Goal: Communication & Community: Answer question/provide support

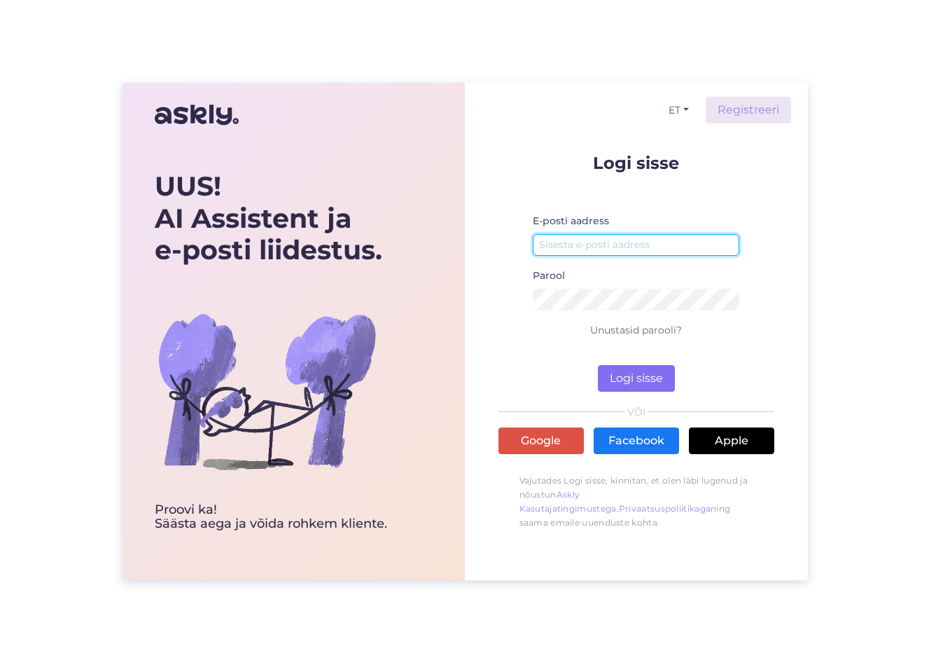
type input "[EMAIL_ADDRESS][DOMAIN_NAME]"
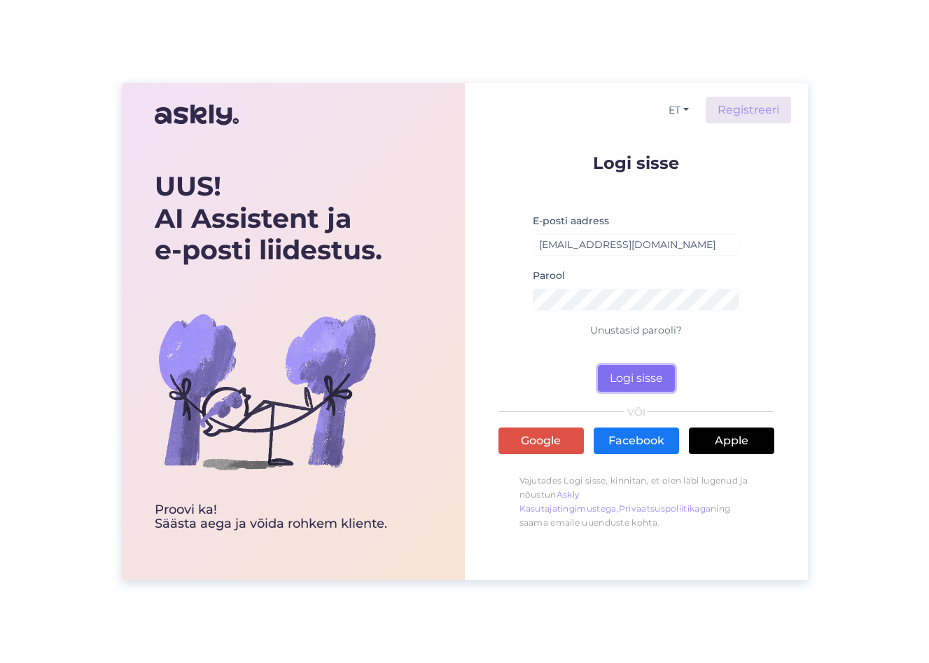
click at [644, 375] on button "Logi sisse" at bounding box center [636, 378] width 77 height 27
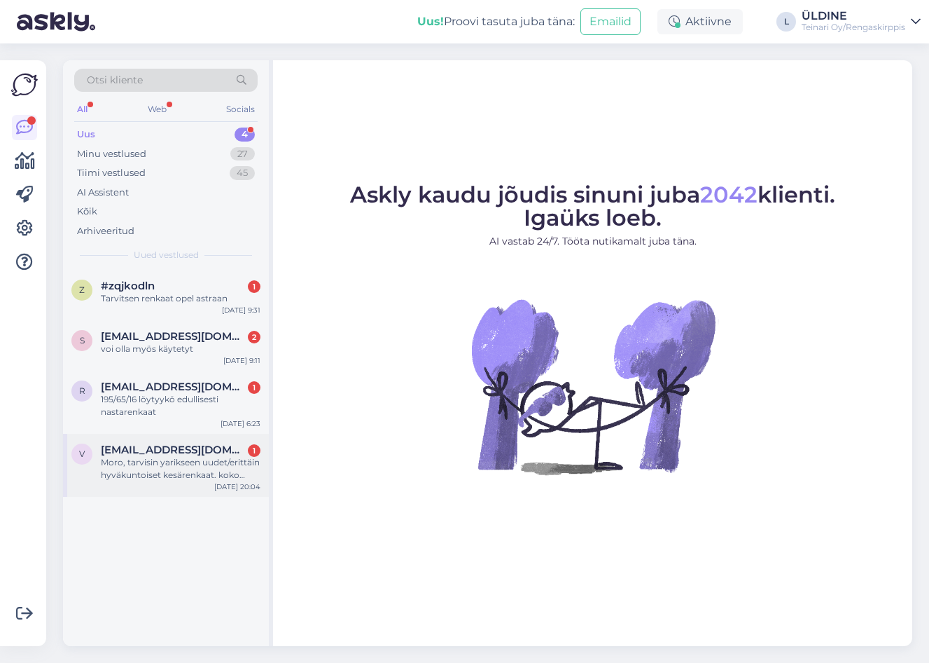
click at [167, 464] on div "Moro, tarvisin yarikseen uudet/erittäin hyväkuntoiset kesärenkaat. koko taitaa …" at bounding box center [181, 468] width 160 height 25
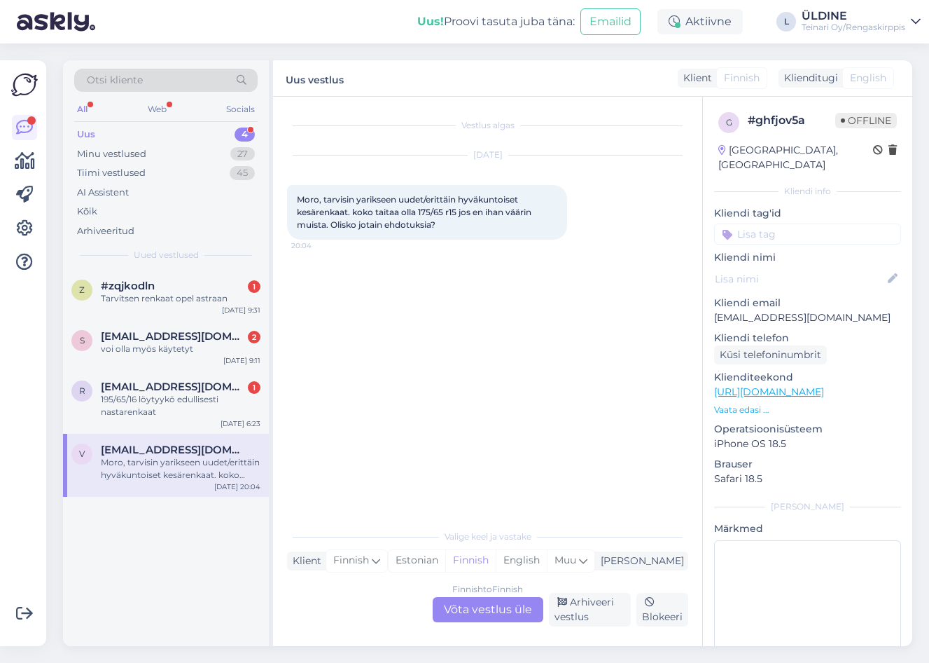
click at [464, 613] on div "Finnish to Finnish Võta vestlus üle" at bounding box center [488, 609] width 111 height 25
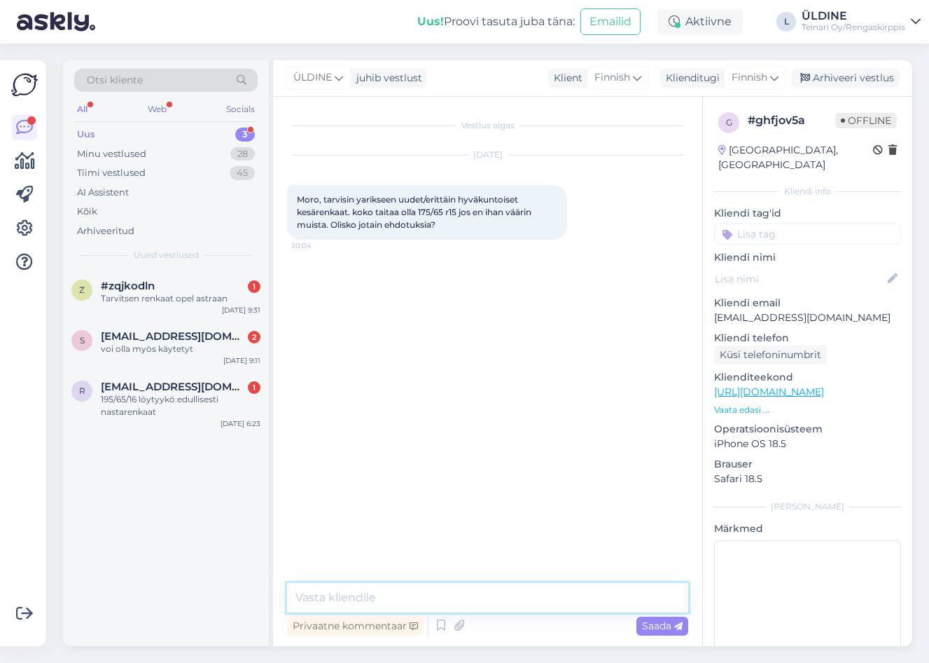
click at [355, 601] on textarea at bounding box center [487, 597] width 401 height 29
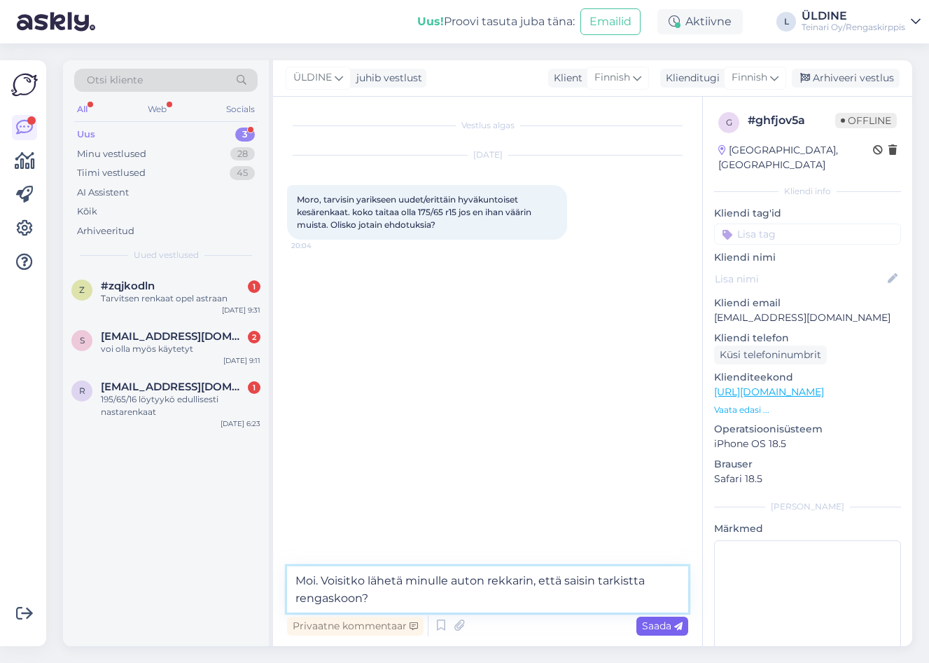
type textarea "Moi. Voisitko lähetä minulle auton rekkarin, että saisin tarkistta rengaskoon?"
click at [651, 623] on span "Saada" at bounding box center [662, 625] width 41 height 13
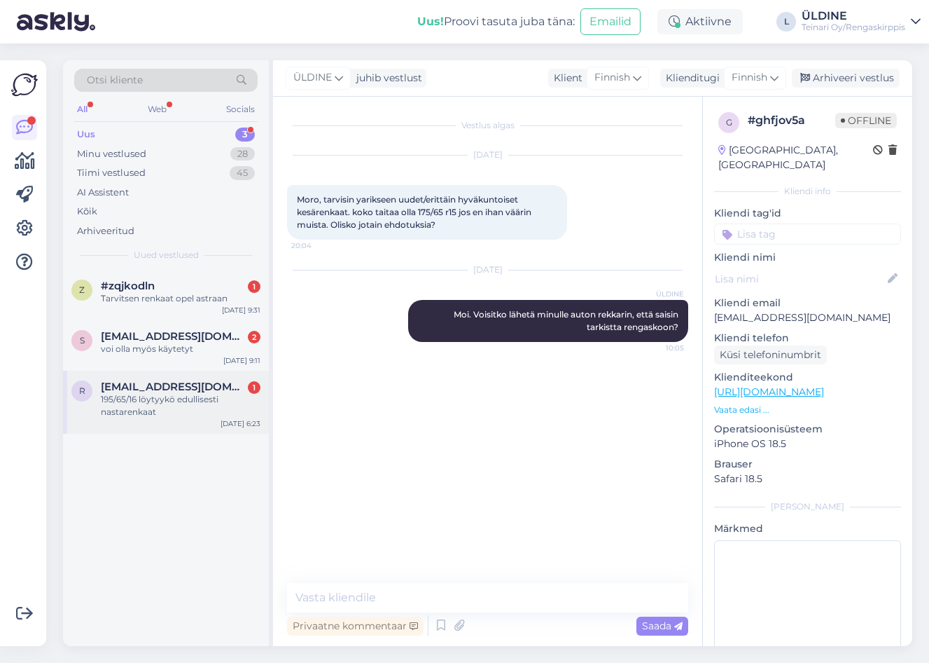
click at [193, 401] on div "195/65/16 löytyykö edullisesti nastarenkaat" at bounding box center [181, 405] width 160 height 25
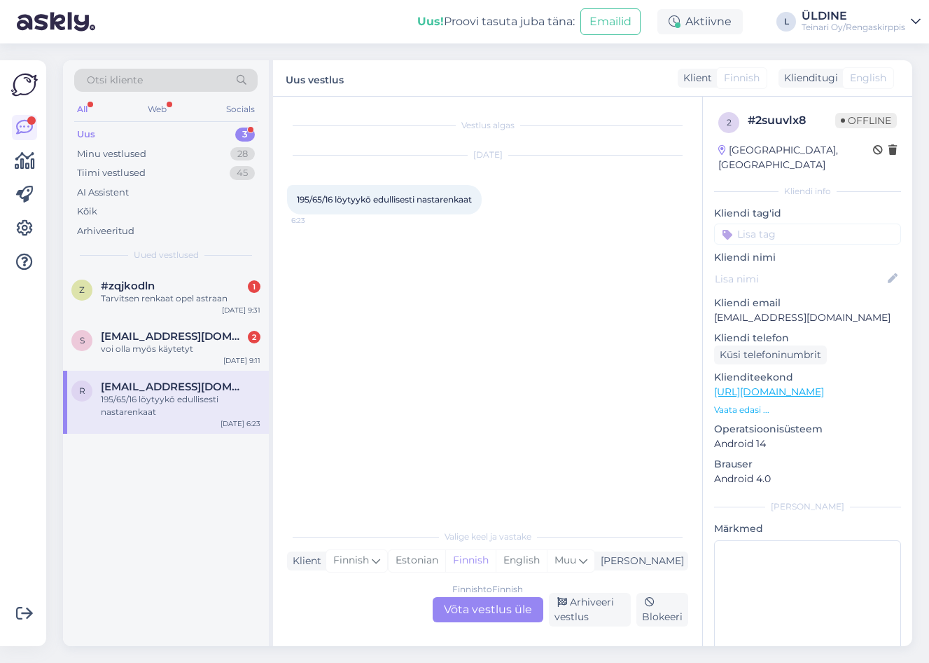
click at [488, 610] on div "Finnish to Finnish Võta vestlus üle" at bounding box center [488, 609] width 111 height 25
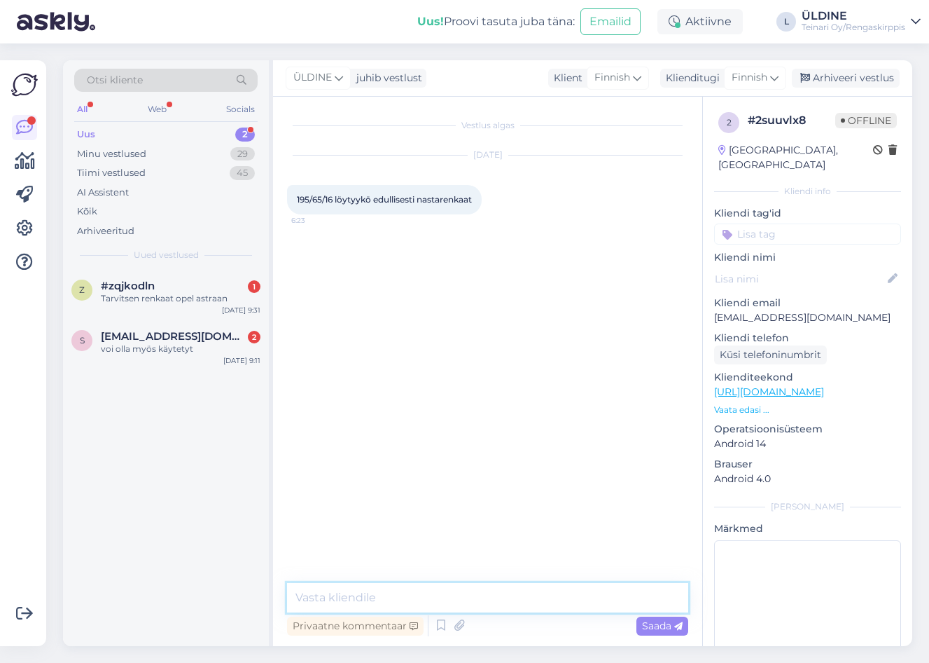
click at [370, 594] on textarea at bounding box center [487, 597] width 401 height 29
type textarea "Moi. [PERSON_NAME] varma että sinulla on oikea rengaskoko? :)"
click at [639, 623] on div "Saada" at bounding box center [663, 625] width 52 height 19
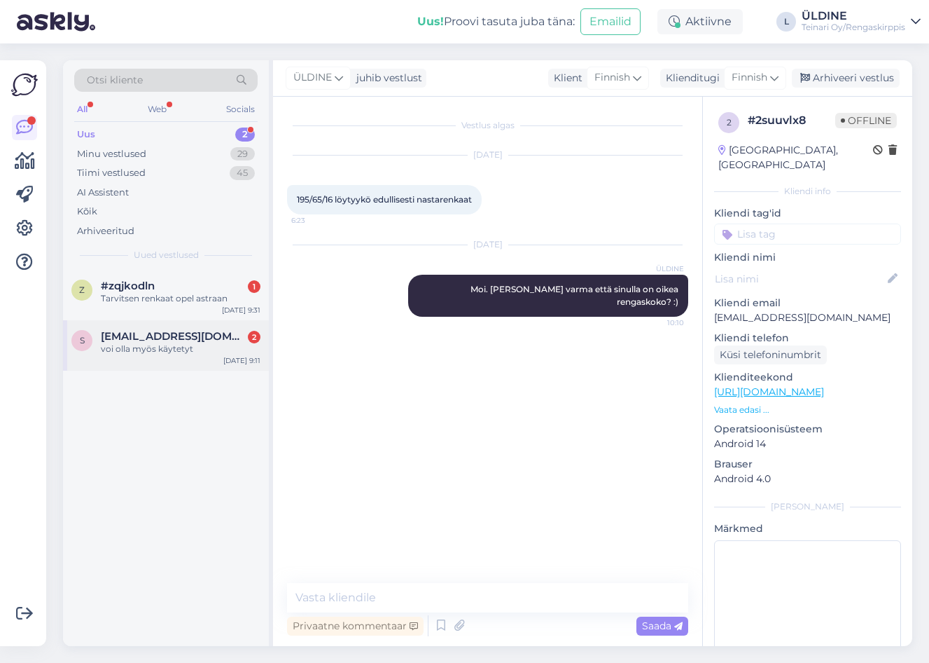
click at [167, 344] on div "voi olla myös käytetyt" at bounding box center [181, 348] width 160 height 13
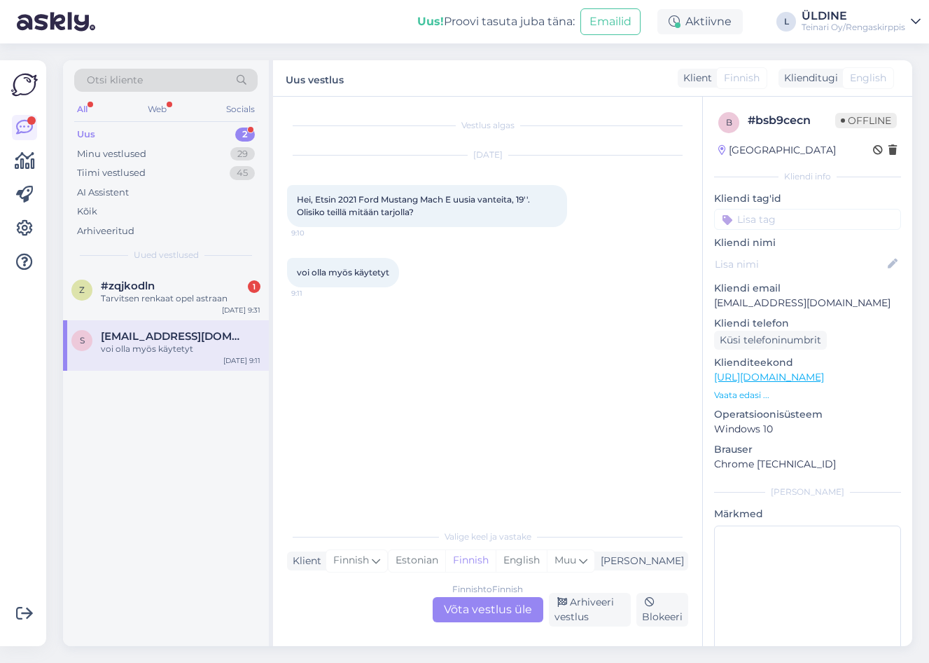
click at [467, 611] on div "Finnish to Finnish Võta vestlus üle" at bounding box center [488, 609] width 111 height 25
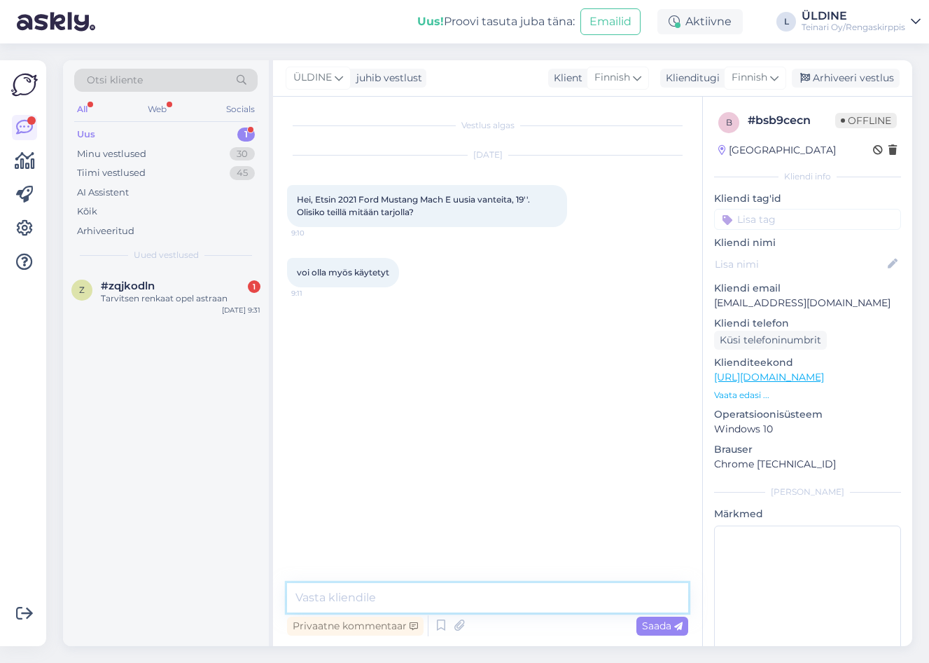
click at [391, 593] on textarea at bounding box center [487, 597] width 401 height 29
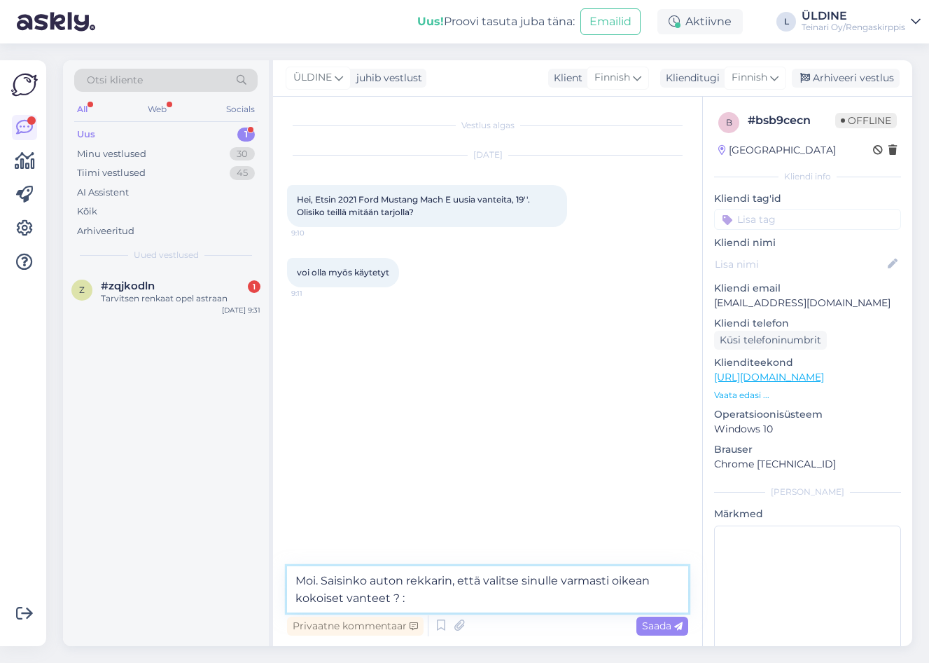
type textarea "Moi. Saisinko auton rekkarin, että valitse sinulle varmasti oikean kokoiset van…"
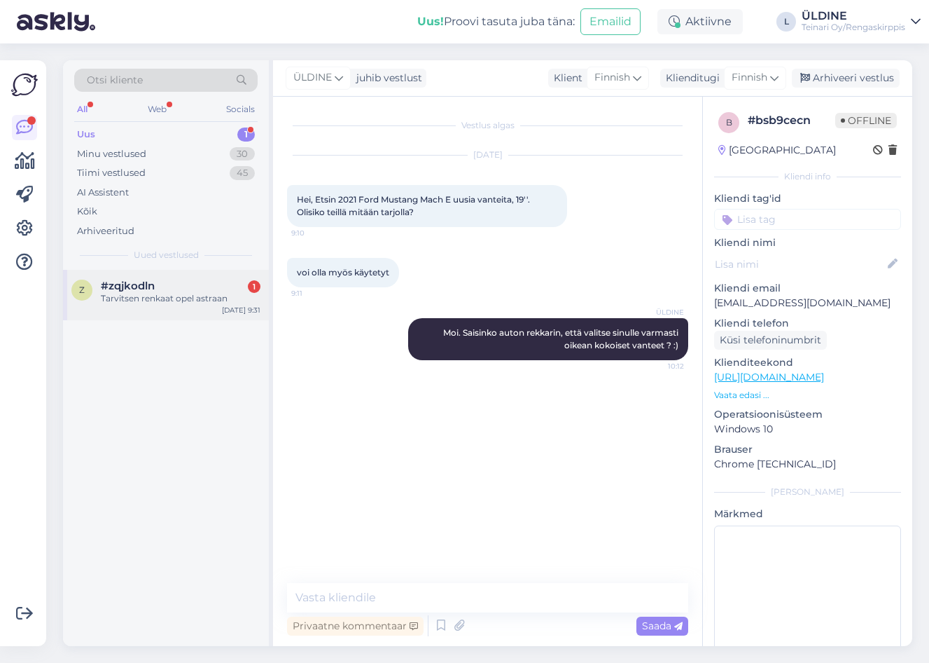
click at [172, 292] on div "Tarvitsen renkaat opel astraan" at bounding box center [181, 298] width 160 height 13
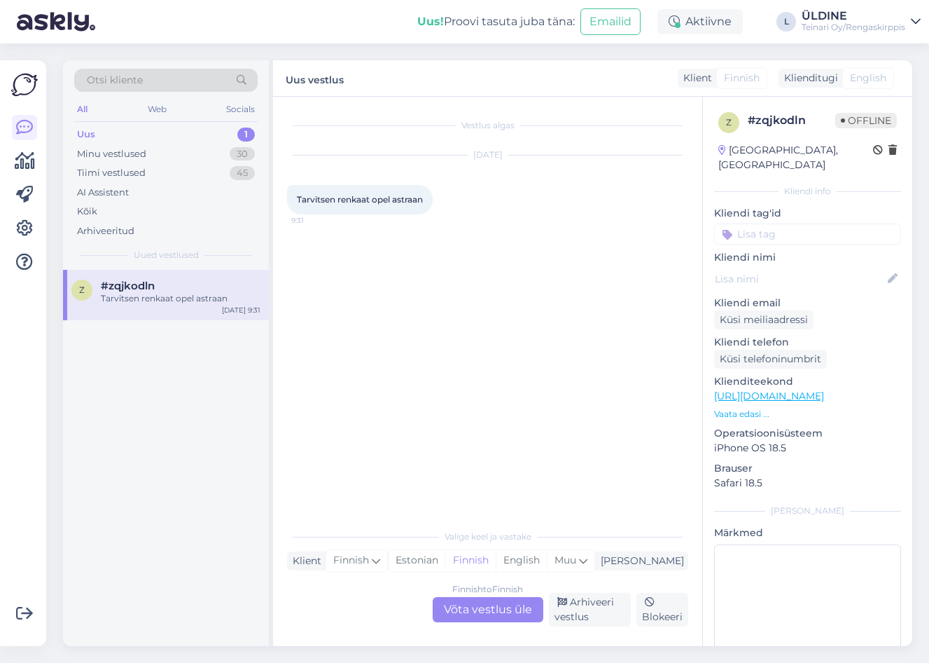
click at [496, 605] on div "Finnish to Finnish Võta vestlus üle" at bounding box center [488, 609] width 111 height 25
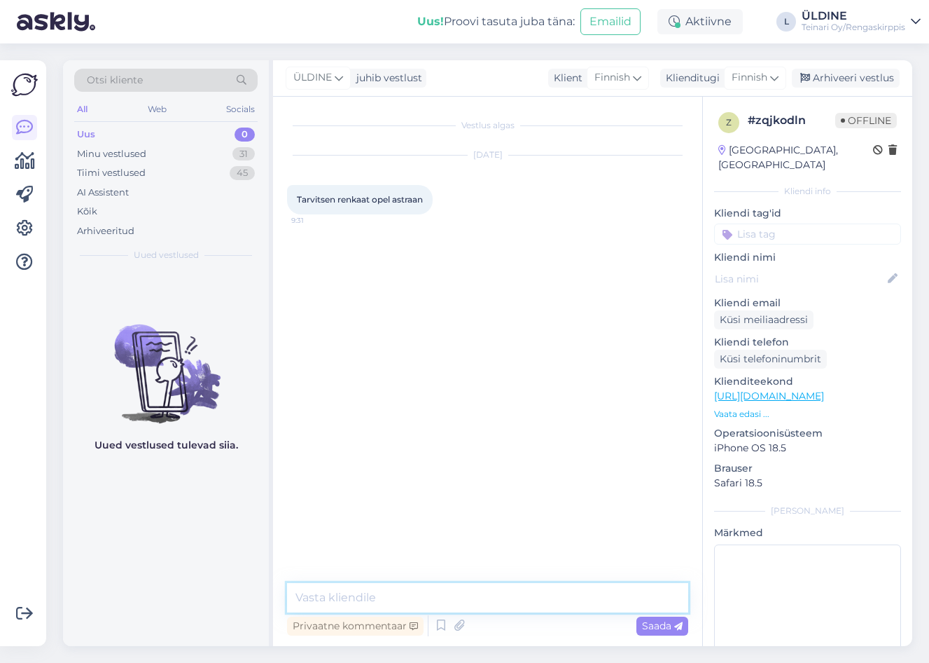
click at [385, 595] on textarea at bounding box center [487, 597] width 401 height 29
type textarea "Moi. VTarvitsen rengaskoon, että valitse sinulle sopivat renkaat!"
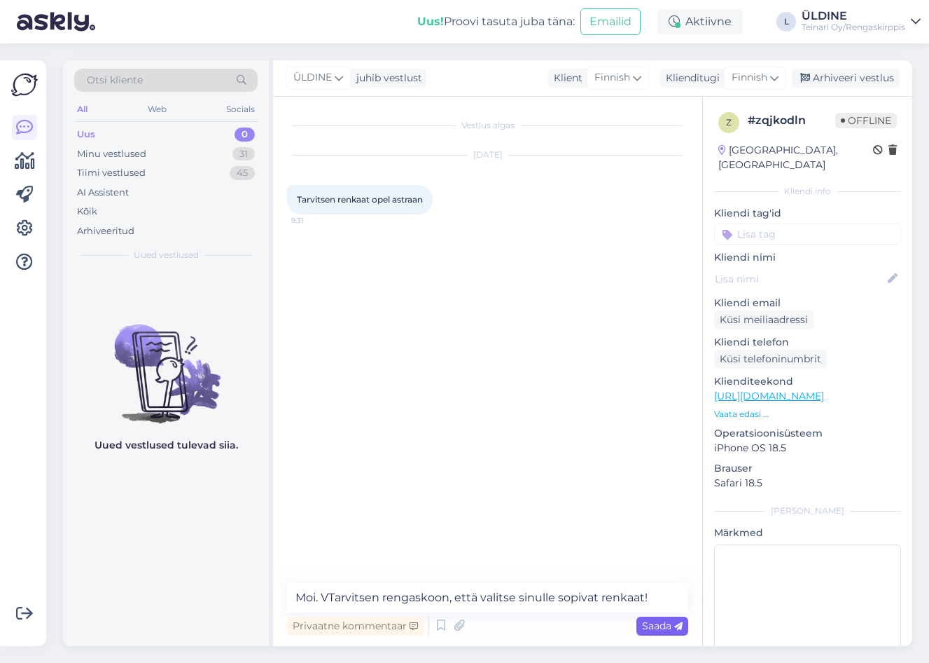
click at [666, 623] on span "Saada" at bounding box center [662, 625] width 41 height 13
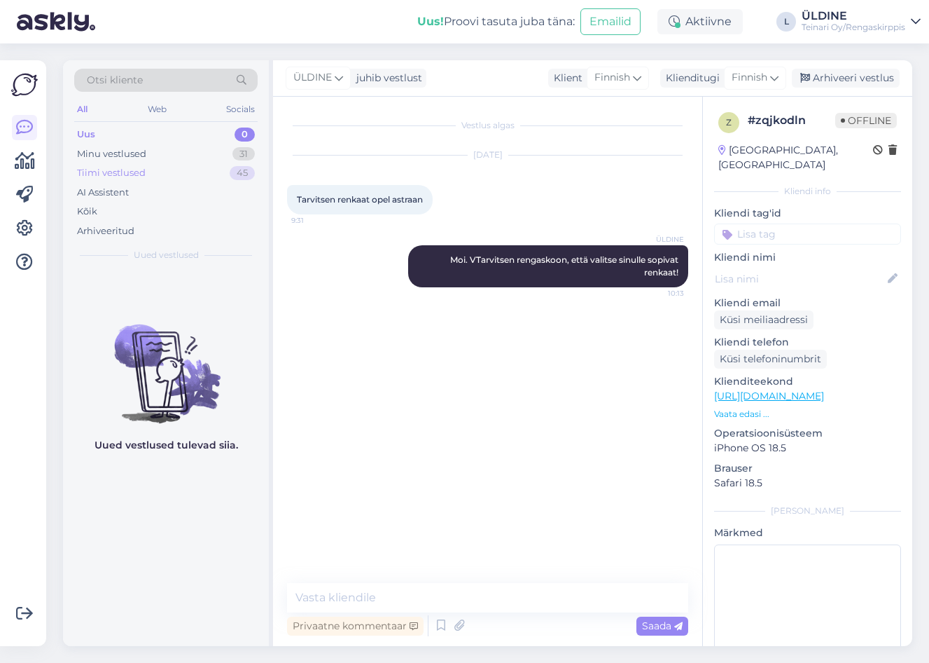
click at [137, 171] on div "Tiimi vestlused" at bounding box center [111, 173] width 69 height 14
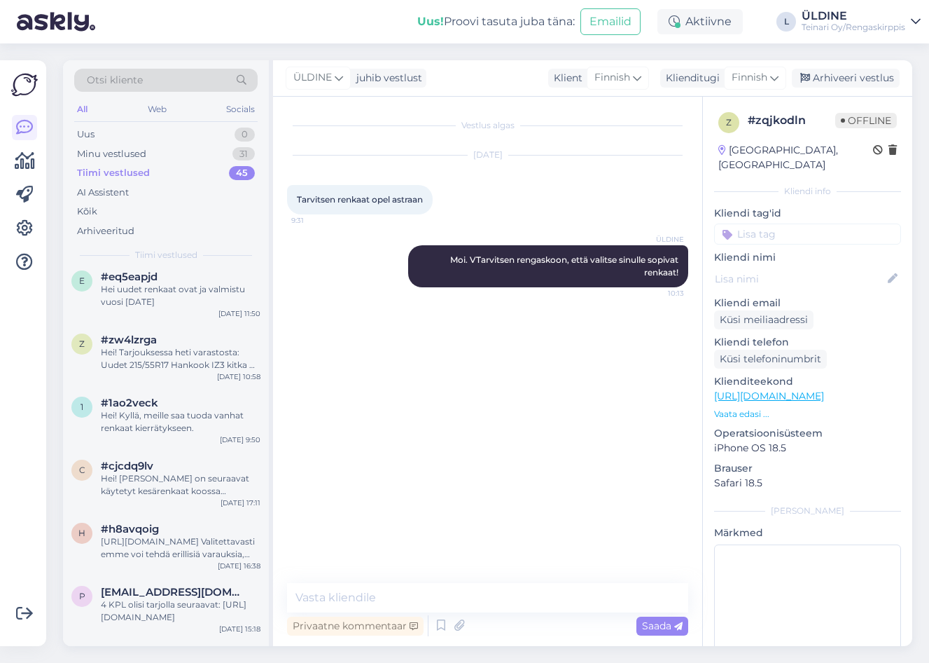
scroll to position [1050, 0]
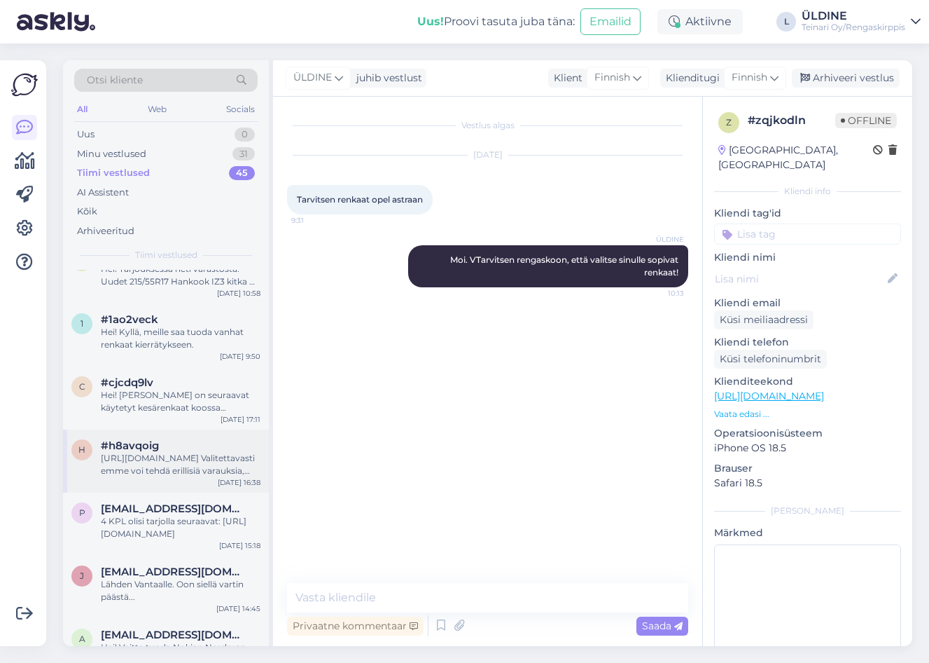
drag, startPoint x: 200, startPoint y: 449, endPoint x: 238, endPoint y: 444, distance: 38.8
click at [200, 449] on div "#h8avqoig" at bounding box center [181, 445] width 160 height 13
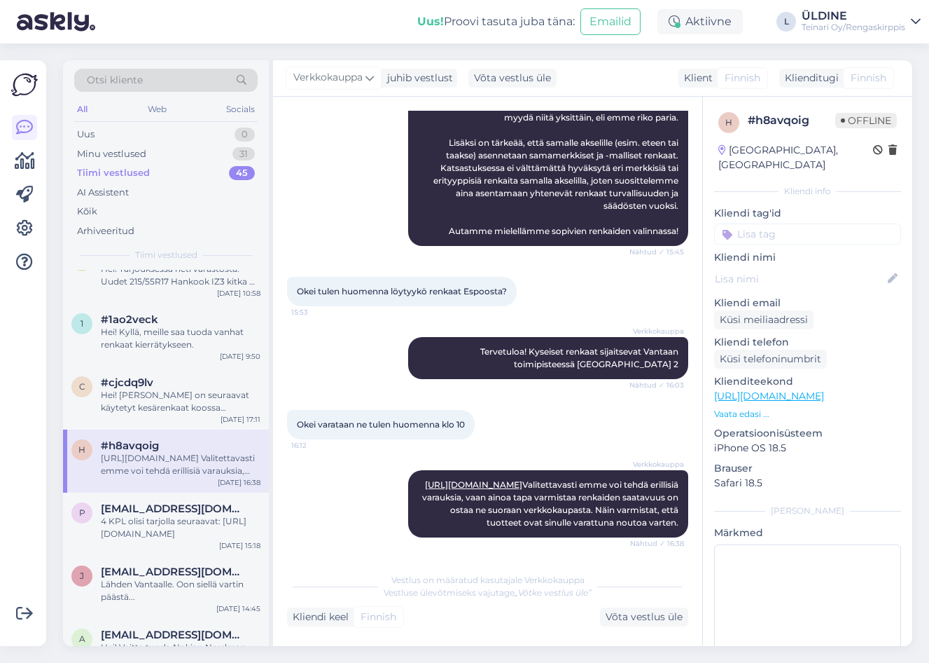
scroll to position [655, 0]
click at [655, 613] on div "Võta vestlus üle" at bounding box center [644, 616] width 88 height 19
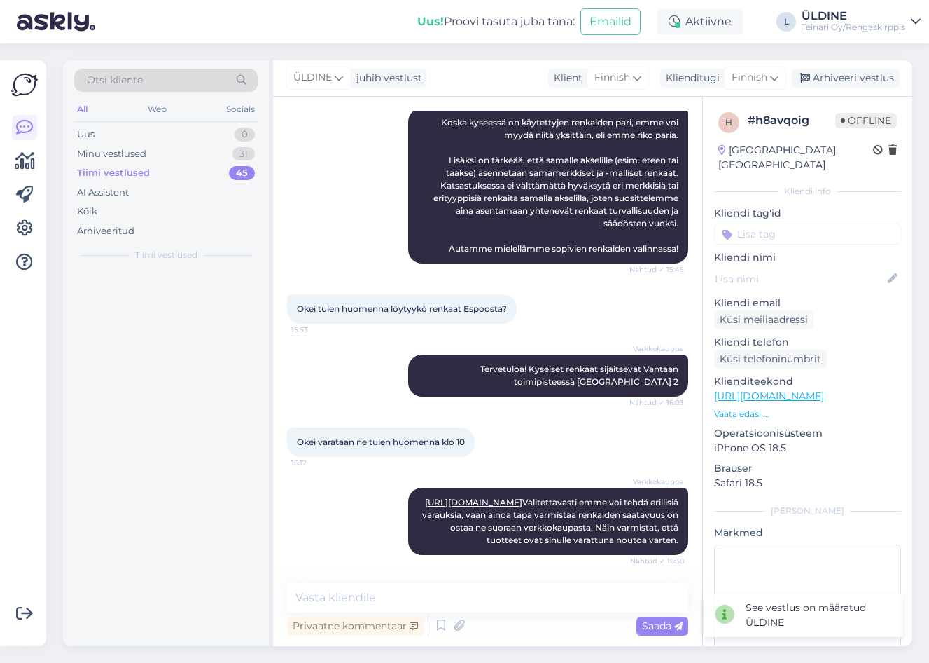
scroll to position [0, 0]
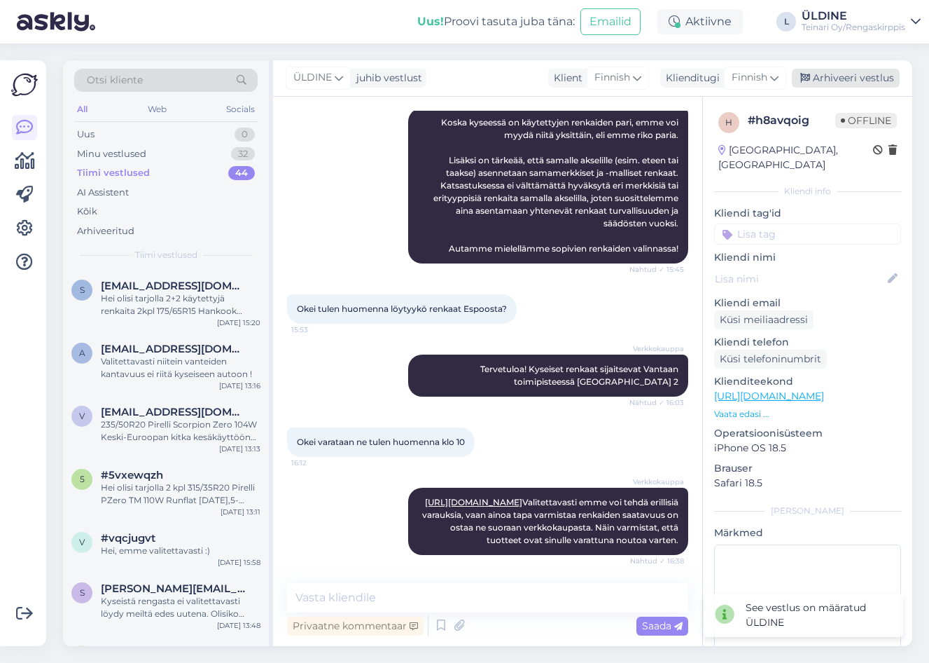
click at [861, 76] on div "Arhiveeri vestlus" at bounding box center [846, 78] width 108 height 19
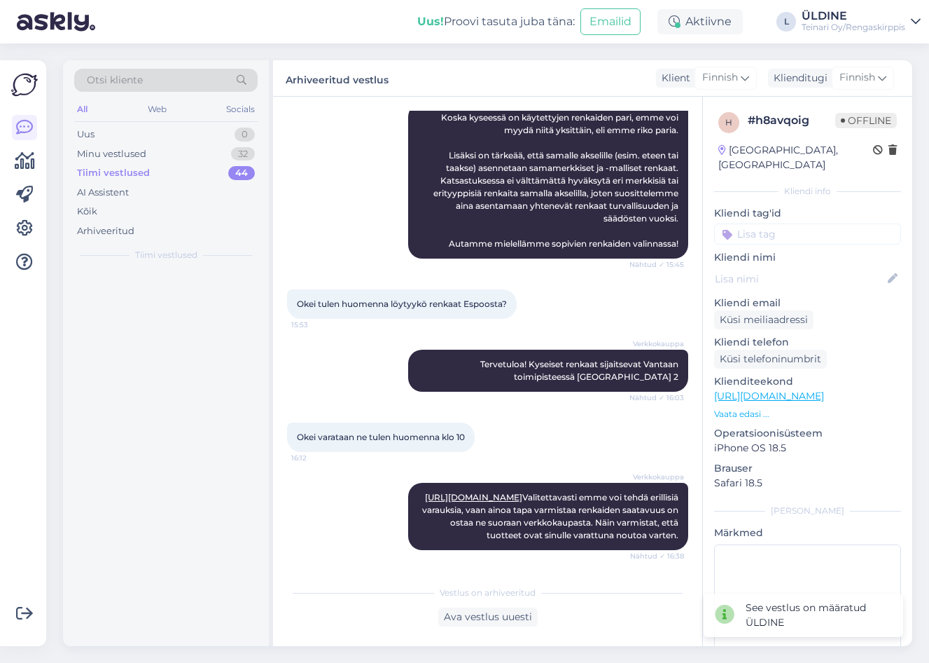
scroll to position [642, 0]
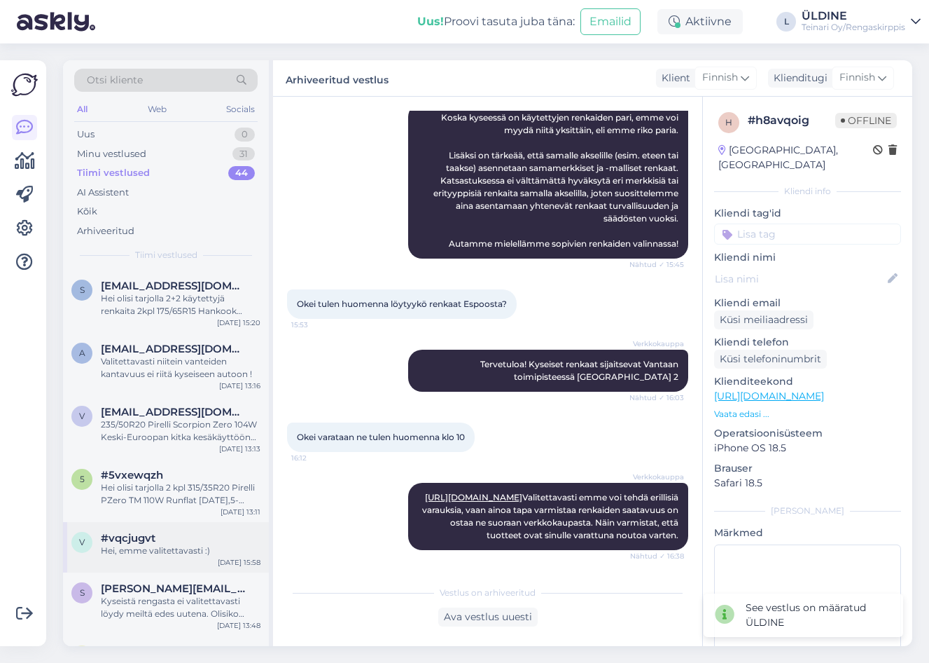
click at [196, 546] on div "Hei, emme valitettavasti :)" at bounding box center [181, 550] width 160 height 13
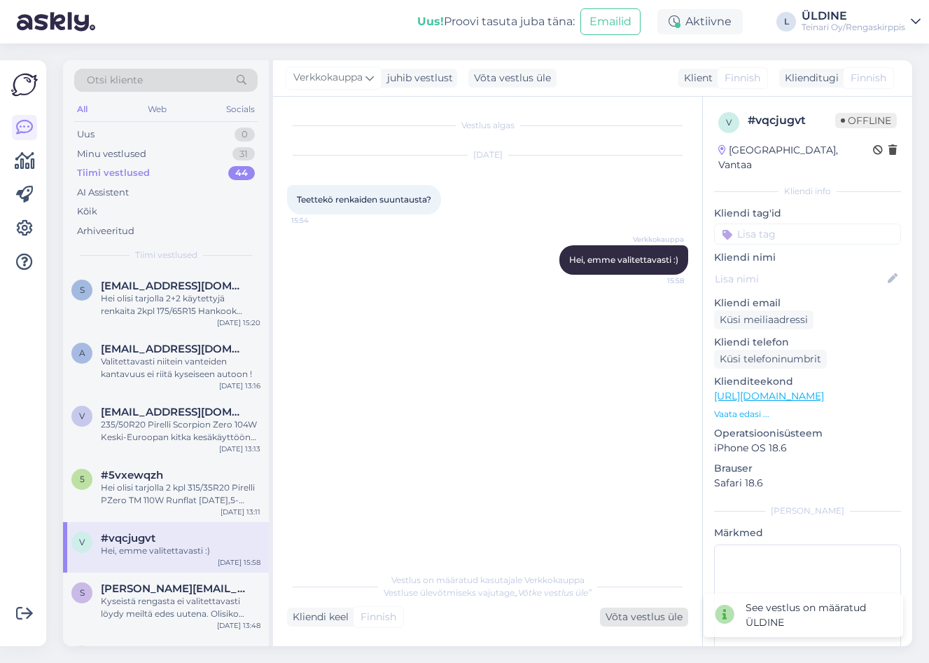
click at [634, 610] on div "Võta vestlus üle" at bounding box center [644, 616] width 88 height 19
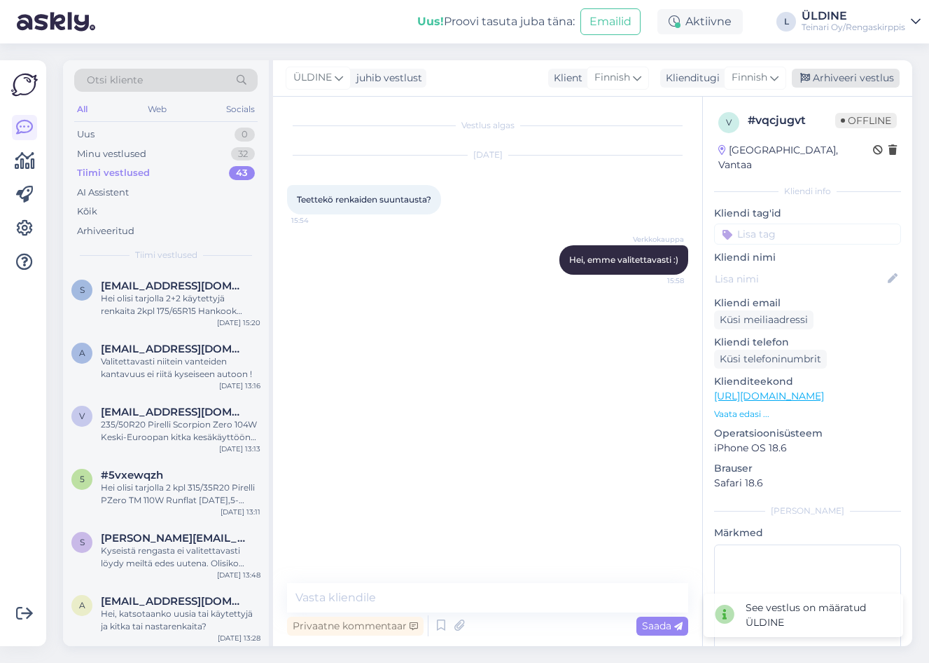
click at [845, 73] on div "Arhiveeri vestlus" at bounding box center [846, 78] width 108 height 19
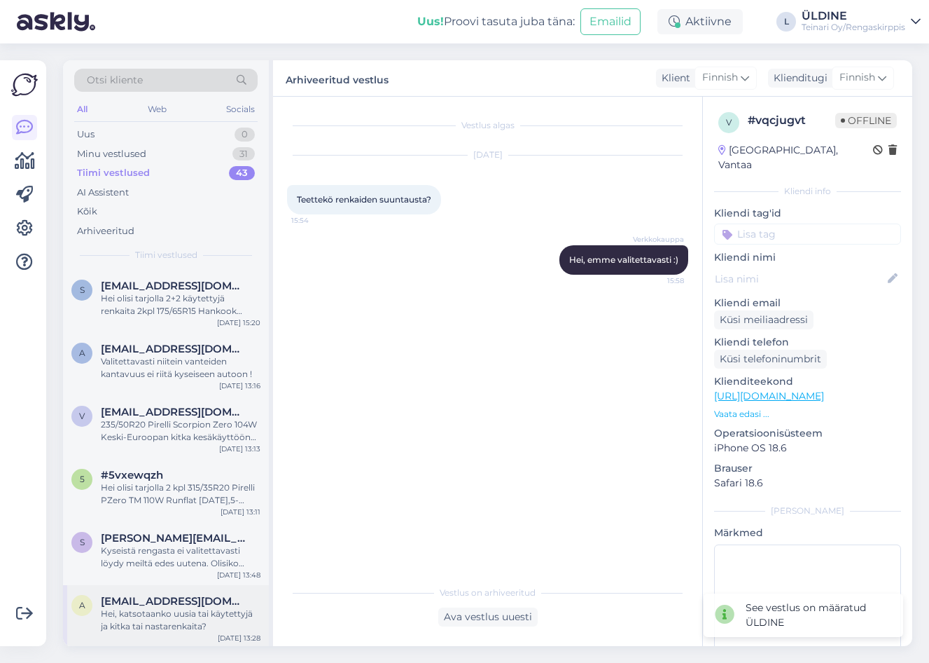
click at [116, 617] on div "Hei, katsotaanko uusia tai käytettyjä ja kitka tai nastarenkaita?" at bounding box center [181, 619] width 160 height 25
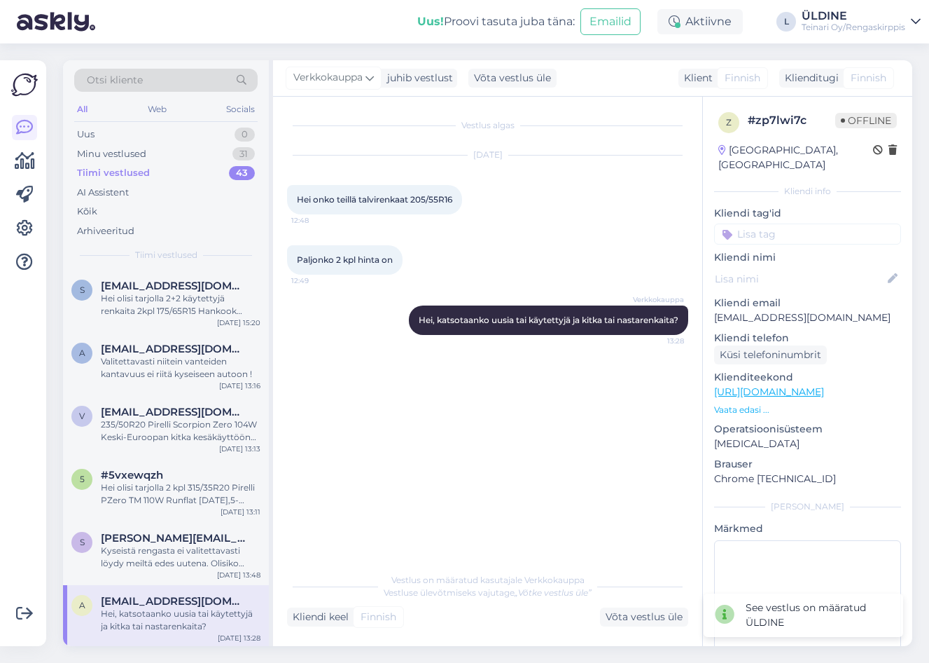
click at [654, 621] on div "Võta vestlus üle" at bounding box center [644, 616] width 88 height 19
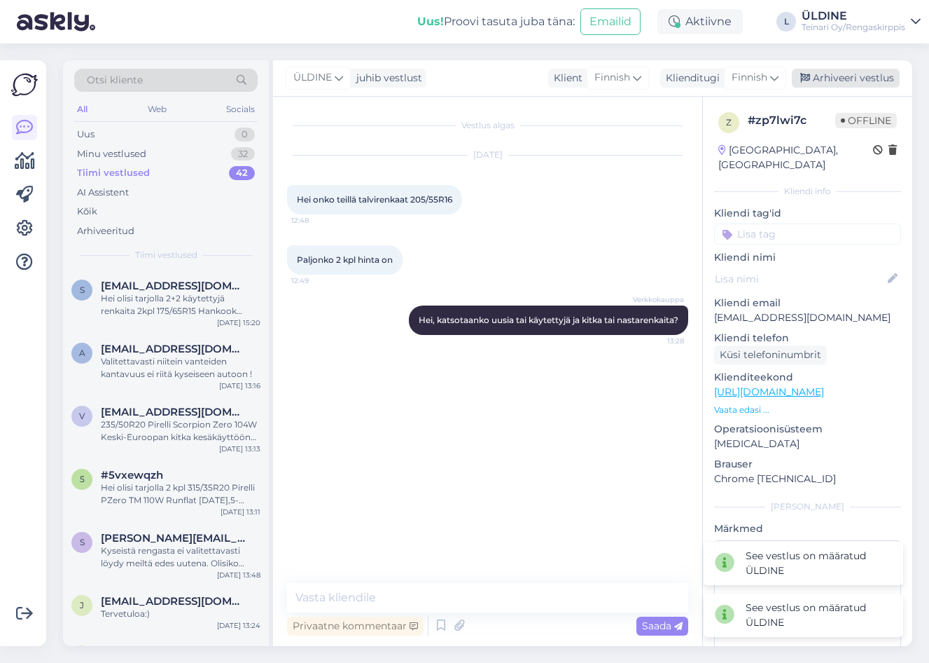
click at [824, 75] on div "Arhiveeri vestlus" at bounding box center [846, 78] width 108 height 19
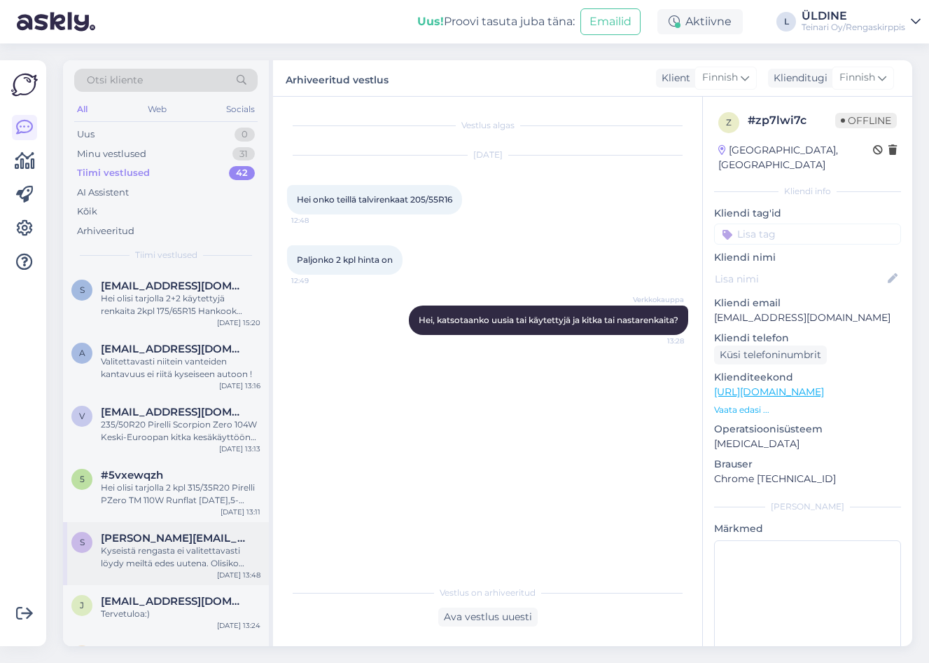
drag, startPoint x: 135, startPoint y: 553, endPoint x: 224, endPoint y: 570, distance: 90.5
click at [224, 570] on div "[DATE] 13:48" at bounding box center [238, 574] width 43 height 11
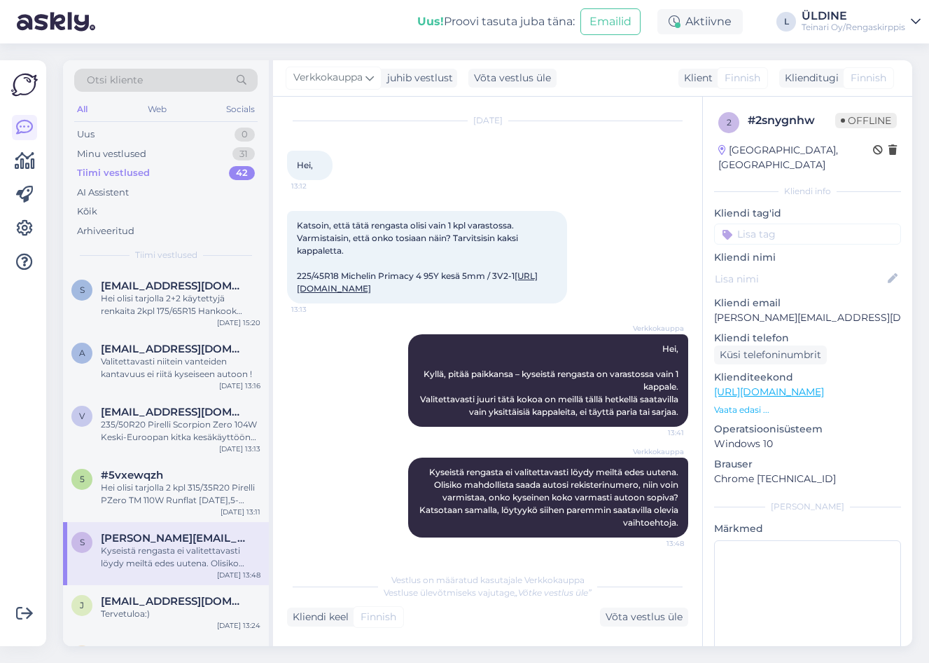
drag, startPoint x: 663, startPoint y: 617, endPoint x: 833, endPoint y: 488, distance: 214.0
click at [663, 615] on div "Võta vestlus üle" at bounding box center [644, 616] width 88 height 19
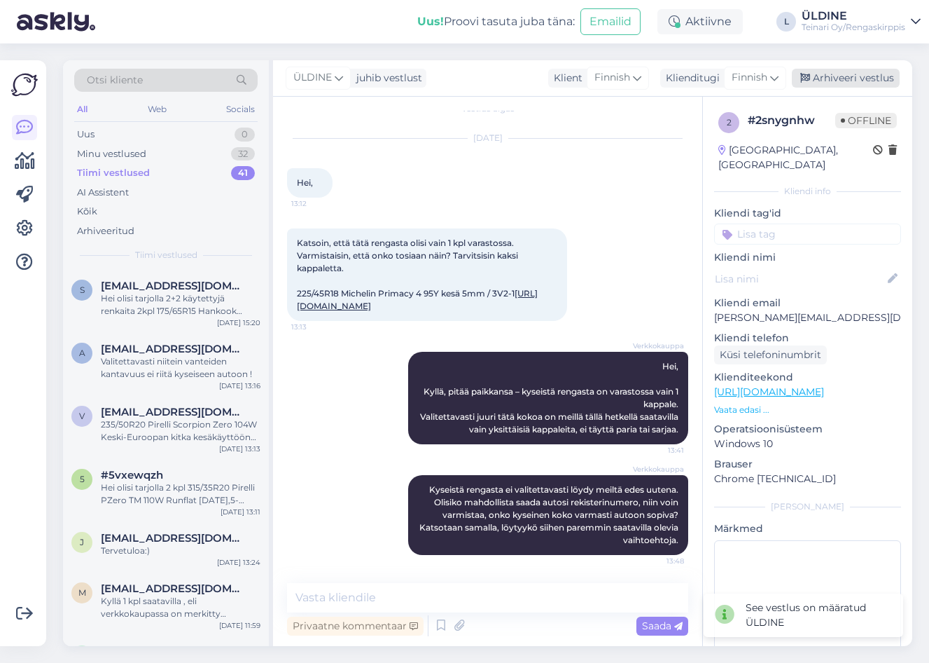
click at [878, 76] on div "Arhiveeri vestlus" at bounding box center [846, 78] width 108 height 19
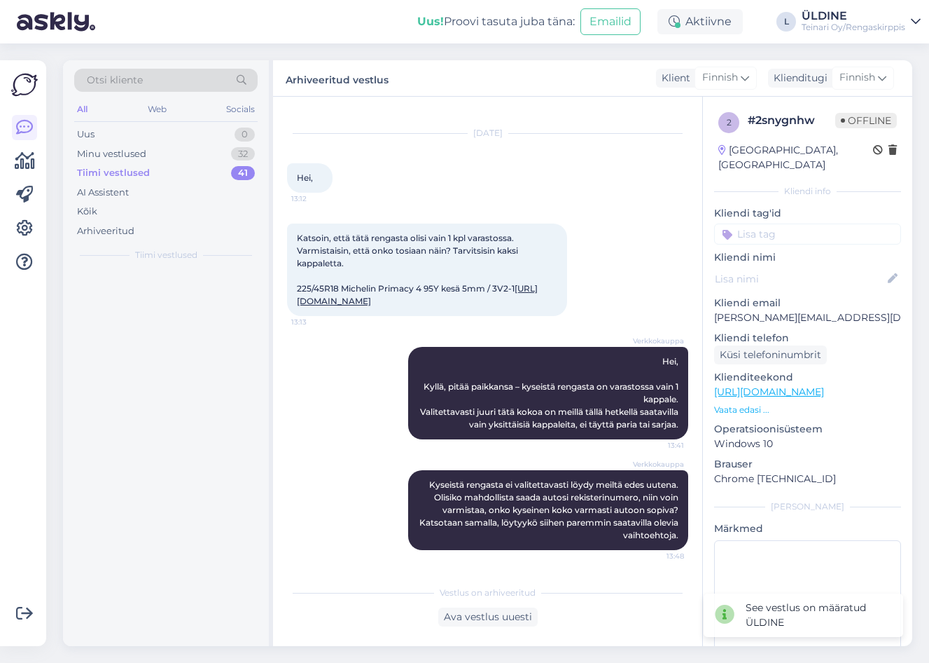
scroll to position [34, 0]
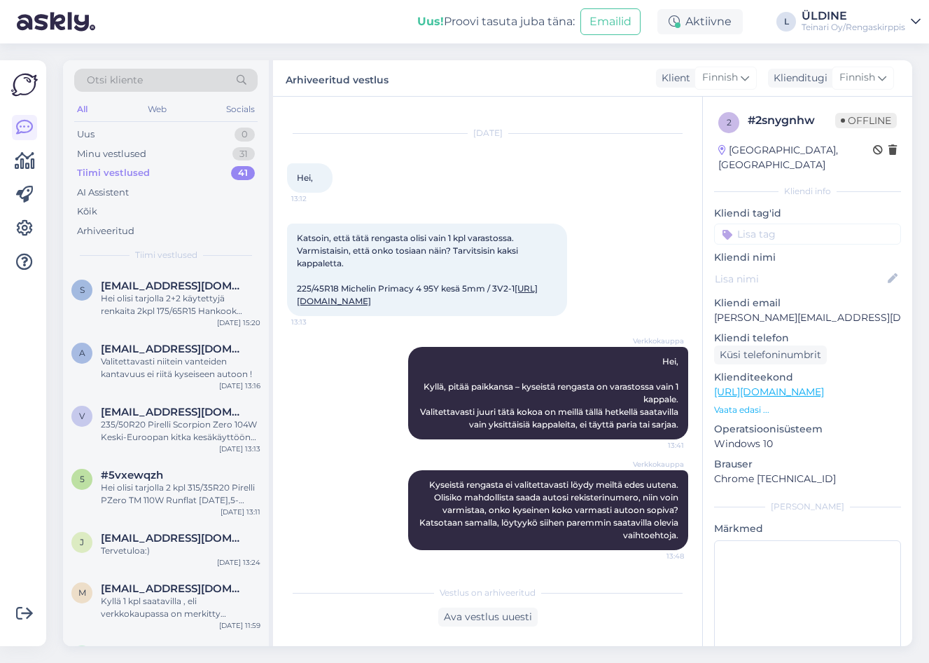
drag, startPoint x: 176, startPoint y: 553, endPoint x: 289, endPoint y: 486, distance: 131.9
click at [176, 553] on div "Tervetuloa:)" at bounding box center [181, 550] width 160 height 13
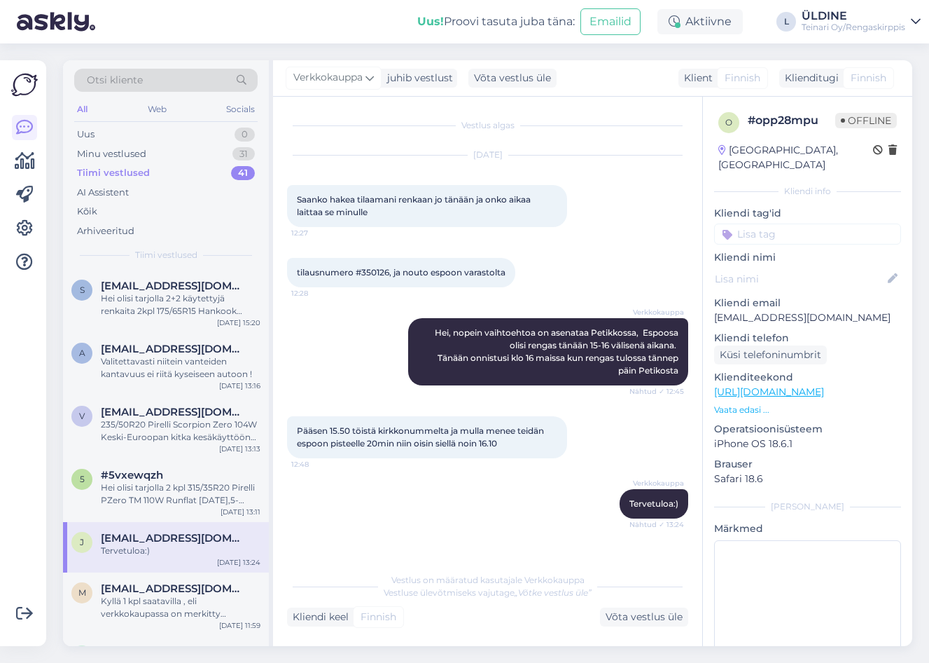
scroll to position [0, 0]
drag, startPoint x: 635, startPoint y: 617, endPoint x: 725, endPoint y: 531, distance: 124.3
click at [635, 617] on div "Võta vestlus üle" at bounding box center [644, 616] width 88 height 19
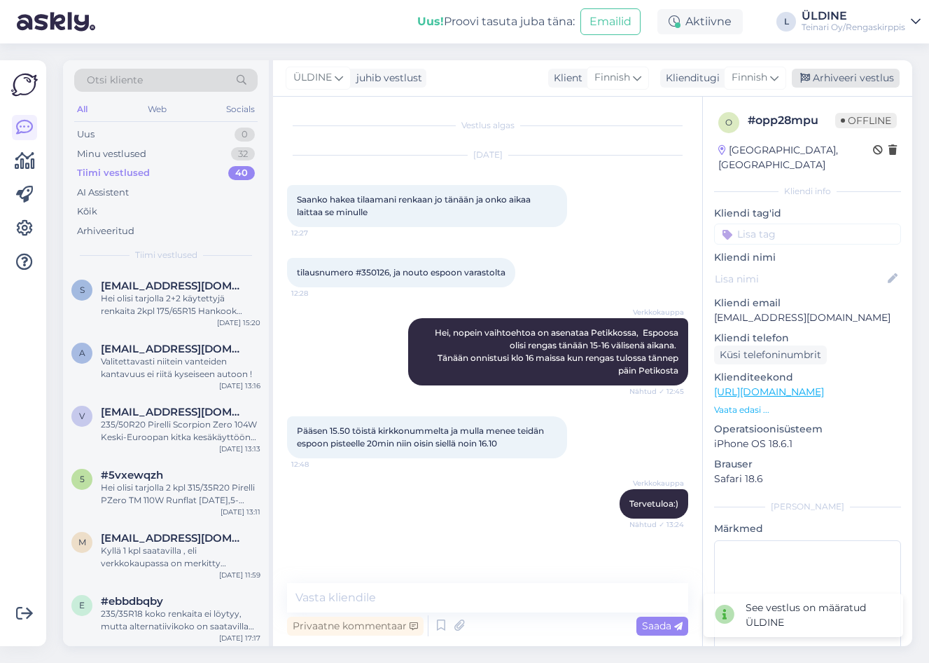
click at [861, 73] on div "Arhiveeri vestlus" at bounding box center [846, 78] width 108 height 19
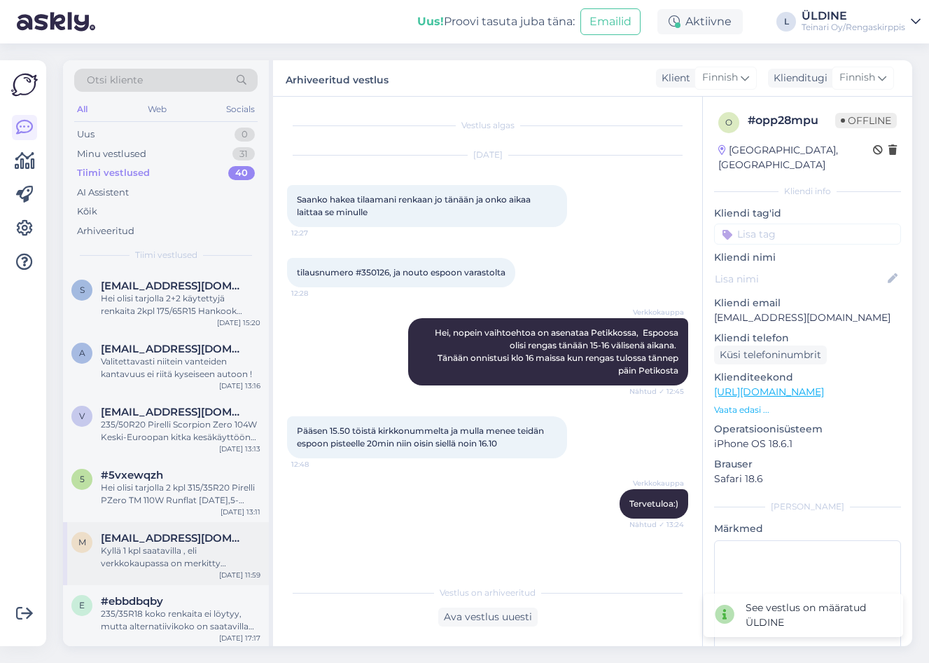
click at [230, 553] on div "Kyllä 1 kpl saatavilla , eli verkkokaupassa on merkitty saatavilla olevien renk…" at bounding box center [181, 556] width 160 height 25
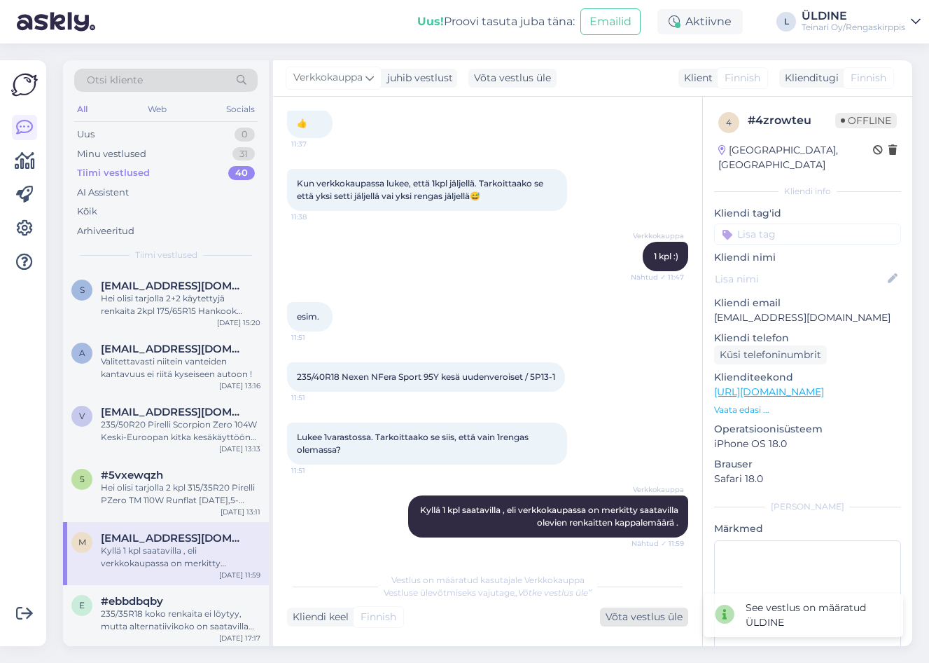
click at [663, 611] on div "Võta vestlus üle" at bounding box center [644, 616] width 88 height 19
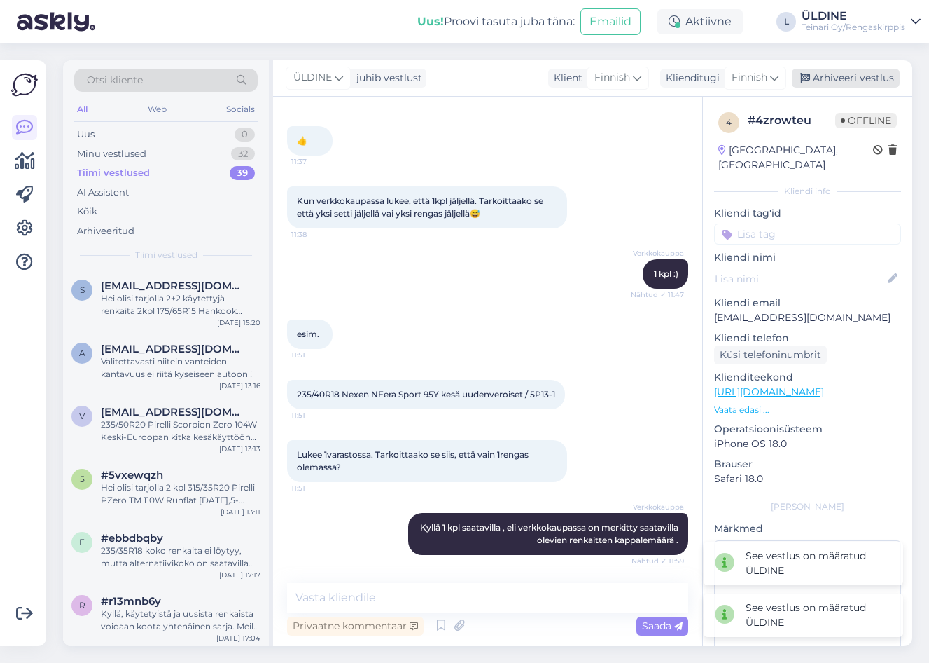
click at [860, 76] on div "Arhiveeri vestlus" at bounding box center [846, 78] width 108 height 19
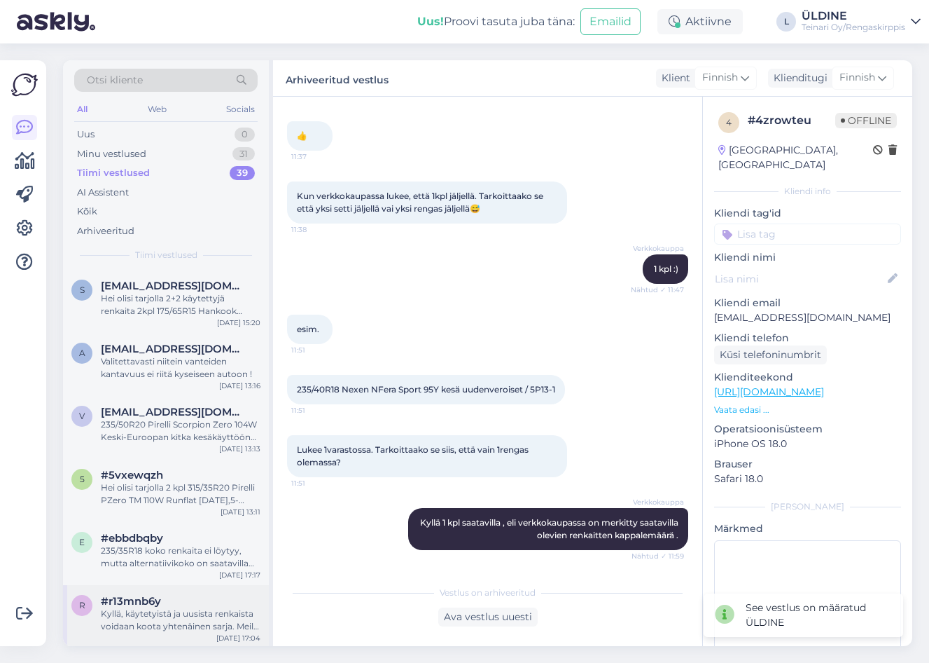
click at [193, 612] on div "Kyllä, käytetyistä ja uusista renkaista voidaan koota yhtenäinen sarja. Meillä …" at bounding box center [181, 619] width 160 height 25
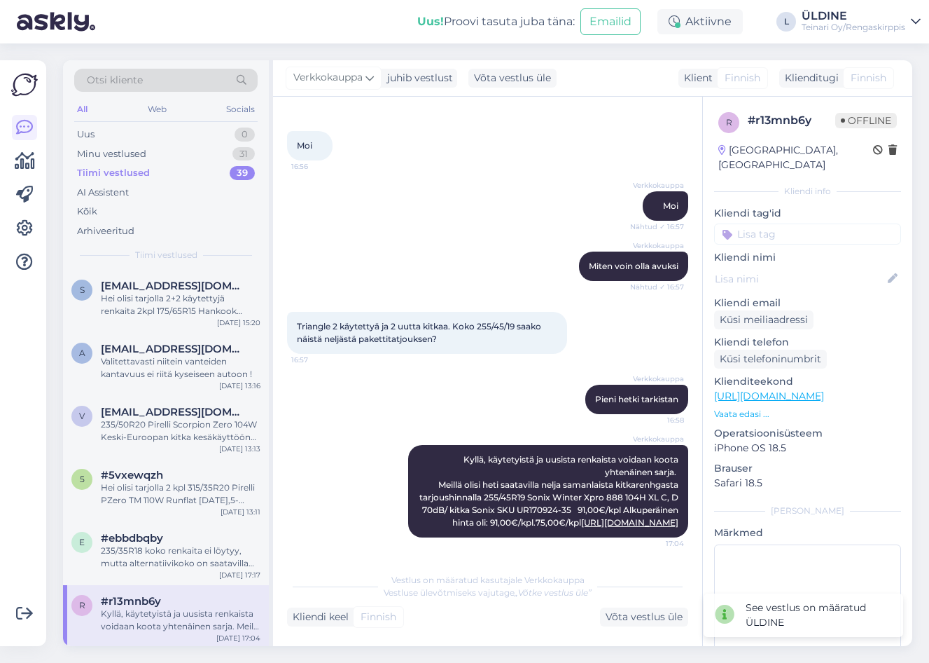
click at [648, 611] on div "Võta vestlus üle" at bounding box center [644, 616] width 88 height 19
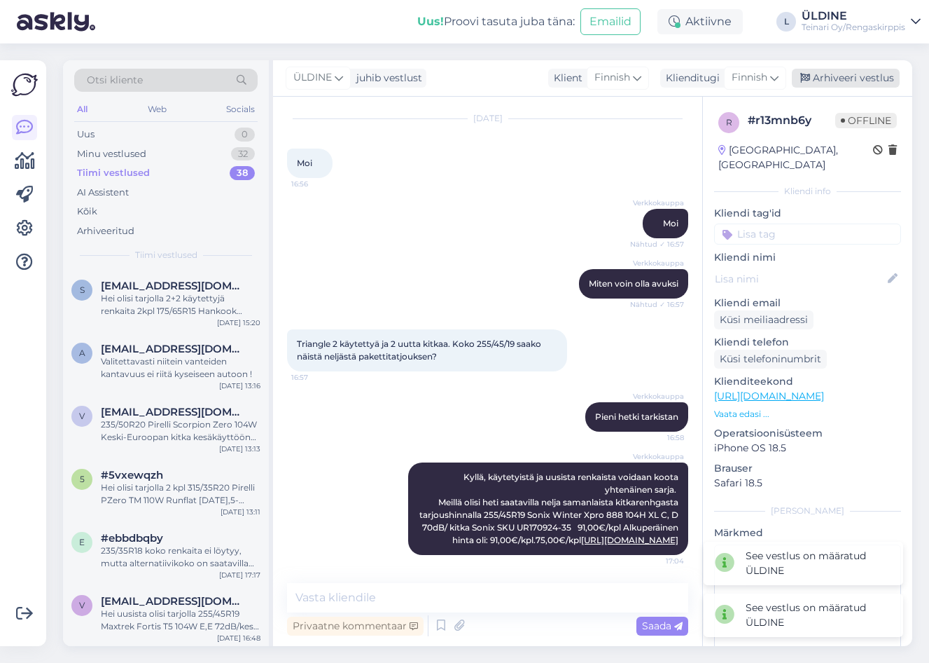
click at [837, 75] on div "Arhiveeri vestlus" at bounding box center [846, 78] width 108 height 19
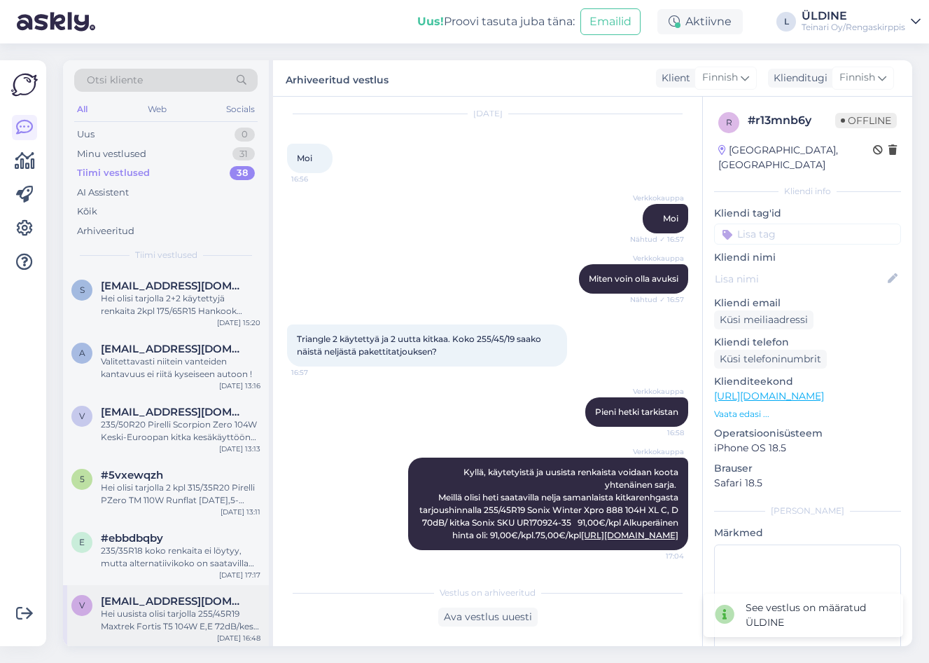
click at [192, 616] on div "Hei uusista olisi tarjolla 255/45R19 Maxtrek Fortis T5 104W E,E 72dB/kesä SKU T…" at bounding box center [181, 619] width 160 height 25
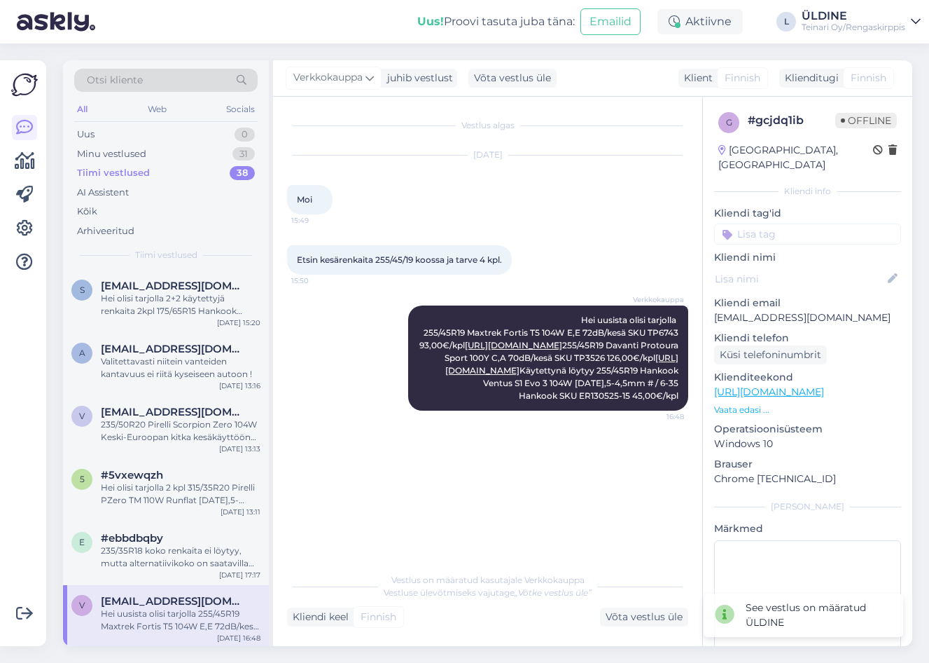
drag, startPoint x: 658, startPoint y: 614, endPoint x: 750, endPoint y: 511, distance: 137.9
click at [663, 609] on div "Võta vestlus üle" at bounding box center [644, 616] width 88 height 19
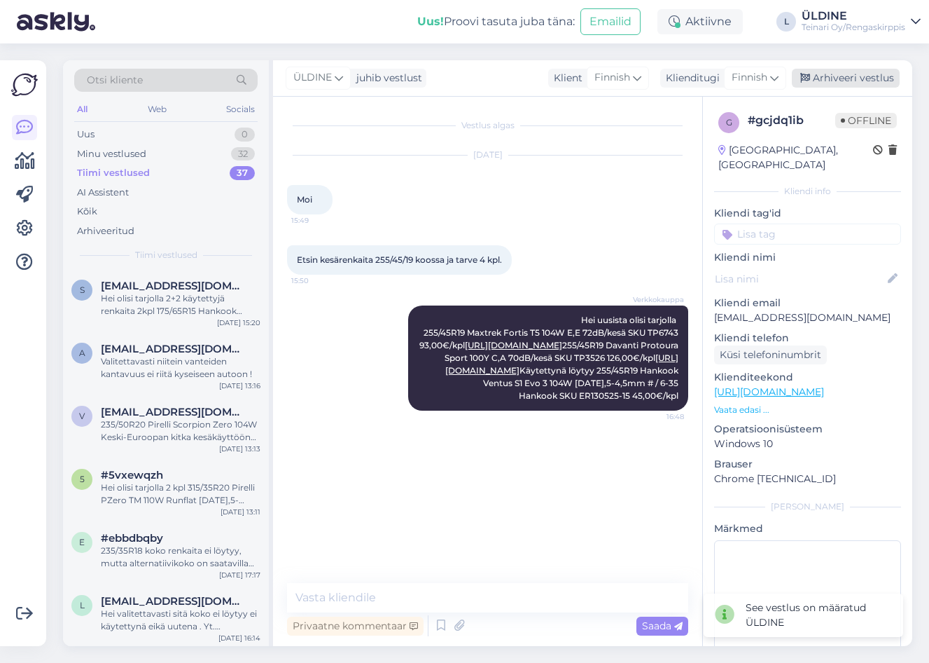
click at [856, 78] on div "Arhiveeri vestlus" at bounding box center [846, 78] width 108 height 19
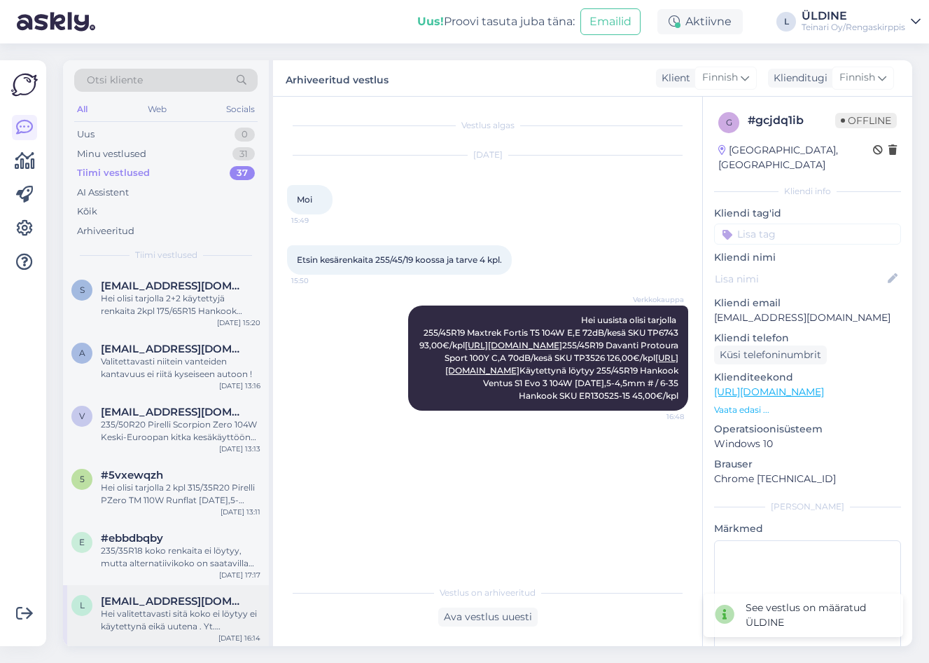
click at [151, 606] on span "[EMAIL_ADDRESS][DOMAIN_NAME]" at bounding box center [174, 601] width 146 height 13
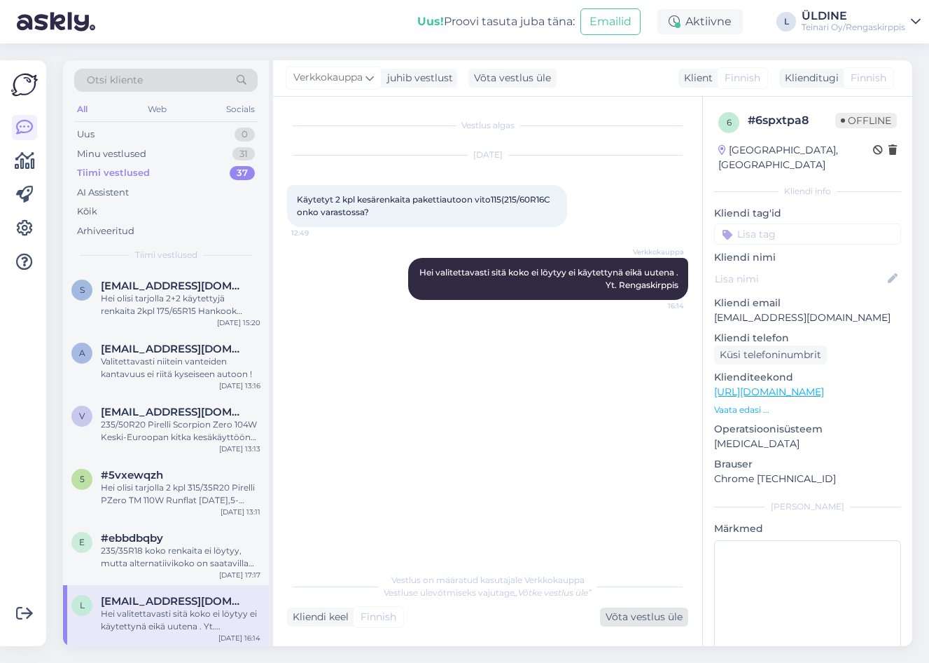
click at [636, 615] on div "Võta vestlus üle" at bounding box center [644, 616] width 88 height 19
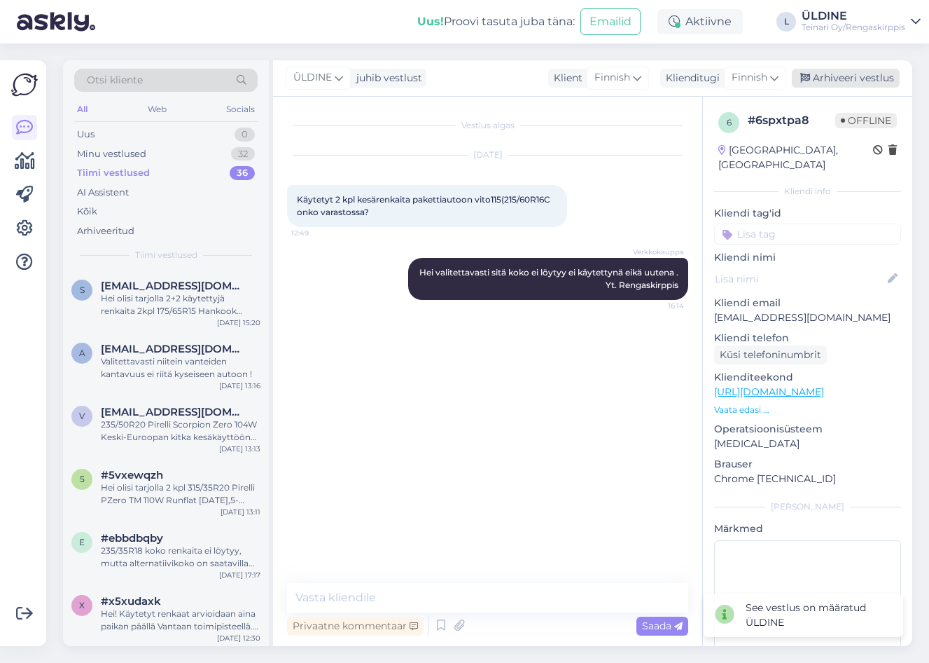
click at [878, 77] on div "Arhiveeri vestlus" at bounding box center [846, 78] width 108 height 19
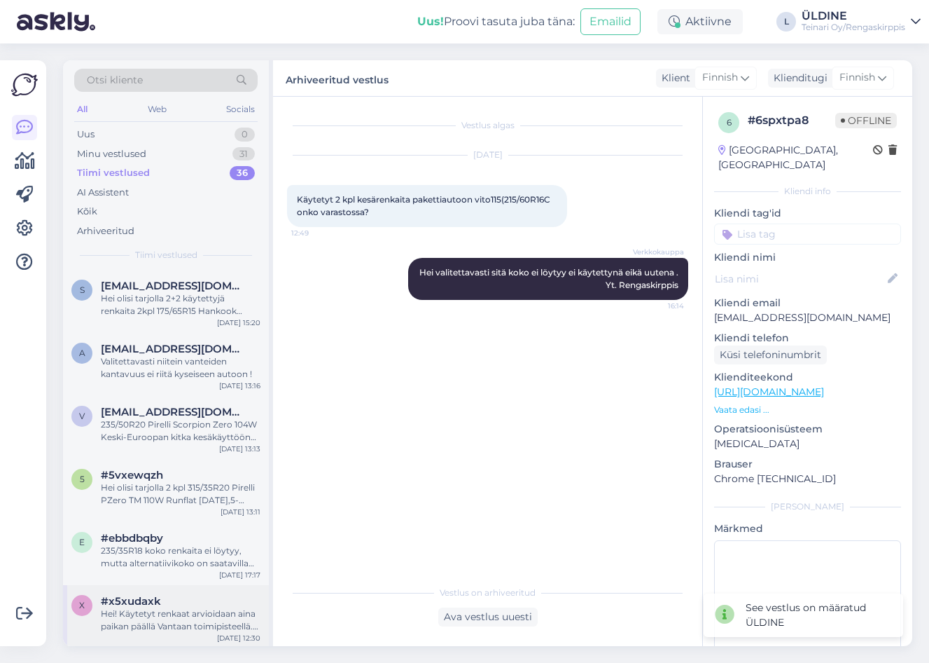
click at [129, 609] on div "Hei! Käytetyt renkaat arvioidaan aina paikan päällä Vantaan toimipisteellä. Jos…" at bounding box center [181, 619] width 160 height 25
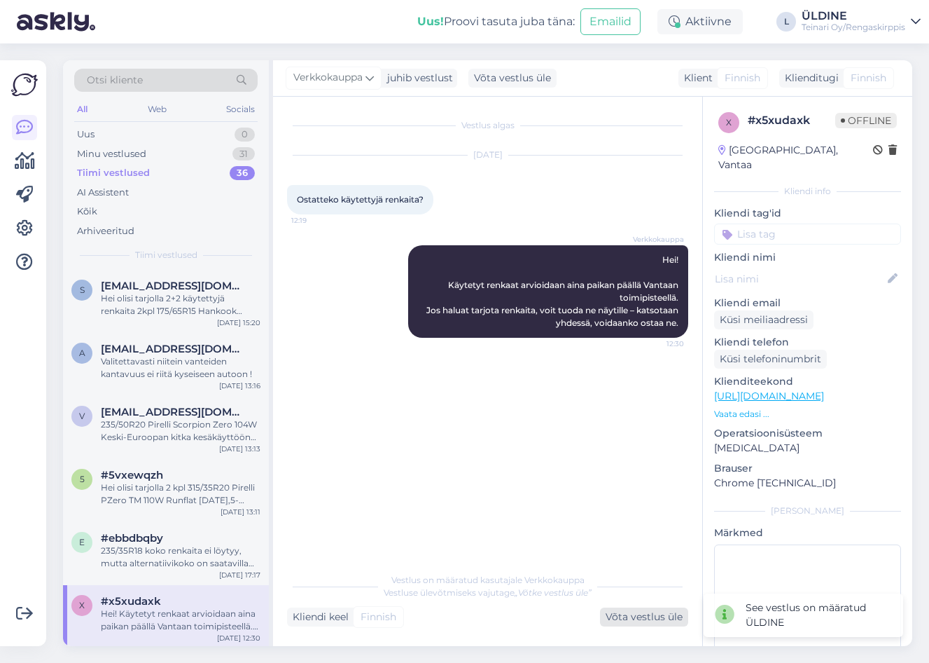
click at [613, 611] on div "Võta vestlus üle" at bounding box center [644, 616] width 88 height 19
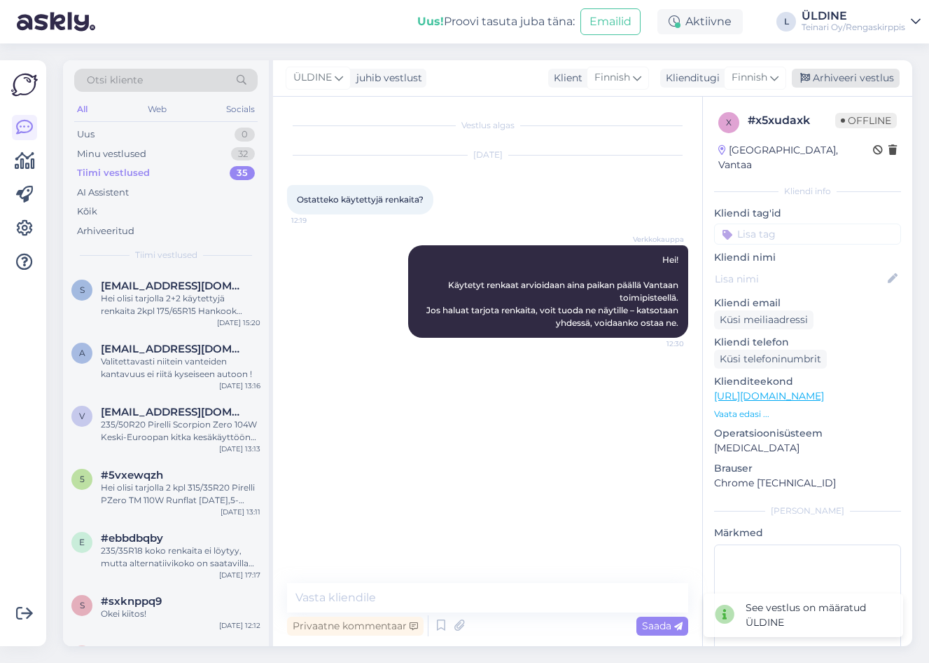
click at [862, 74] on div "Arhiveeri vestlus" at bounding box center [846, 78] width 108 height 19
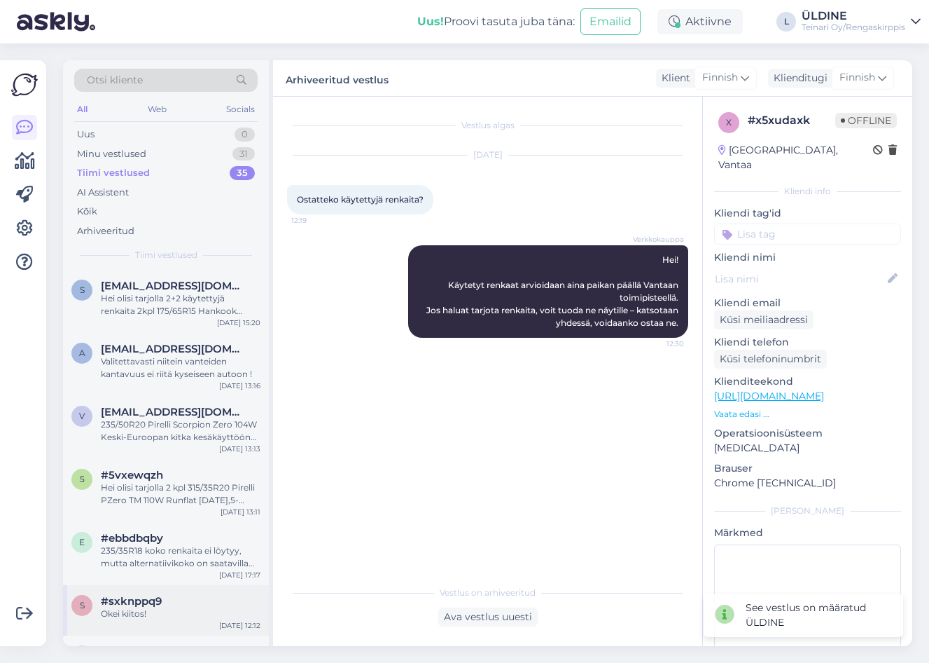
click at [169, 612] on div "Okei kiitos!" at bounding box center [181, 613] width 160 height 13
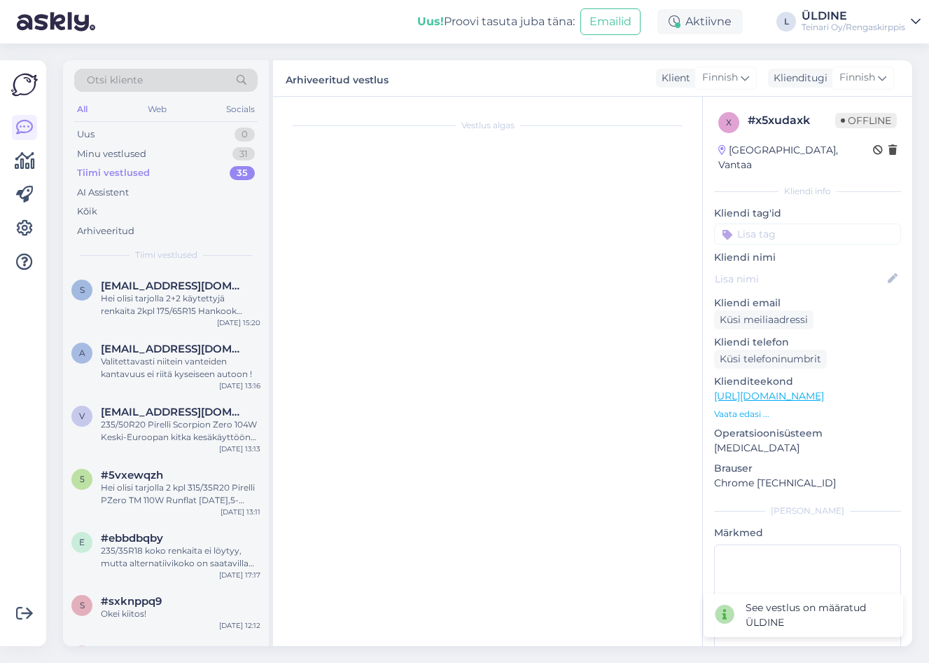
scroll to position [361, 0]
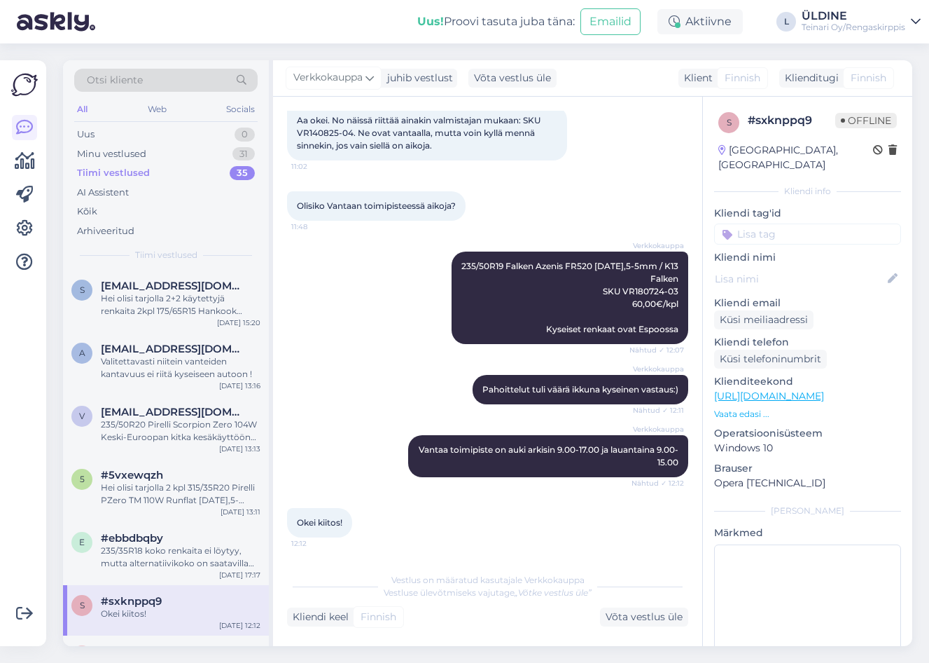
drag, startPoint x: 651, startPoint y: 613, endPoint x: 742, endPoint y: 534, distance: 120.6
click at [653, 610] on div "Võta vestlus üle" at bounding box center [644, 616] width 88 height 19
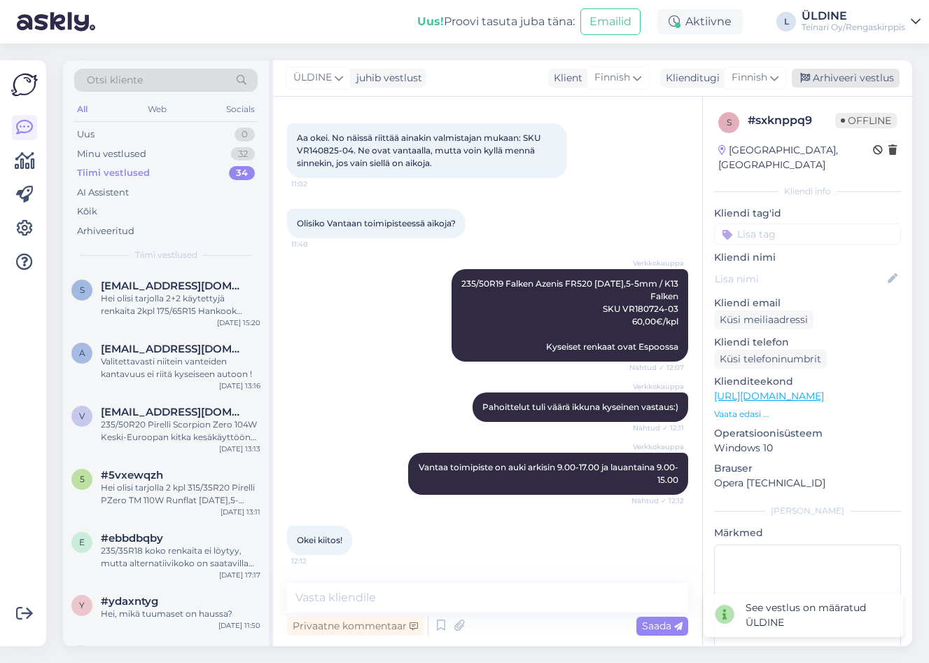
click at [843, 72] on div "Arhiveeri vestlus" at bounding box center [846, 78] width 108 height 19
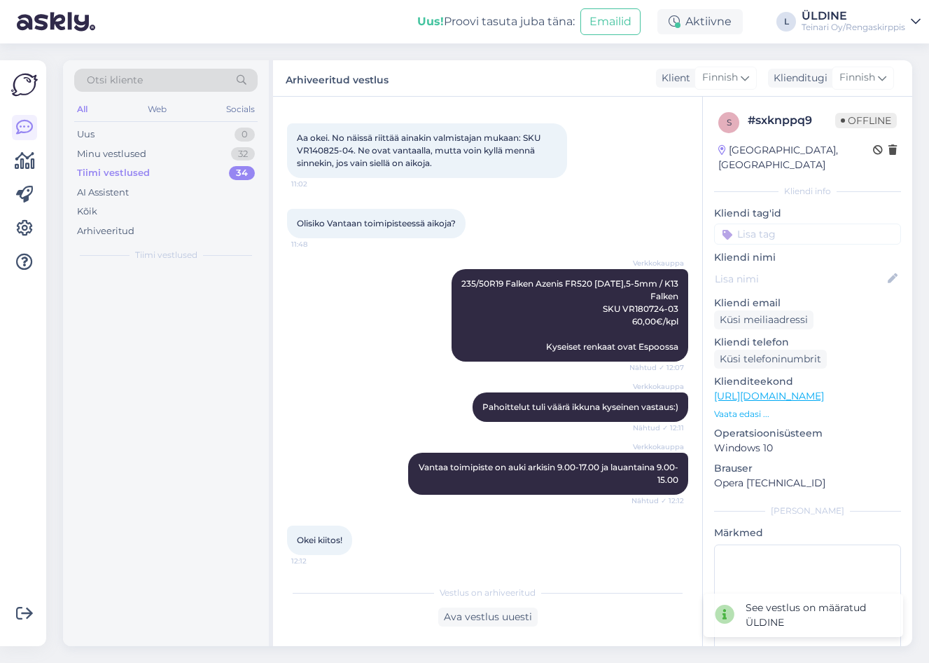
scroll to position [348, 0]
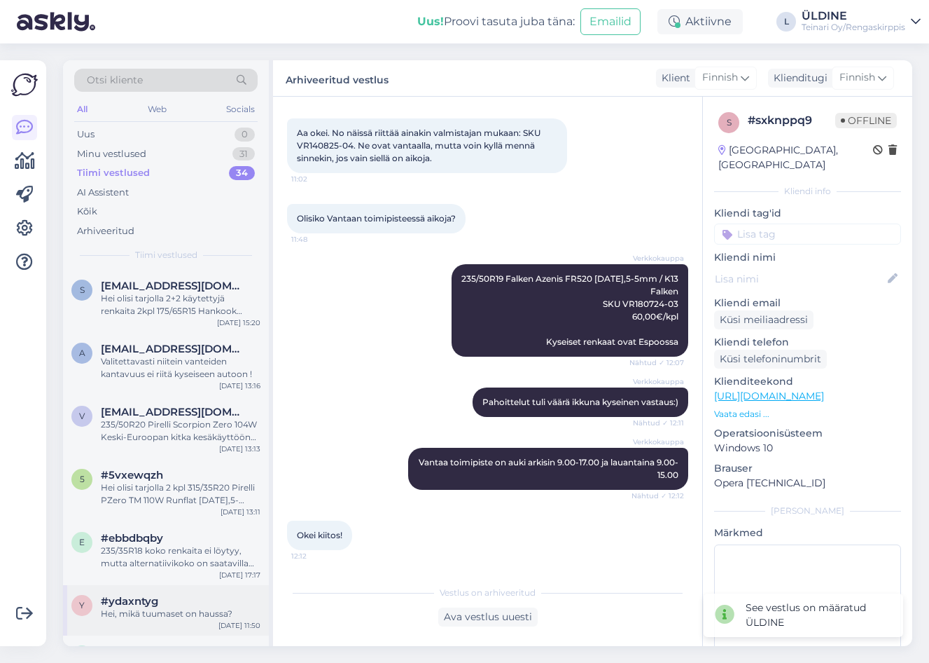
click at [161, 609] on div "Hei, mikä tuumaset on haussa?" at bounding box center [181, 613] width 160 height 13
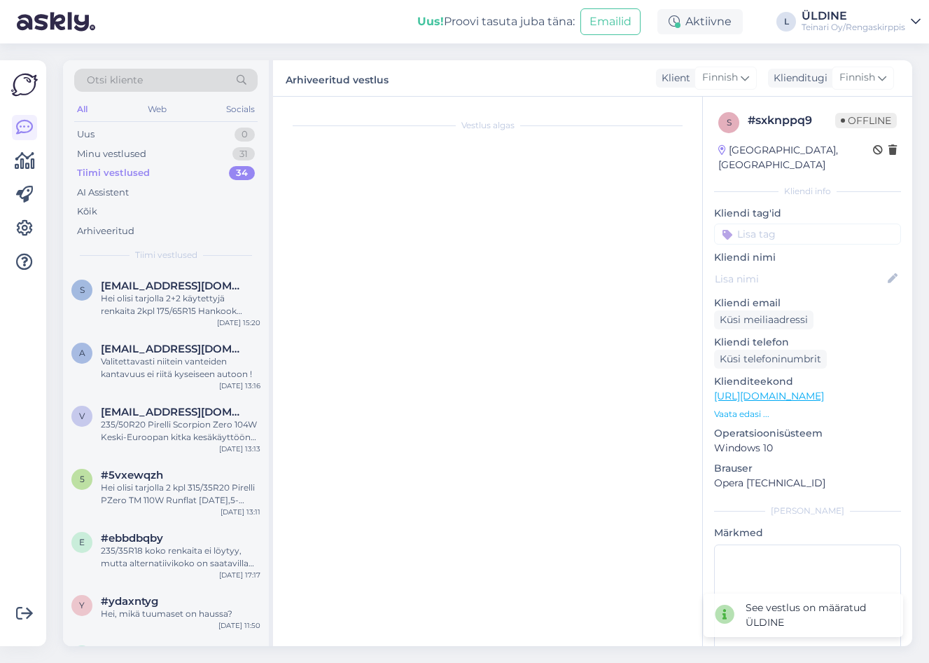
scroll to position [0, 0]
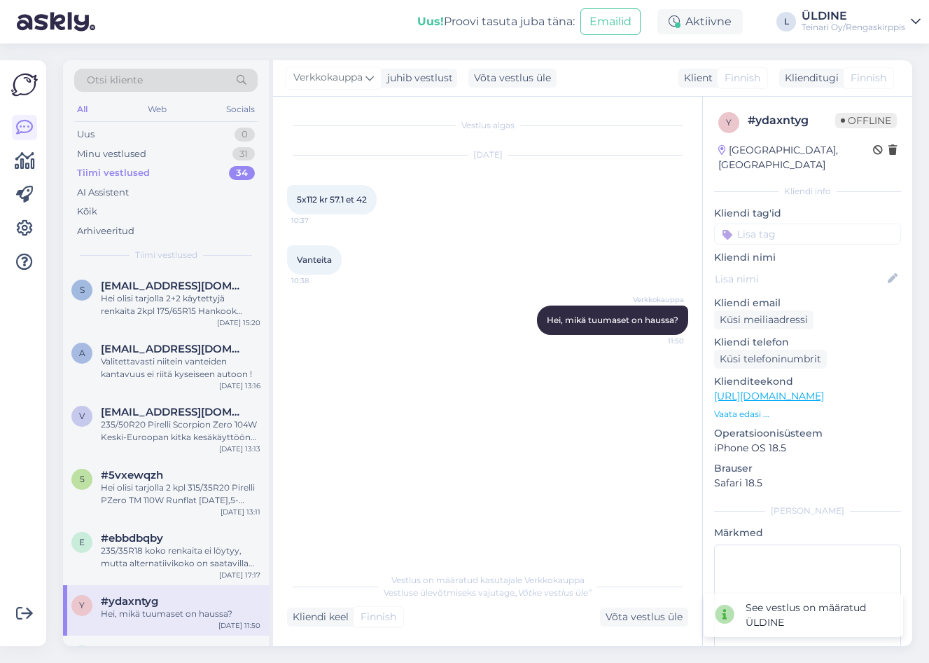
drag, startPoint x: 624, startPoint y: 614, endPoint x: 681, endPoint y: 599, distance: 59.5
click at [628, 614] on div "Võta vestlus üle" at bounding box center [644, 616] width 88 height 19
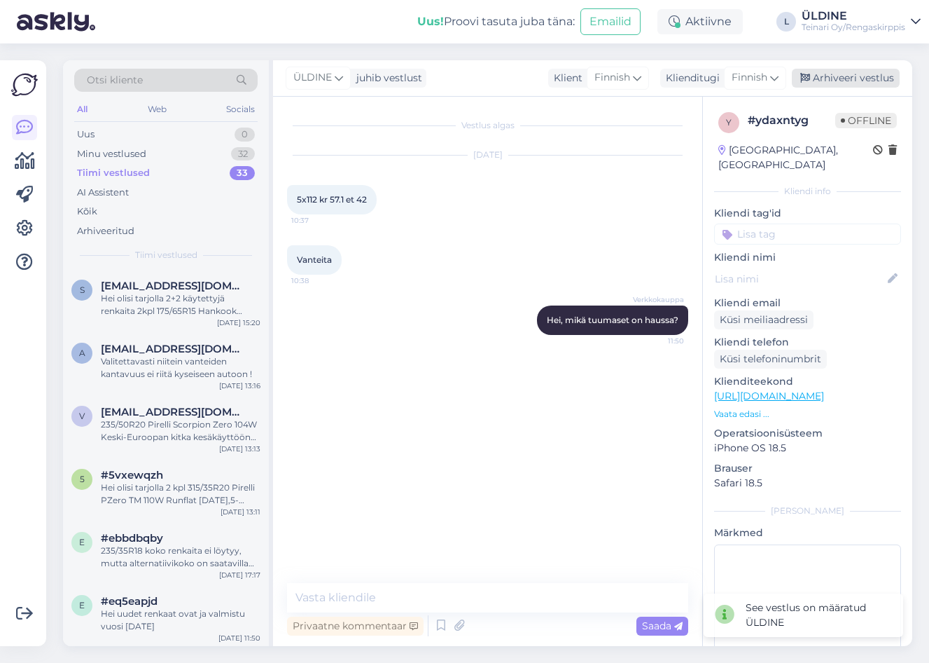
click at [847, 72] on div "Arhiveeri vestlus" at bounding box center [846, 78] width 108 height 19
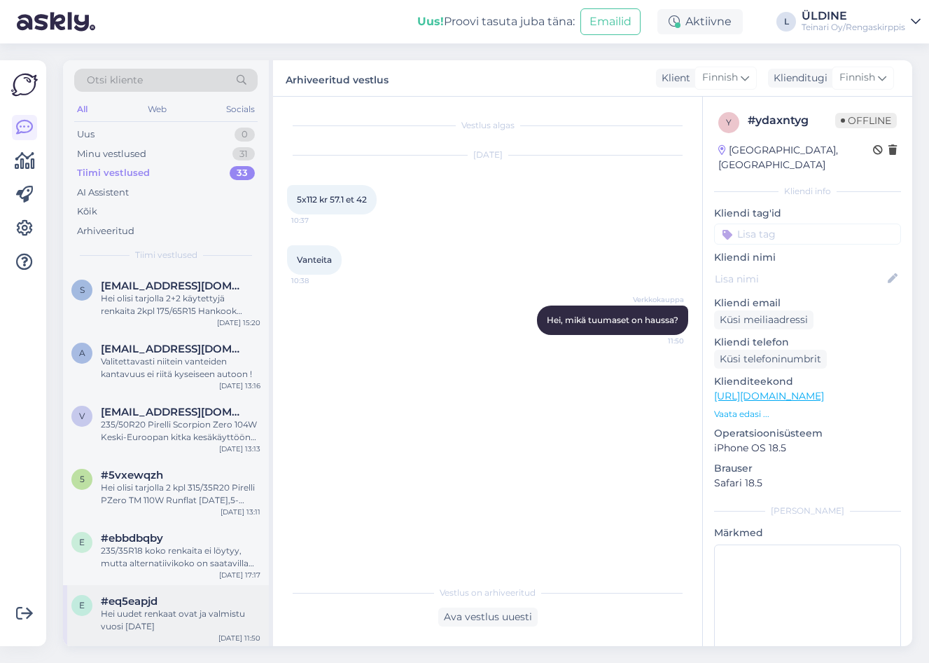
click at [203, 624] on div "Hei uudet renkaat ovat ja valmistu vuosi [DATE]" at bounding box center [181, 619] width 160 height 25
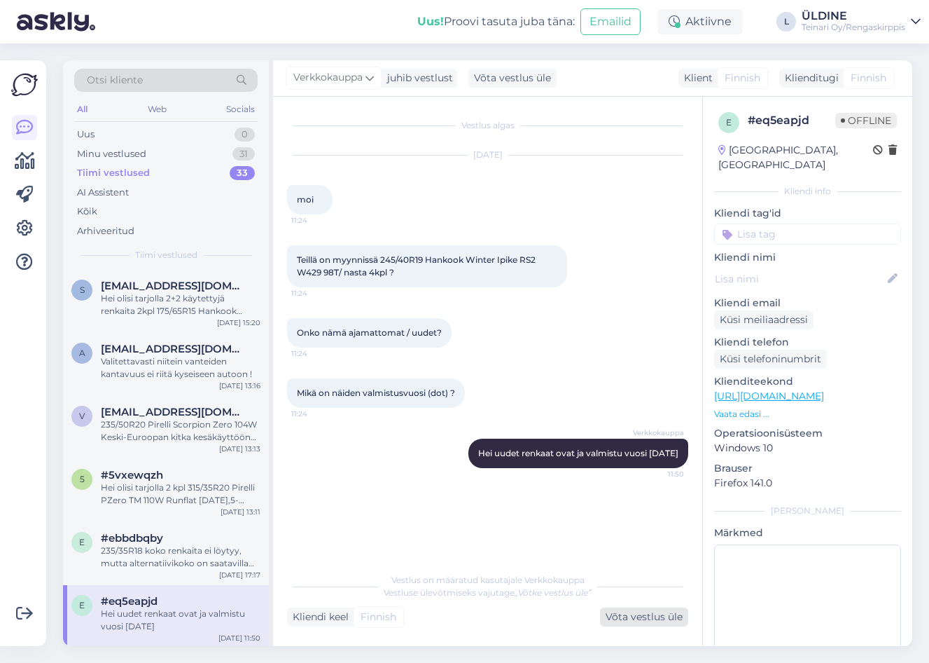
drag, startPoint x: 628, startPoint y: 611, endPoint x: 632, endPoint y: 604, distance: 7.8
click at [630, 611] on div "Võta vestlus üle" at bounding box center [644, 616] width 88 height 19
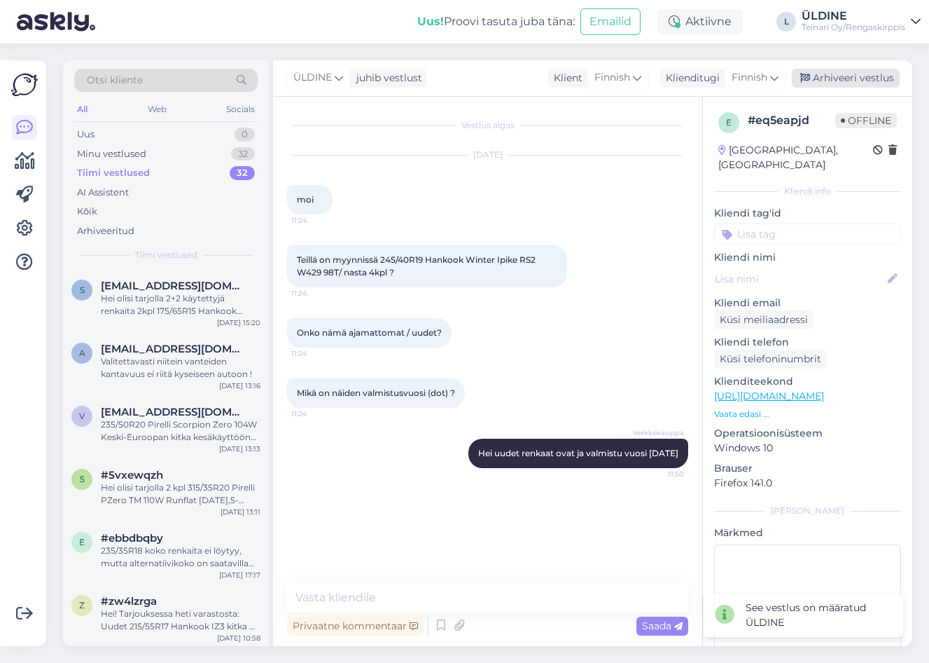
click at [857, 78] on div "Arhiveeri vestlus" at bounding box center [846, 78] width 108 height 19
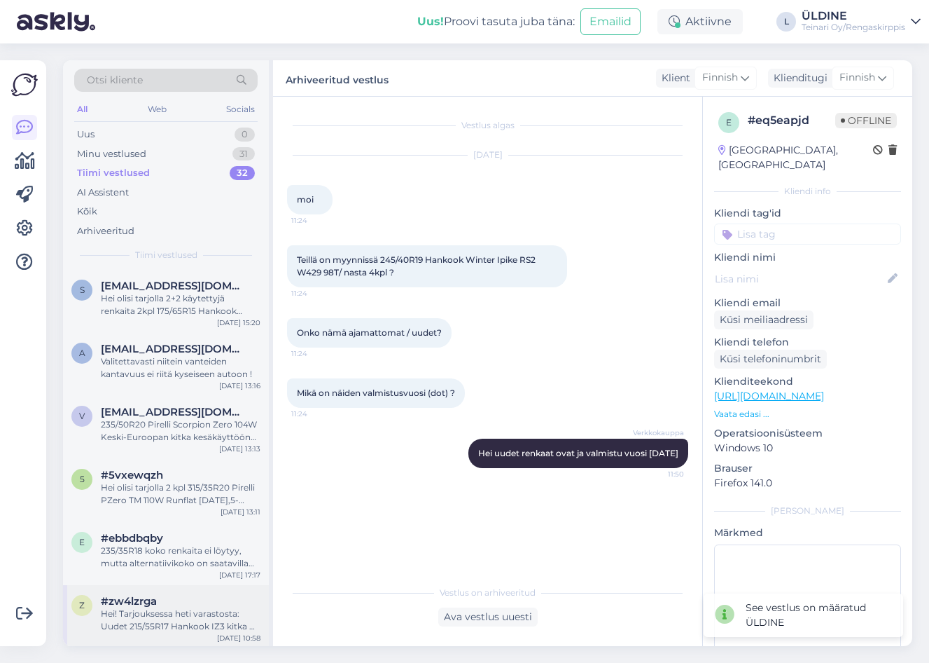
click at [195, 623] on div "Hei! Tarjouksessa heti varastosta: Uudet 215/55R17 Hankook IZ3 kitka 👉 120 €/kp…" at bounding box center [181, 619] width 160 height 25
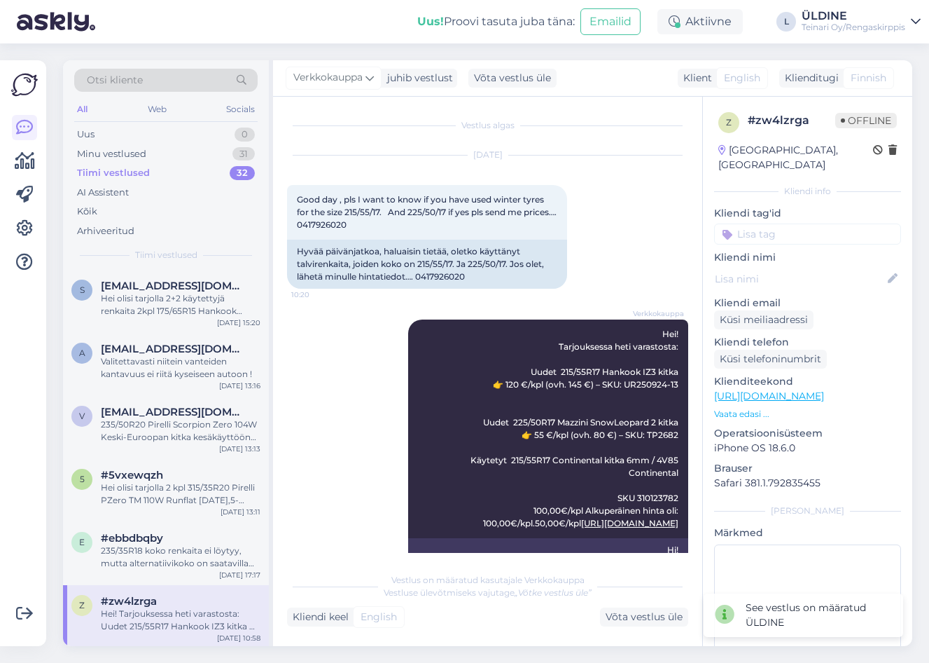
scroll to position [193, 0]
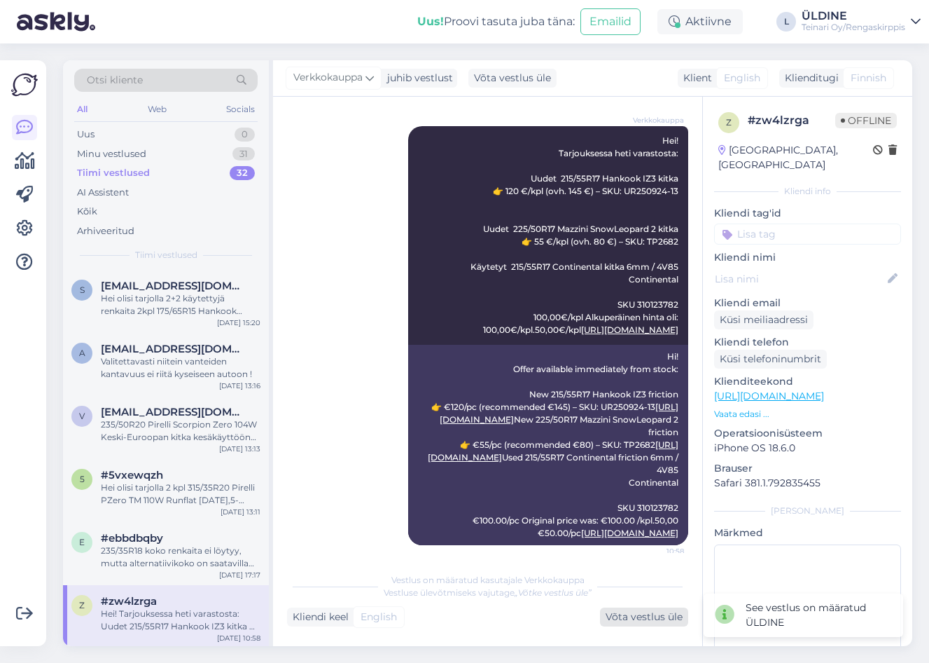
drag, startPoint x: 627, startPoint y: 614, endPoint x: 694, endPoint y: 592, distance: 70.9
click at [627, 615] on div "Võta vestlus üle" at bounding box center [644, 616] width 88 height 19
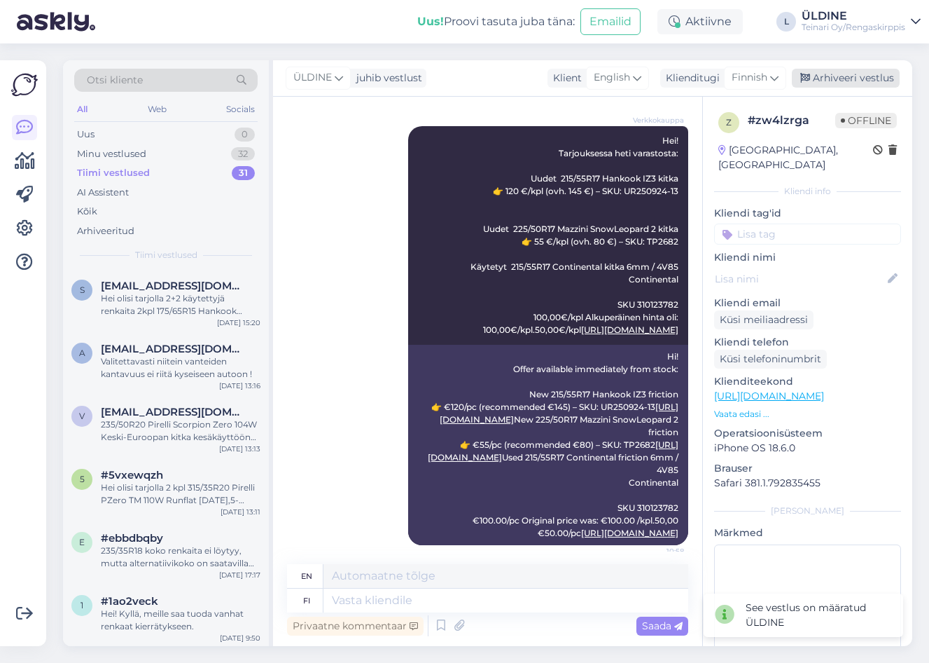
click at [846, 78] on div "Arhiveeri vestlus" at bounding box center [846, 78] width 108 height 19
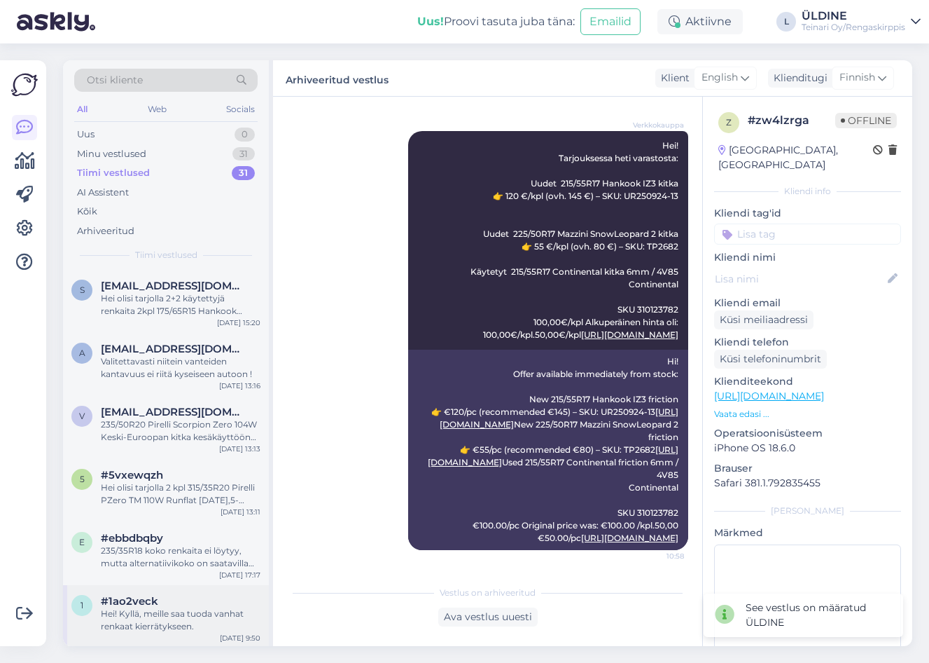
click at [216, 608] on div "Hei! Kyllä, meille saa tuoda vanhat renkaat kierrätykseen." at bounding box center [181, 619] width 160 height 25
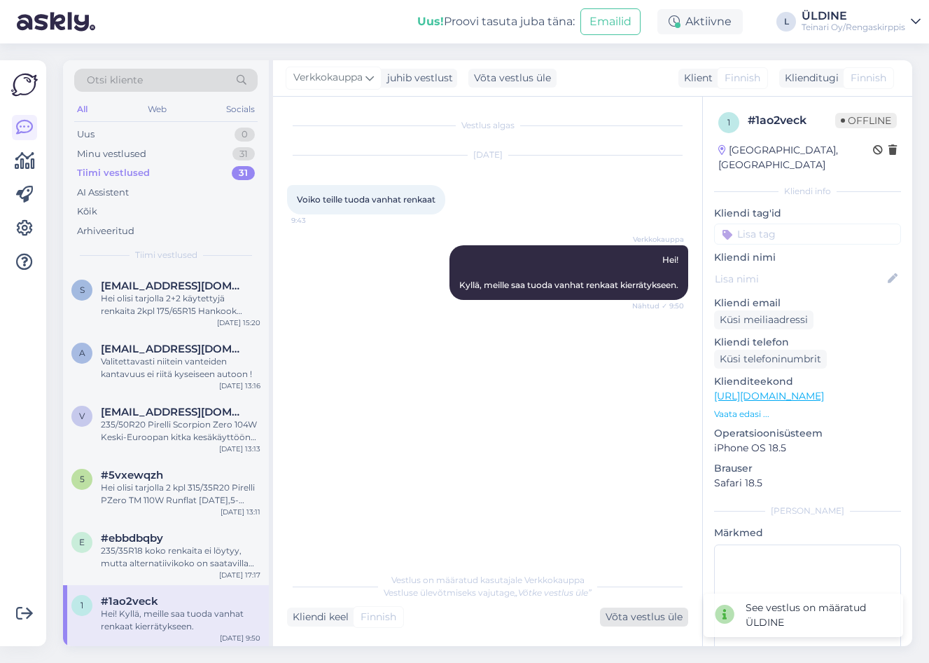
click at [609, 611] on div "Võta vestlus üle" at bounding box center [644, 616] width 88 height 19
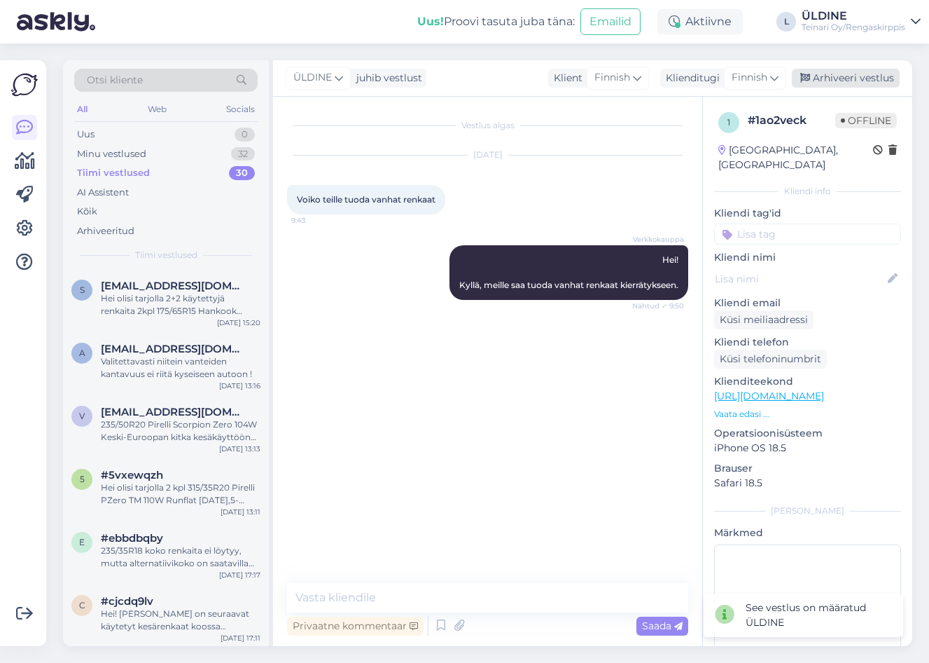
click at [880, 74] on div "Arhiveeri vestlus" at bounding box center [846, 78] width 108 height 19
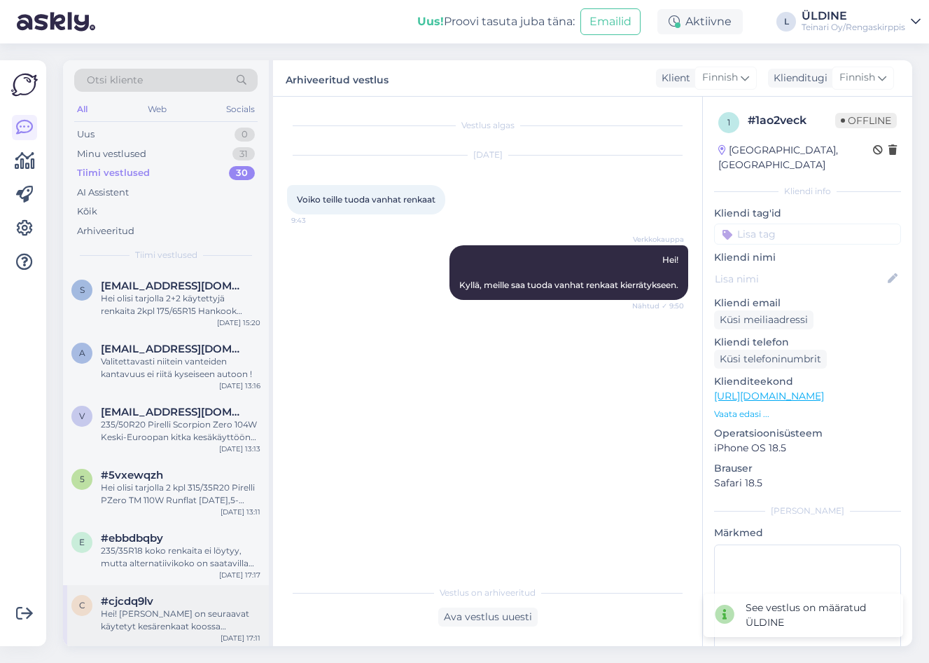
click at [181, 615] on div "Hei! [PERSON_NAME] on seuraavat käytetyt kesärenkaat koossa 255/35R18 Espoosta …" at bounding box center [181, 619] width 160 height 25
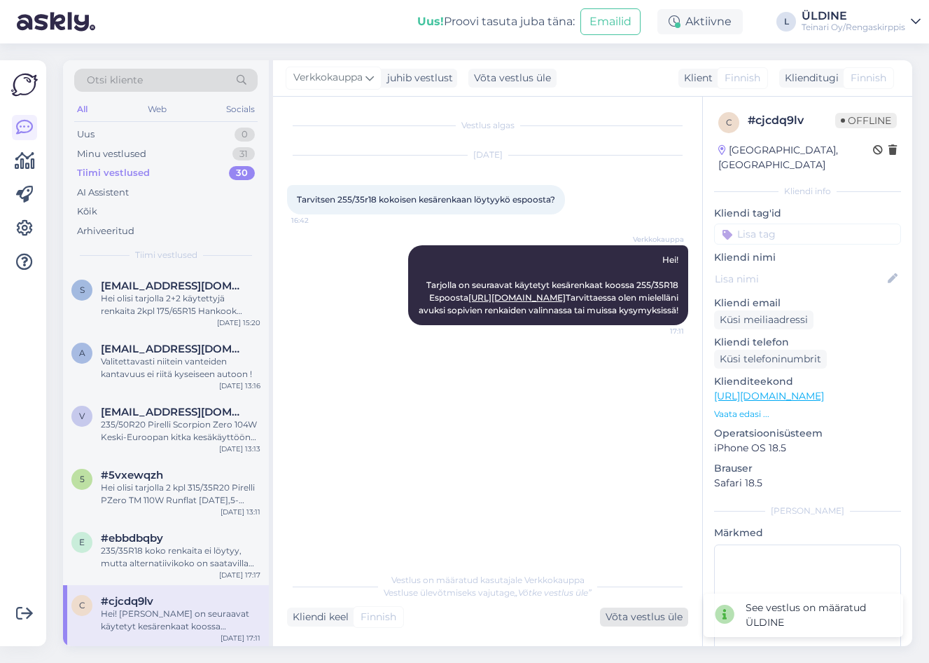
click at [618, 613] on div "Võta vestlus üle" at bounding box center [644, 616] width 88 height 19
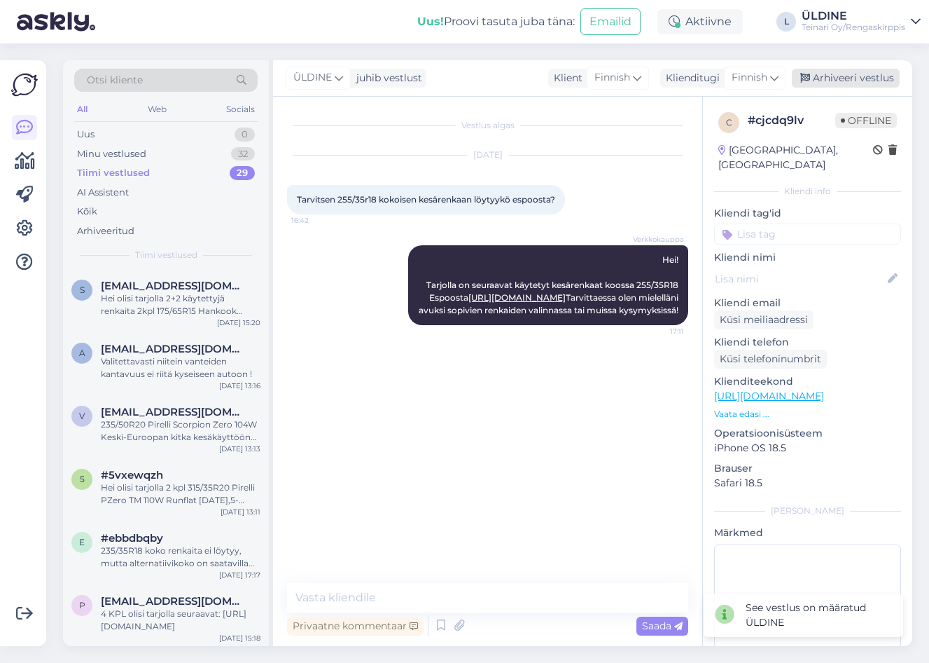
click at [833, 73] on div "Arhiveeri vestlus" at bounding box center [846, 78] width 108 height 19
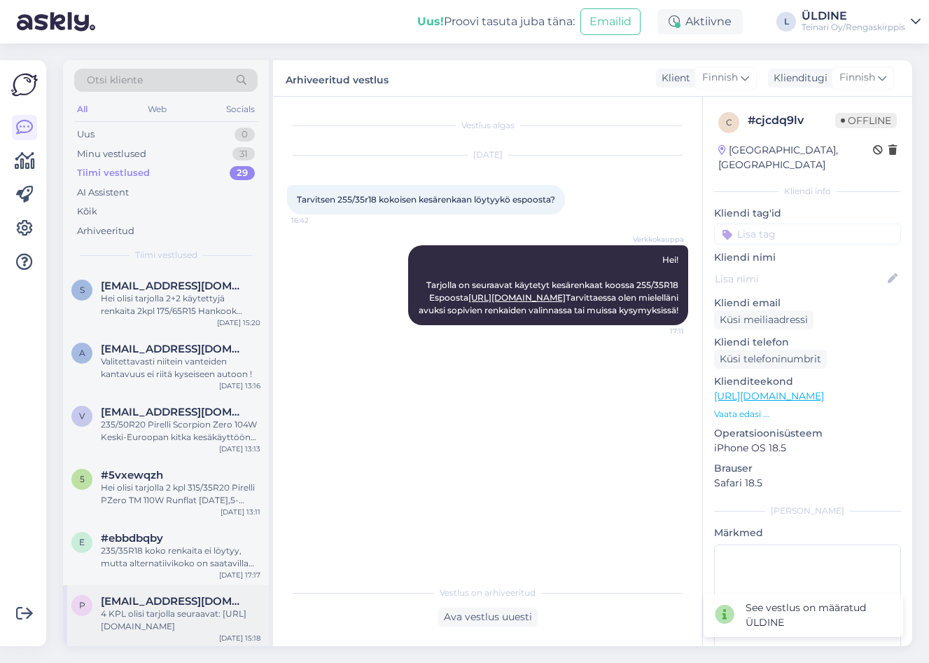
click at [241, 620] on div "4 KPL olisi tarjolla seuraavat: [URL][DOMAIN_NAME]" at bounding box center [181, 619] width 160 height 25
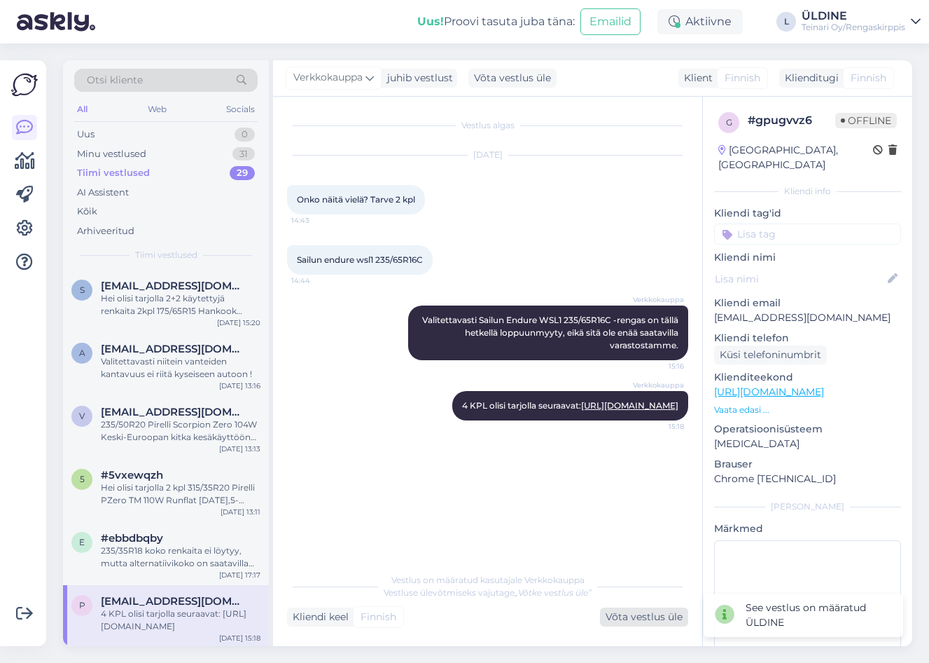
click at [672, 614] on div "Võta vestlus üle" at bounding box center [644, 616] width 88 height 19
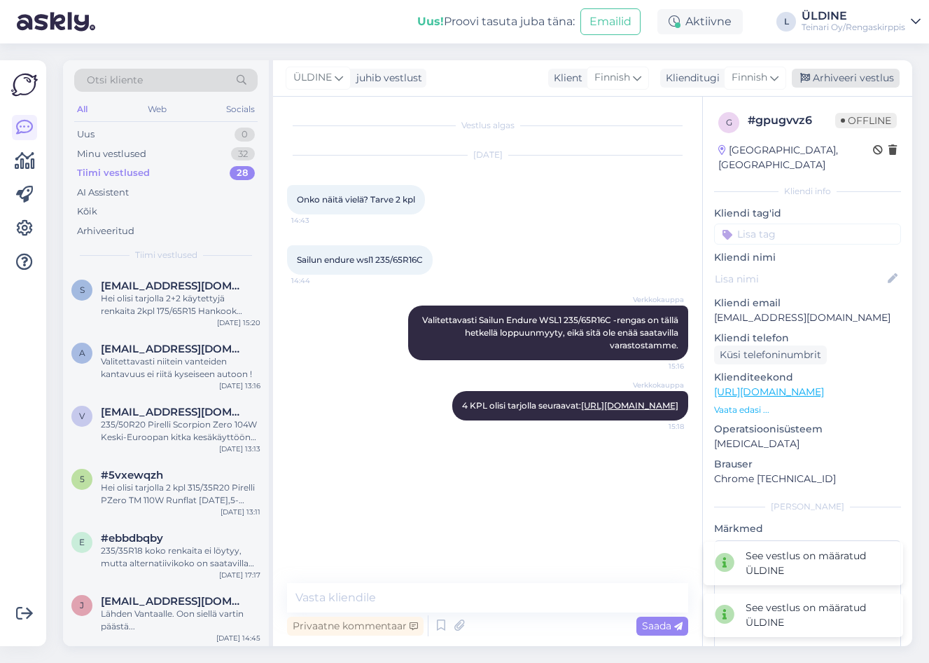
click at [854, 75] on div "Arhiveeri vestlus" at bounding box center [846, 78] width 108 height 19
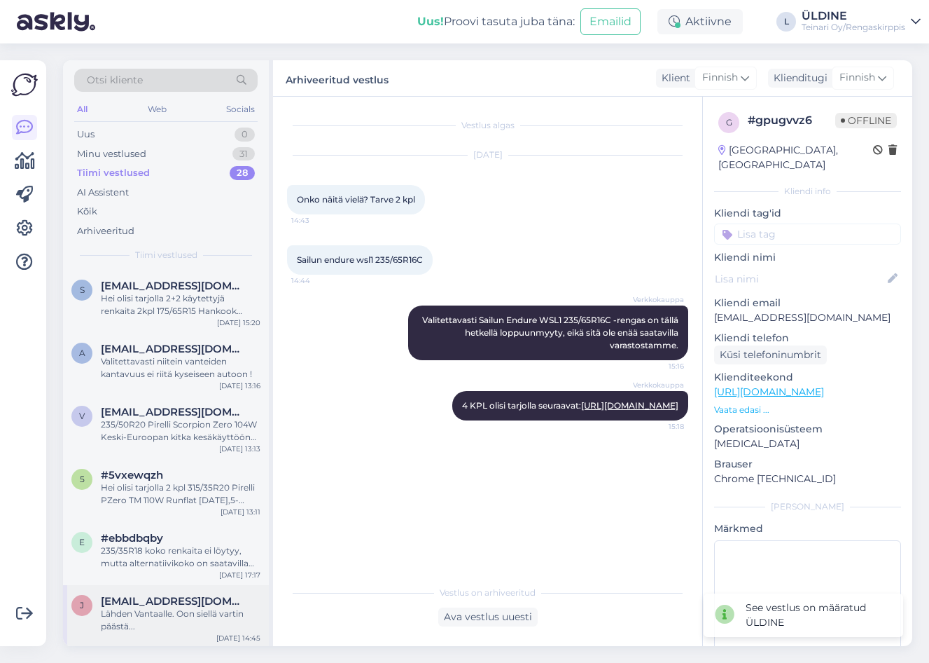
click at [155, 609] on div "Lähden Vantaalle. Oon siellä vartin päästä..." at bounding box center [181, 619] width 160 height 25
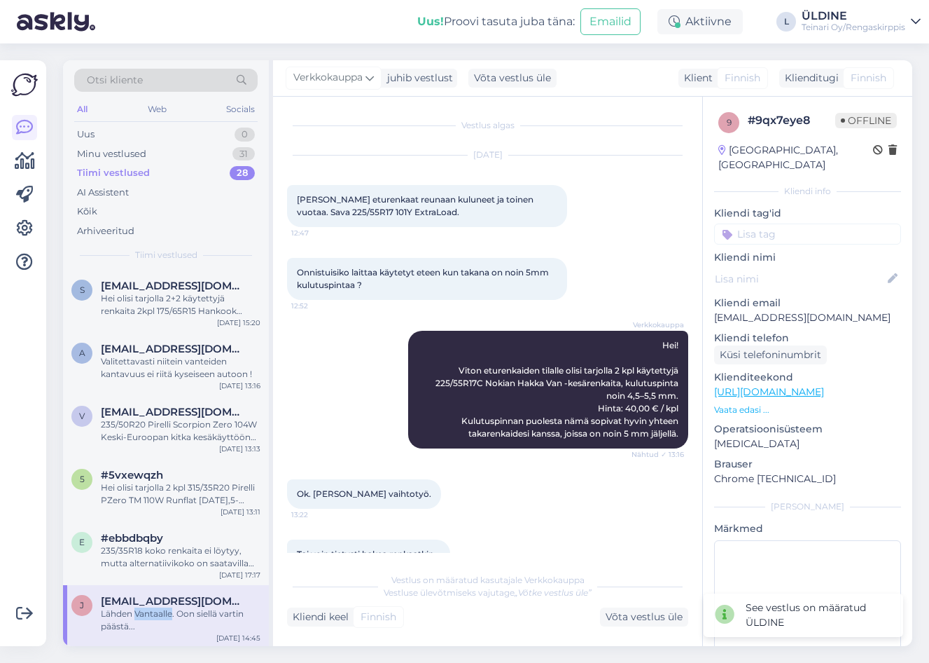
click at [156, 608] on div "Lähden Vantaalle. Oon siellä vartin päästä..." at bounding box center [181, 619] width 160 height 25
click at [658, 614] on div "Võta vestlus üle" at bounding box center [644, 616] width 88 height 19
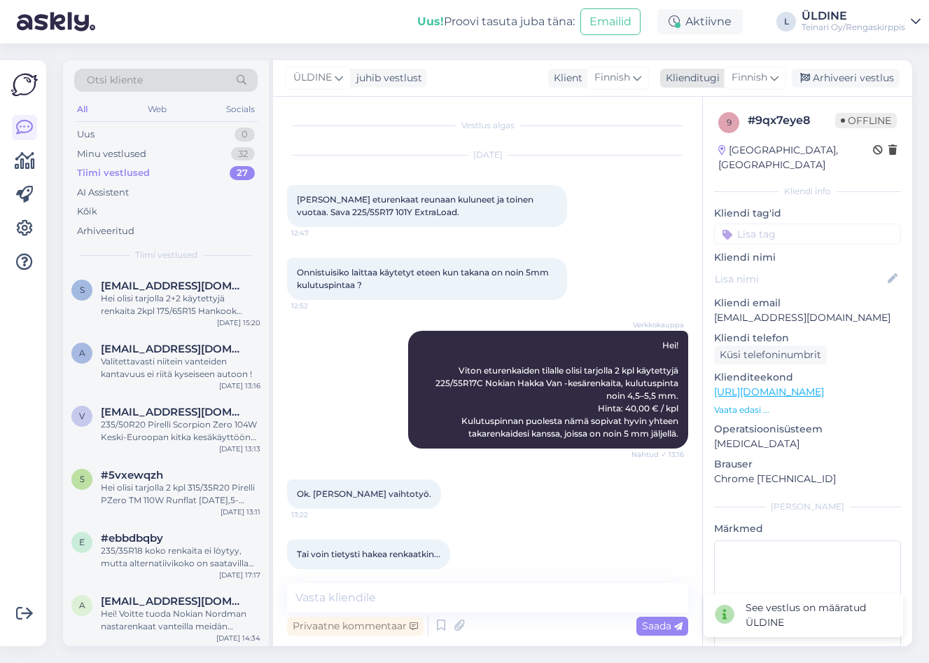
drag, startPoint x: 872, startPoint y: 73, endPoint x: 862, endPoint y: 76, distance: 10.2
click at [872, 73] on div "Arhiveeri vestlus" at bounding box center [846, 78] width 108 height 19
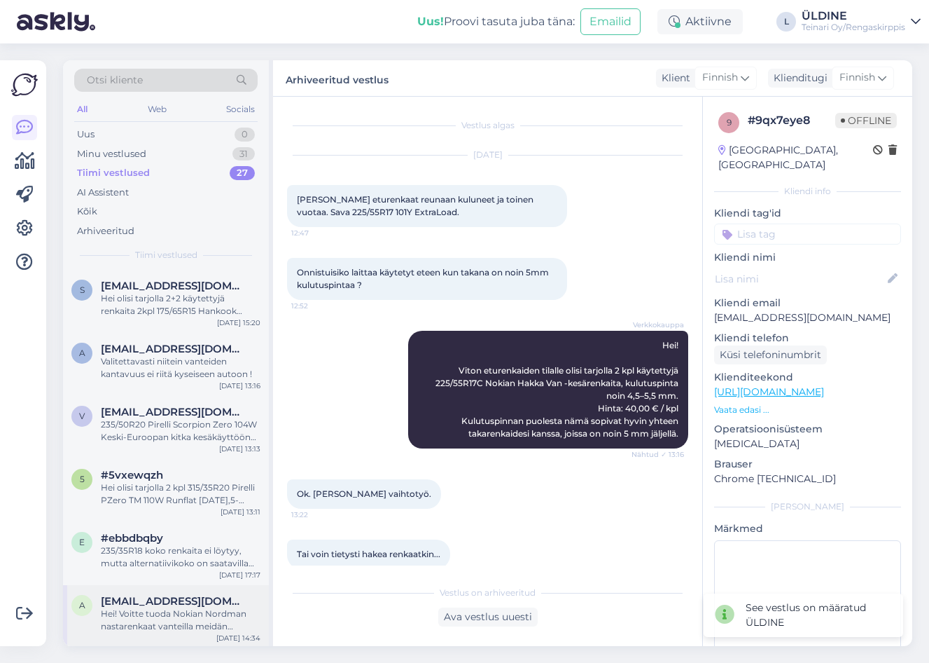
click at [83, 604] on span "a" at bounding box center [82, 604] width 6 height 11
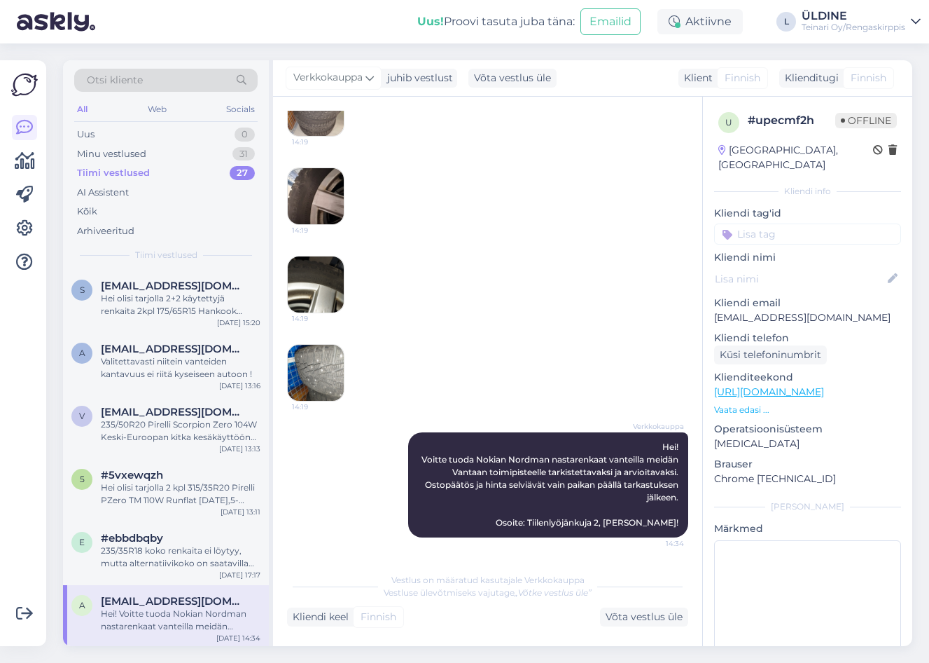
drag, startPoint x: 162, startPoint y: 606, endPoint x: 188, endPoint y: 604, distance: 25.3
click at [162, 606] on span "[EMAIL_ADDRESS][DOMAIN_NAME]" at bounding box center [174, 601] width 146 height 13
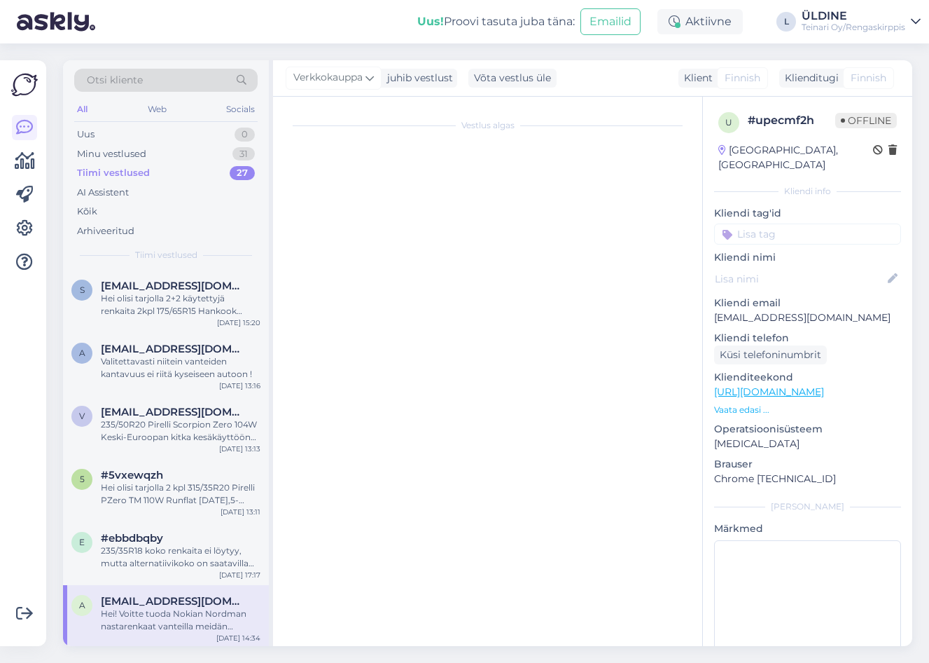
scroll to position [0, 0]
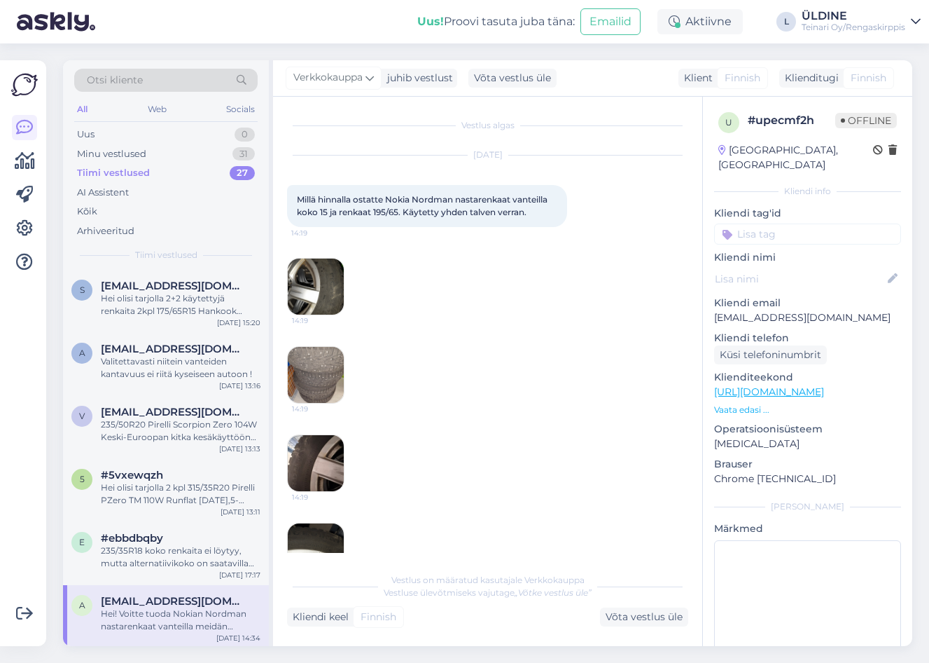
click at [167, 607] on div "Hei! Voitte tuoda Nokian Nordman nastarenkaat vanteilla meidän Vantaan toimipis…" at bounding box center [181, 619] width 160 height 25
drag, startPoint x: 649, startPoint y: 618, endPoint x: 871, endPoint y: 385, distance: 321.5
click at [650, 617] on div "Võta vestlus üle" at bounding box center [644, 616] width 88 height 19
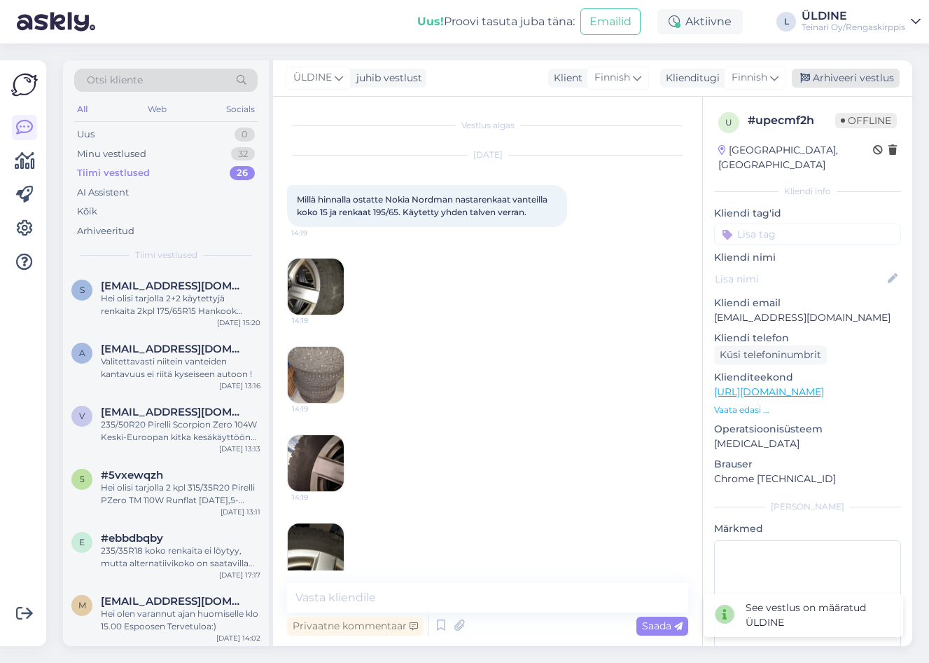
click at [825, 74] on div "Arhiveeri vestlus" at bounding box center [846, 78] width 108 height 19
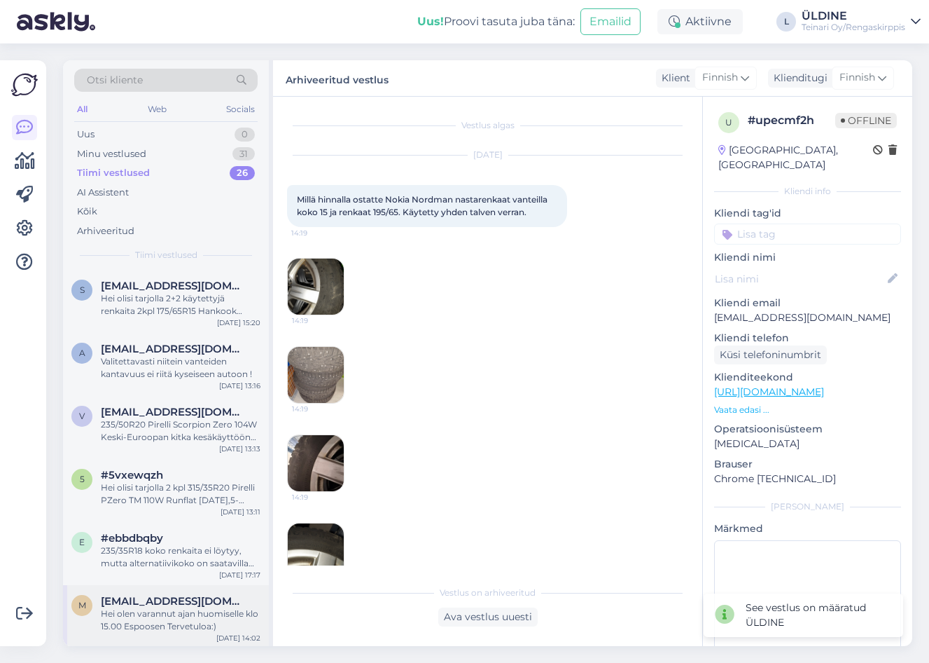
click at [165, 612] on div "Hei olen varannut ajan huomiselle klo 15.00 Espoosen Tervetuloa:)" at bounding box center [181, 619] width 160 height 25
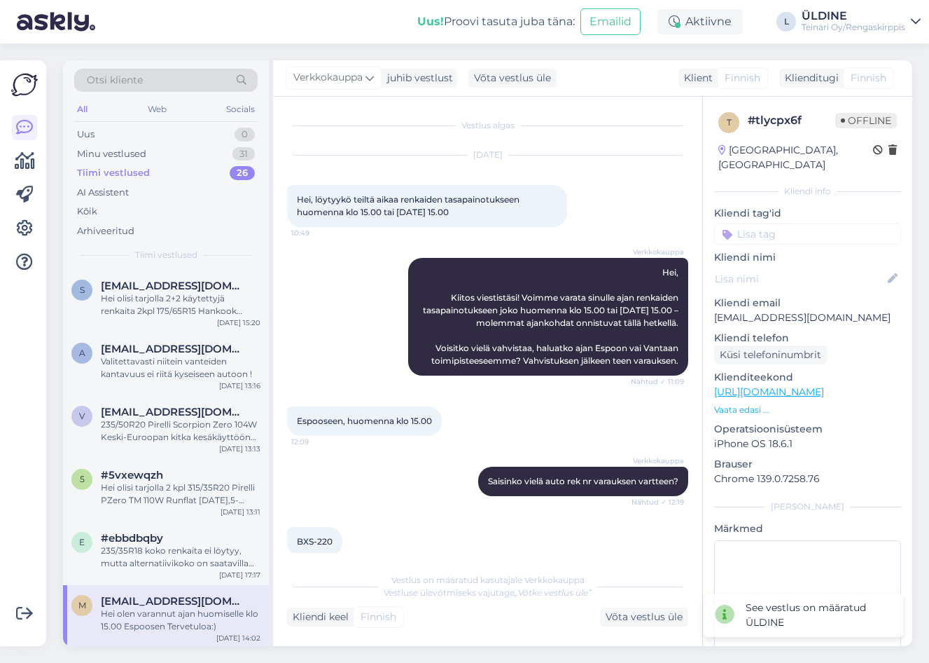
scroll to position [92, 0]
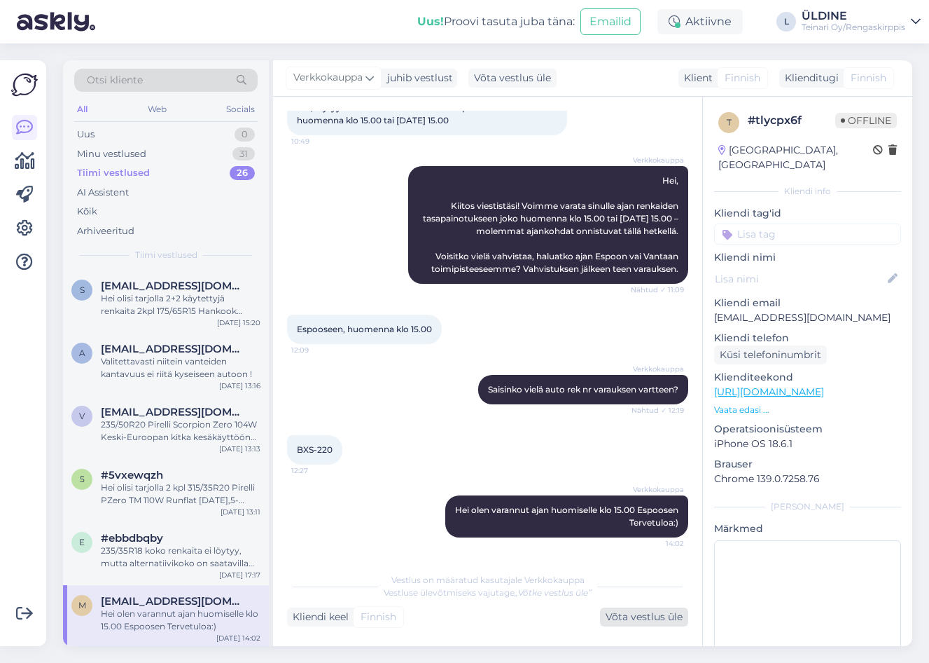
click at [644, 616] on div "Võta vestlus üle" at bounding box center [644, 616] width 88 height 19
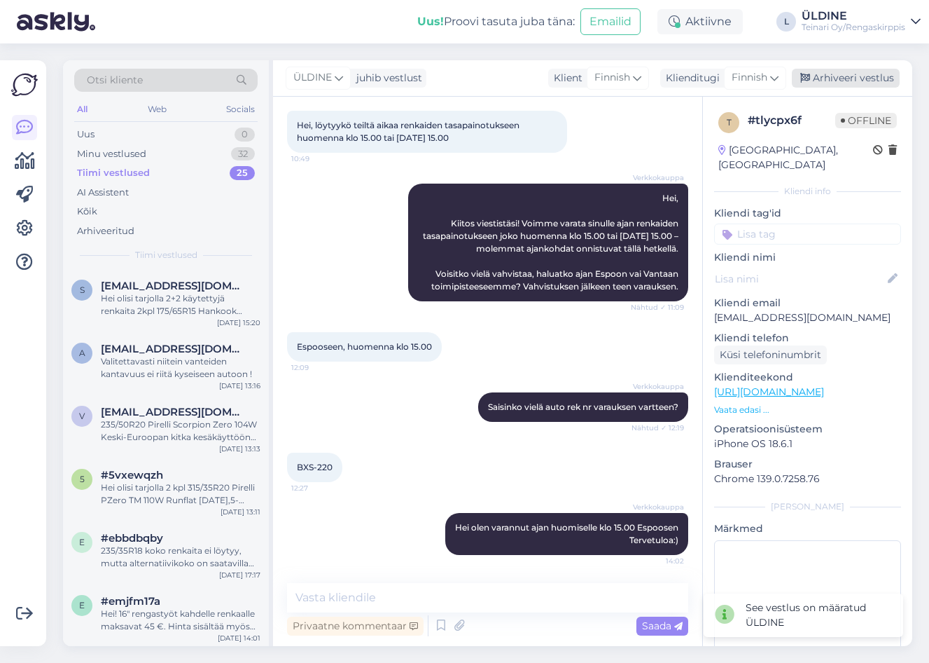
drag, startPoint x: 866, startPoint y: 76, endPoint x: 852, endPoint y: 77, distance: 14.1
click at [866, 76] on div "Arhiveeri vestlus" at bounding box center [846, 78] width 108 height 19
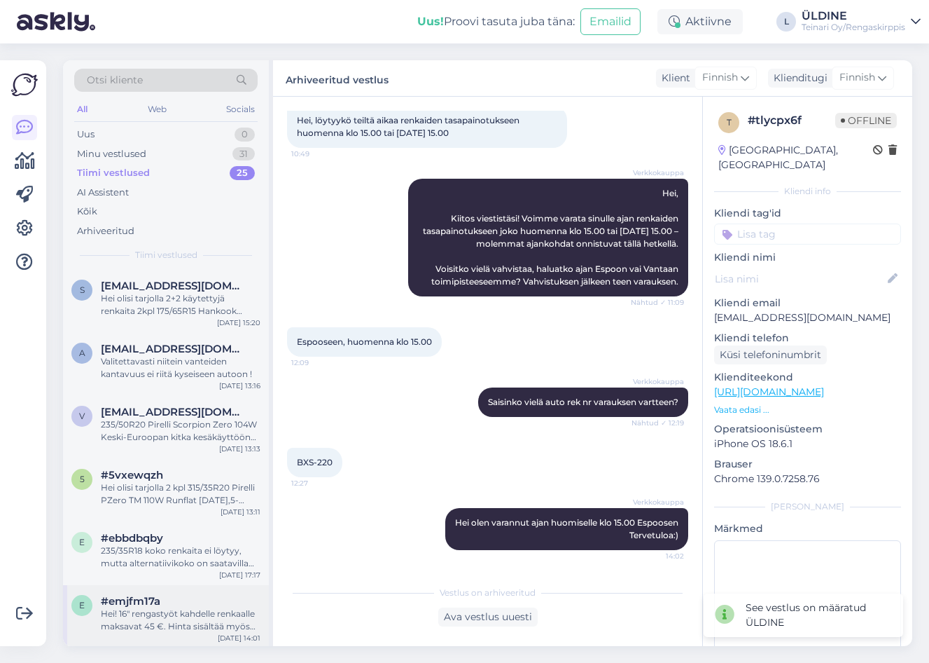
drag, startPoint x: 216, startPoint y: 620, endPoint x: 278, endPoint y: 620, distance: 61.6
click at [216, 620] on div "Hei! 16" rengastyöt kahdelle renkaalle maksavat 45 €. Hinta sisältää myös tasap…" at bounding box center [181, 619] width 160 height 25
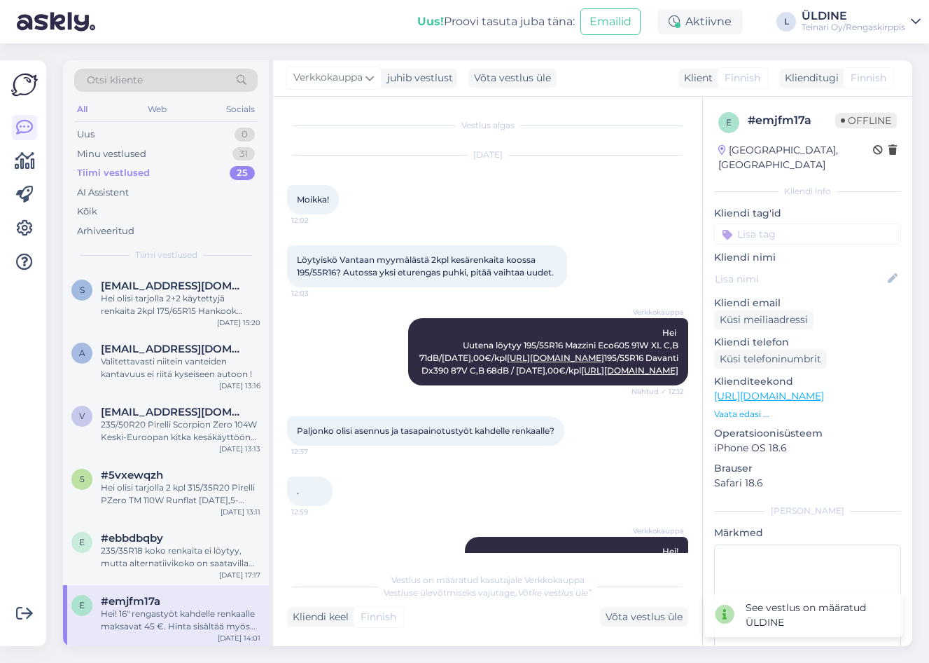
scroll to position [167, 0]
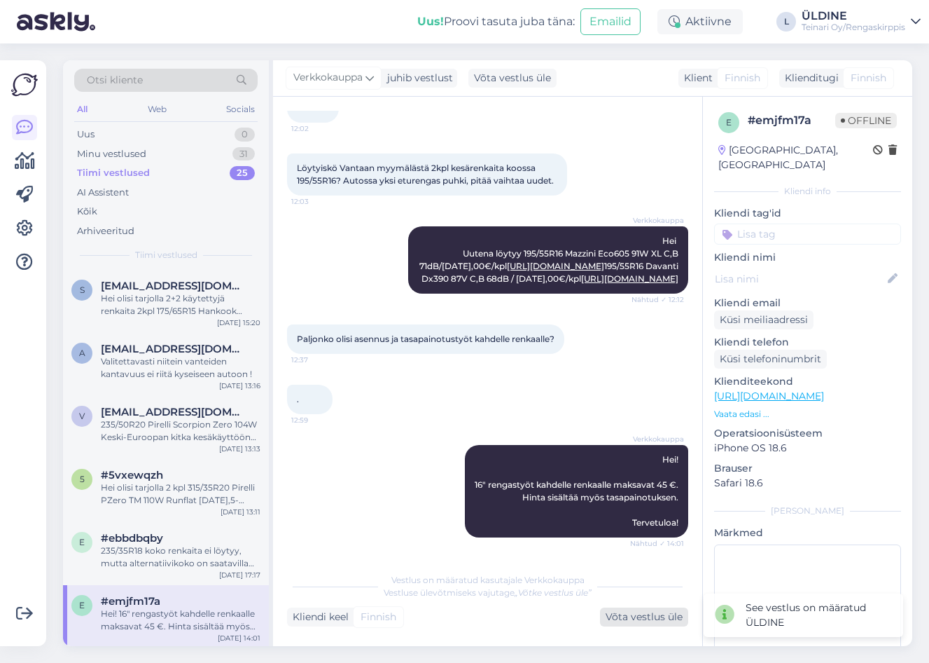
click at [626, 612] on div "Võta vestlus üle" at bounding box center [644, 616] width 88 height 19
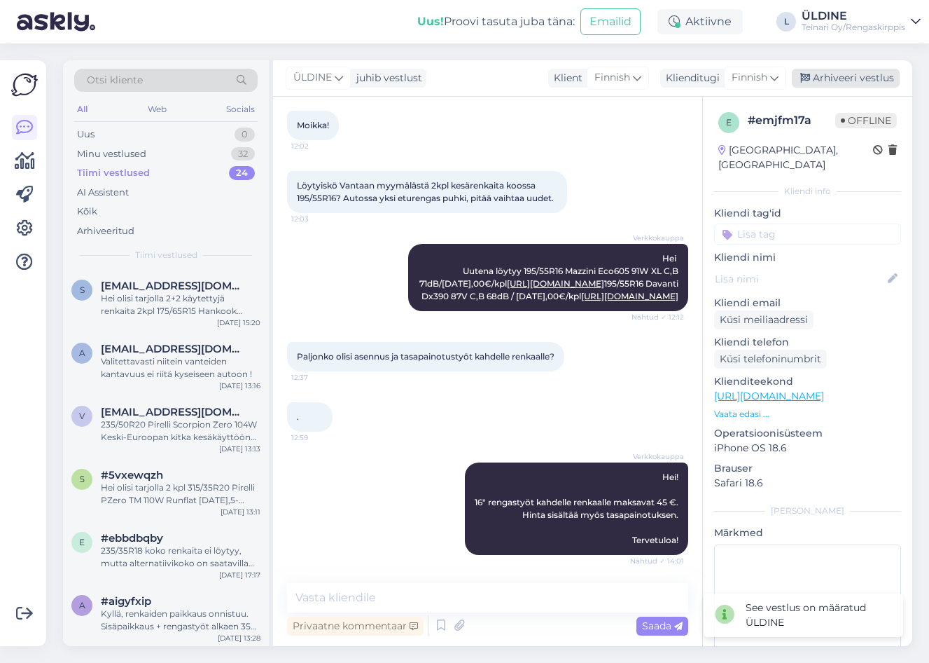
click at [883, 78] on div "Arhiveeri vestlus" at bounding box center [846, 78] width 108 height 19
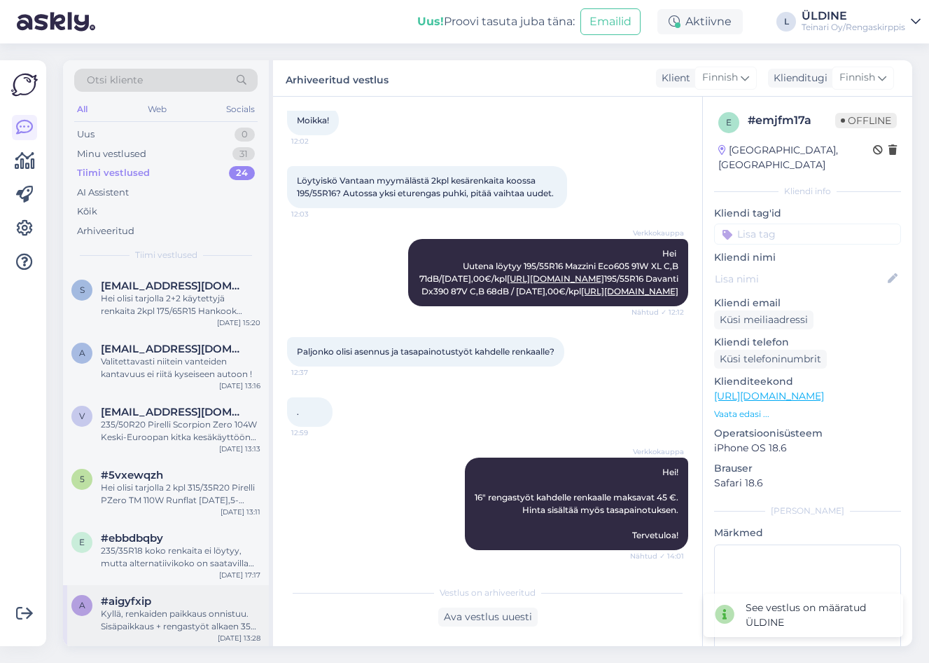
click at [192, 611] on div "Kyllä, renkaiden paikkaus onnistuu. Sisäpaikkaus + rengastyöt alkaen 35 €, hint…" at bounding box center [181, 619] width 160 height 25
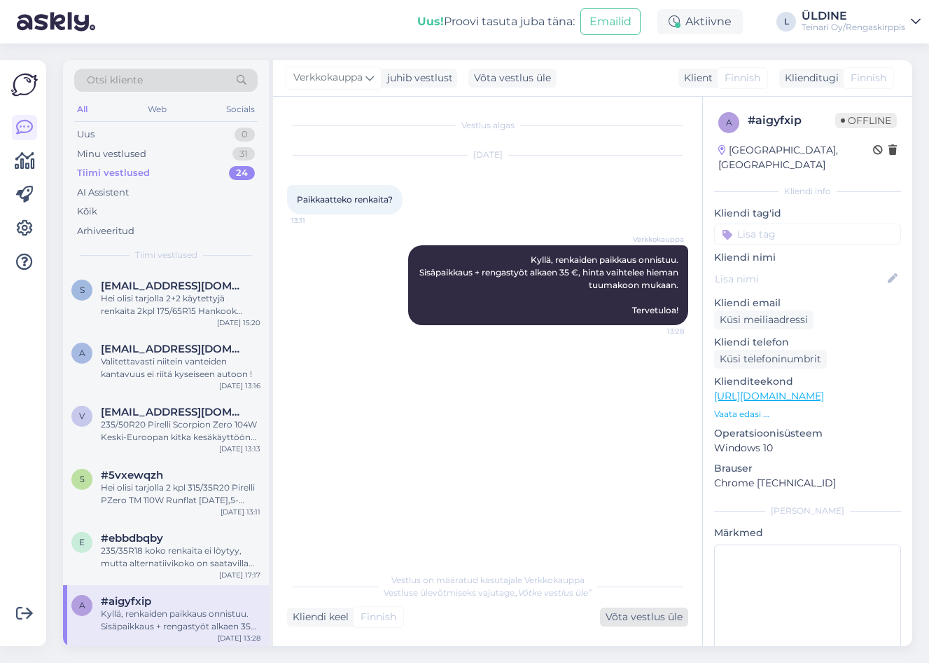
click at [634, 613] on div "Võta vestlus üle" at bounding box center [644, 616] width 88 height 19
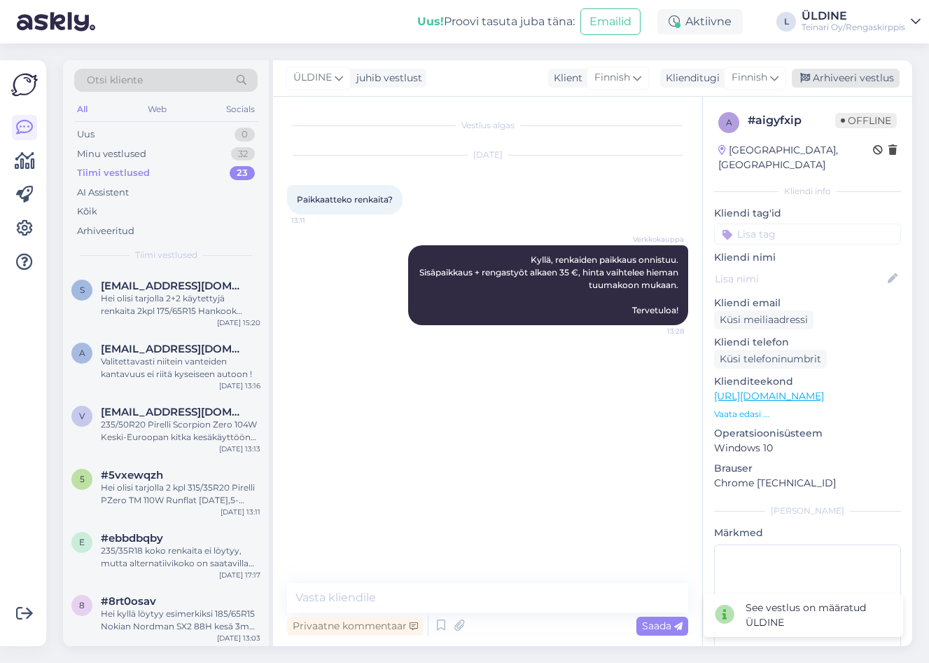
click at [886, 81] on div "Arhiveeri vestlus" at bounding box center [846, 78] width 108 height 19
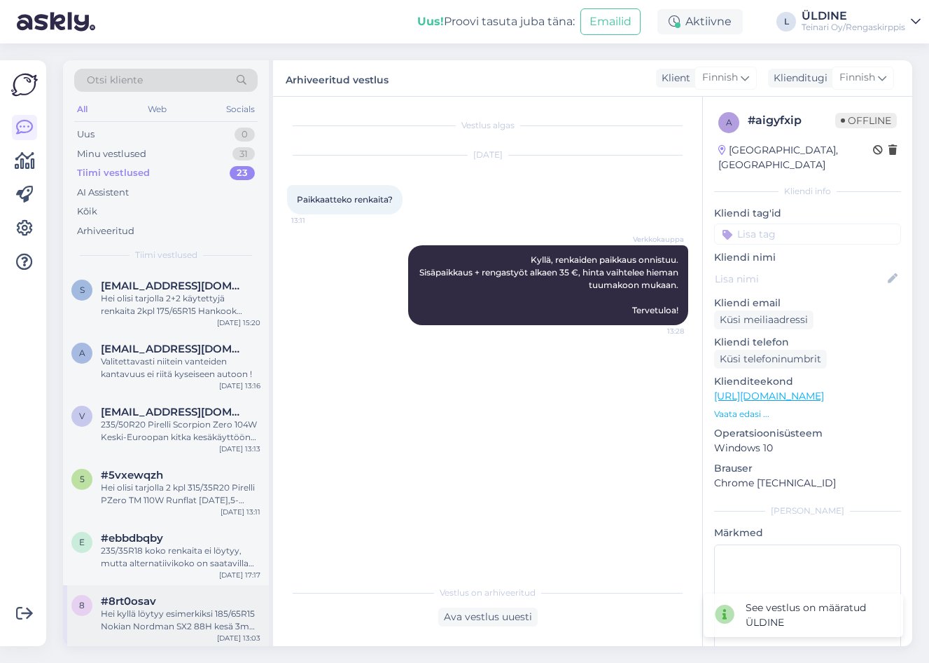
drag, startPoint x: 155, startPoint y: 618, endPoint x: 165, endPoint y: 618, distance: 10.5
click at [158, 618] on div "Hei kyllä löytyy esimerkiksi 185/65R15 Nokian Nordman SX2 88H kesä 3mm / 2P23 N…" at bounding box center [181, 619] width 160 height 25
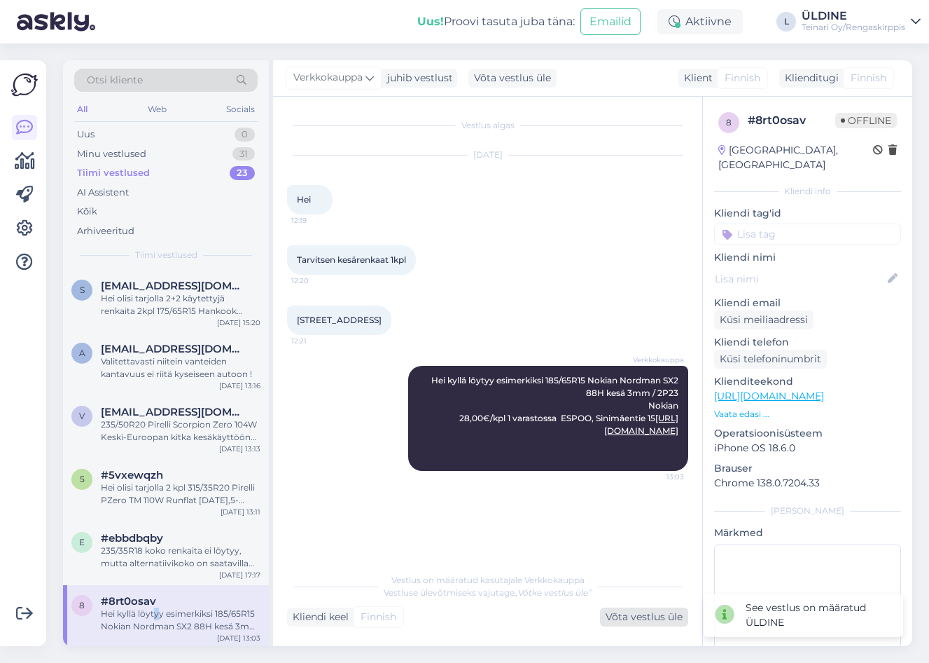
click at [641, 618] on div "Võta vestlus üle" at bounding box center [644, 616] width 88 height 19
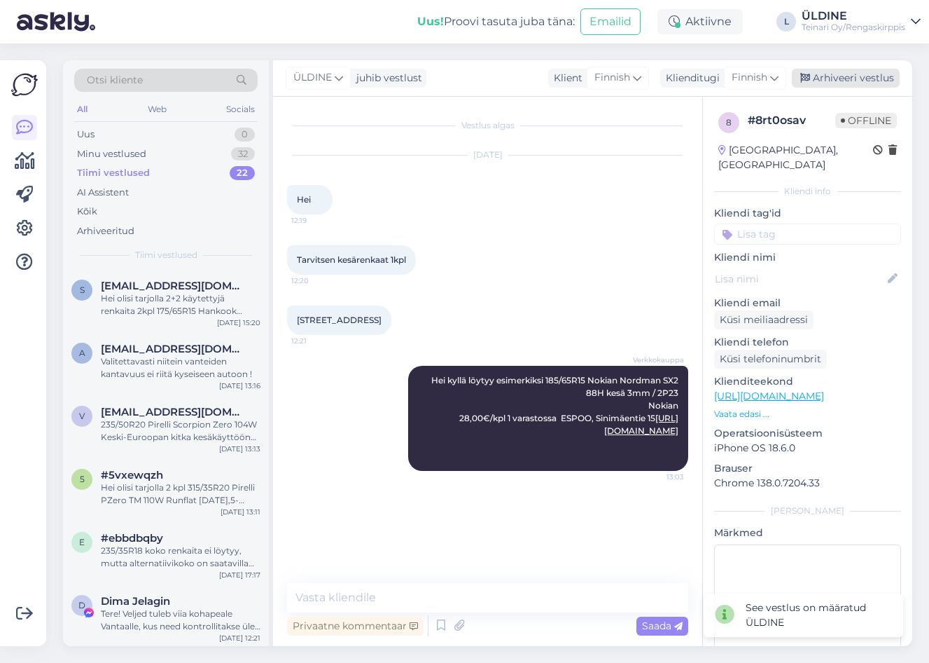
click at [880, 71] on div "Arhiveeri vestlus" at bounding box center [846, 78] width 108 height 19
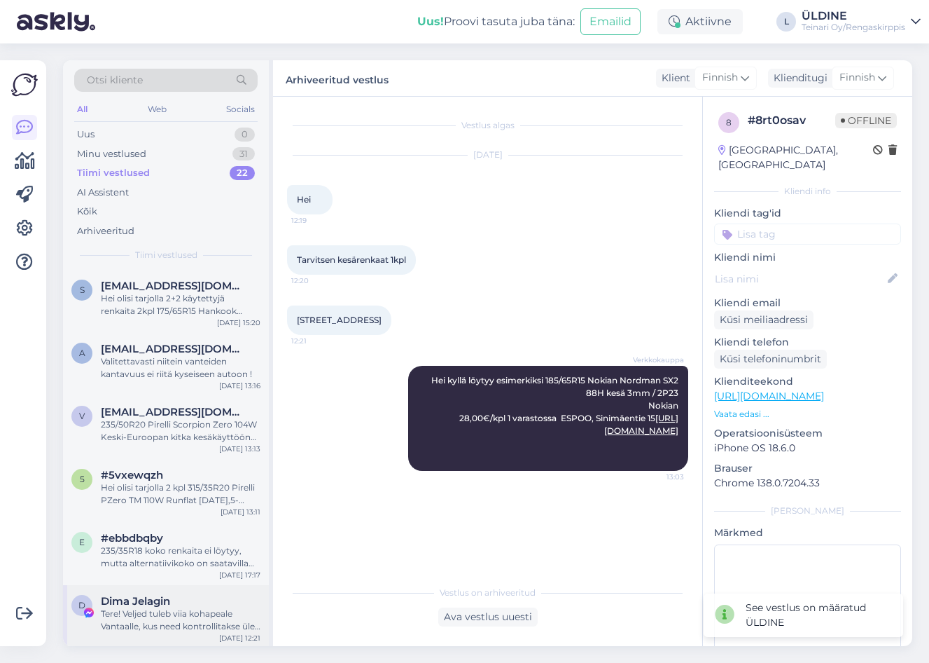
click at [186, 614] on div "Tere! Veljed tuleb viia kohapeale Vantaalle, kus need kontrollitakse üle. Ostus…" at bounding box center [181, 619] width 160 height 25
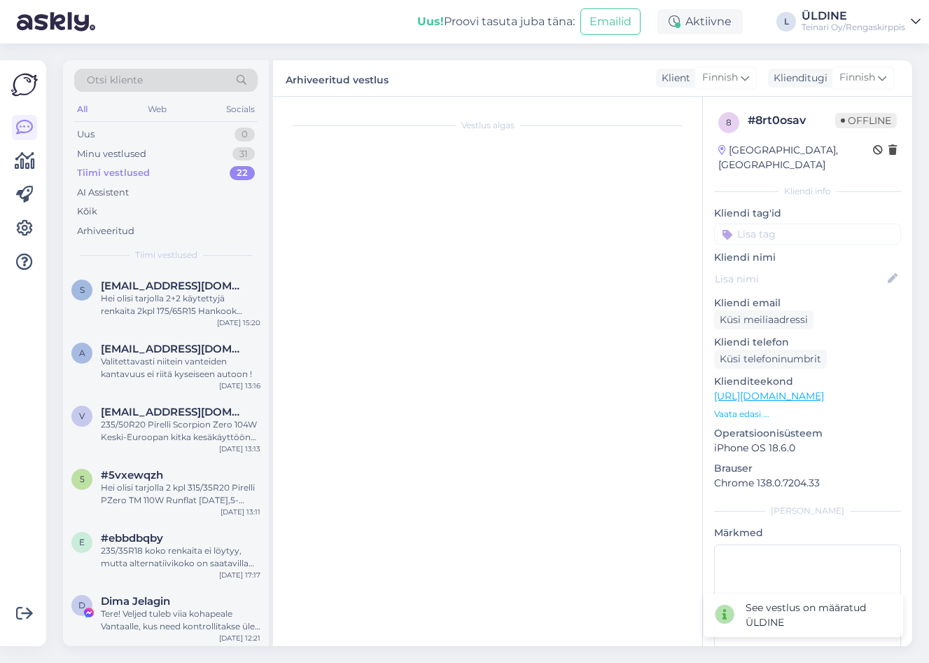
scroll to position [1379, 0]
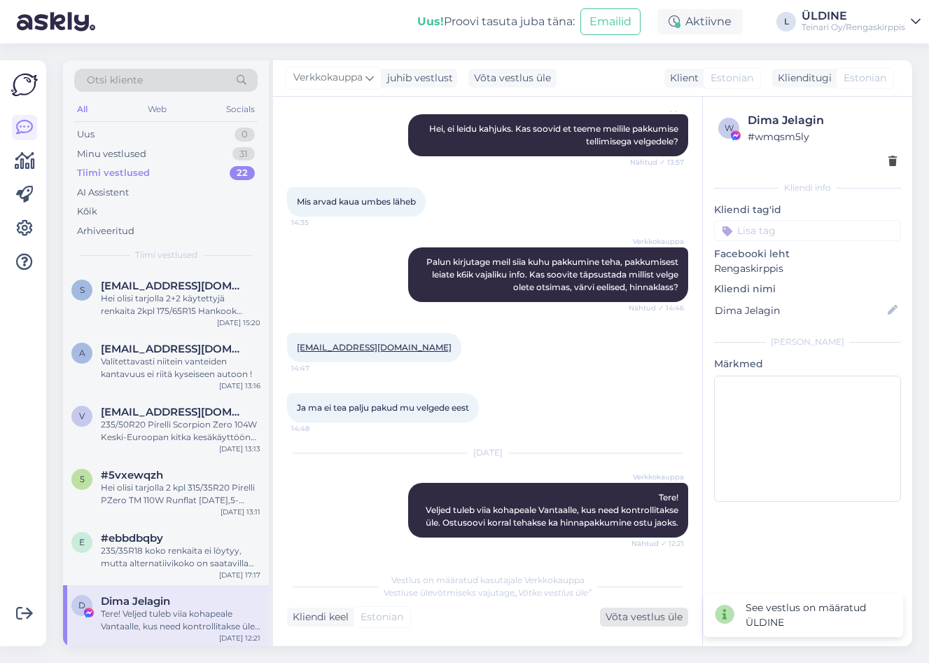
click at [618, 617] on div "Võta vestlus üle" at bounding box center [644, 616] width 88 height 19
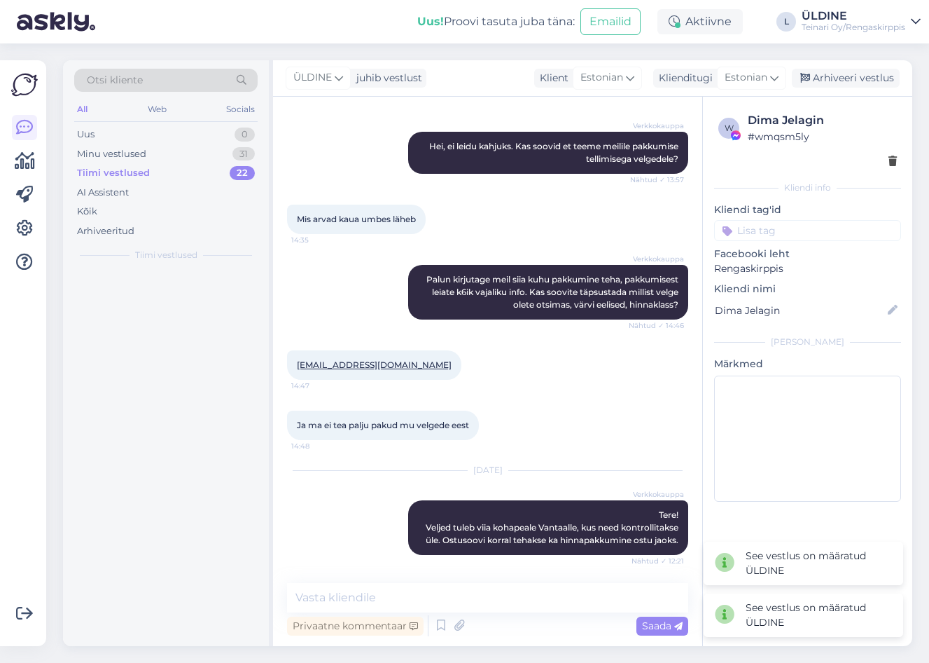
scroll to position [1361, 0]
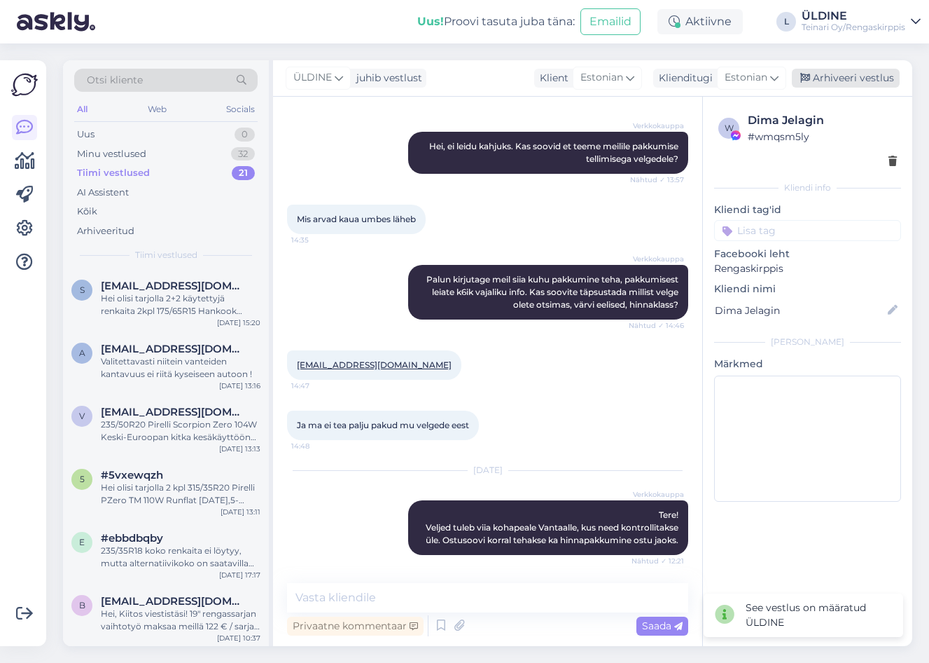
click at [827, 78] on div "Arhiveeri vestlus" at bounding box center [846, 78] width 108 height 19
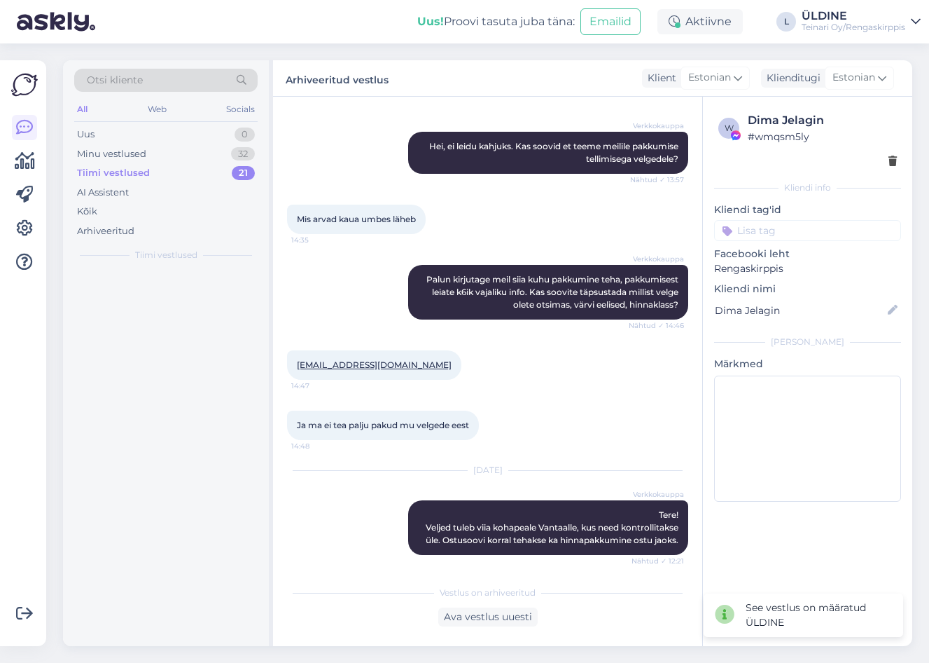
scroll to position [1366, 0]
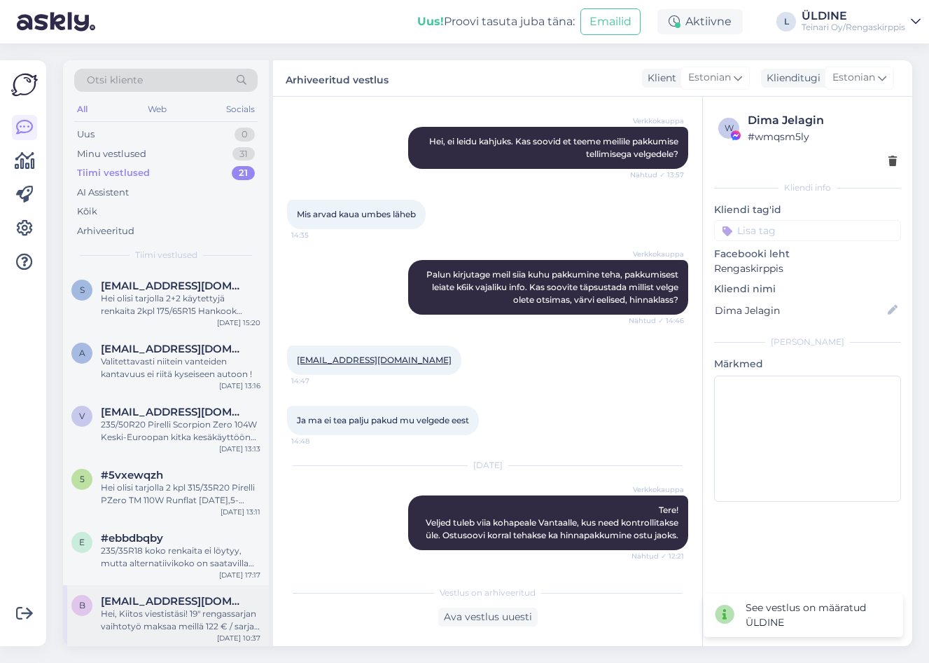
drag, startPoint x: 194, startPoint y: 616, endPoint x: 202, endPoint y: 616, distance: 8.4
click at [195, 616] on div "Hei, Kiitos viestistäsi! 19" rengassarjan vaihtotyö maksaa meillä 122 € / sarja…" at bounding box center [181, 619] width 160 height 25
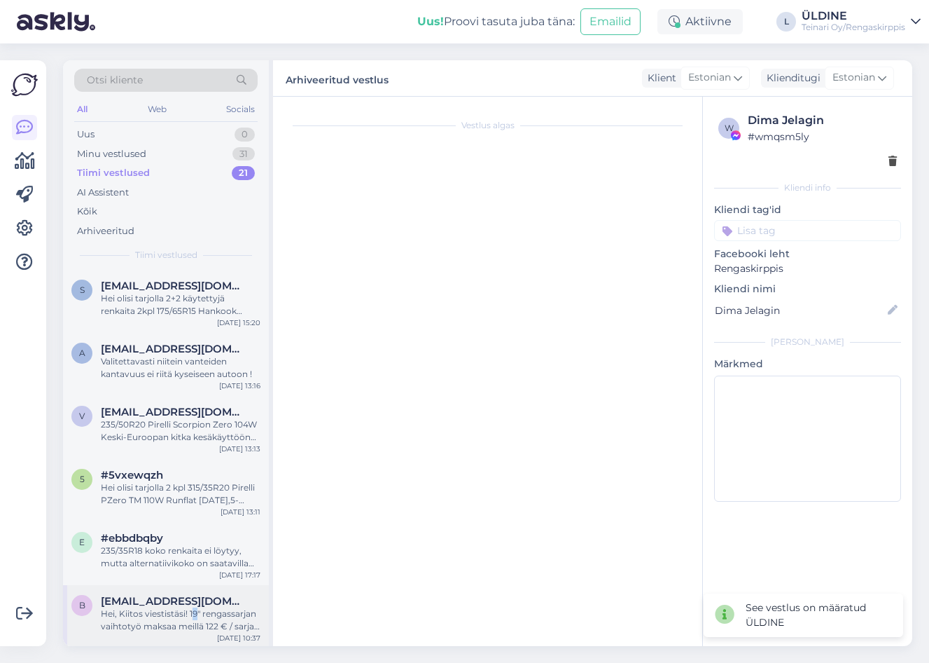
scroll to position [331, 0]
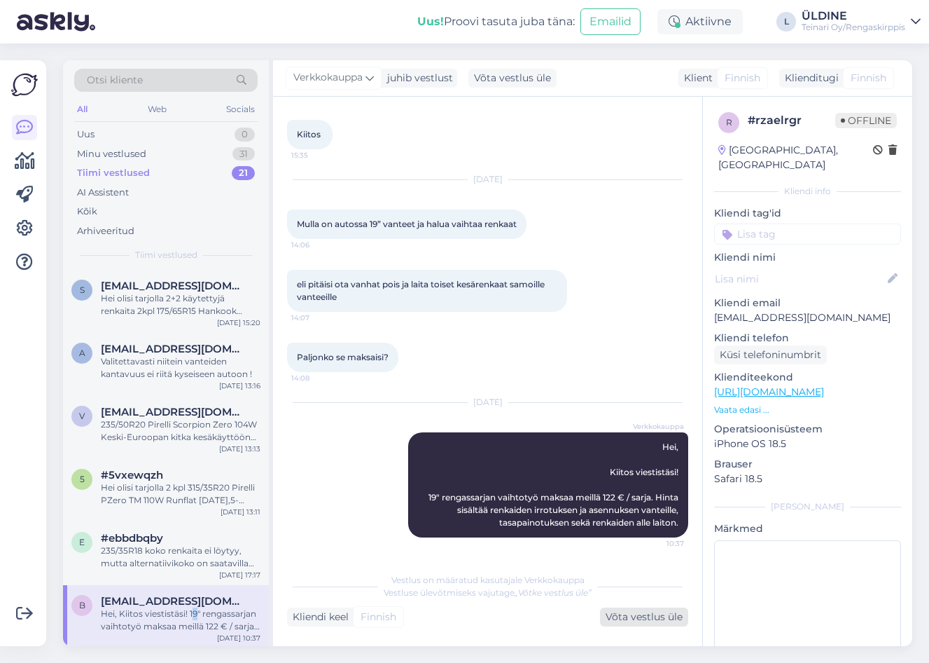
drag, startPoint x: 612, startPoint y: 618, endPoint x: 626, endPoint y: 616, distance: 14.1
click at [615, 617] on div "Võta vestlus üle" at bounding box center [644, 616] width 88 height 19
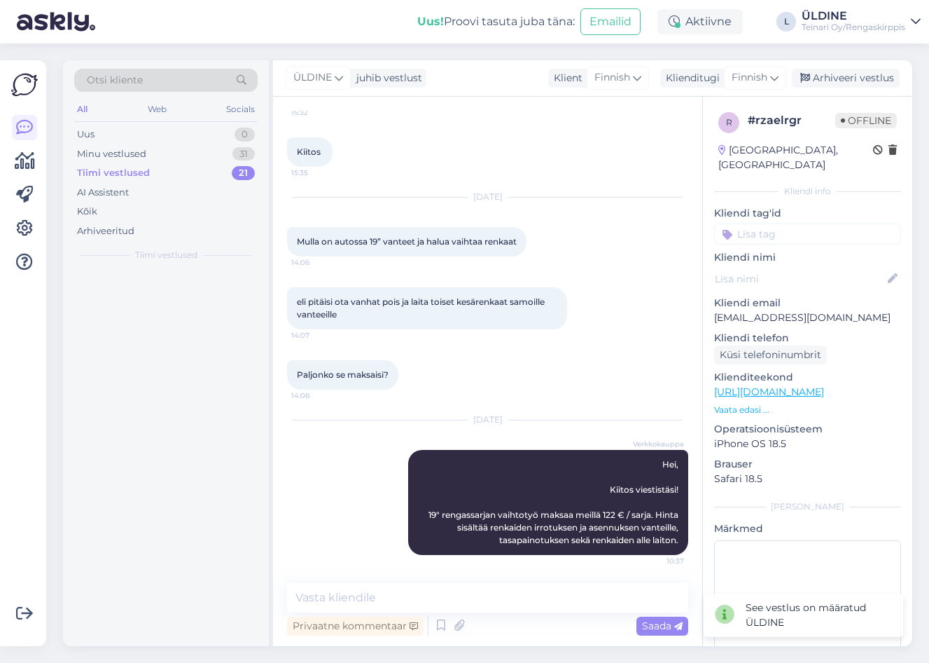
scroll to position [314, 0]
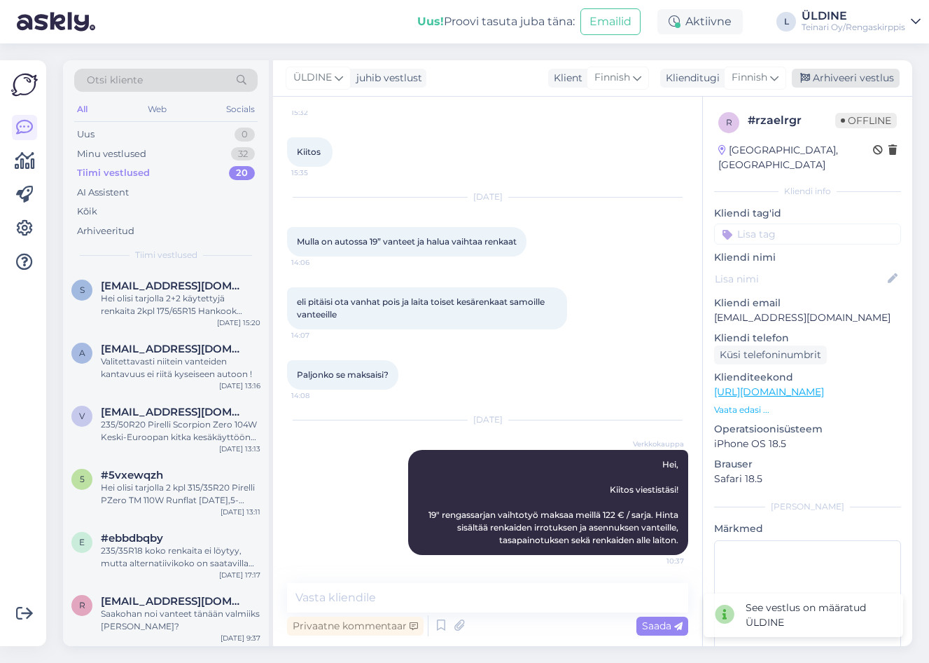
click at [866, 71] on div "Arhiveeri vestlus" at bounding box center [846, 78] width 108 height 19
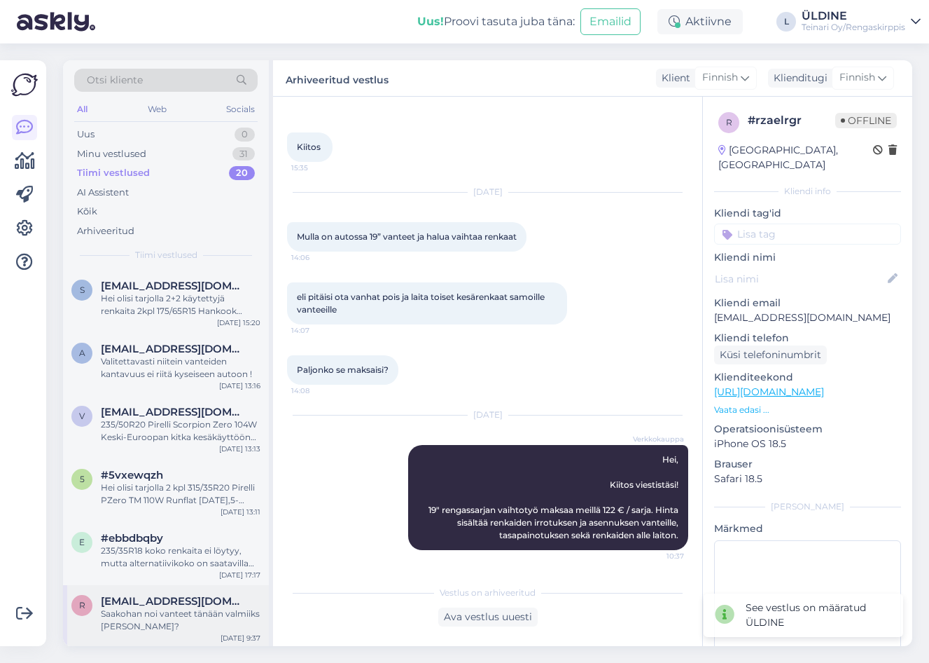
click at [188, 613] on div "Saakohan noi vanteet tänään valmiiks [PERSON_NAME]?" at bounding box center [181, 619] width 160 height 25
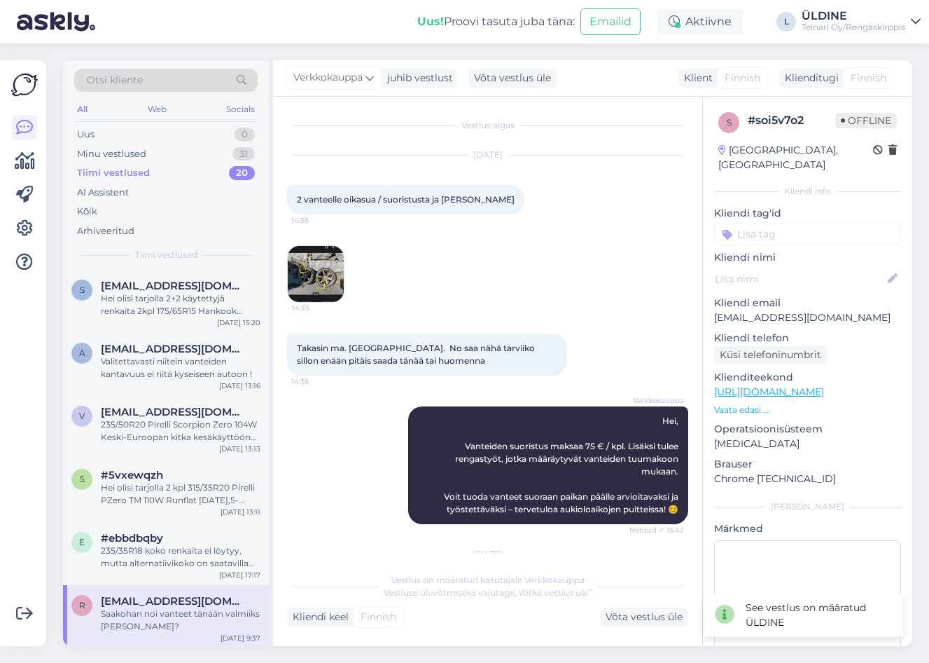
scroll to position [76, 0]
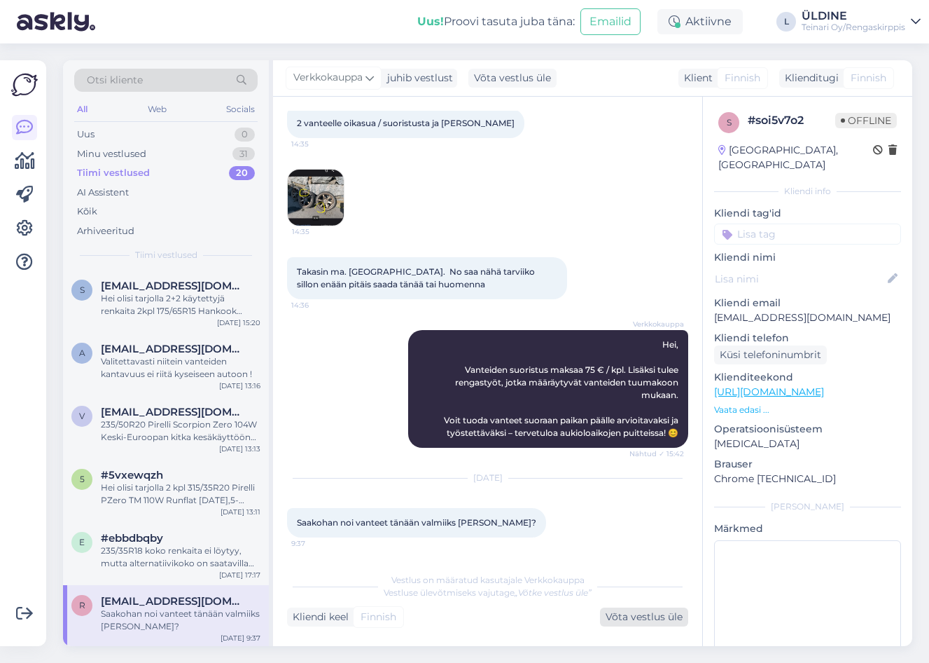
click at [644, 613] on div "Võta vestlus üle" at bounding box center [644, 616] width 88 height 19
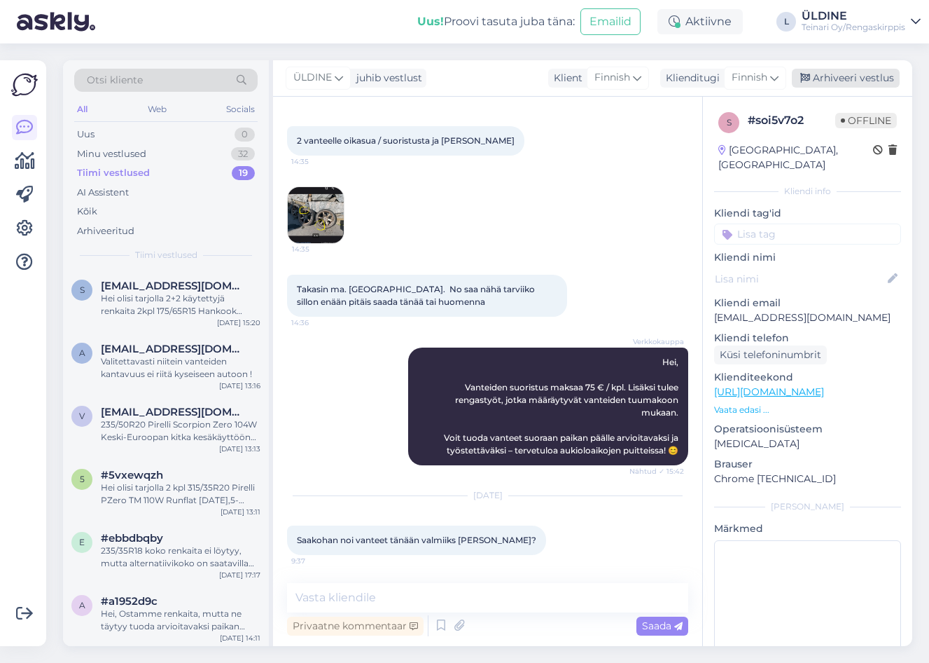
click at [873, 84] on div "Arhiveeri vestlus" at bounding box center [846, 78] width 108 height 19
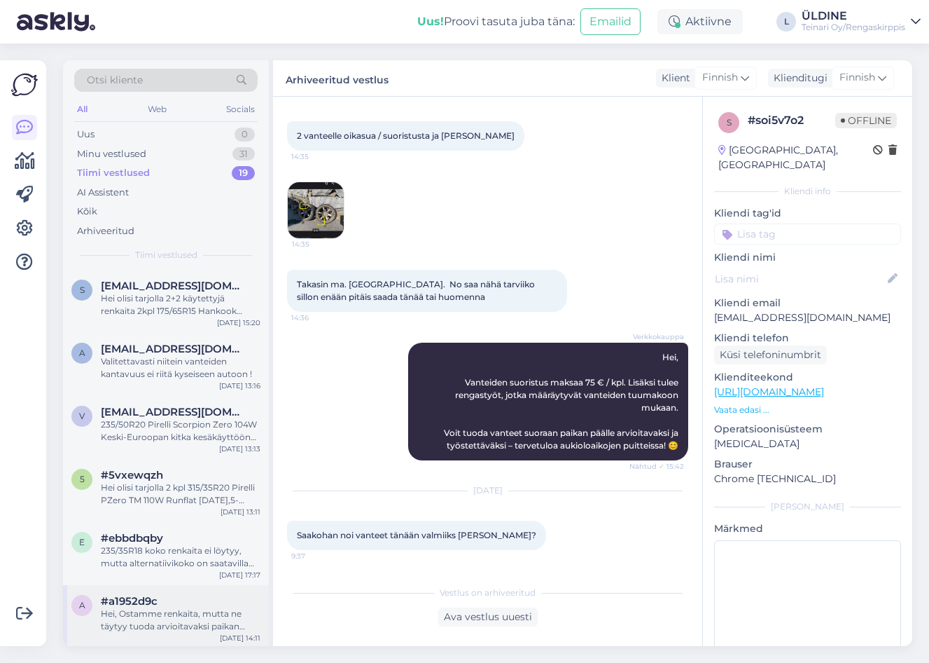
click at [160, 613] on div "Hei, Ostamme renkaita, mutta ne täytyy tuoda arvioitavaksi paikan päälle. Irtor…" at bounding box center [181, 619] width 160 height 25
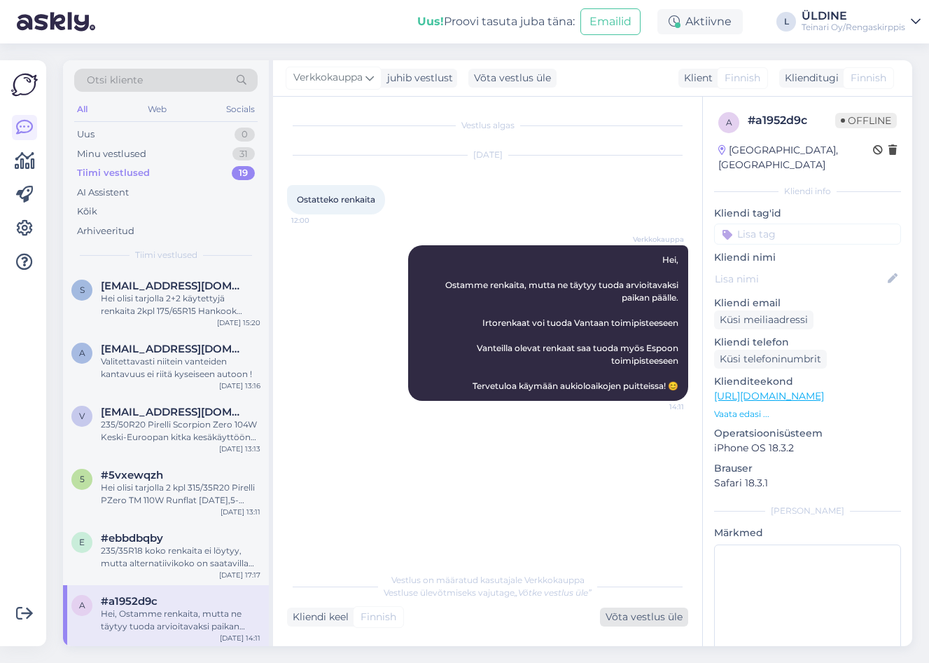
click at [622, 623] on div "Võta vestlus üle" at bounding box center [644, 616] width 88 height 19
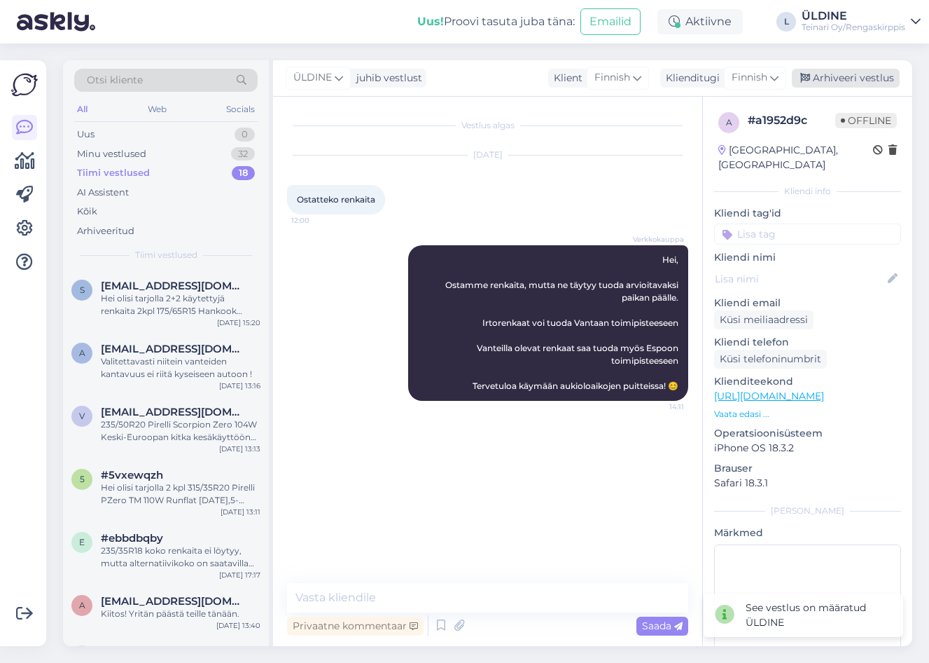
click at [848, 74] on div "Arhiveeri vestlus" at bounding box center [846, 78] width 108 height 19
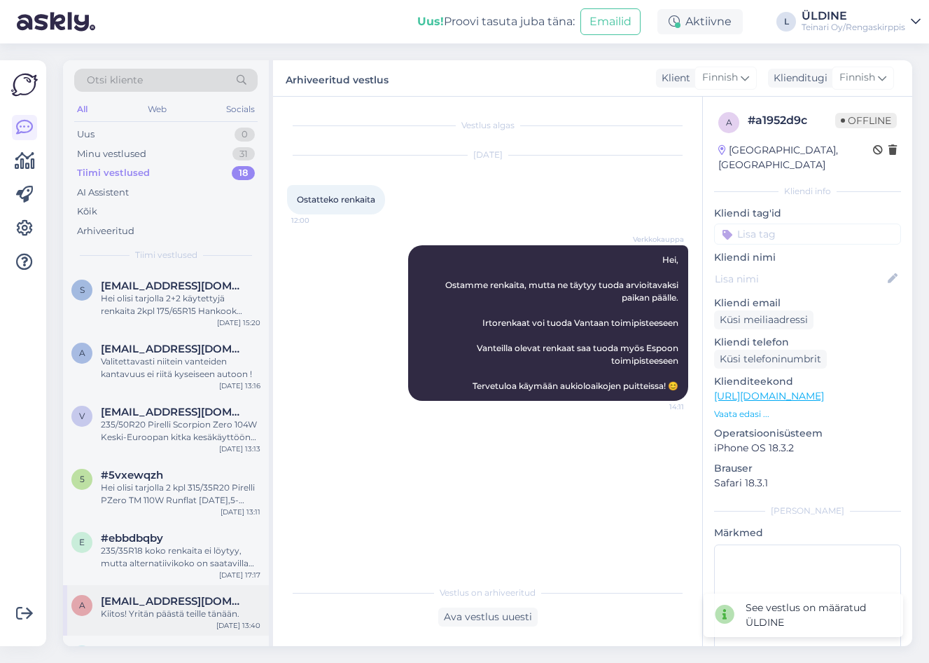
drag, startPoint x: 179, startPoint y: 613, endPoint x: 191, endPoint y: 613, distance: 12.6
click at [183, 613] on div "Kiitos! Yritän päästä teille tänään." at bounding box center [181, 613] width 160 height 13
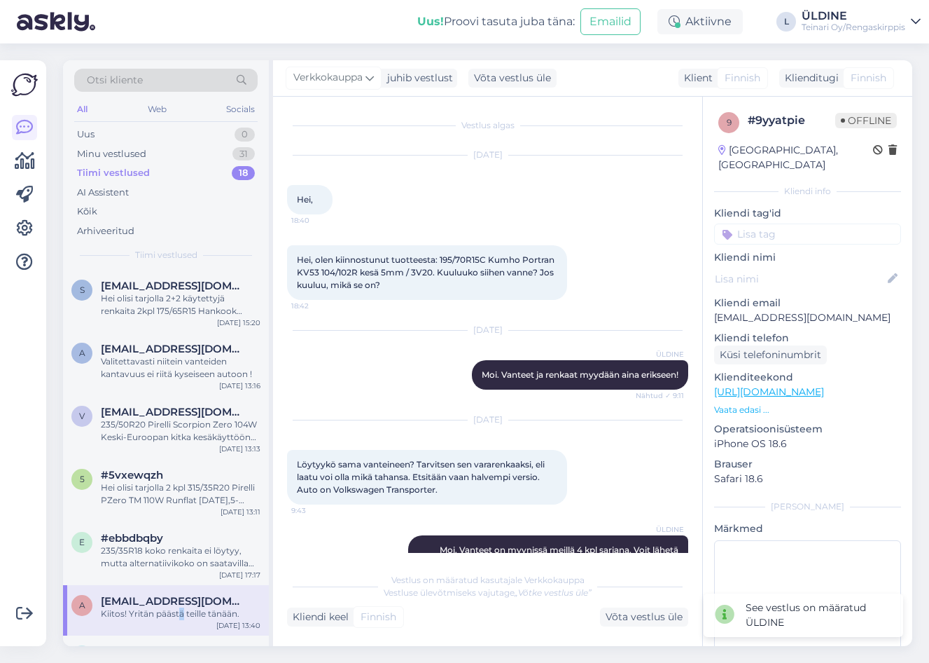
scroll to position [953, 0]
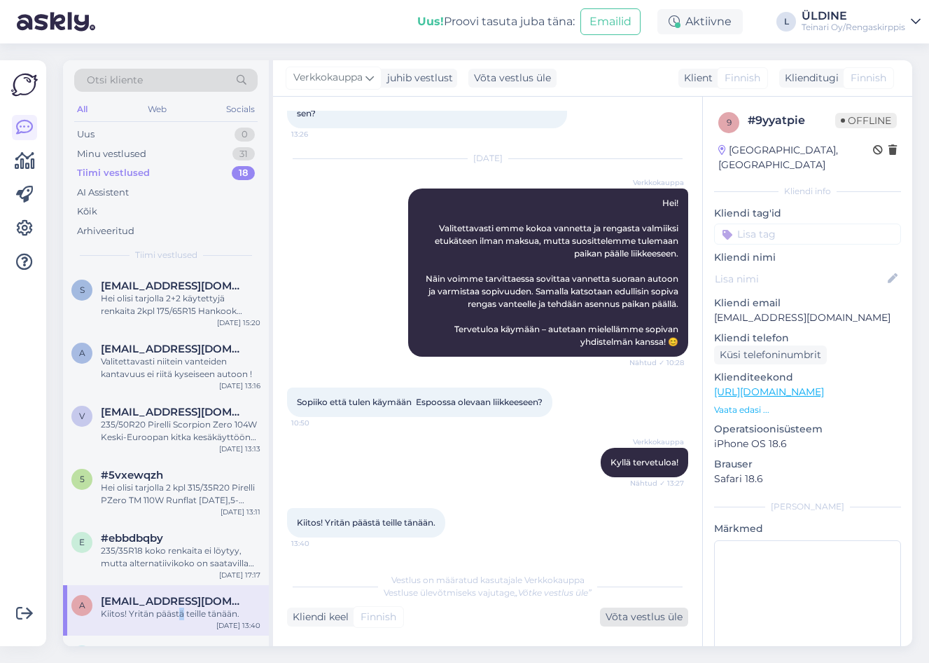
click at [637, 615] on div "Võta vestlus üle" at bounding box center [644, 616] width 88 height 19
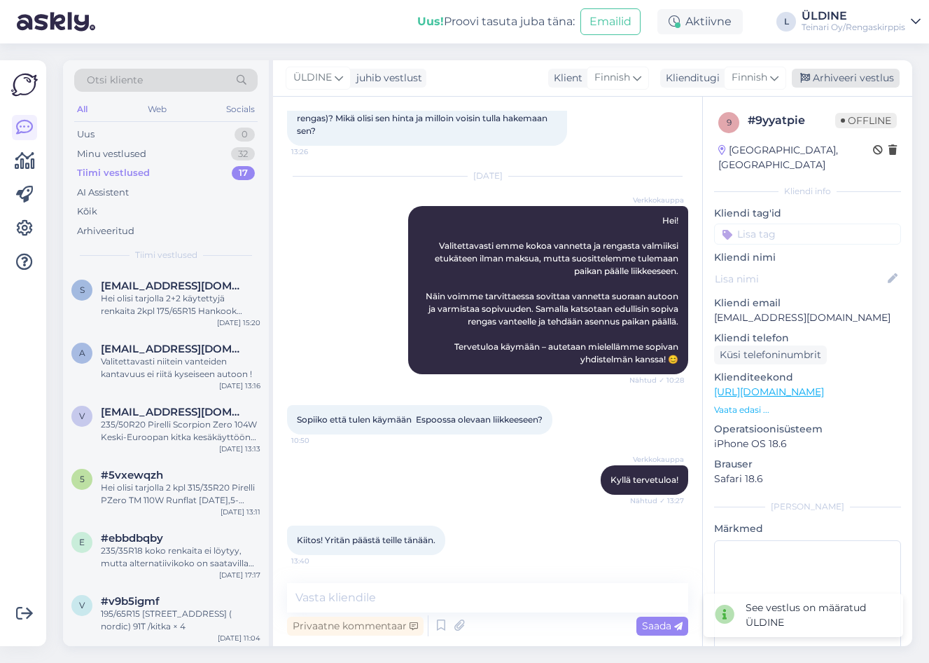
click at [849, 72] on div "Arhiveeri vestlus" at bounding box center [846, 78] width 108 height 19
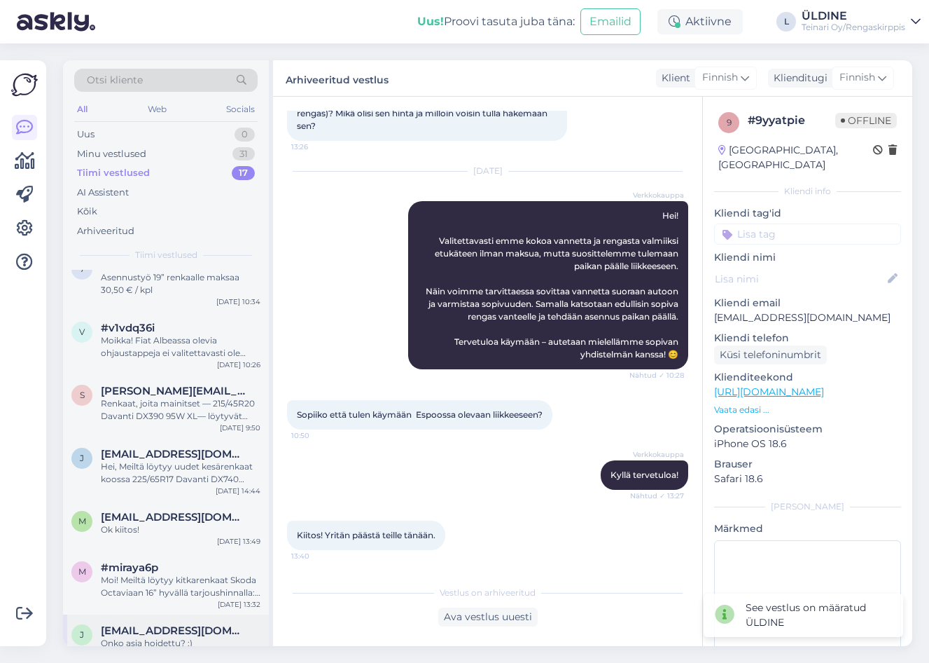
scroll to position [420, 0]
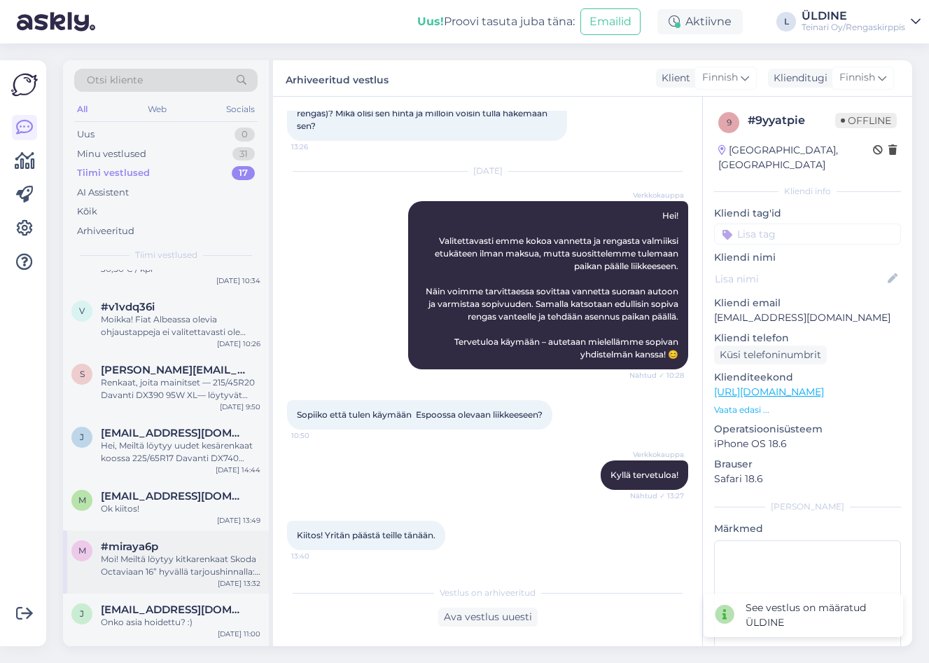
click at [181, 577] on div "Moi! Meiltä löytyy kitkarenkaat Skoda Octaviaan 16” hyvällä tarjoushinnalla: 🔹 …" at bounding box center [181, 565] width 160 height 25
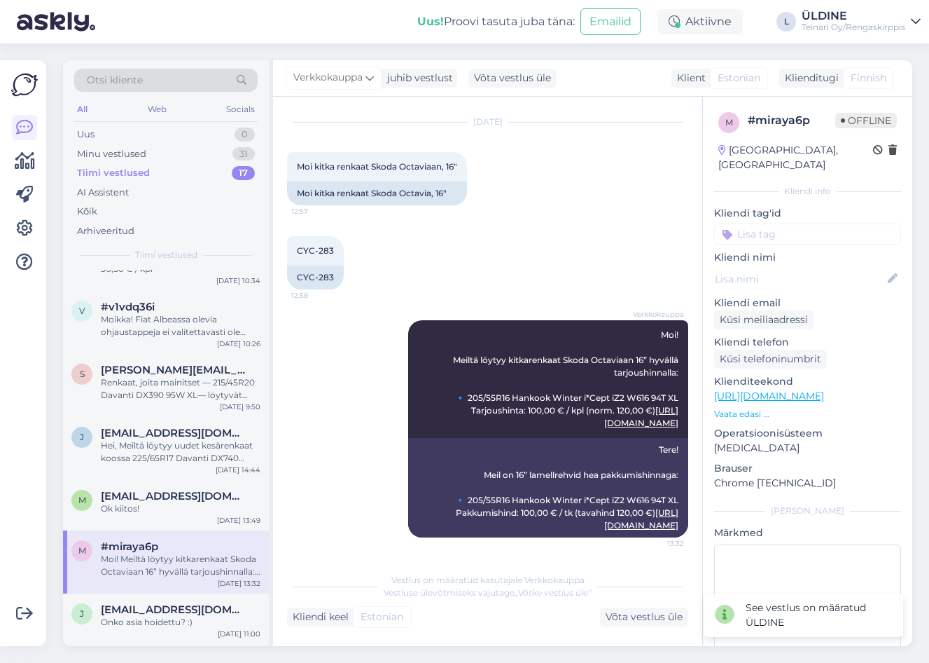
drag, startPoint x: 634, startPoint y: 613, endPoint x: 704, endPoint y: 562, distance: 86.1
click at [636, 611] on div "Võta vestlus üle" at bounding box center [644, 616] width 88 height 19
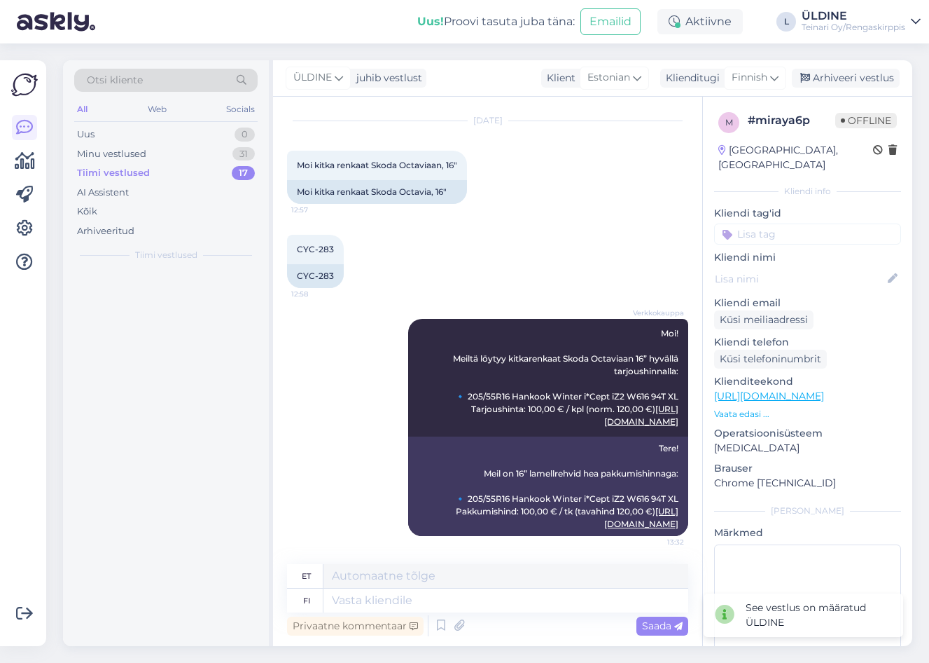
scroll to position [0, 0]
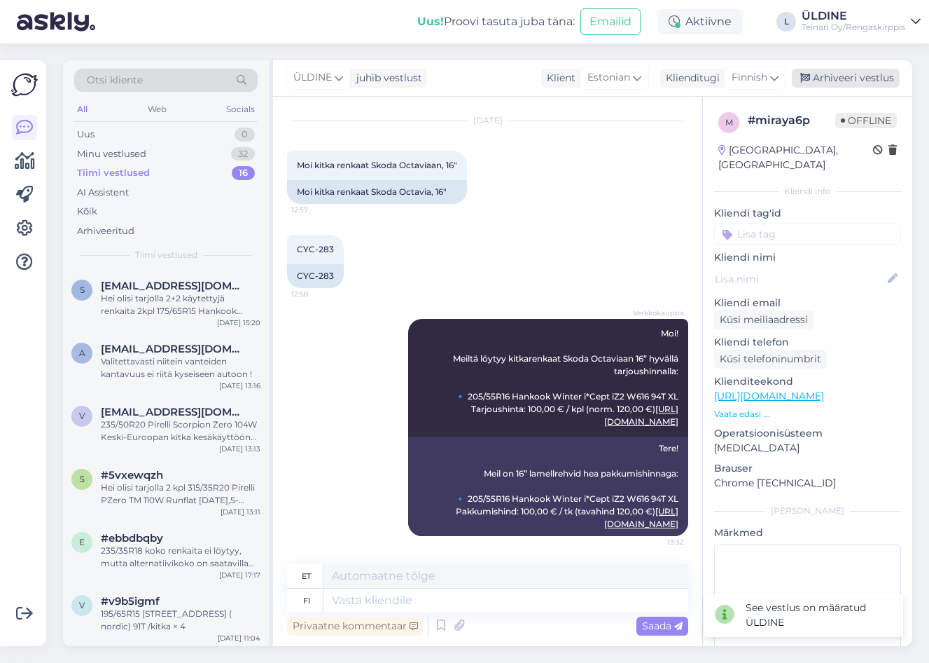
click at [872, 74] on div "Arhiveeri vestlus" at bounding box center [846, 78] width 108 height 19
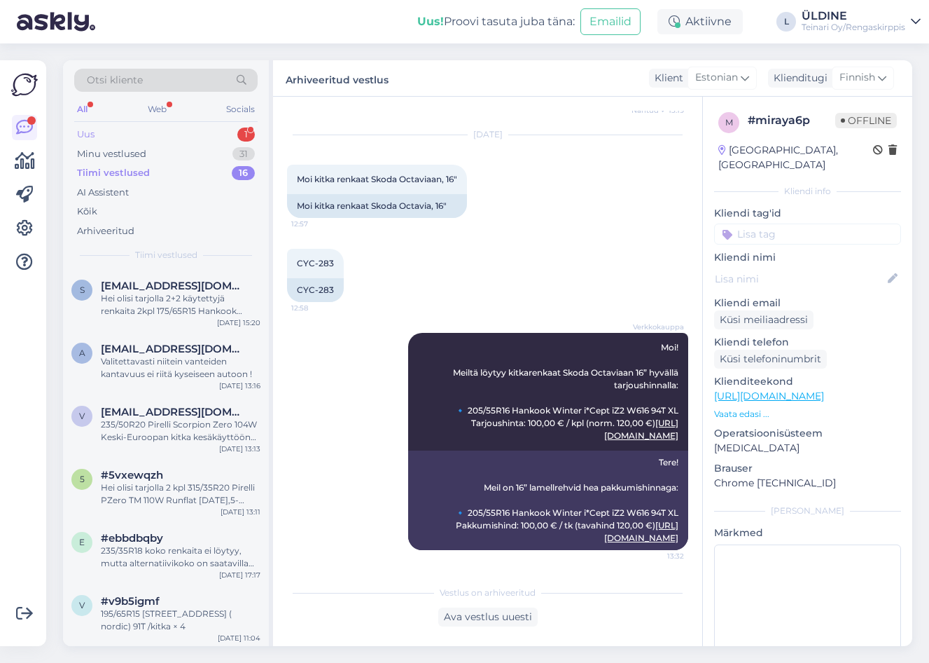
drag, startPoint x: 101, startPoint y: 132, endPoint x: 172, endPoint y: 143, distance: 72.2
click at [101, 132] on div "Uus 1" at bounding box center [165, 135] width 183 height 20
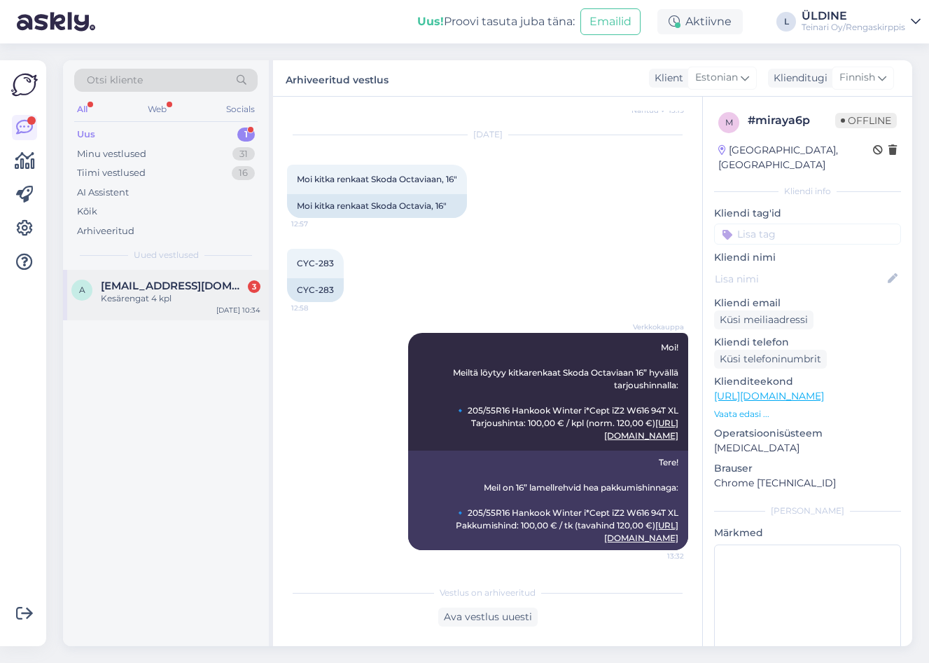
click at [175, 294] on div "Kesärengat 4 kpl" at bounding box center [181, 298] width 160 height 13
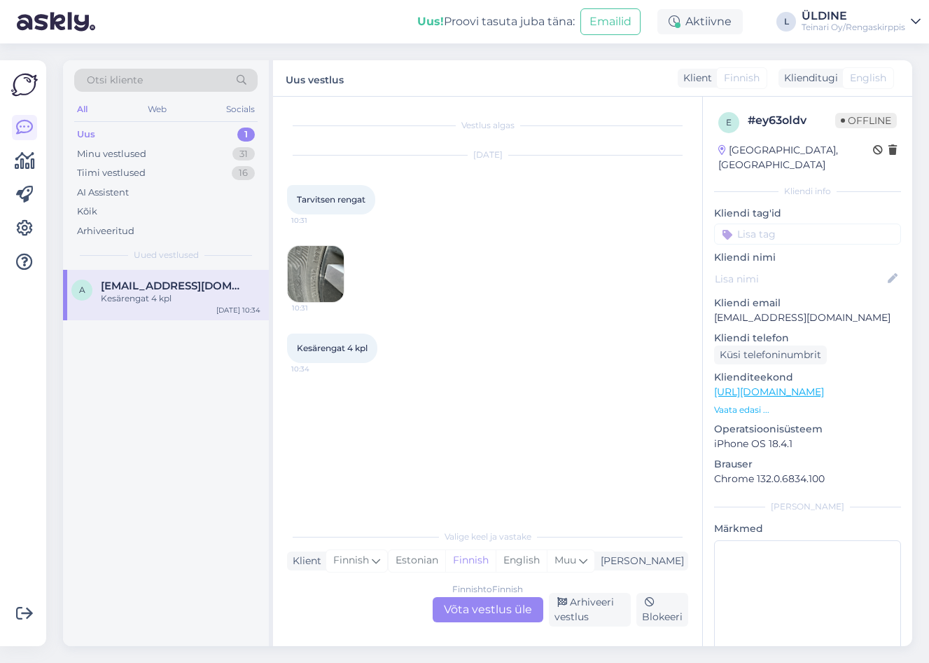
click at [319, 270] on img at bounding box center [316, 274] width 56 height 56
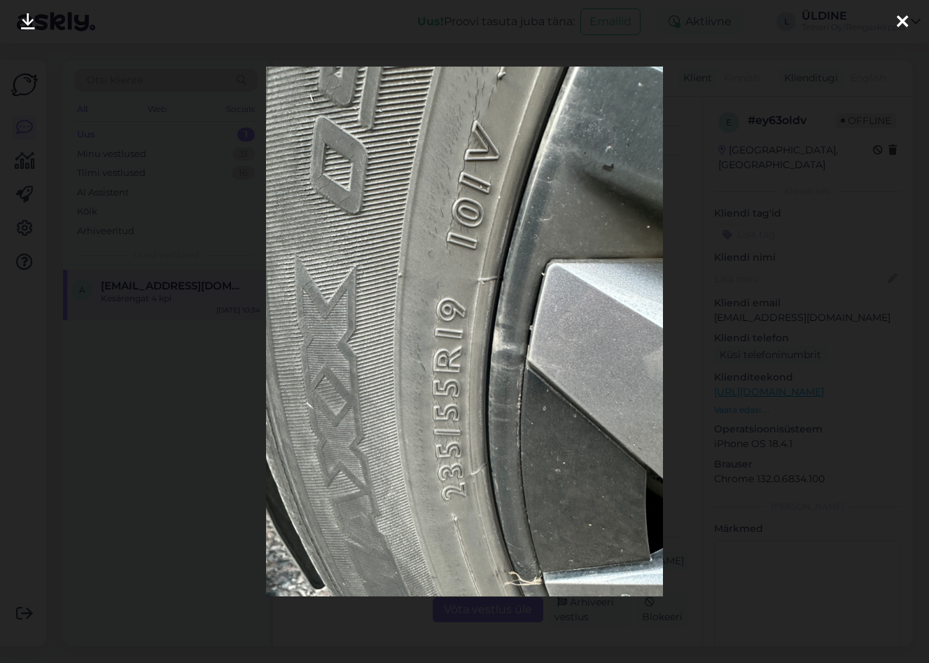
click at [901, 18] on icon at bounding box center [902, 22] width 11 height 18
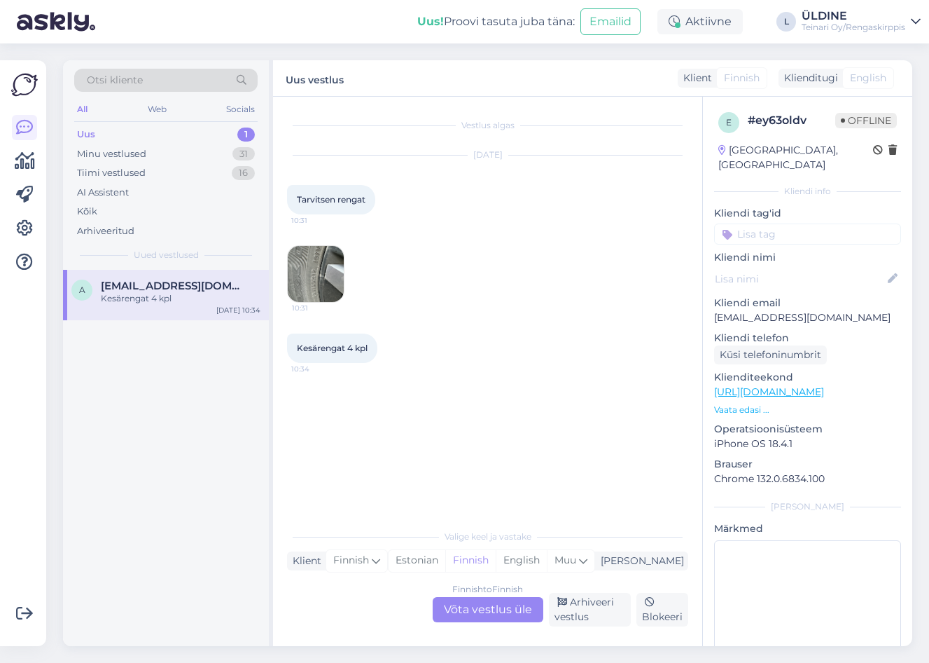
click at [506, 609] on div "Finnish to Finnish Võta vestlus üle" at bounding box center [488, 609] width 111 height 25
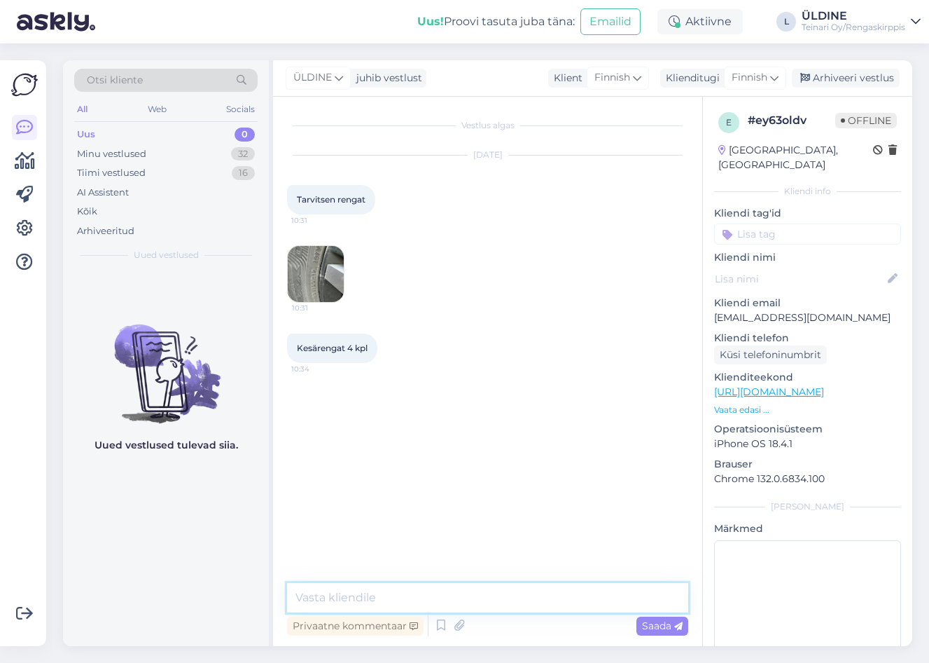
click at [318, 597] on textarea at bounding box center [487, 597] width 401 height 29
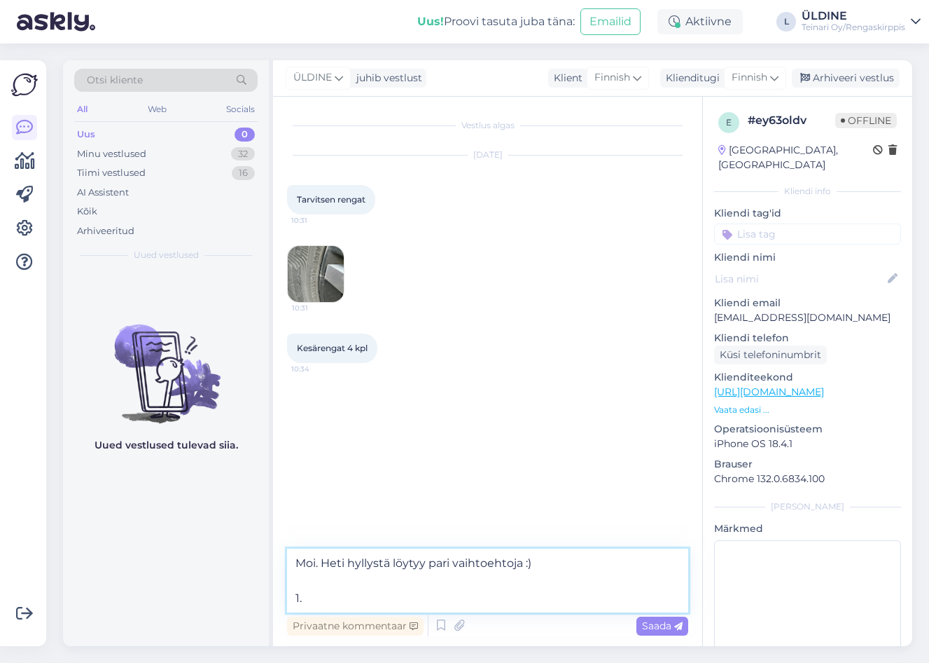
paste textarea "[URL][DOMAIN_NAME]"
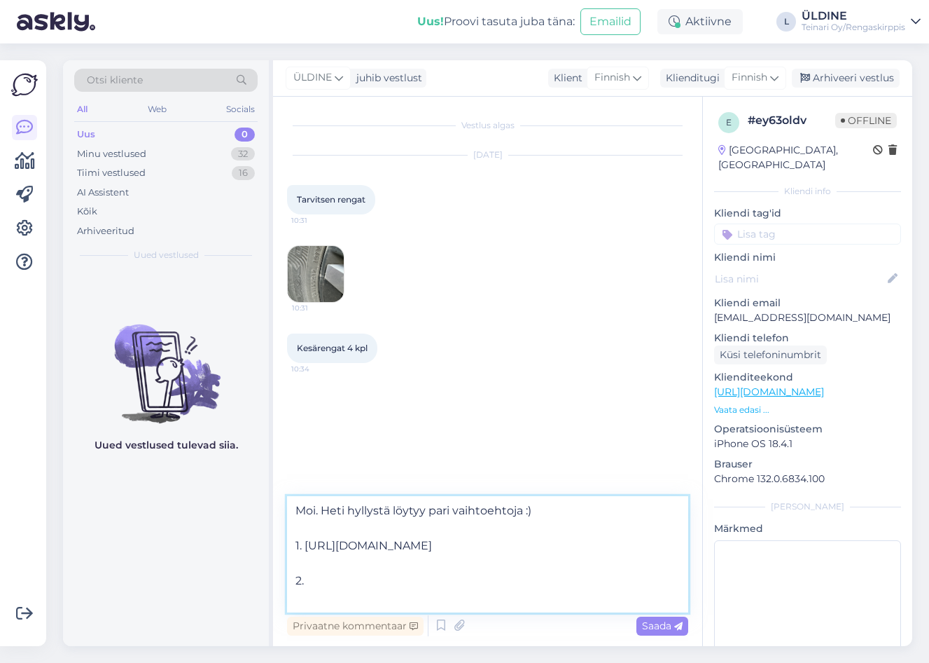
paste textarea "[URL][DOMAIN_NAME]"
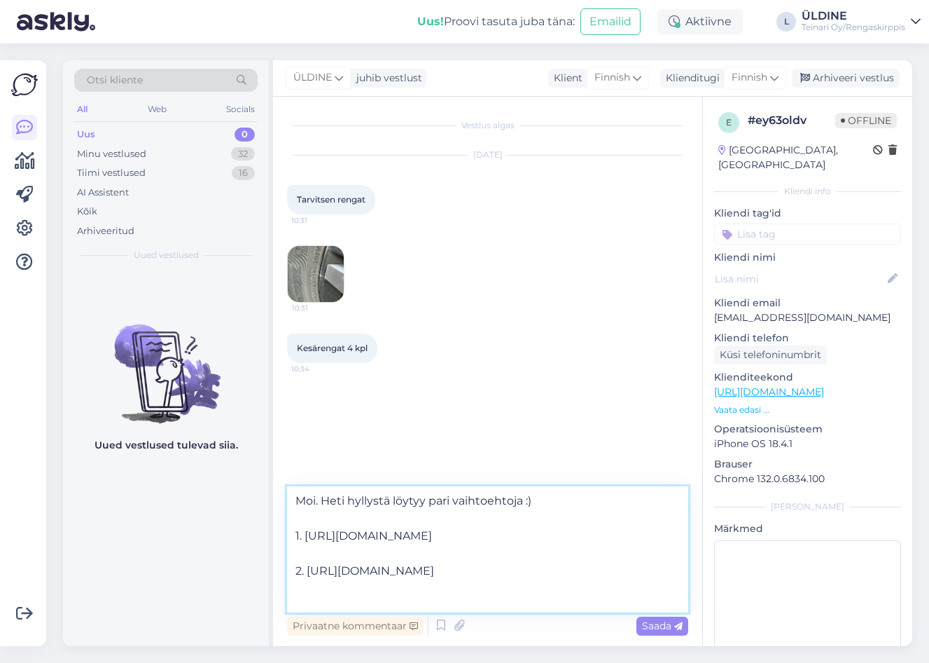
type textarea "Moi. Heti hyllystä löytyy pari vaihtoehtoja :) 1. [URL][DOMAIN_NAME] 2. [URL][D…"
click at [658, 624] on span "Saada" at bounding box center [662, 625] width 41 height 13
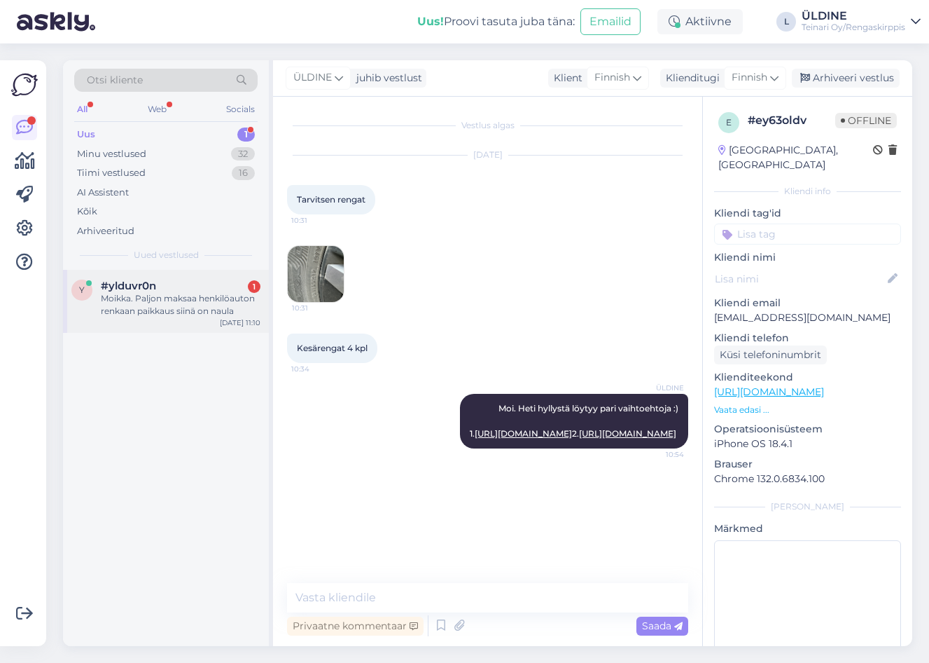
click at [147, 302] on div "Moikka. Paljon maksaa henkilöauton renkaan paikkaus siinä on naula" at bounding box center [181, 304] width 160 height 25
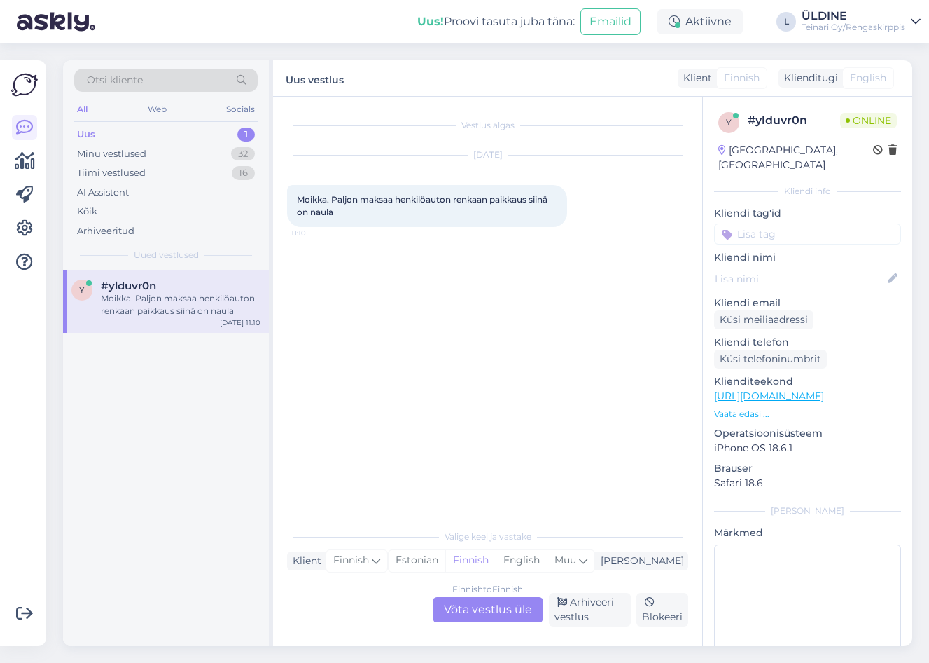
click at [492, 613] on div "Finnish to Finnish Võta vestlus üle" at bounding box center [488, 609] width 111 height 25
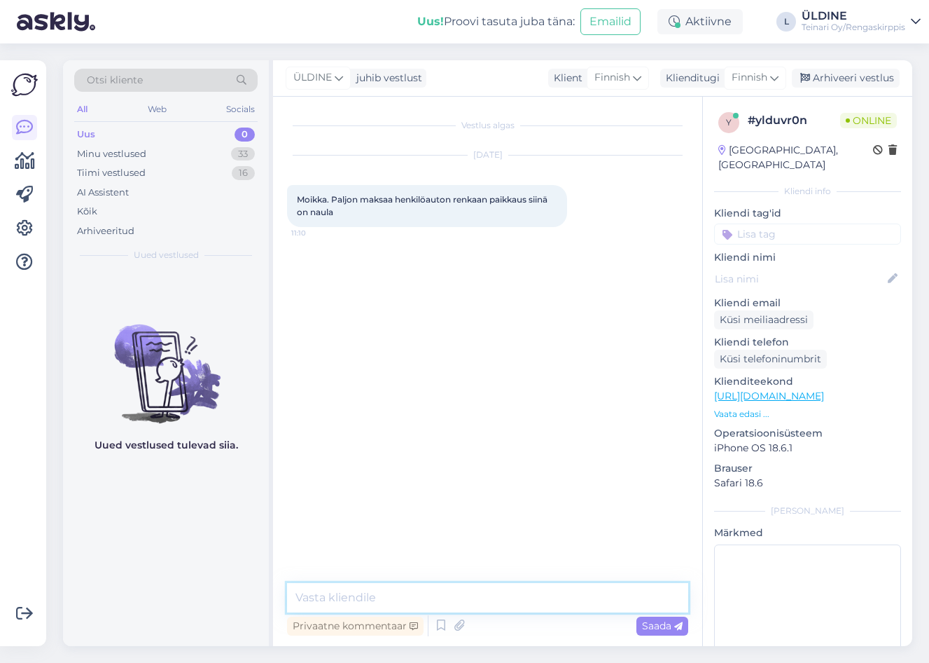
click at [367, 599] on textarea at bounding box center [487, 597] width 401 height 29
type textarea "Moi. Sisäpaikka maksaa 35€ + rengastyö (riipuu tuumakoosta)"
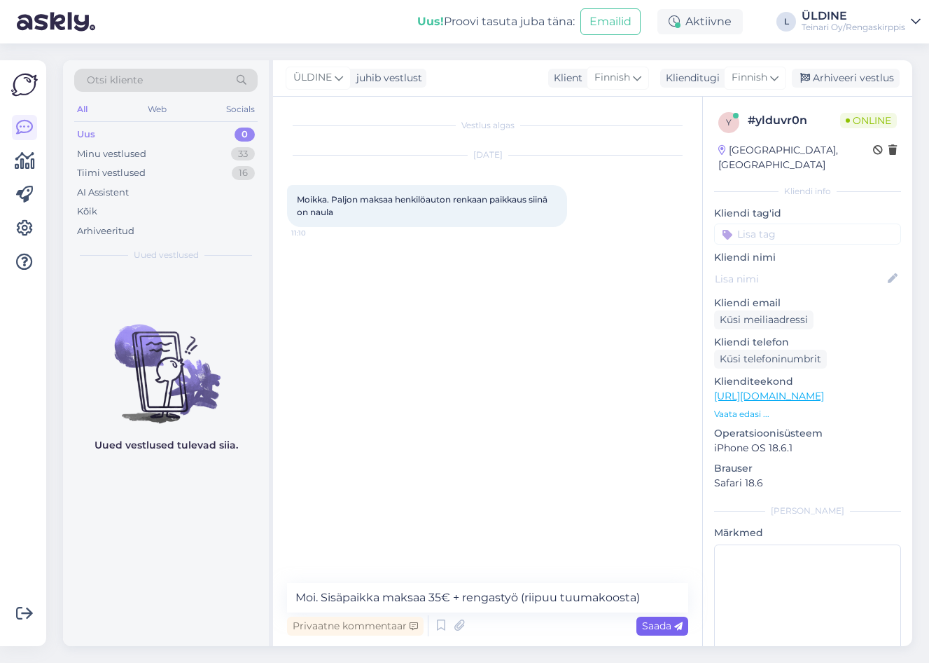
click at [661, 625] on span "Saada" at bounding box center [662, 625] width 41 height 13
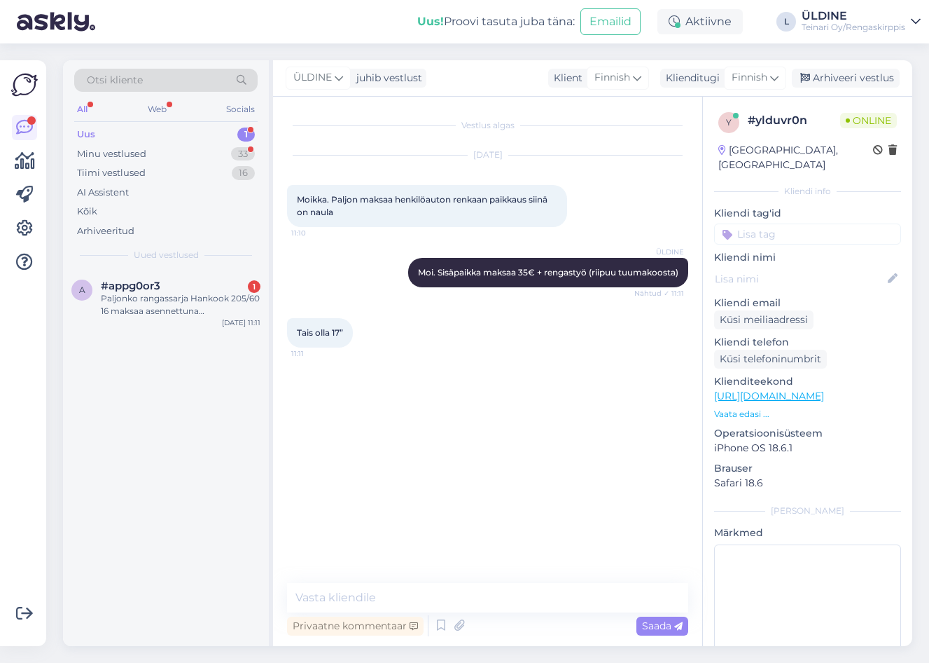
drag, startPoint x: 147, startPoint y: 292, endPoint x: 282, endPoint y: 305, distance: 135.8
click at [148, 292] on div "Paljonko rangassarja Hankook 205/60 16 maksaa asennettuna [GEOGRAPHIC_DATA]?" at bounding box center [181, 304] width 160 height 25
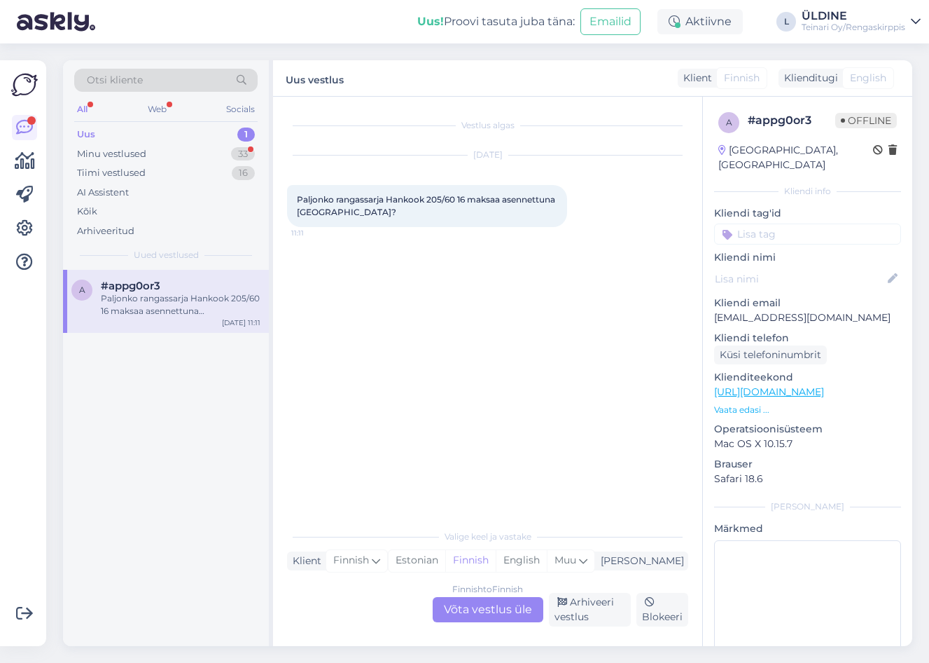
click at [491, 609] on div "Finnish to Finnish Võta vestlus üle" at bounding box center [488, 609] width 111 height 25
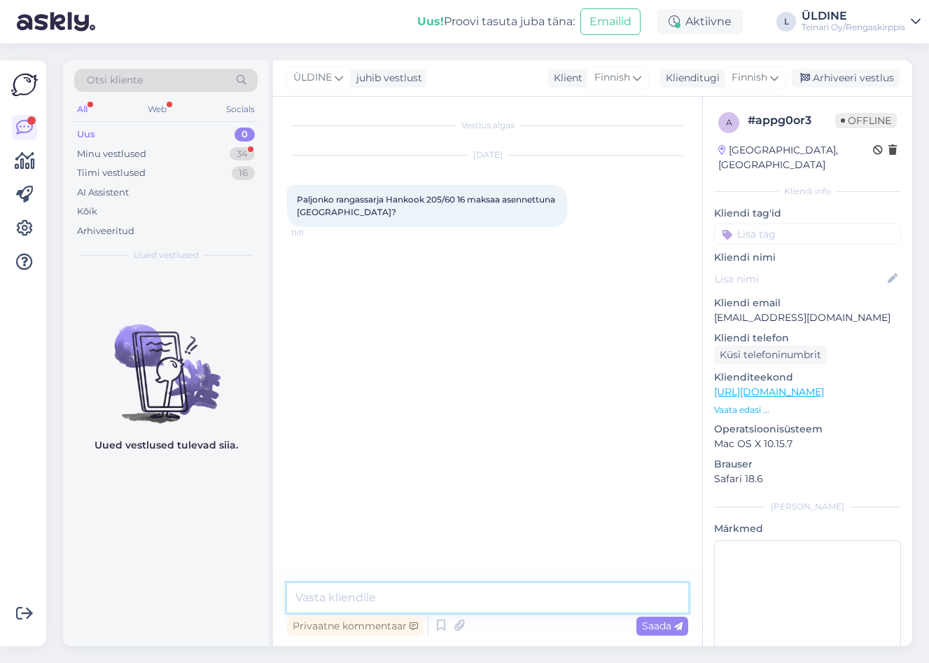
click at [400, 600] on textarea at bounding box center [487, 597] width 401 height 29
click at [347, 594] on textarea "Moi. Kesä, nasta tai kitkarenkaat?" at bounding box center [487, 597] width 401 height 29
drag, startPoint x: 386, startPoint y: 597, endPoint x: 412, endPoint y: 599, distance: 26.0
click at [389, 598] on textarea "Moi. Kesä-, nasta tai kitkarenkaat?" at bounding box center [487, 597] width 401 height 29
type textarea "Moi. Kesä-, nasta- tai kitkarenkaat?"
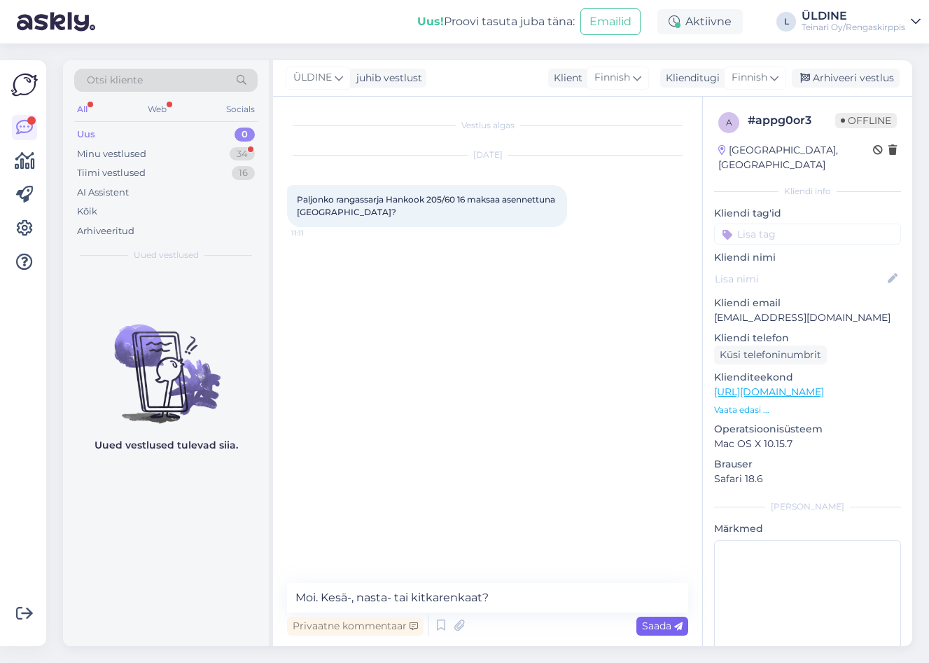
click at [649, 625] on span "Saada" at bounding box center [662, 625] width 41 height 13
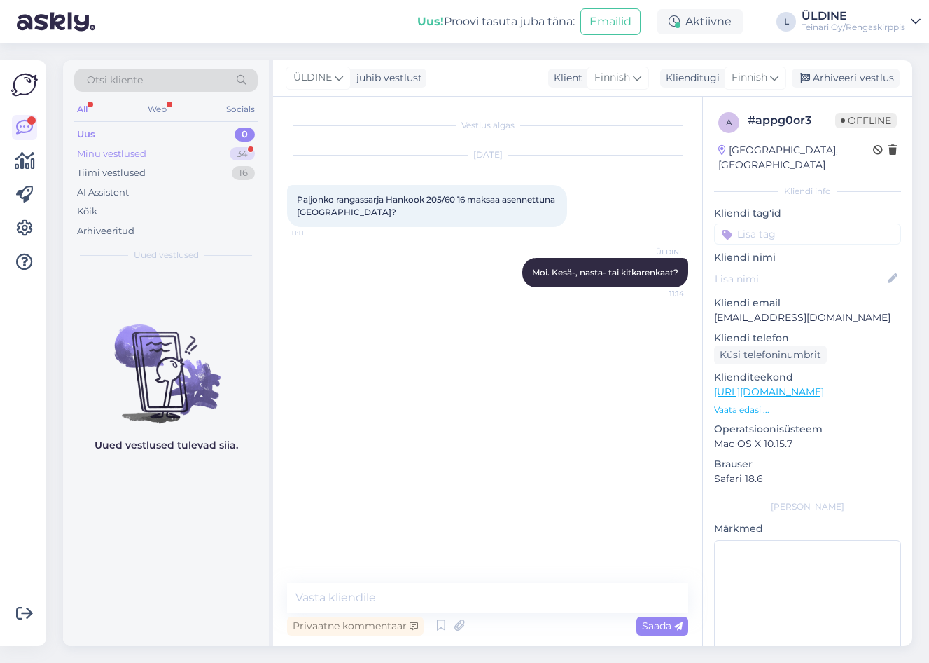
click at [105, 151] on div "Minu vestlused" at bounding box center [111, 154] width 69 height 14
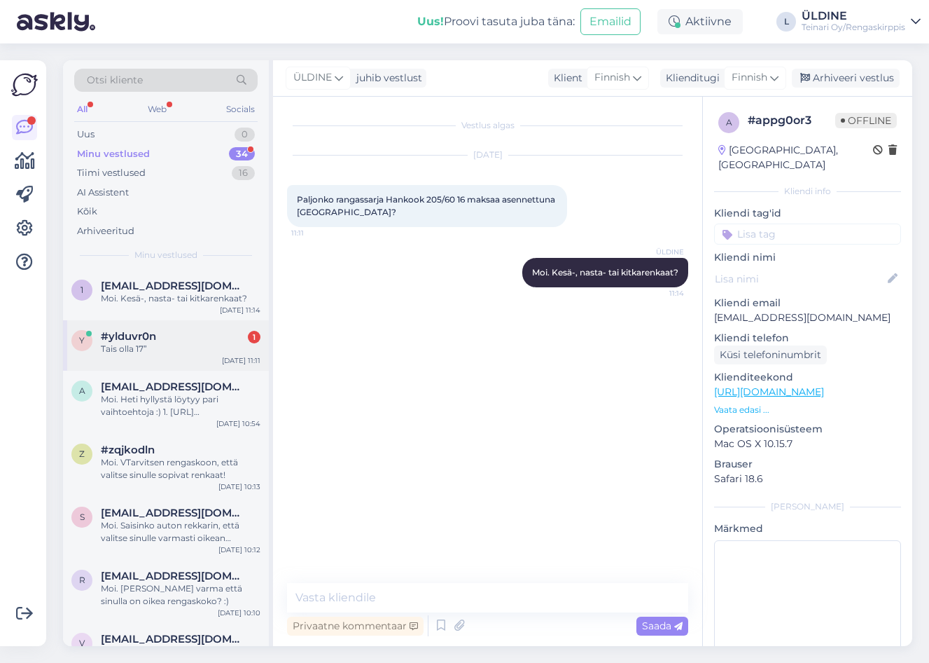
click at [141, 331] on span "#ylduvr0n" at bounding box center [128, 336] width 55 height 13
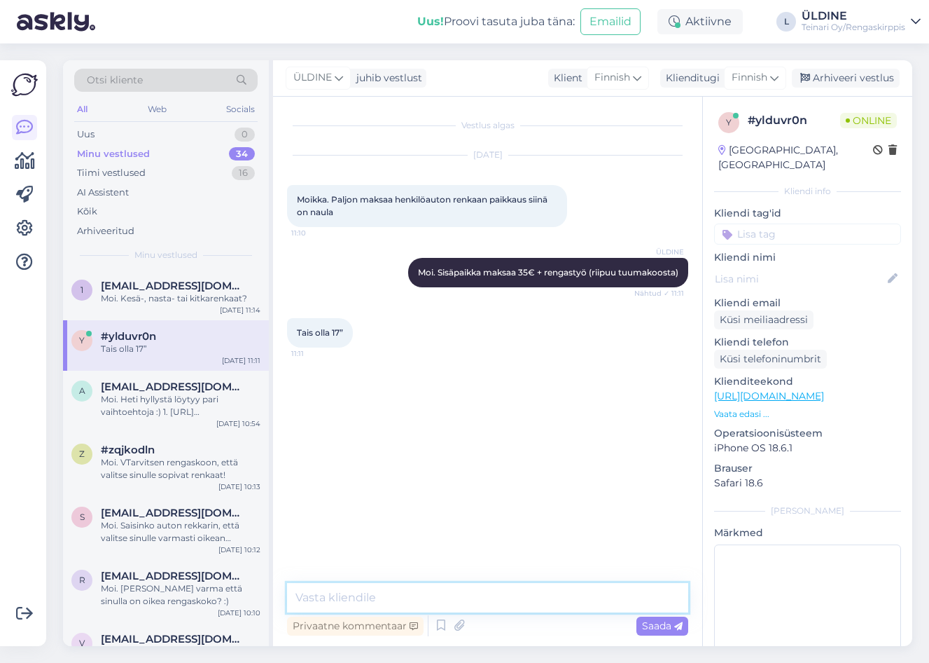
click at [469, 594] on textarea at bounding box center [487, 597] width 401 height 29
type textarea "60€ + tarvitessa uusi venttiili 3€"
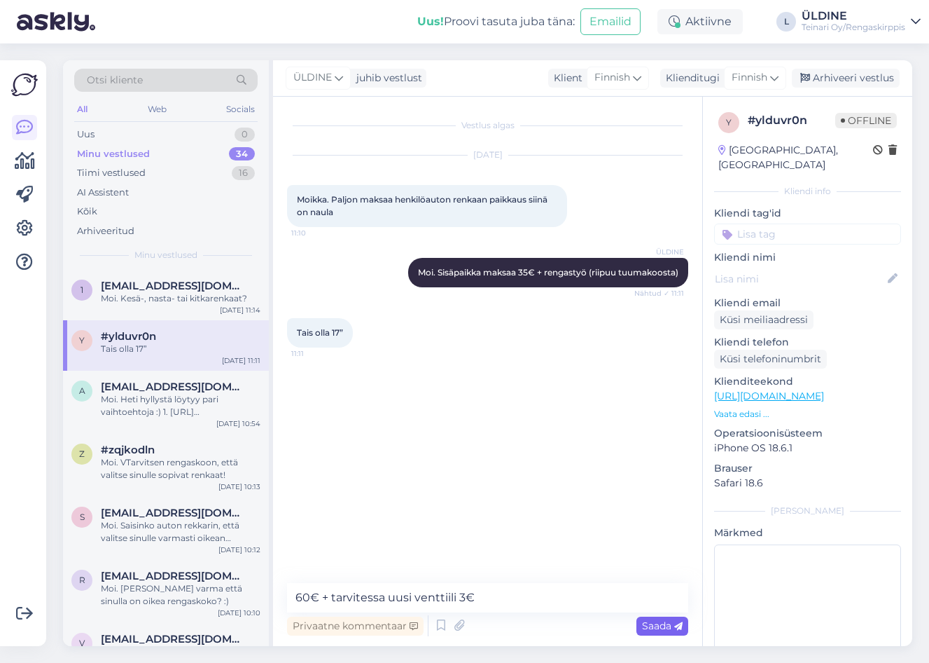
click at [646, 620] on span "Saada" at bounding box center [662, 625] width 41 height 13
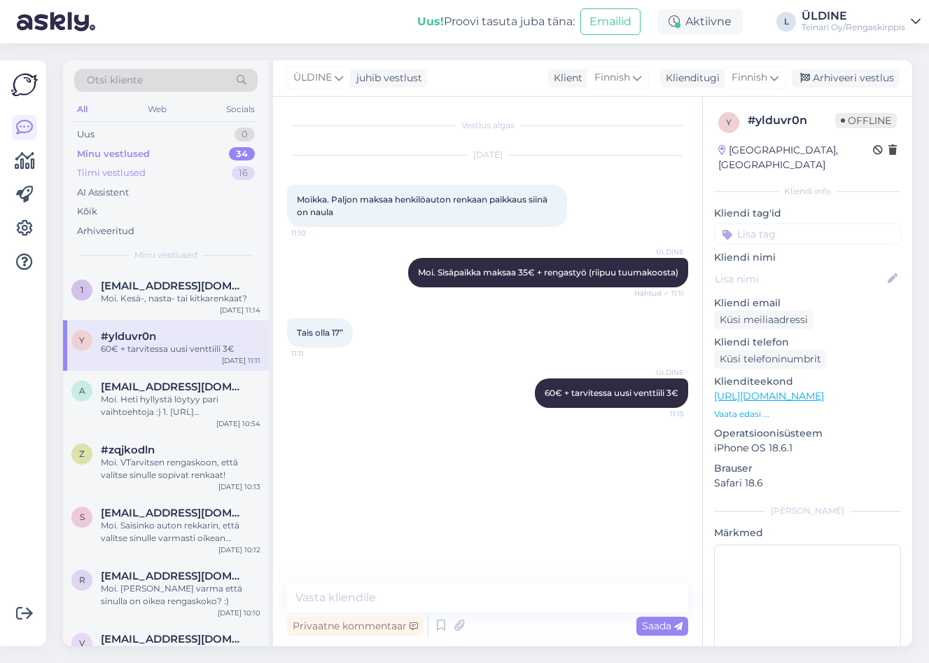
click at [148, 168] on div "Tiimi vestlused 16" at bounding box center [165, 173] width 183 height 20
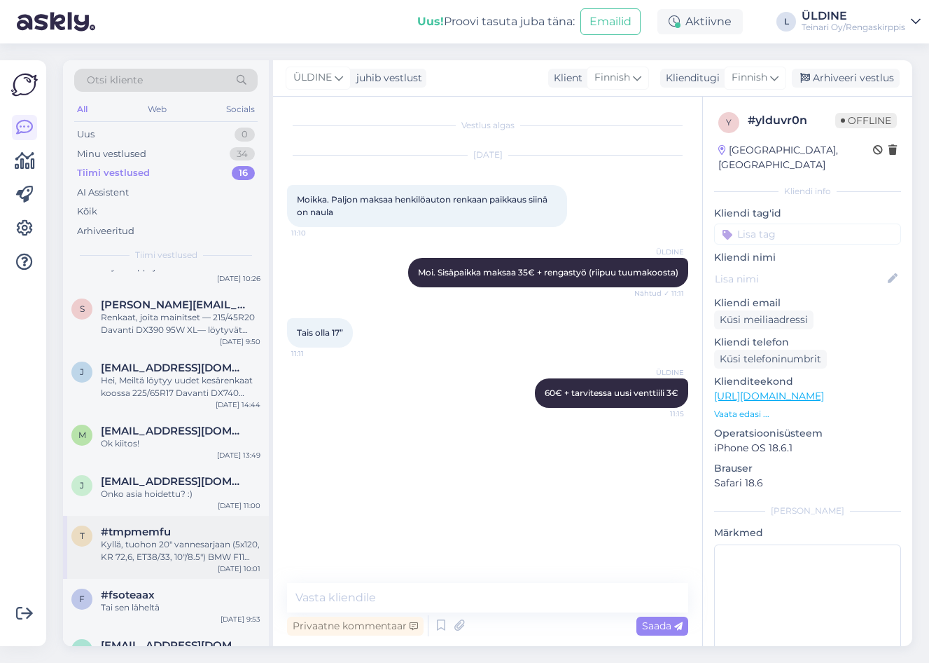
scroll to position [595, 0]
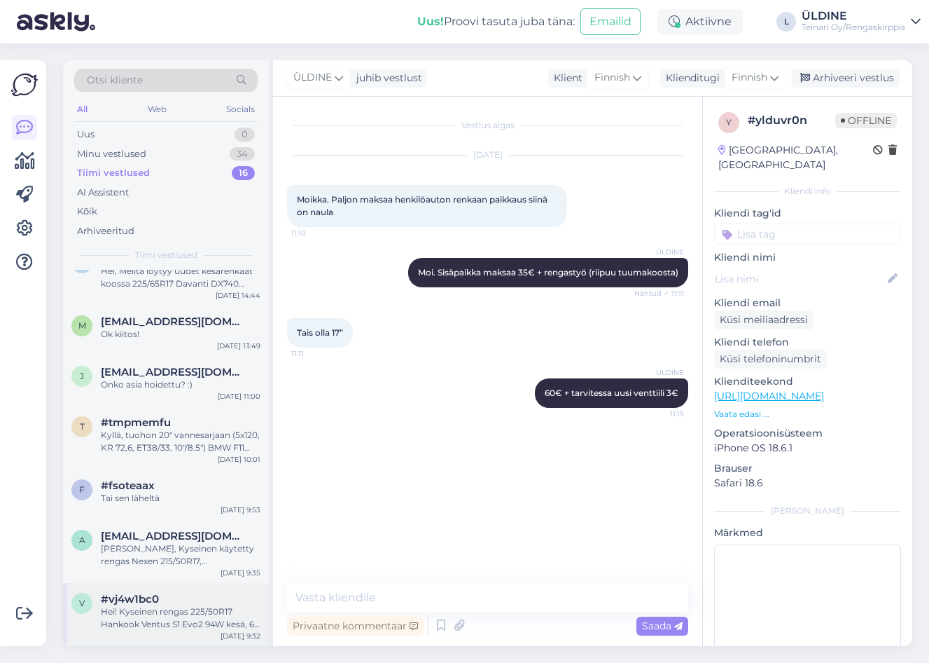
click at [142, 608] on div "Hei! Kyseinen rengas 225/50R17 Hankook Ventus S1 Evo2 94W kesä, 6 mm / 5V51 löy…" at bounding box center [181, 617] width 160 height 25
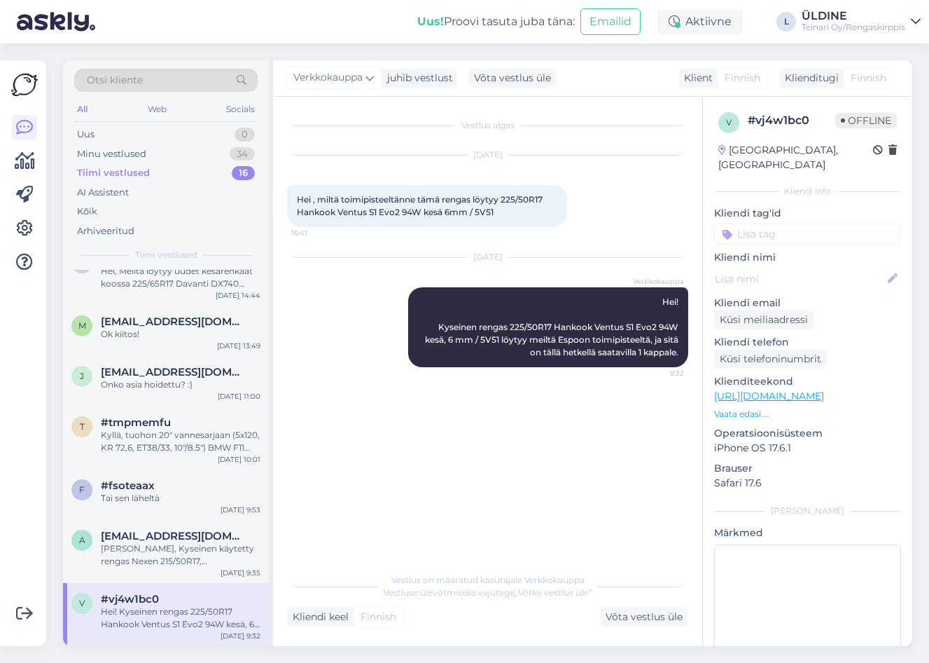
drag, startPoint x: 640, startPoint y: 611, endPoint x: 864, endPoint y: 207, distance: 462.7
click at [642, 608] on div "Võta vestlus üle" at bounding box center [644, 616] width 88 height 19
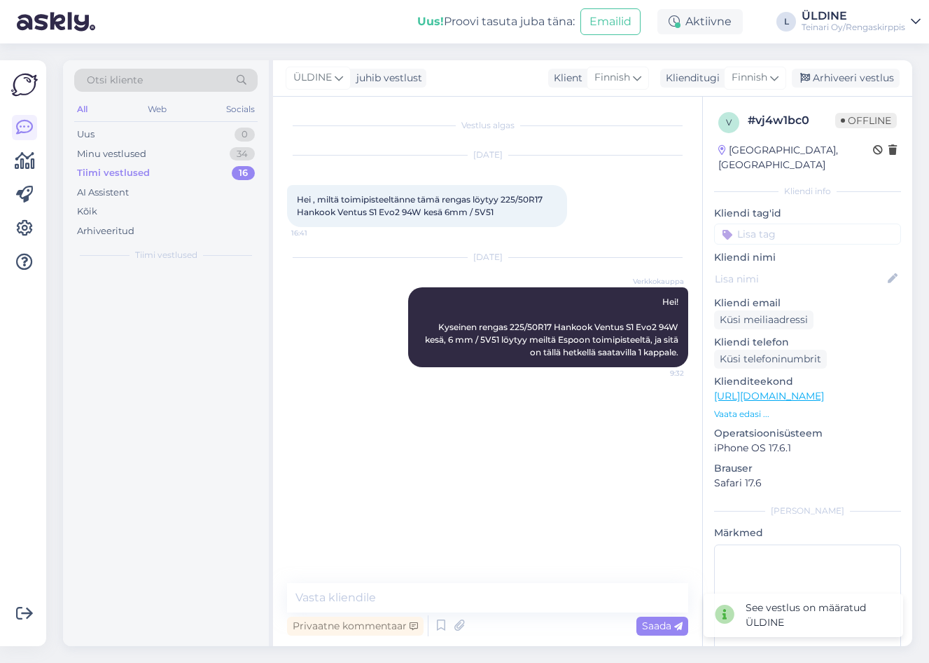
scroll to position [0, 0]
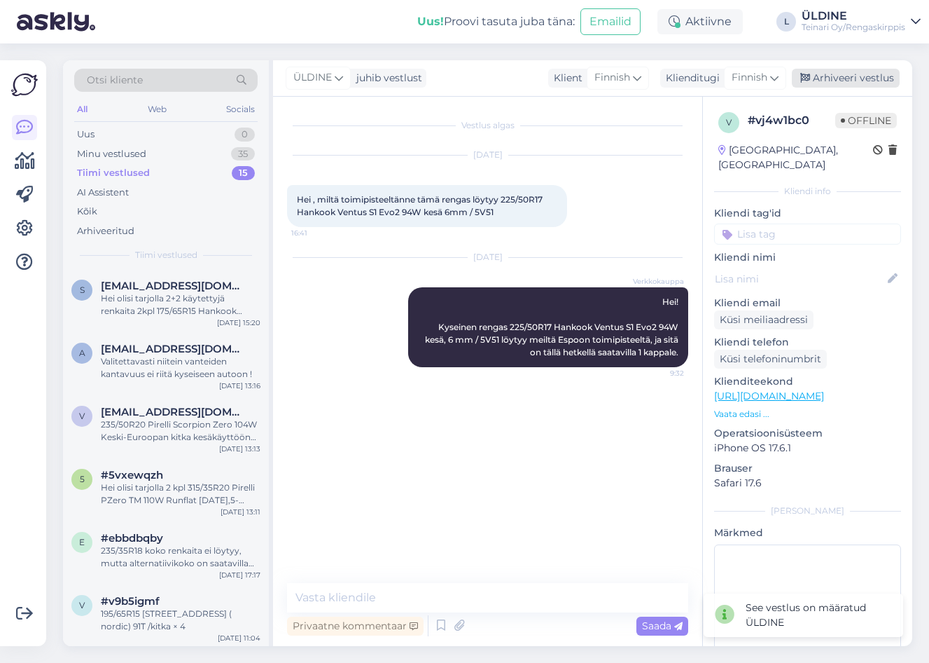
click at [871, 76] on div "Arhiveeri vestlus" at bounding box center [846, 78] width 108 height 19
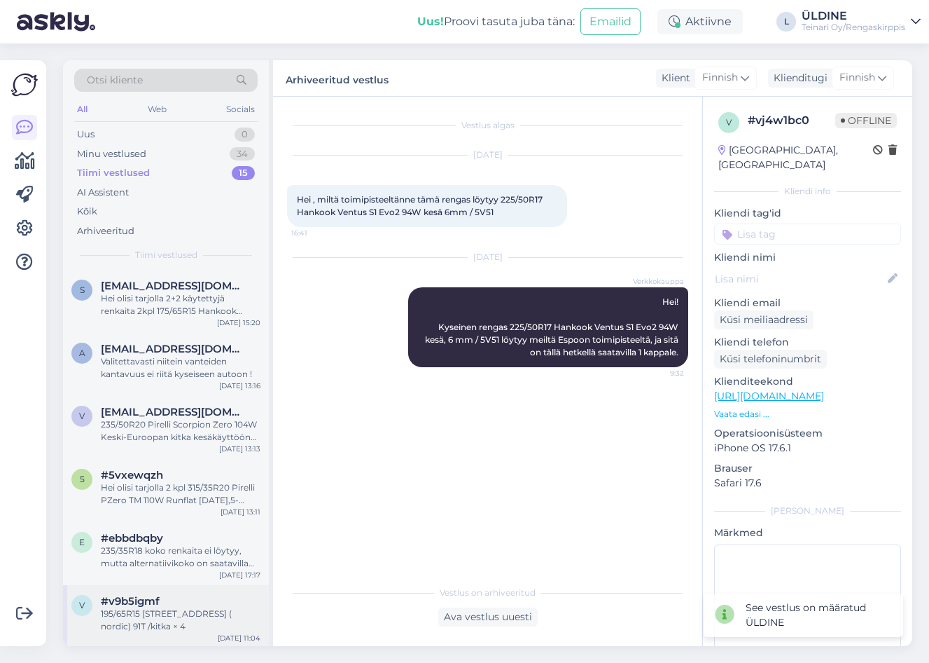
click at [200, 608] on div "195/65R15 [STREET_ADDRESS] ( nordic) 91T /kitka × 4" at bounding box center [181, 619] width 160 height 25
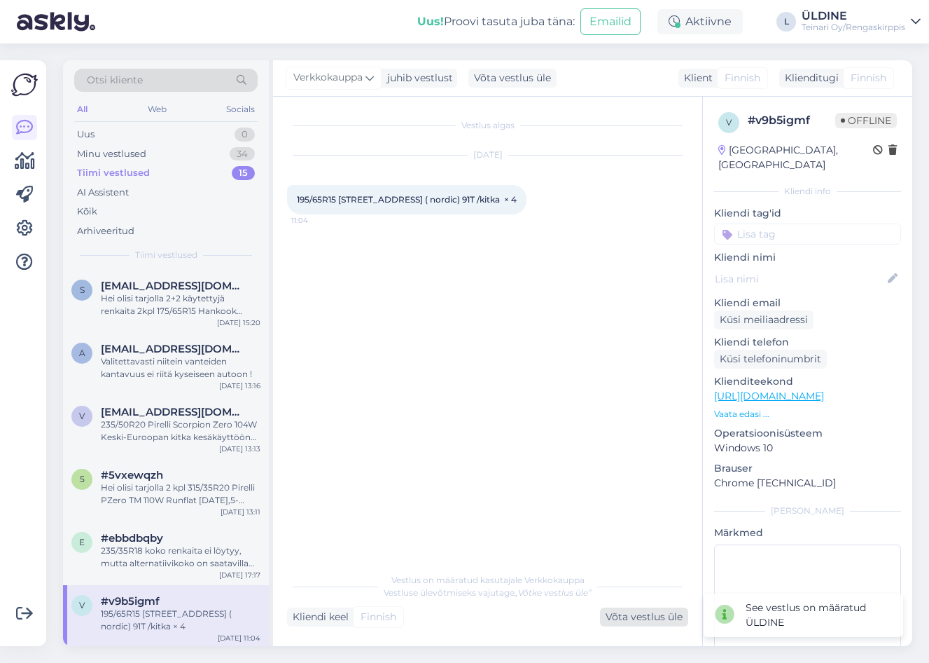
click at [651, 608] on div "Võta vestlus üle" at bounding box center [644, 616] width 88 height 19
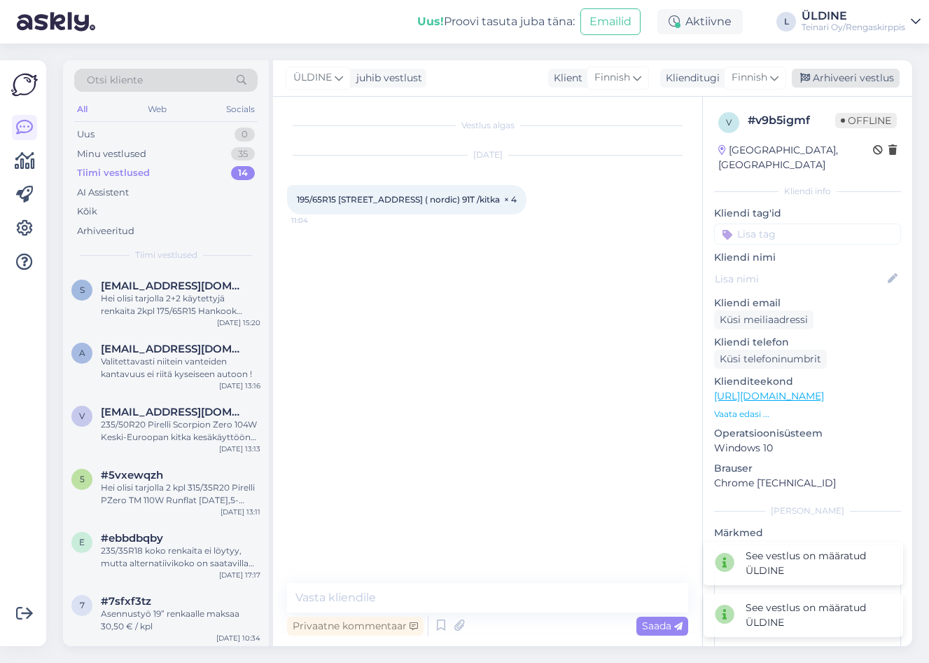
click at [882, 77] on div "Arhiveeri vestlus" at bounding box center [846, 78] width 108 height 19
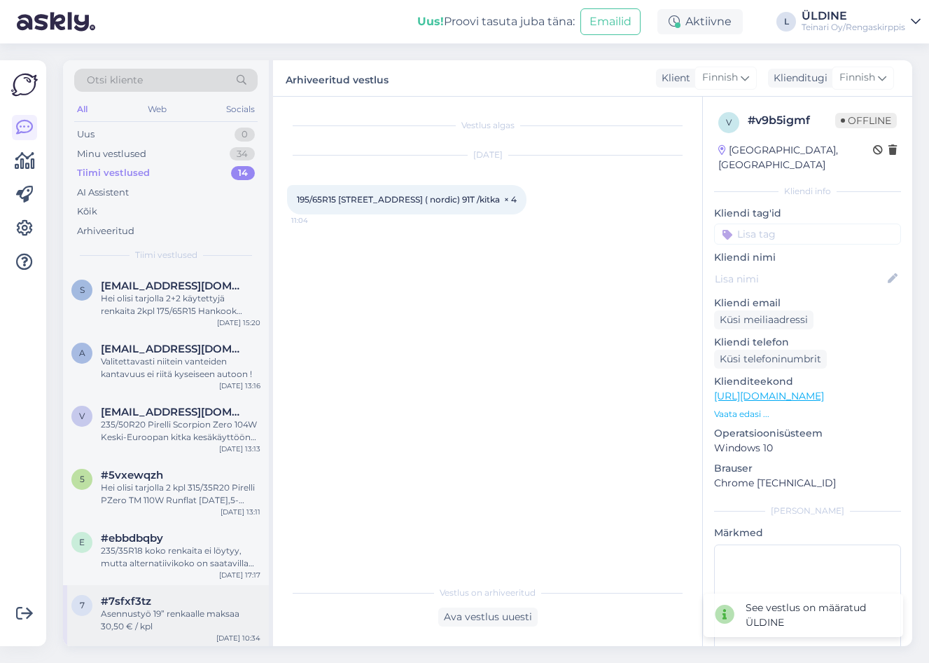
click at [188, 620] on div "Asennustyö 19” renkaalle maksaa 30,50 € / kpl" at bounding box center [181, 619] width 160 height 25
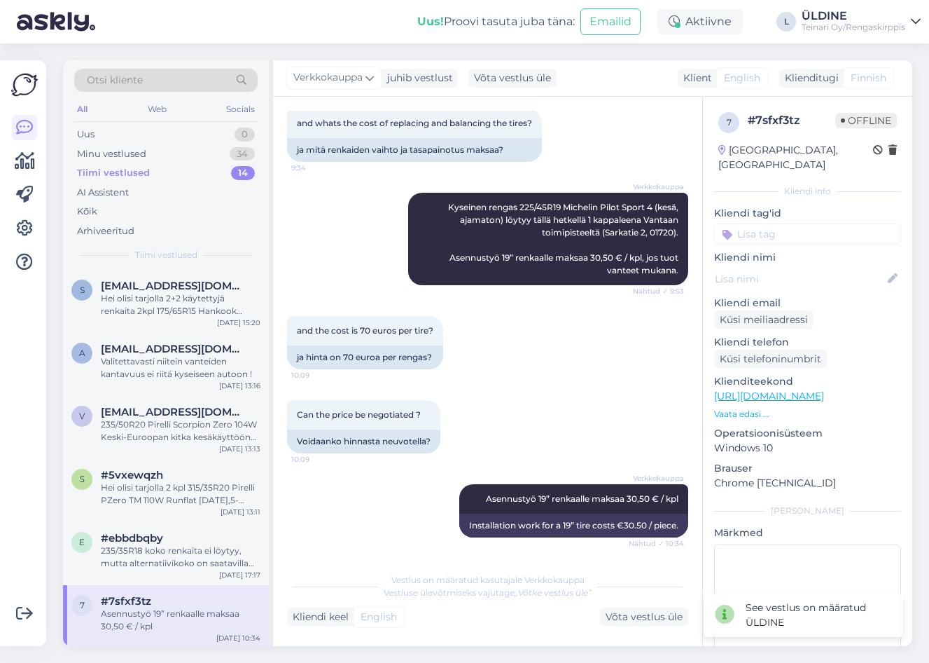
drag, startPoint x: 612, startPoint y: 616, endPoint x: 925, endPoint y: 490, distance: 337.2
click at [613, 615] on div "Võta vestlus üle" at bounding box center [644, 616] width 88 height 19
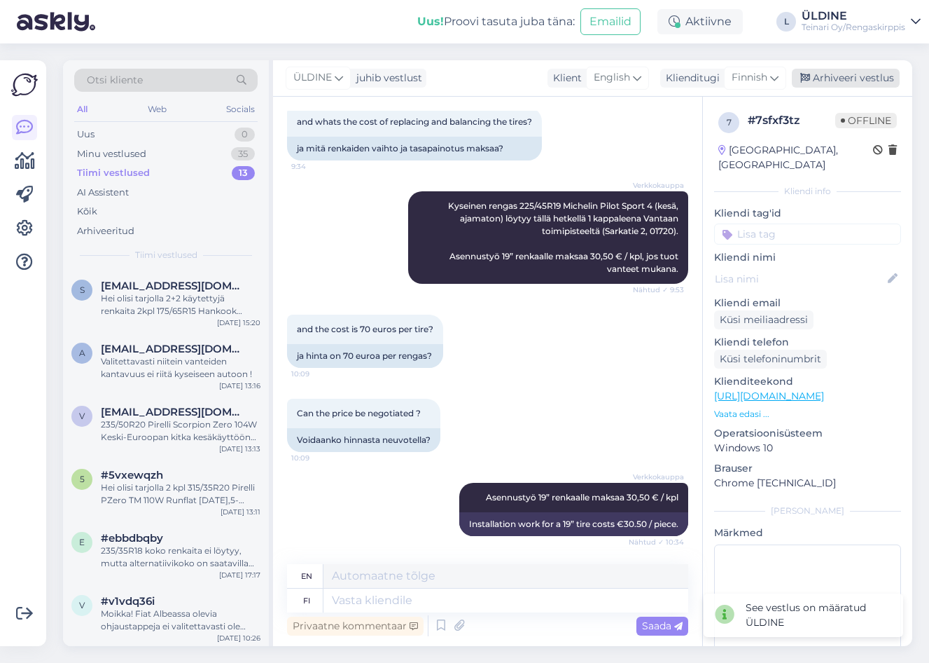
click at [881, 76] on div "Arhiveeri vestlus" at bounding box center [846, 78] width 108 height 19
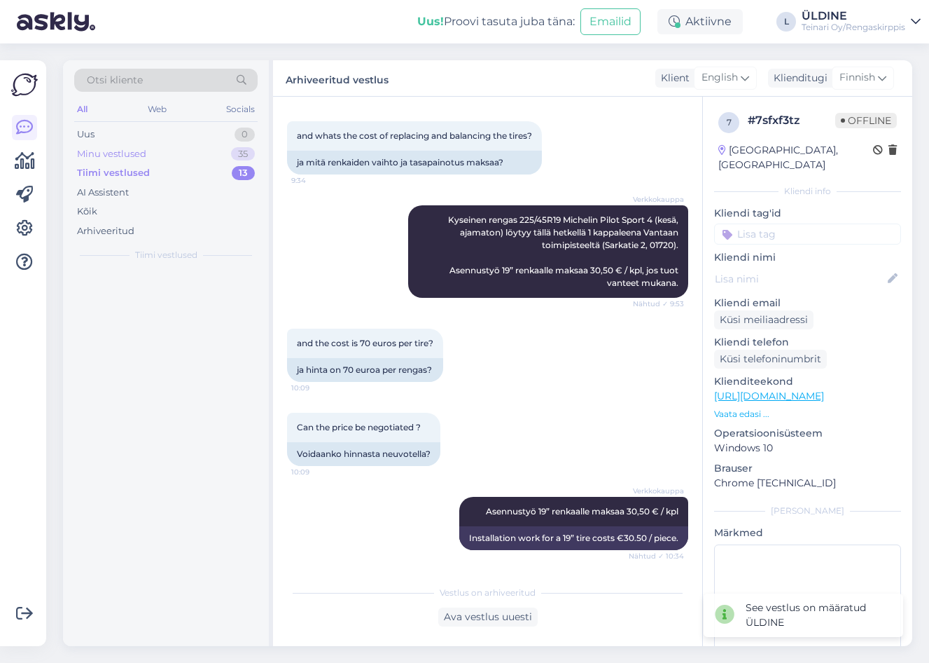
scroll to position [223, 0]
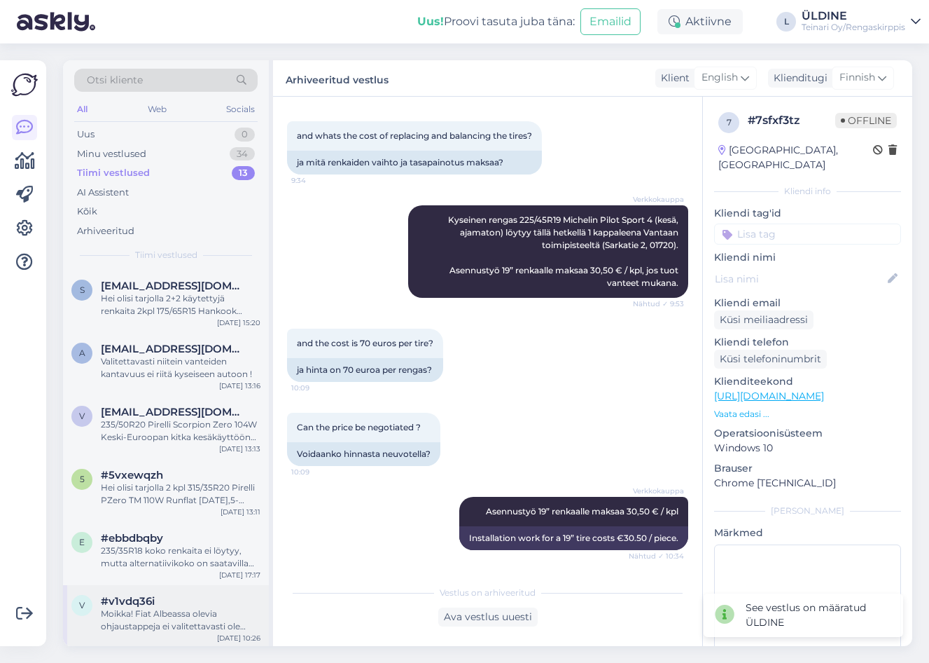
click at [205, 617] on div "Moikka! Fiat Albeassa olevia ohjaustappeja ei valitettavasti ole meillä saatavi…" at bounding box center [181, 619] width 160 height 25
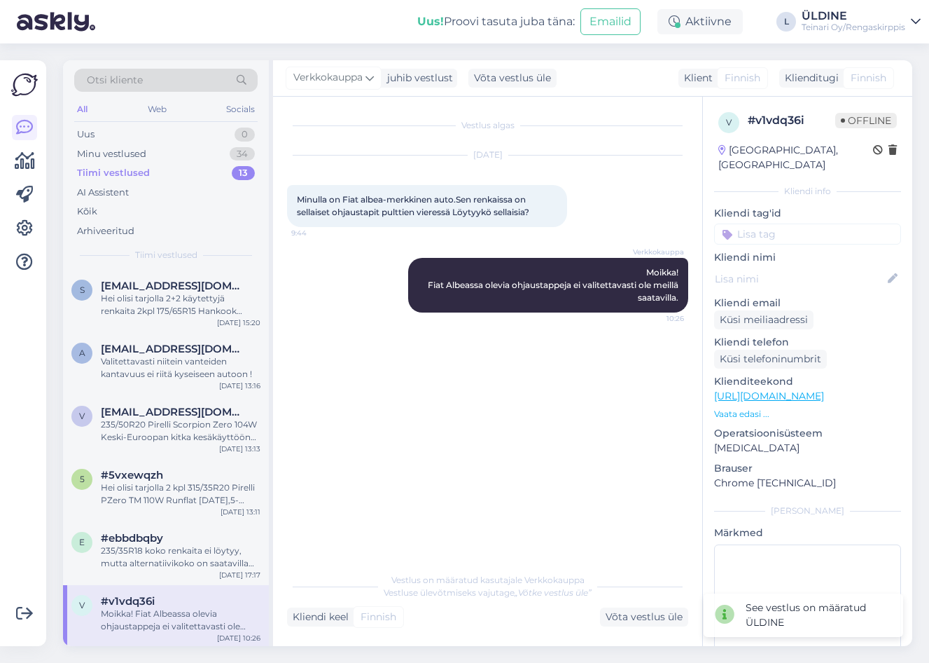
drag, startPoint x: 646, startPoint y: 618, endPoint x: 922, endPoint y: 438, distance: 329.4
click at [648, 617] on div "Võta vestlus üle" at bounding box center [644, 616] width 88 height 19
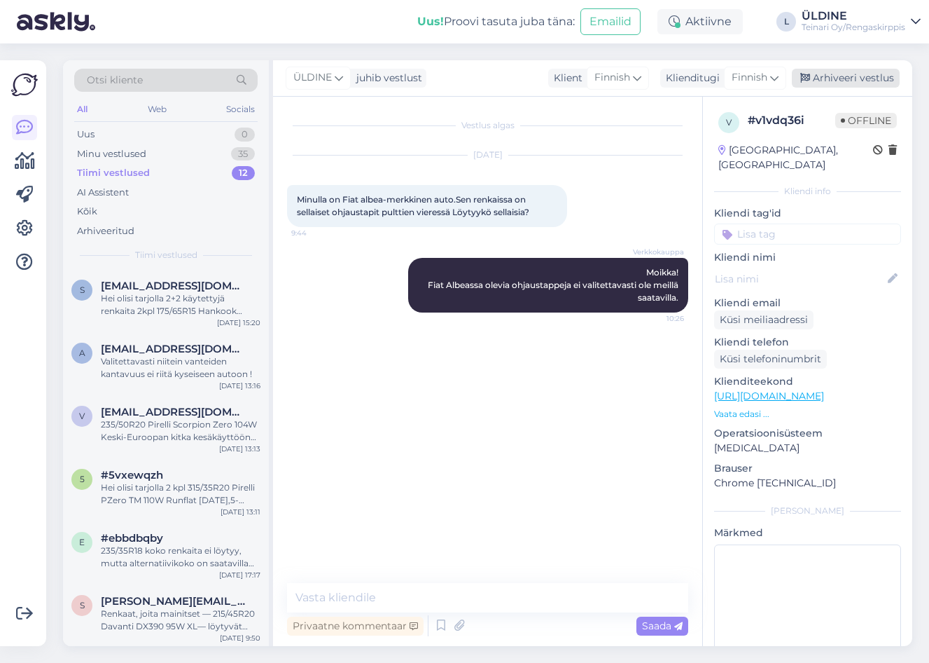
click at [855, 74] on div "Arhiveeri vestlus" at bounding box center [846, 78] width 108 height 19
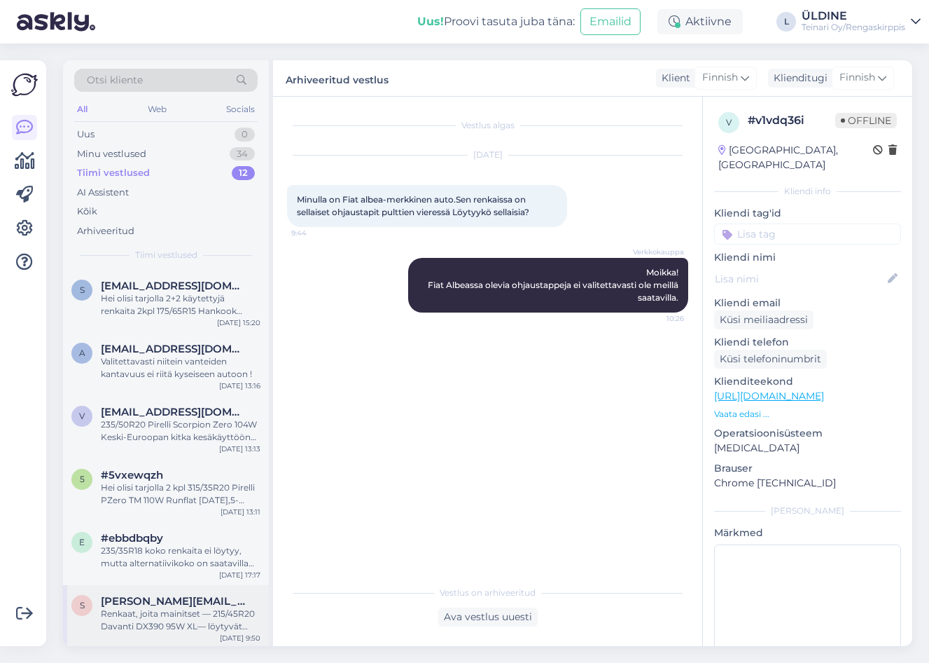
click at [167, 611] on div "Renkaat, joita mainitset — 215/45R20 Davanti DX390 95W XL— löytyvät tällä hetke…" at bounding box center [181, 619] width 160 height 25
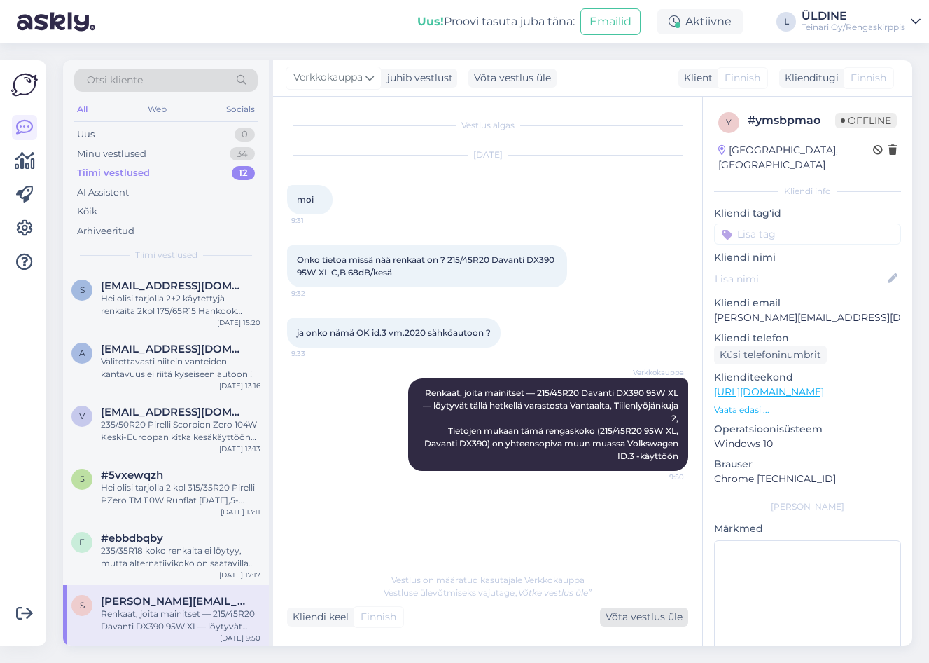
click at [653, 624] on div "Võta vestlus üle" at bounding box center [644, 616] width 88 height 19
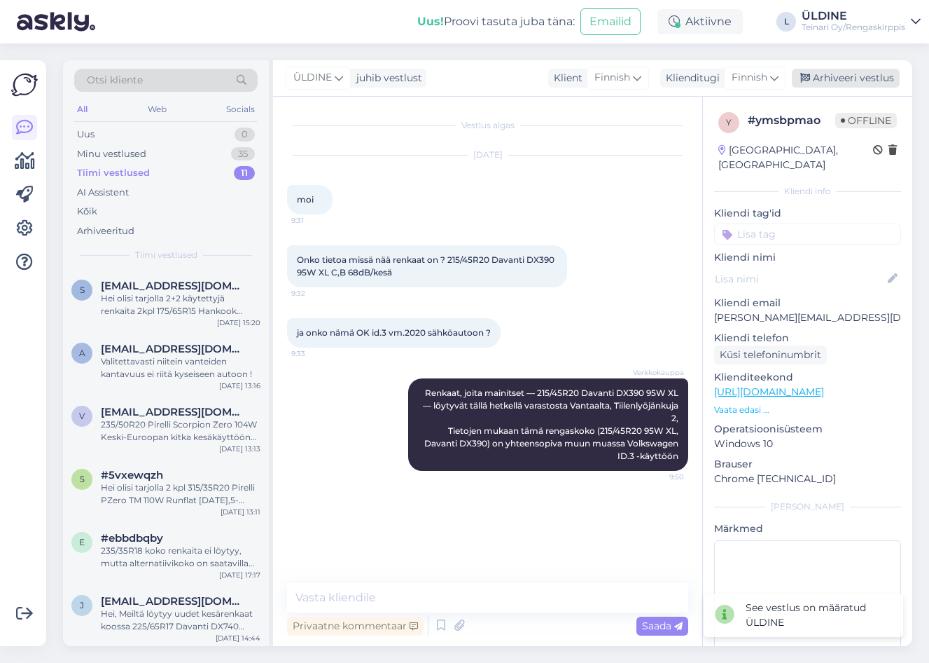
click at [854, 76] on div "Arhiveeri vestlus" at bounding box center [846, 78] width 108 height 19
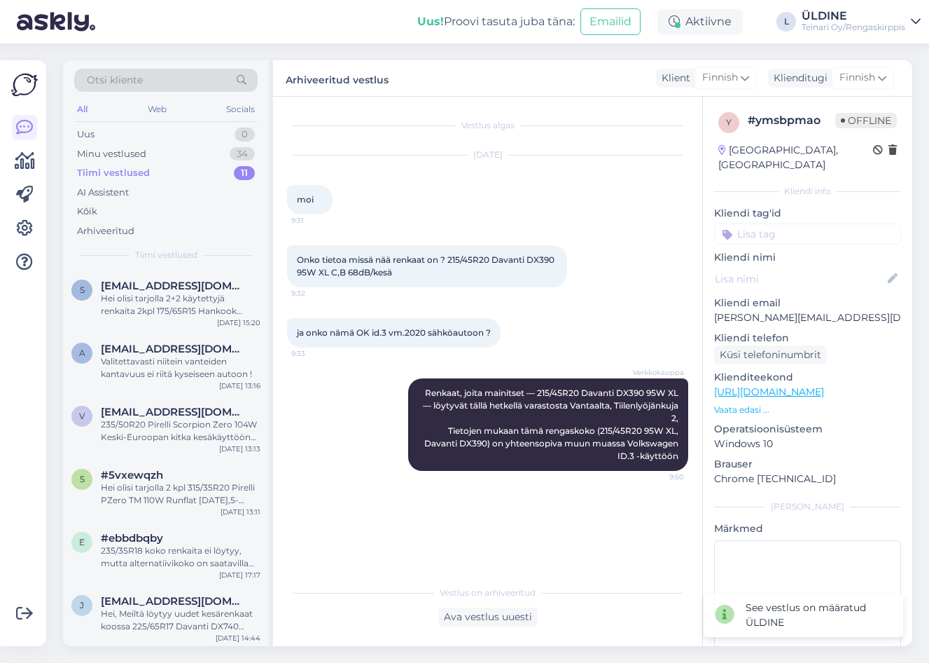
drag, startPoint x: 146, startPoint y: 600, endPoint x: 466, endPoint y: 617, distance: 320.5
click at [147, 601] on span "[EMAIL_ADDRESS][DOMAIN_NAME]" at bounding box center [174, 601] width 146 height 13
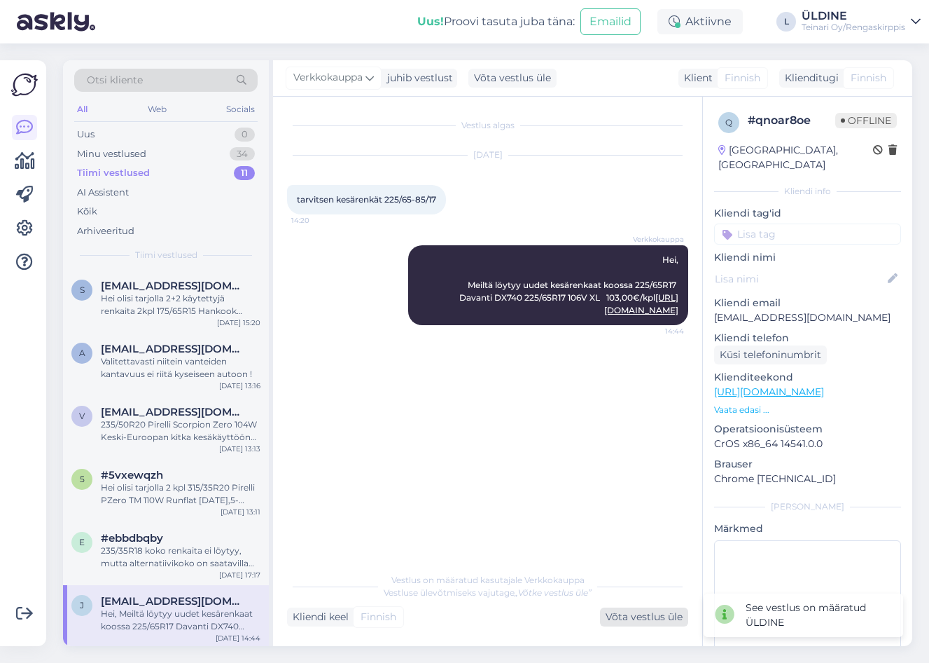
click at [622, 619] on div "Võta vestlus üle" at bounding box center [644, 616] width 88 height 19
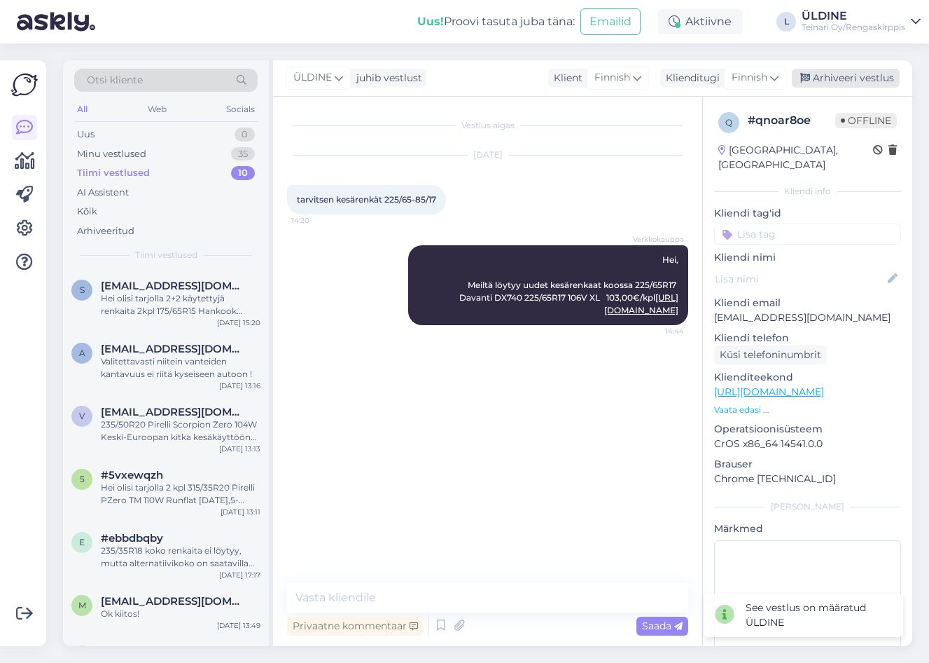
click at [843, 76] on div "Arhiveeri vestlus" at bounding box center [846, 78] width 108 height 19
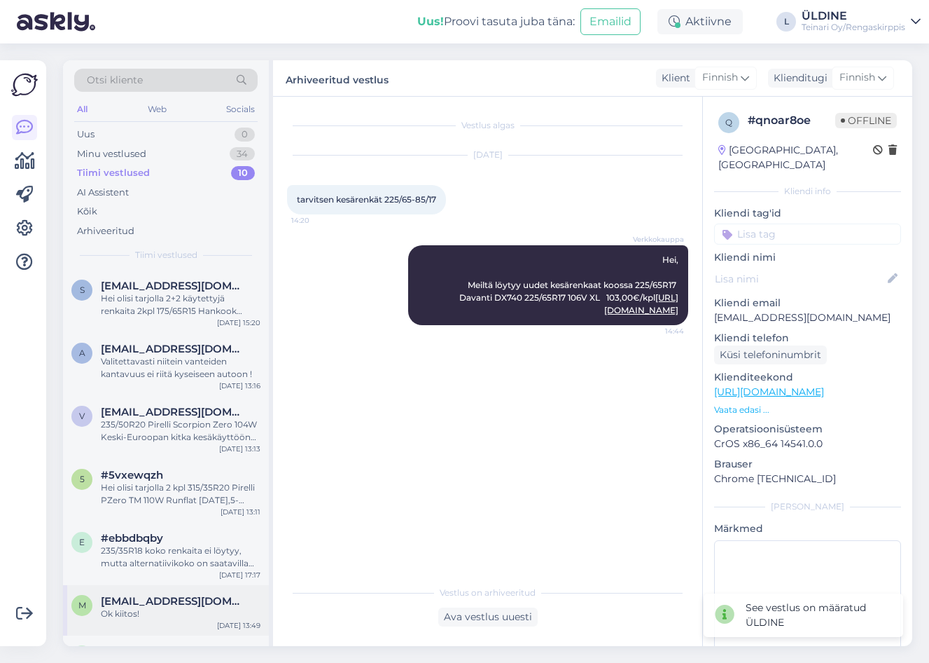
drag, startPoint x: 222, startPoint y: 622, endPoint x: 233, endPoint y: 624, distance: 11.4
click at [221, 623] on div "[DATE] 13:49" at bounding box center [238, 625] width 43 height 11
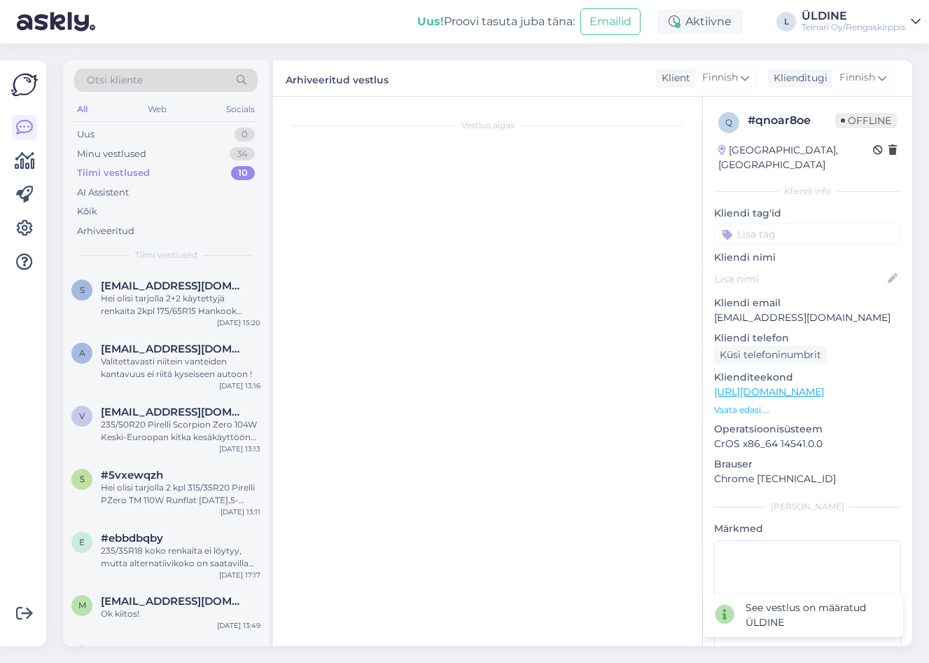
scroll to position [505, 0]
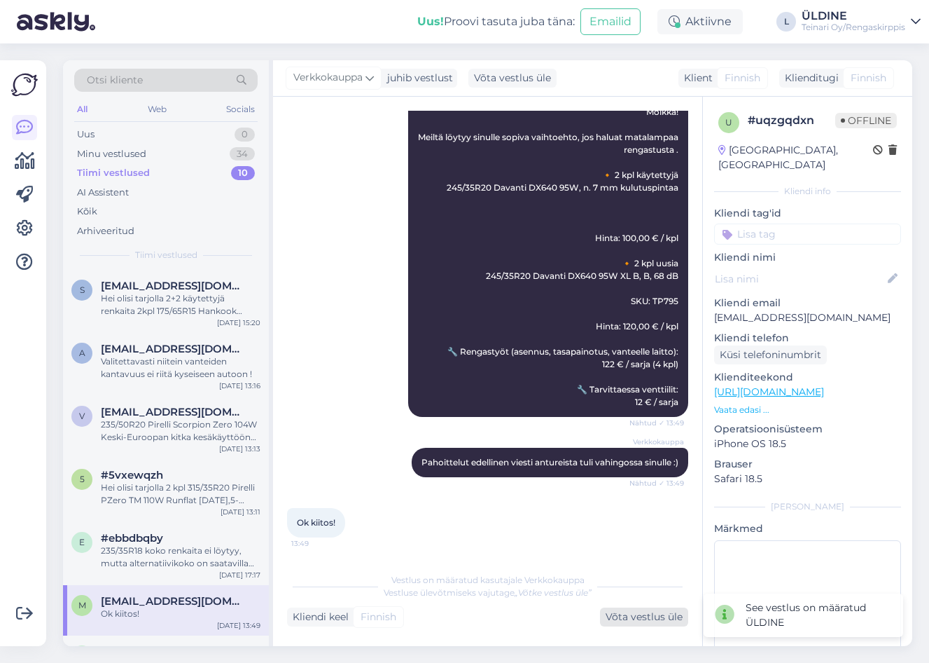
click at [641, 618] on div "Võta vestlus üle" at bounding box center [644, 616] width 88 height 19
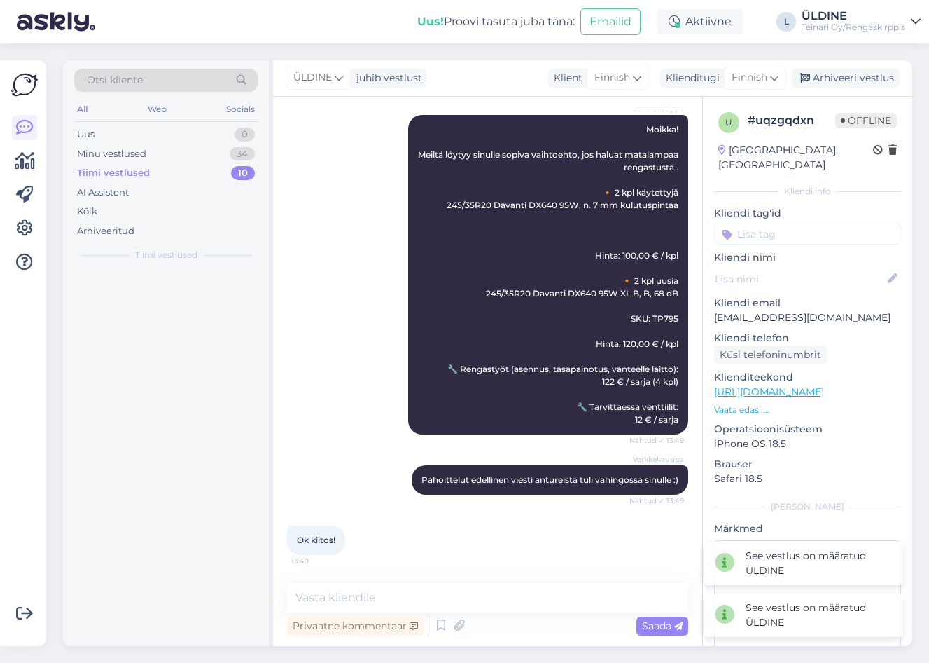
scroll to position [487, 0]
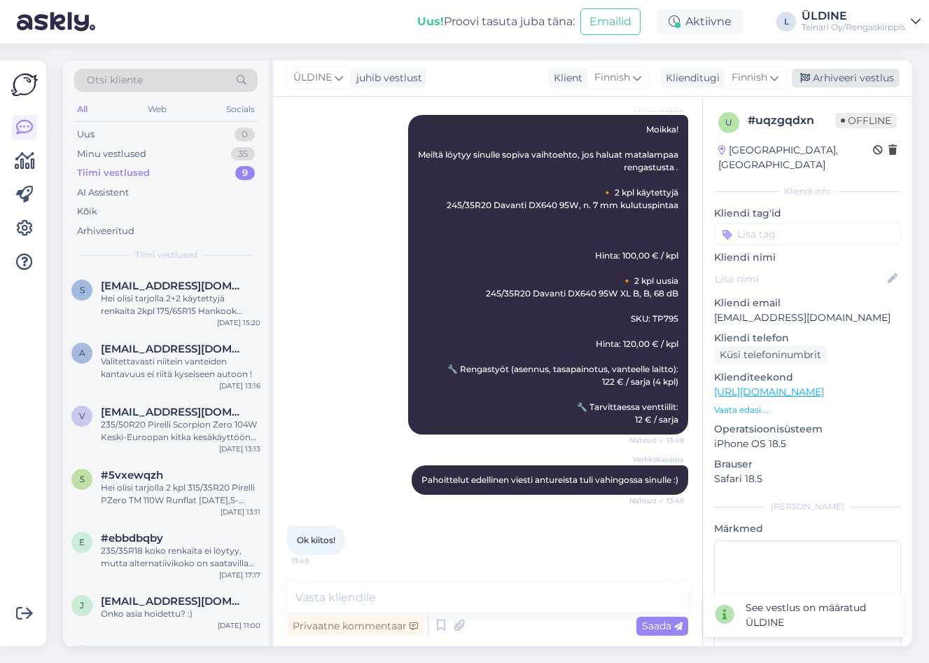
click at [849, 76] on div "Arhiveeri vestlus" at bounding box center [846, 78] width 108 height 19
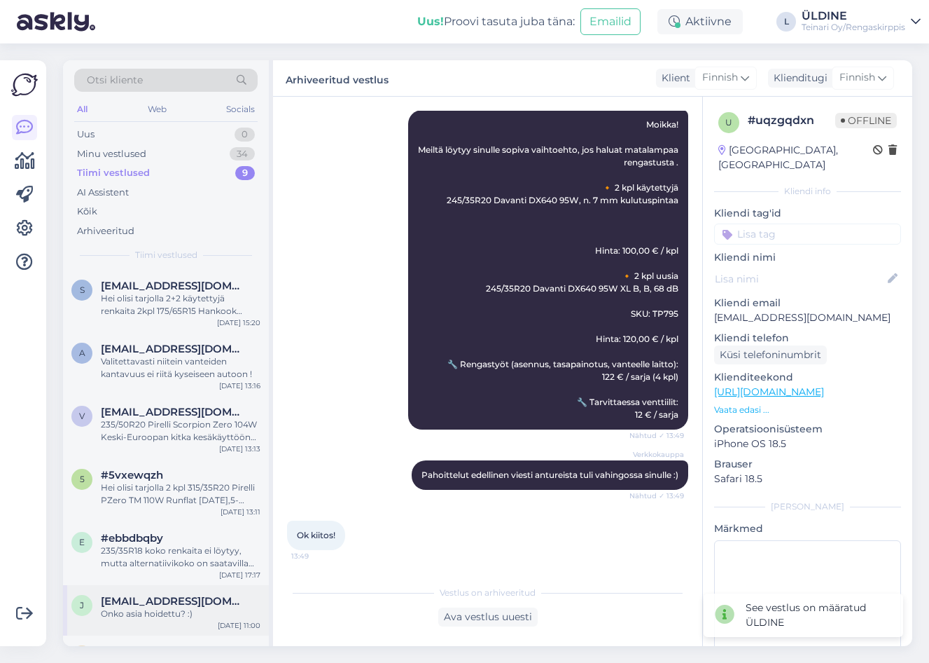
click at [201, 613] on div "Onko asia hoidettu? :)" at bounding box center [181, 613] width 160 height 13
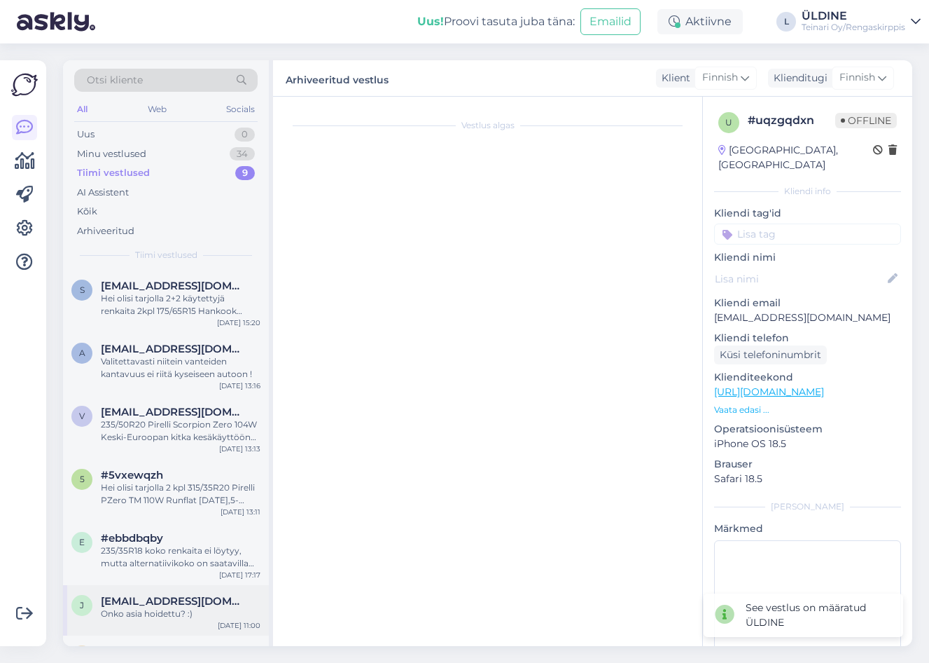
scroll to position [0, 0]
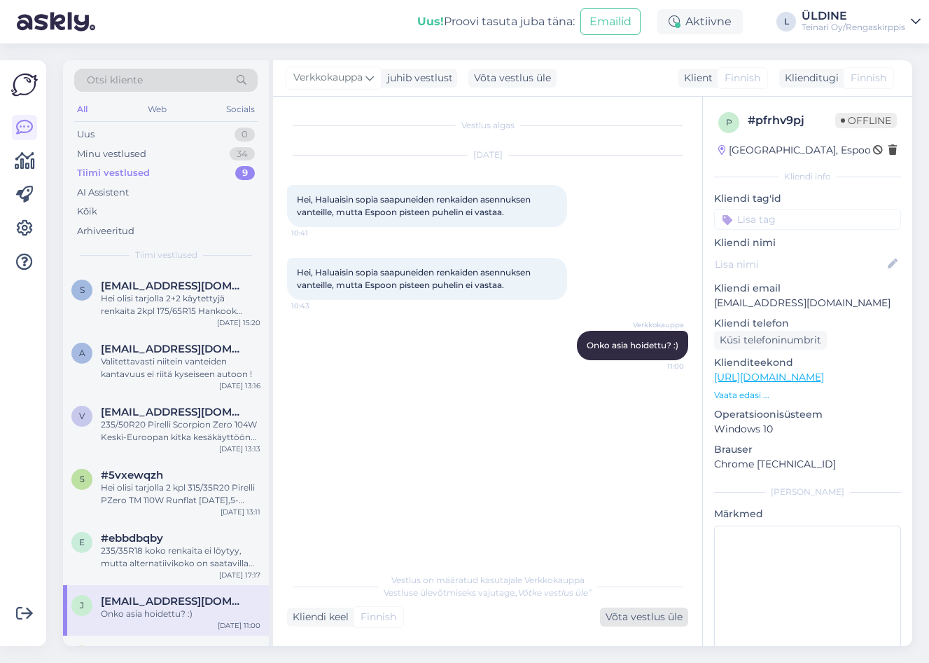
click at [667, 619] on div "Võta vestlus üle" at bounding box center [644, 616] width 88 height 19
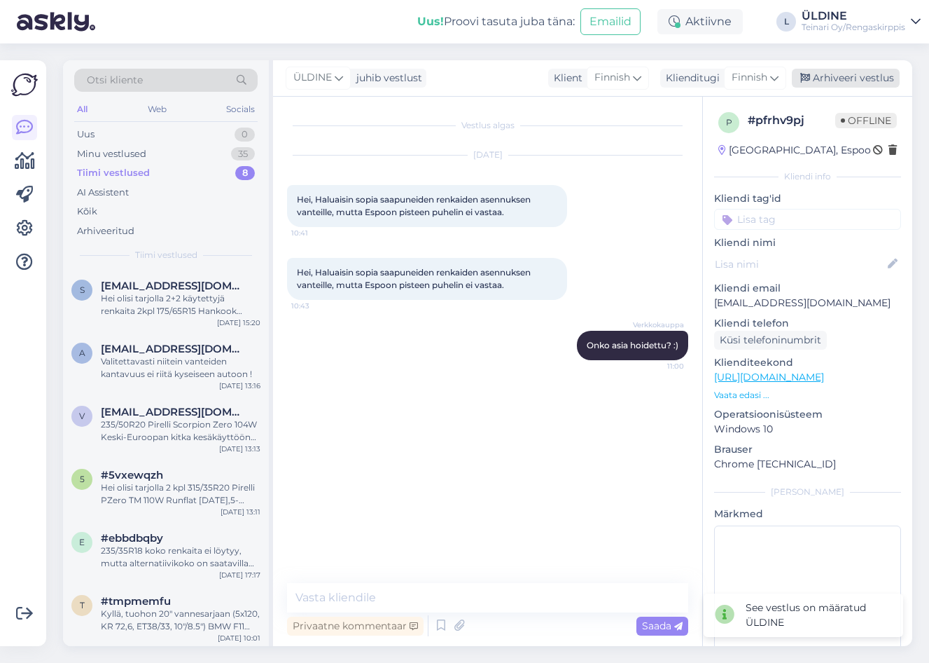
click at [845, 76] on div "Arhiveeri vestlus" at bounding box center [846, 78] width 108 height 19
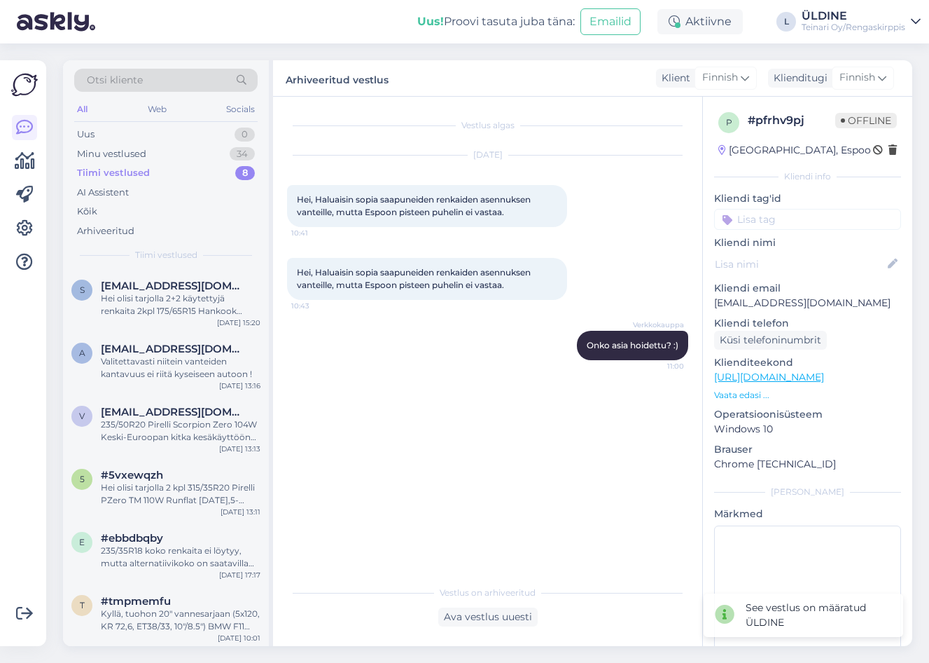
drag, startPoint x: 185, startPoint y: 614, endPoint x: 322, endPoint y: 562, distance: 147.0
click at [185, 616] on div "Kyllä, tuohon 20" vanne­sarjaan (5x120, KR 72,6, ET38/33, 10"/8.5") BMW F11 xDr…" at bounding box center [181, 619] width 160 height 25
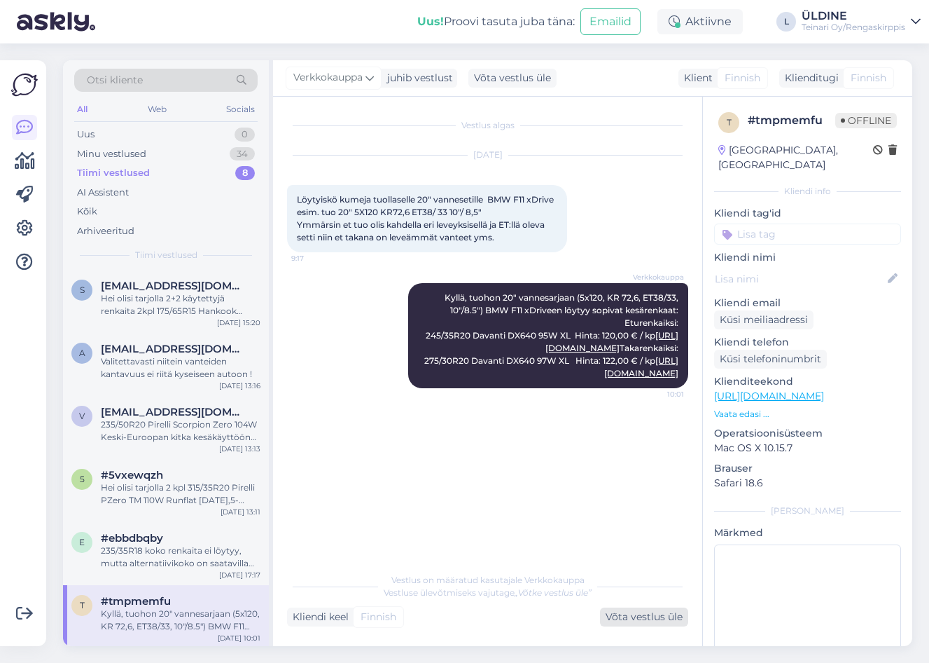
click at [655, 614] on div "Võta vestlus üle" at bounding box center [644, 616] width 88 height 19
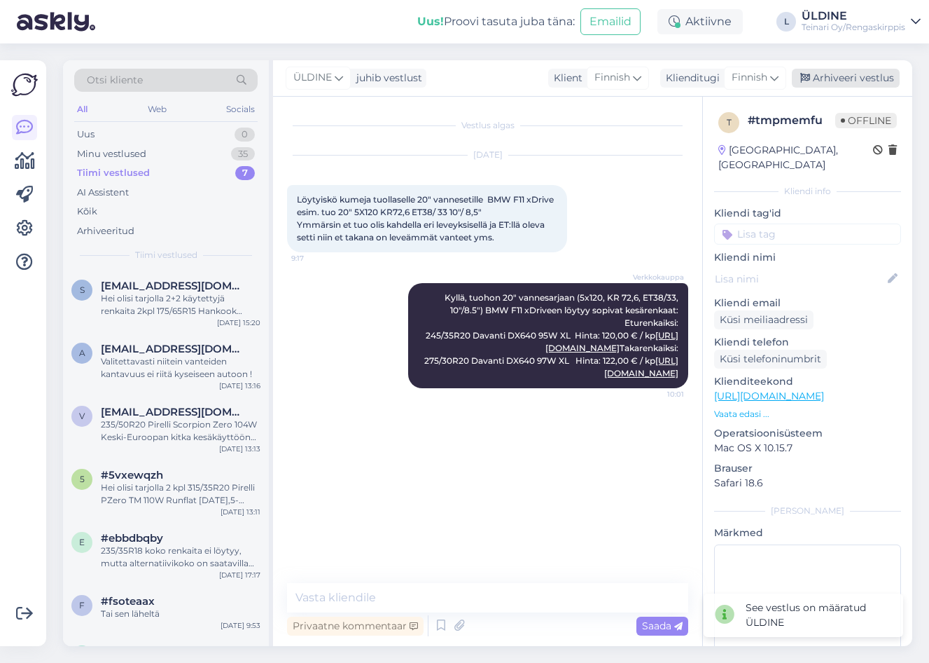
click at [877, 77] on div "Arhiveeri vestlus" at bounding box center [846, 78] width 108 height 19
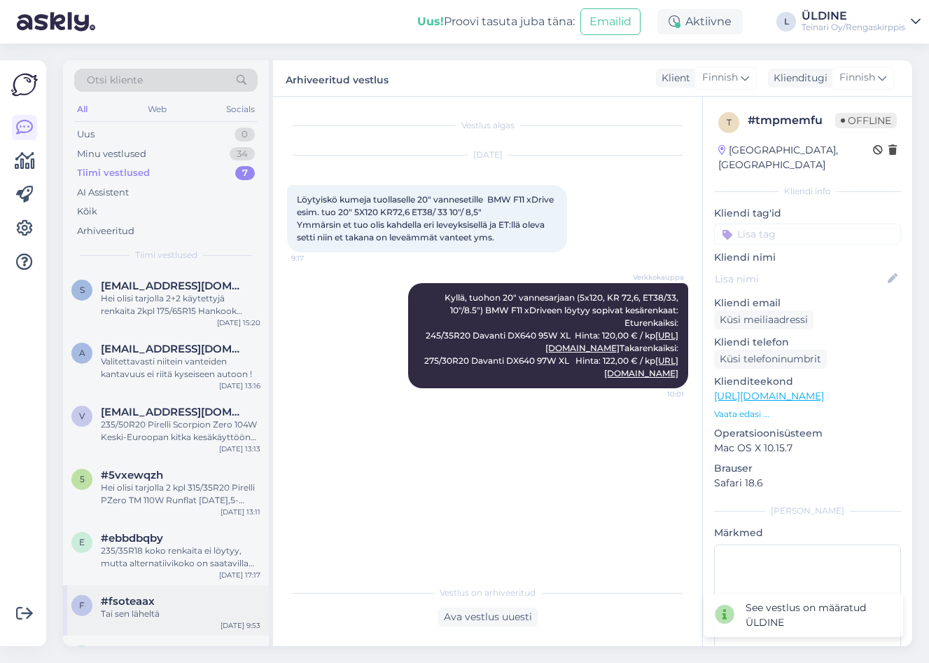
click at [165, 613] on div "Tai sen läheltä" at bounding box center [181, 613] width 160 height 13
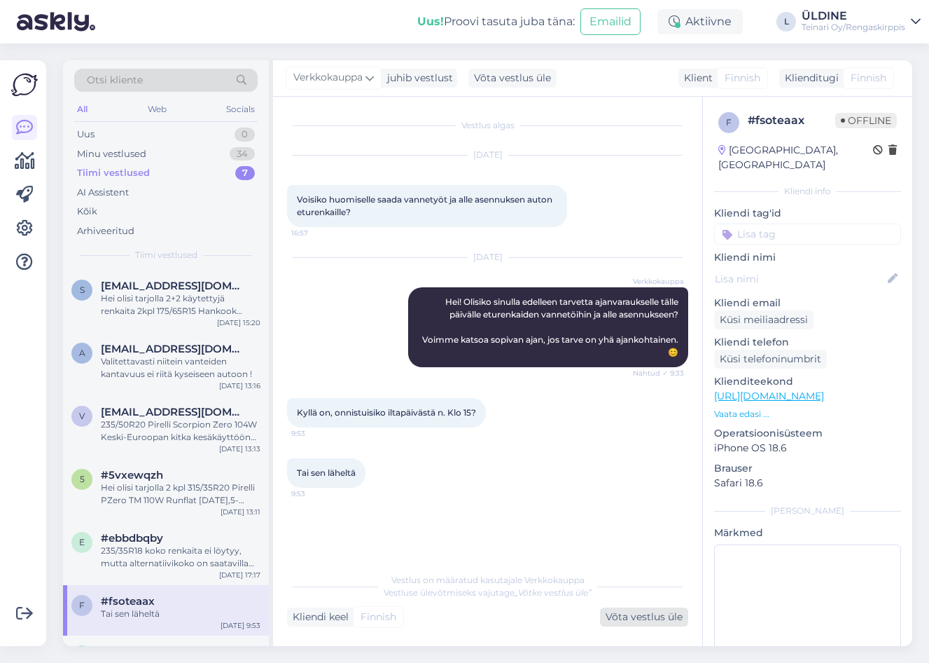
click at [646, 618] on div "Võta vestlus üle" at bounding box center [644, 616] width 88 height 19
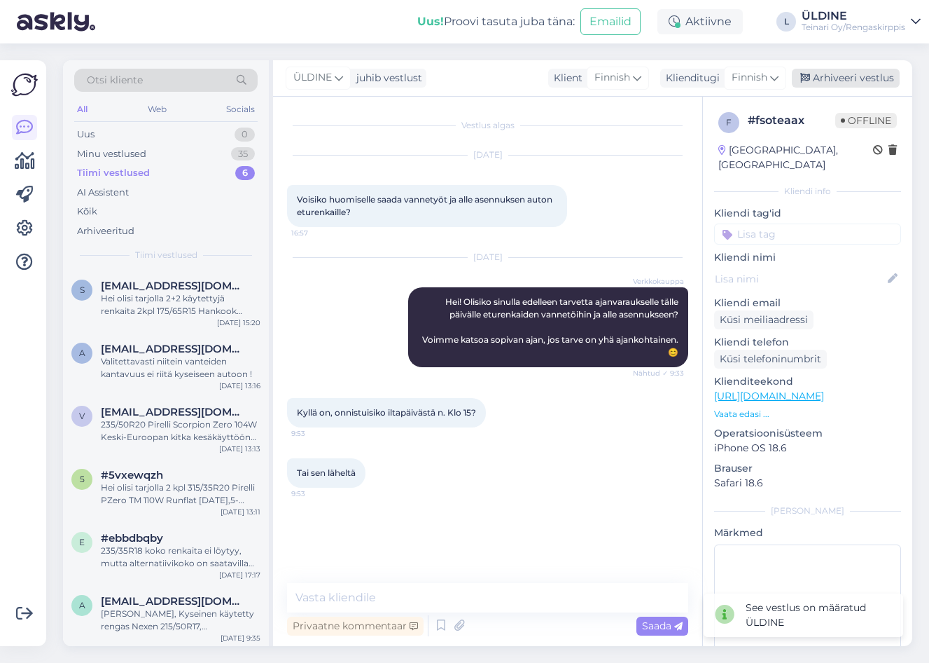
click at [817, 71] on div "Arhiveeri vestlus" at bounding box center [846, 78] width 108 height 19
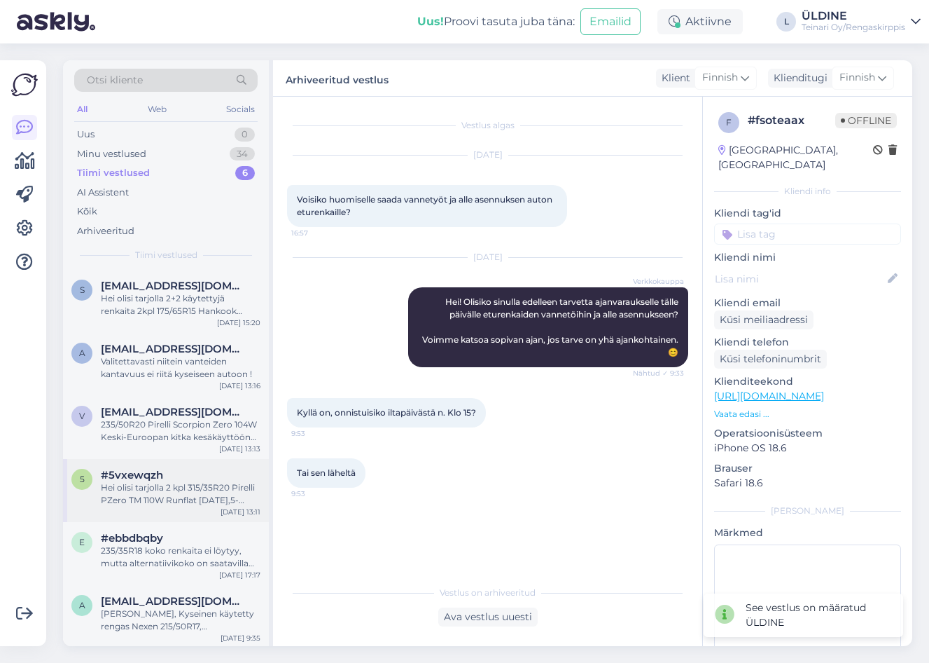
scroll to position [2, 0]
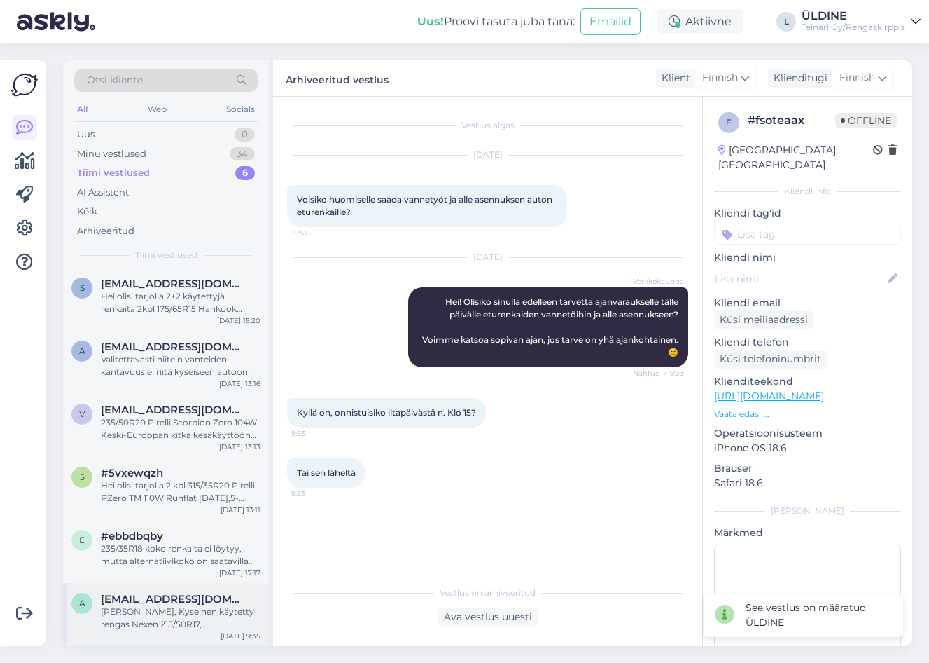
click at [223, 614] on div "[PERSON_NAME], Kyseinen käytetty rengas Nexen 215/50R17, valmistusvuosi 2017 (e…" at bounding box center [181, 617] width 160 height 25
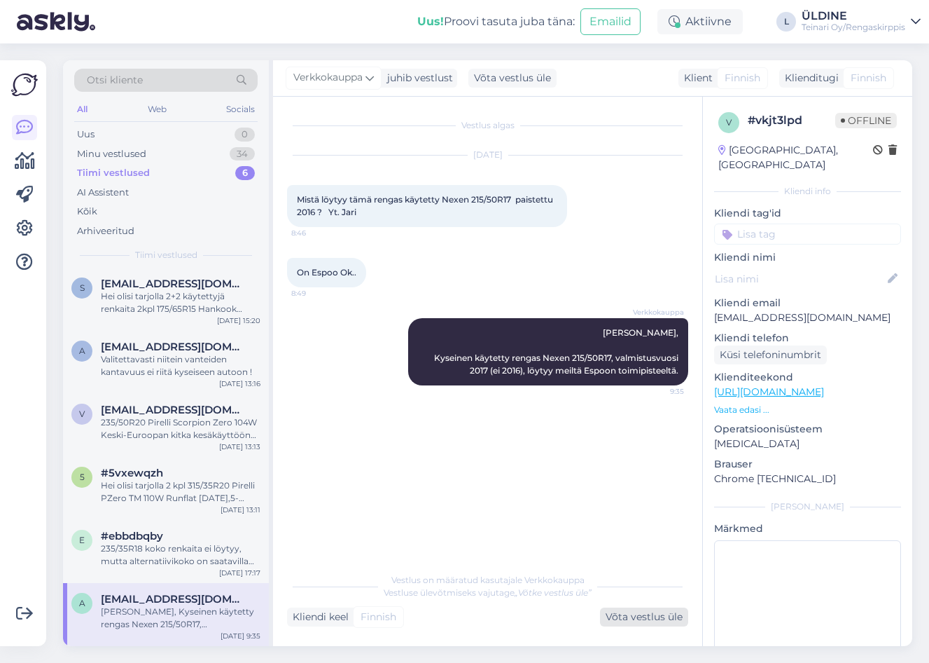
click at [668, 617] on div "Võta vestlus üle" at bounding box center [644, 616] width 88 height 19
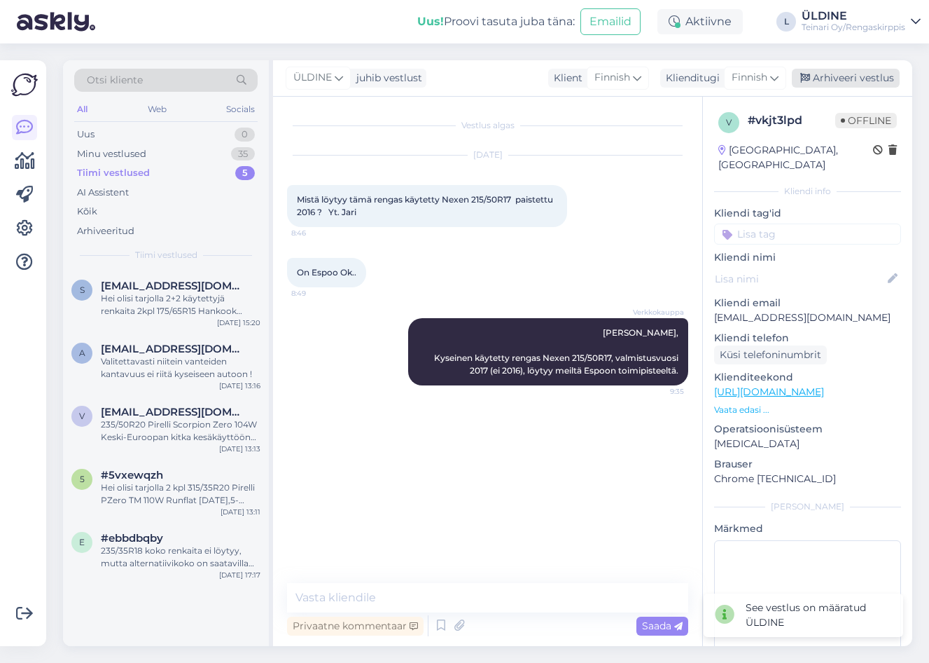
click at [849, 74] on div "Arhiveeri vestlus" at bounding box center [846, 78] width 108 height 19
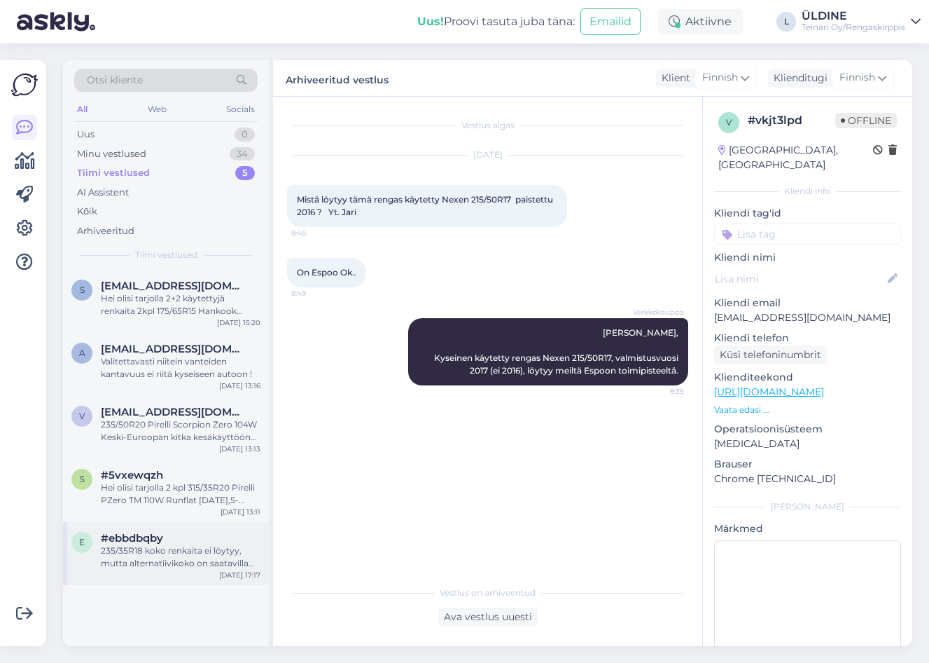
click at [202, 556] on div "235/35R18 koko renkaita ei löytyy, mutta alternatiivikoko on saatavilla uudet k…" at bounding box center [181, 556] width 160 height 25
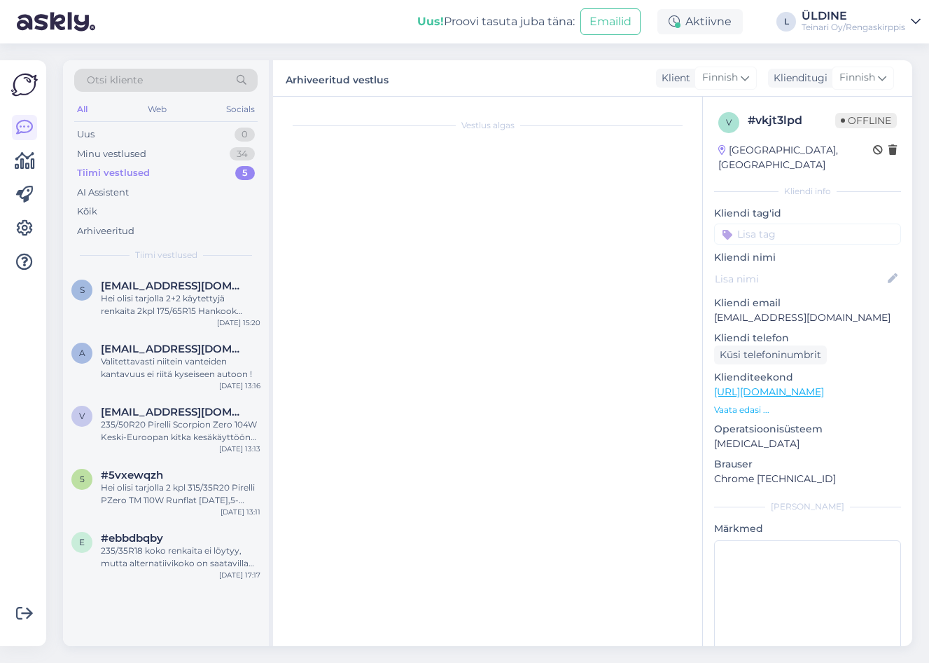
scroll to position [491, 0]
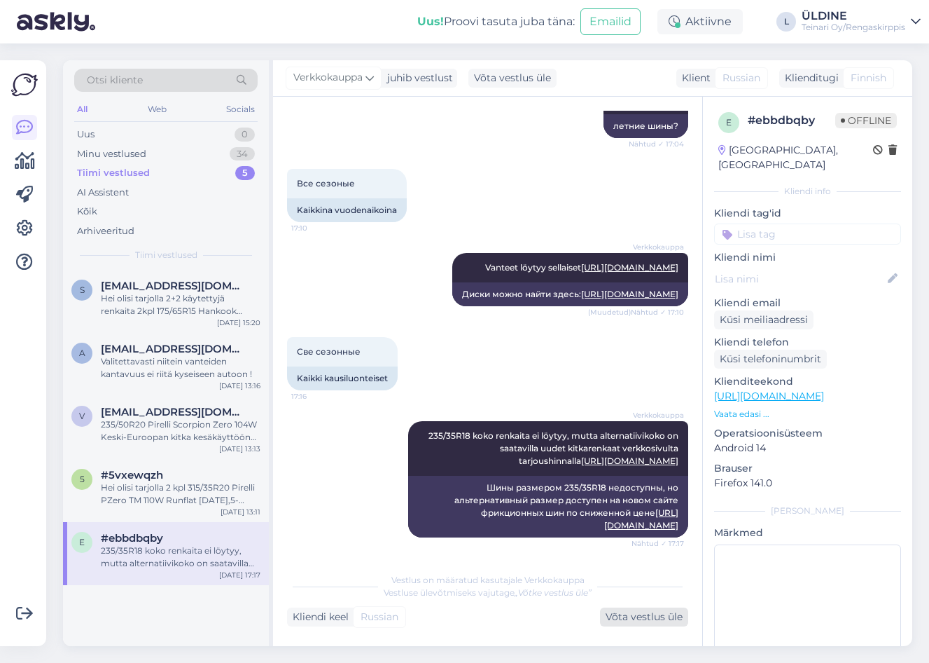
click at [642, 616] on div "Võta vestlus üle" at bounding box center [644, 616] width 88 height 19
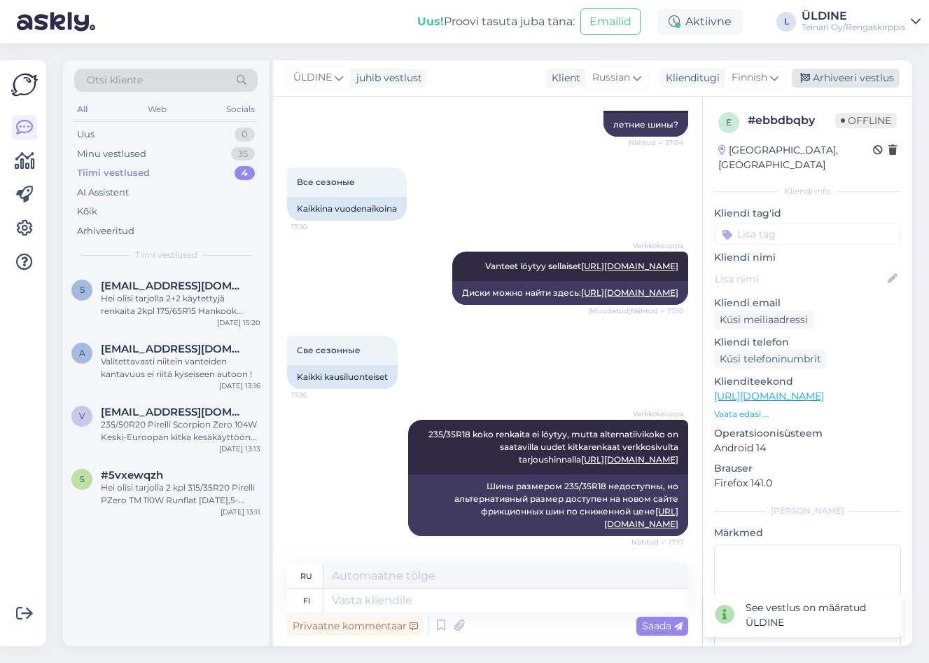
click at [871, 72] on div "Arhiveeri vestlus" at bounding box center [846, 78] width 108 height 19
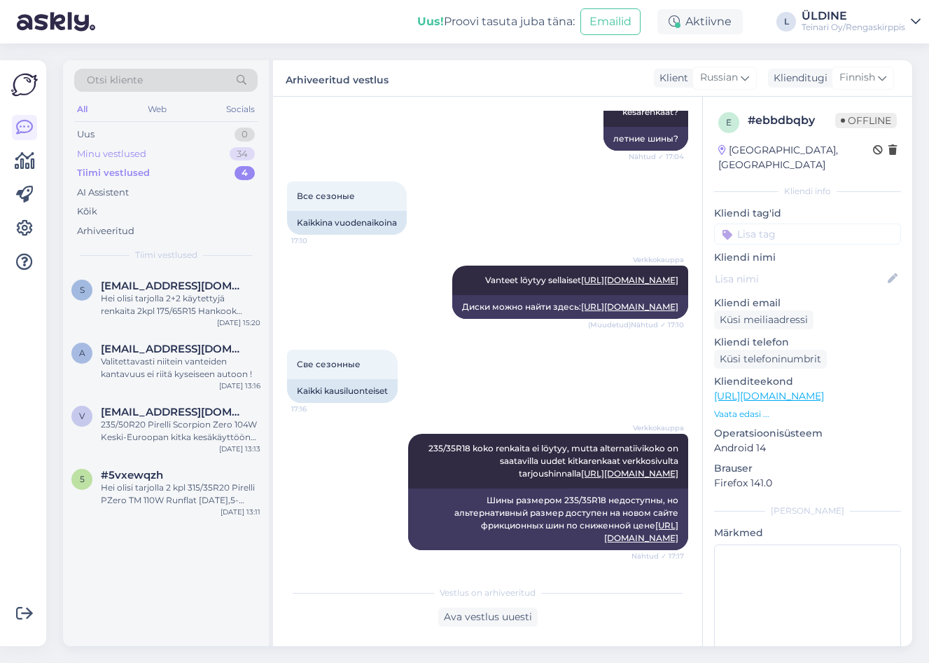
click at [134, 148] on div "Minu vestlused" at bounding box center [111, 154] width 69 height 14
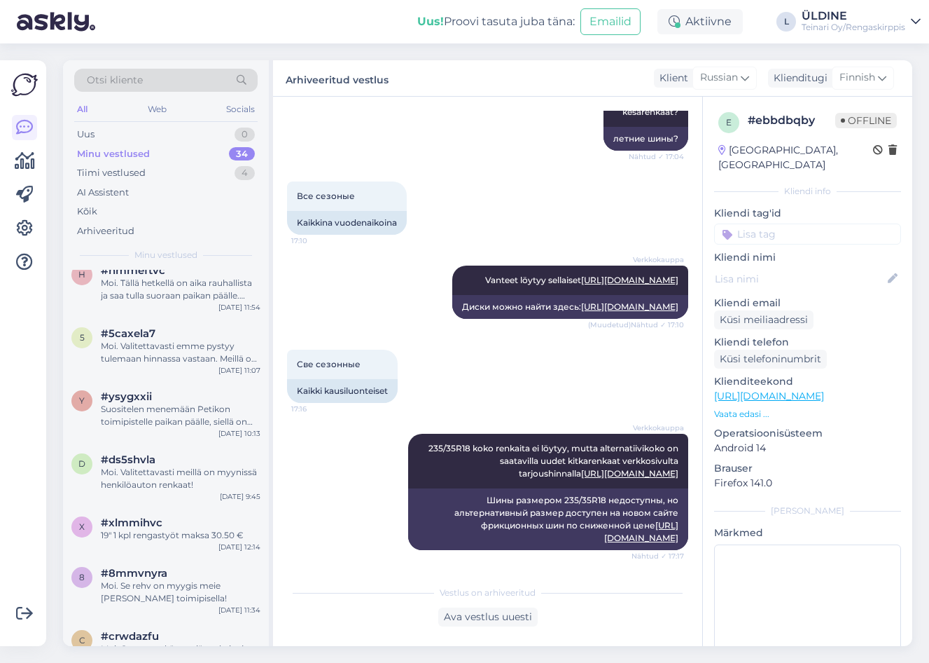
scroll to position [1653, 0]
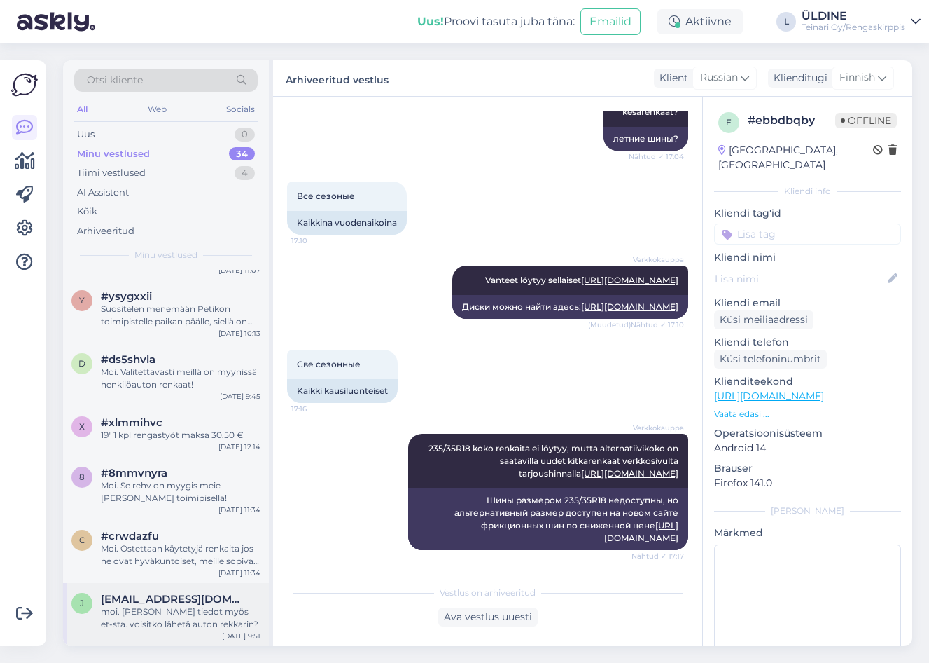
click at [219, 618] on div "moi. [PERSON_NAME] tiedot myös et-sta. voisitko lähetä auton rekkarin?" at bounding box center [181, 617] width 160 height 25
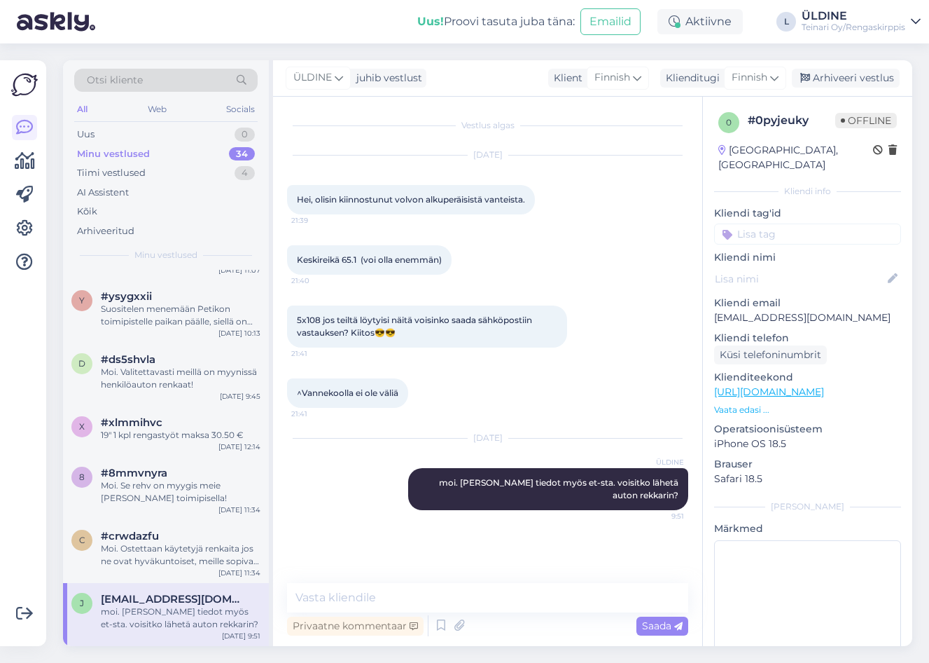
scroll to position [0, 0]
drag, startPoint x: 878, startPoint y: 81, endPoint x: 709, endPoint y: 70, distance: 169.1
click at [877, 81] on div "Arhiveeri vestlus" at bounding box center [846, 78] width 108 height 19
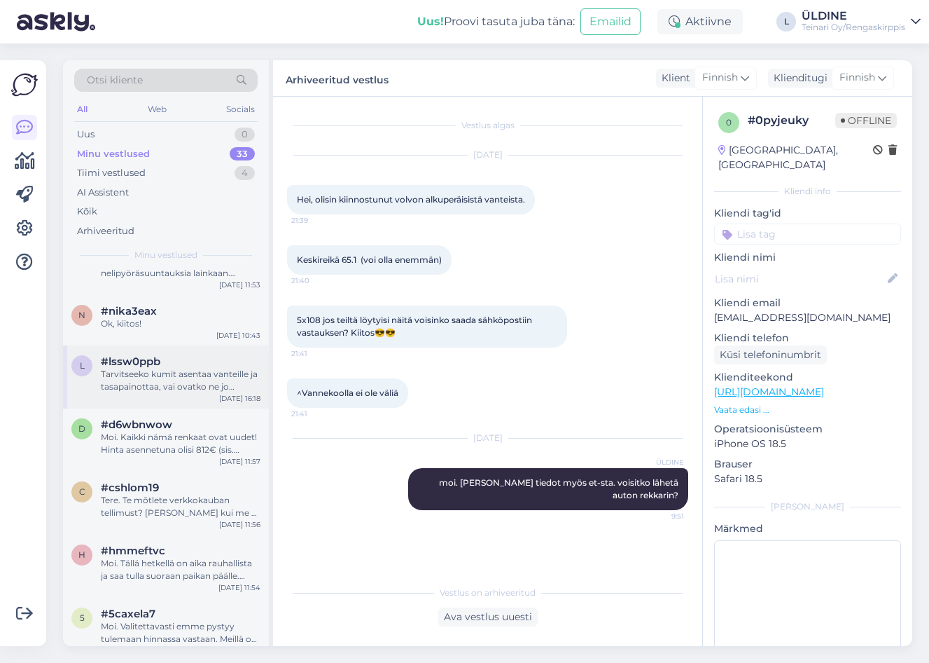
scroll to position [1590, 0]
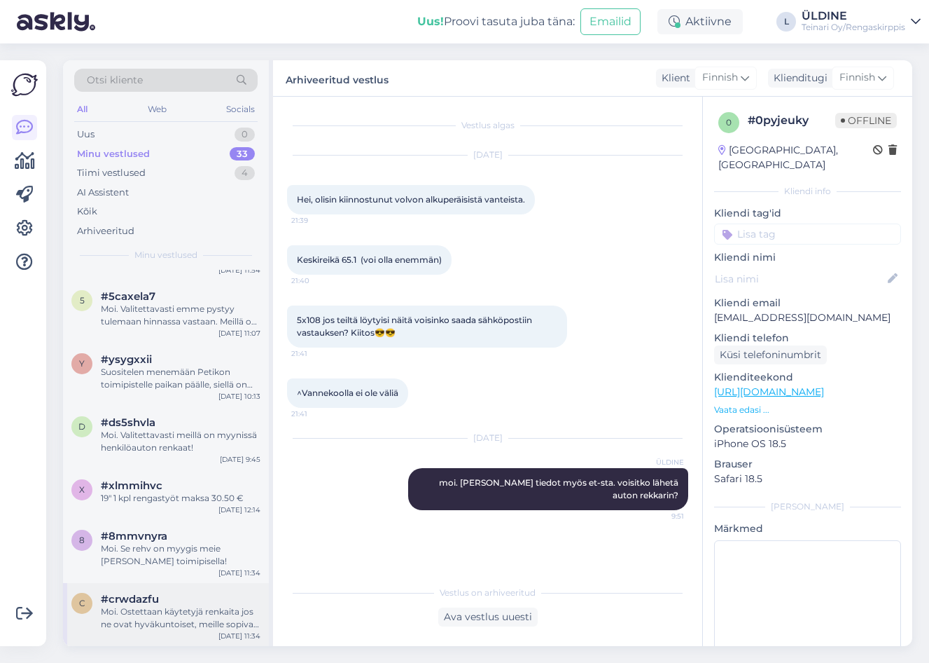
click at [177, 624] on div "Moi. Ostettaan käytetyjä renkaita jos ne ovat hyväkuntoiset, meille sopivan kok…" at bounding box center [181, 617] width 160 height 25
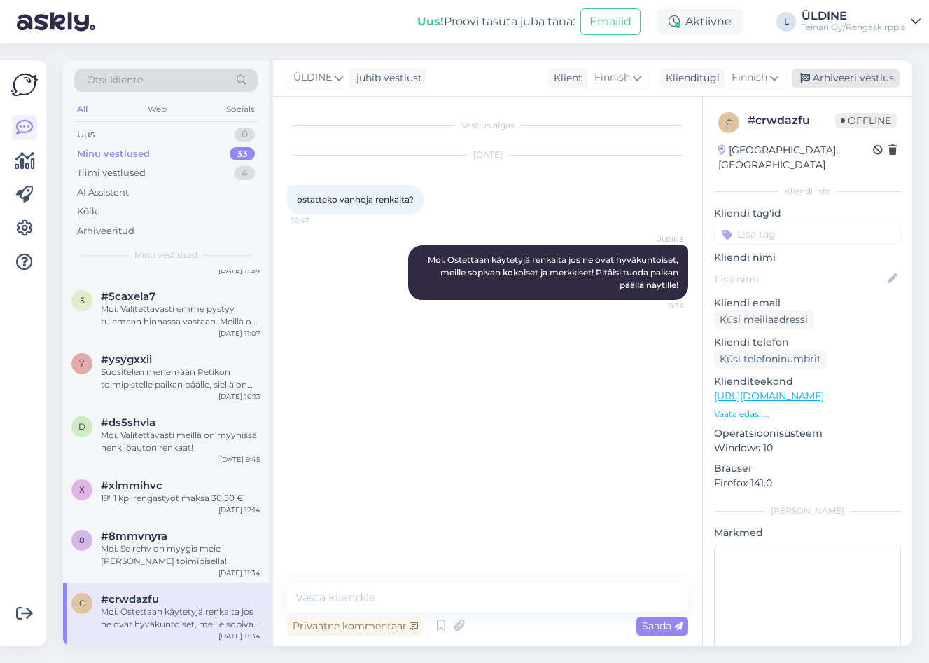
click at [831, 77] on div "Arhiveeri vestlus" at bounding box center [846, 78] width 108 height 19
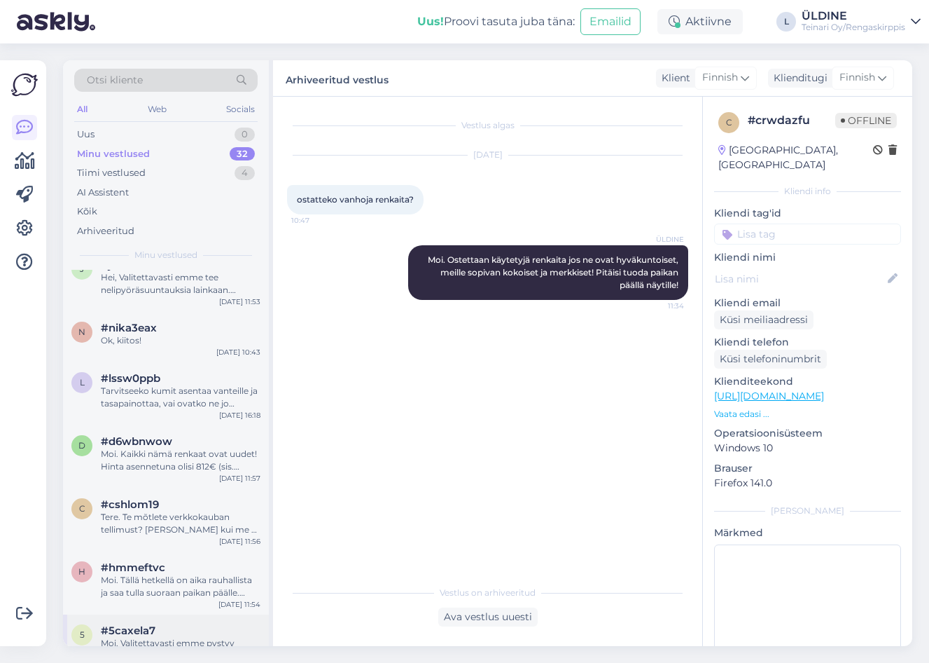
scroll to position [1527, 0]
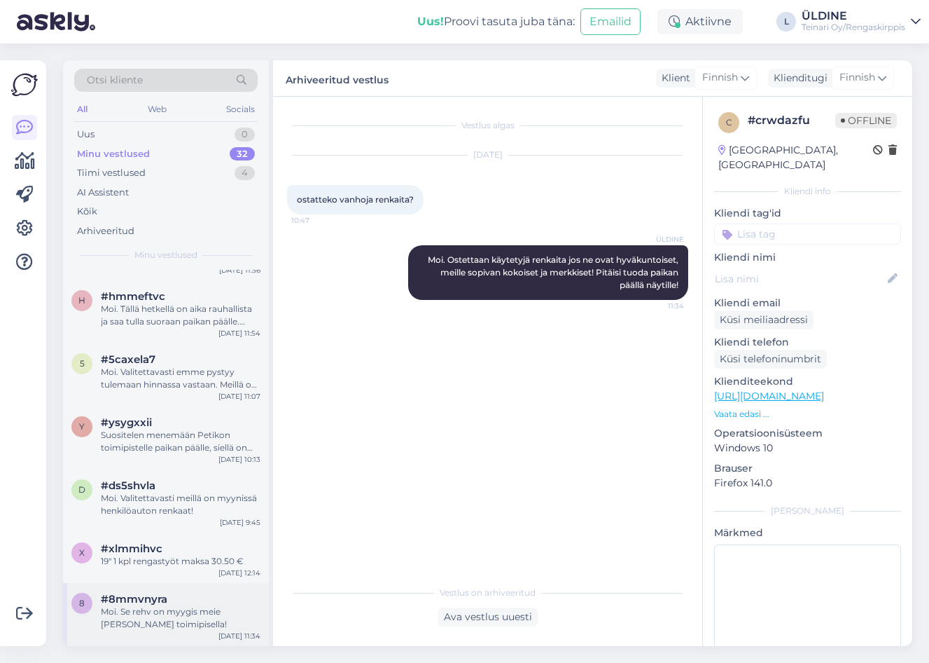
click at [205, 609] on div "Moi. Se rehv on myygis meie [PERSON_NAME] toimipisella!" at bounding box center [181, 617] width 160 height 25
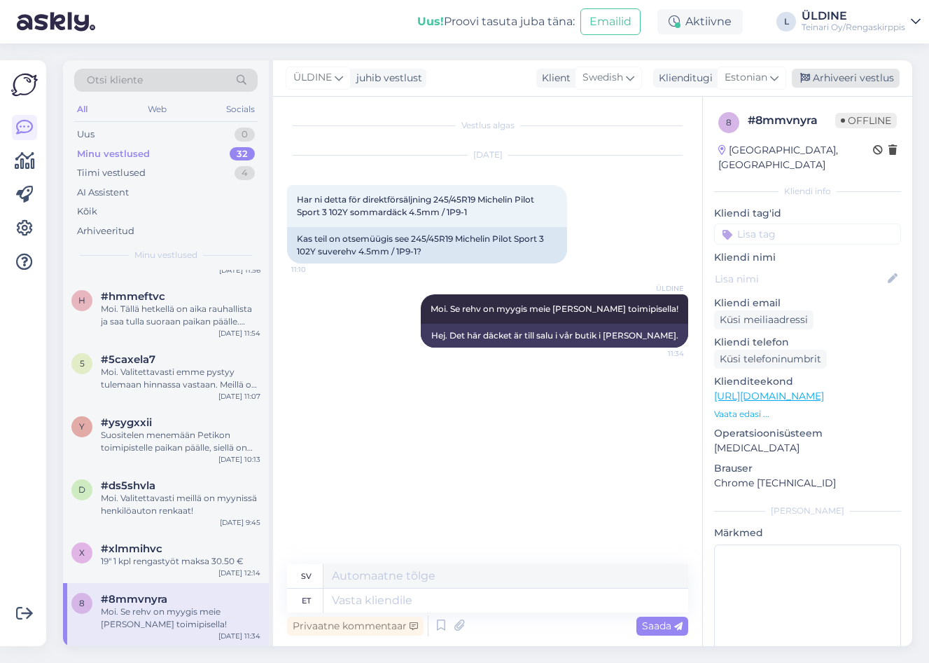
click at [864, 76] on div "Arhiveeri vestlus" at bounding box center [846, 78] width 108 height 19
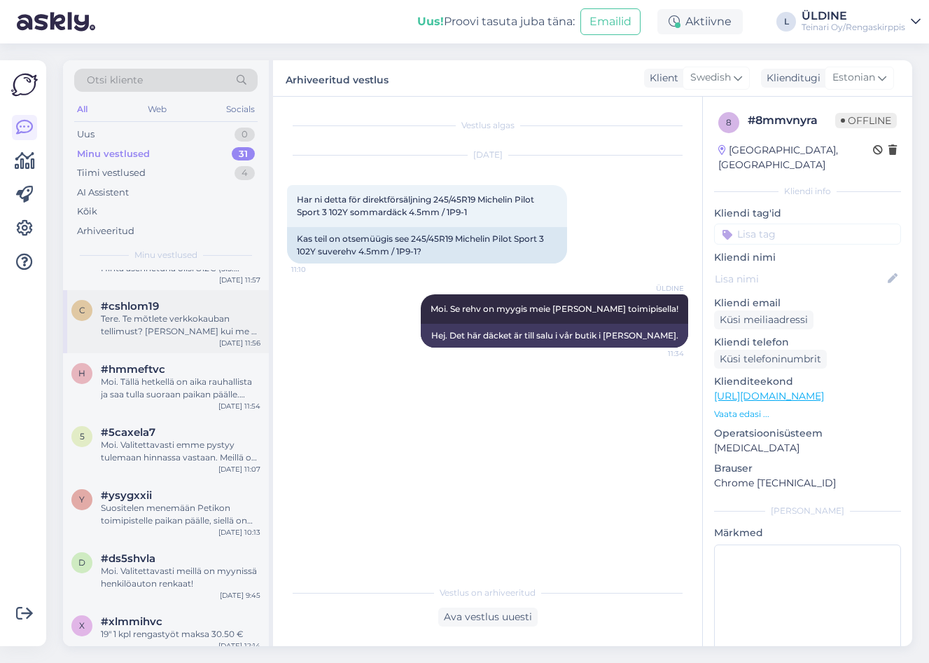
scroll to position [1464, 0]
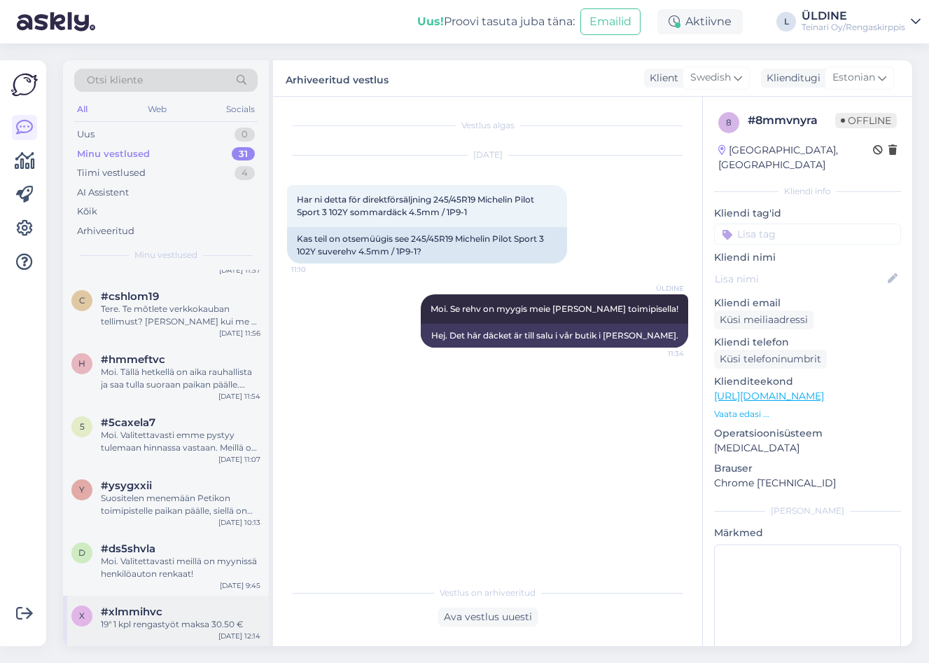
click at [163, 620] on div "19" 1 kpl rengastyöt maksa 30.50 €" at bounding box center [181, 624] width 160 height 13
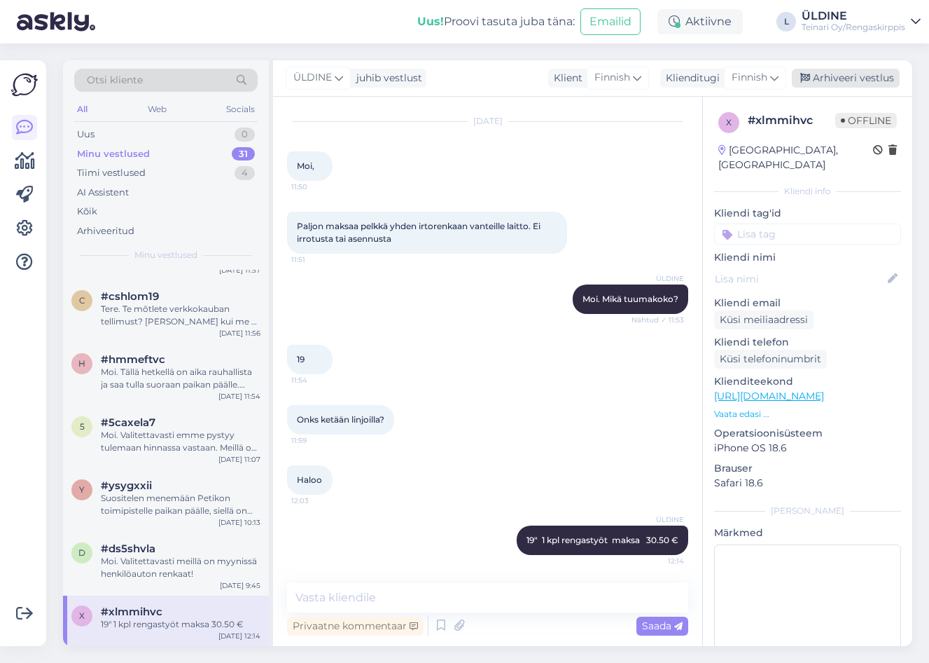
click at [884, 74] on div "Arhiveeri vestlus" at bounding box center [846, 78] width 108 height 19
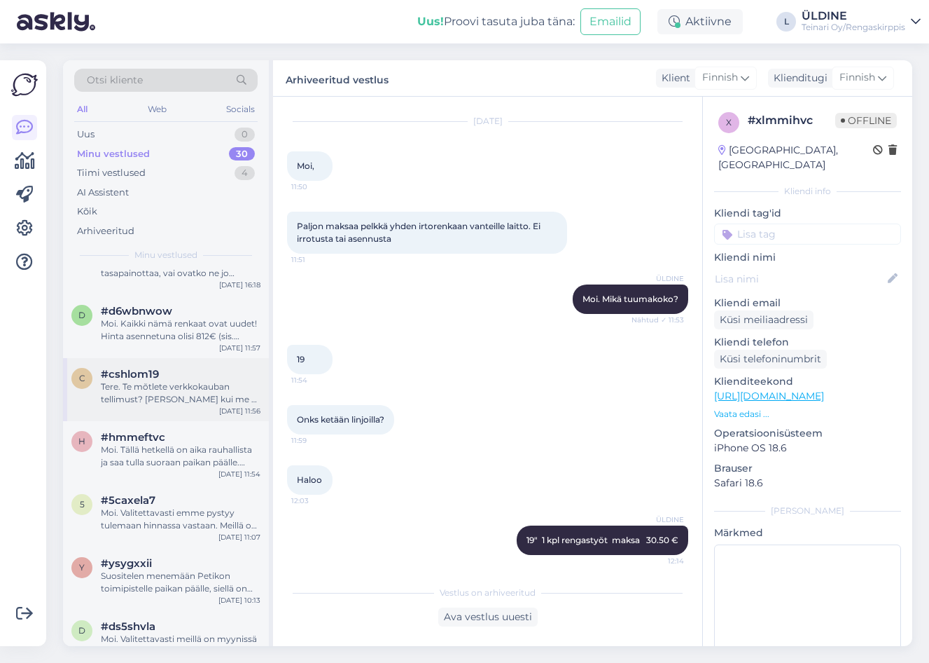
scroll to position [1414, 0]
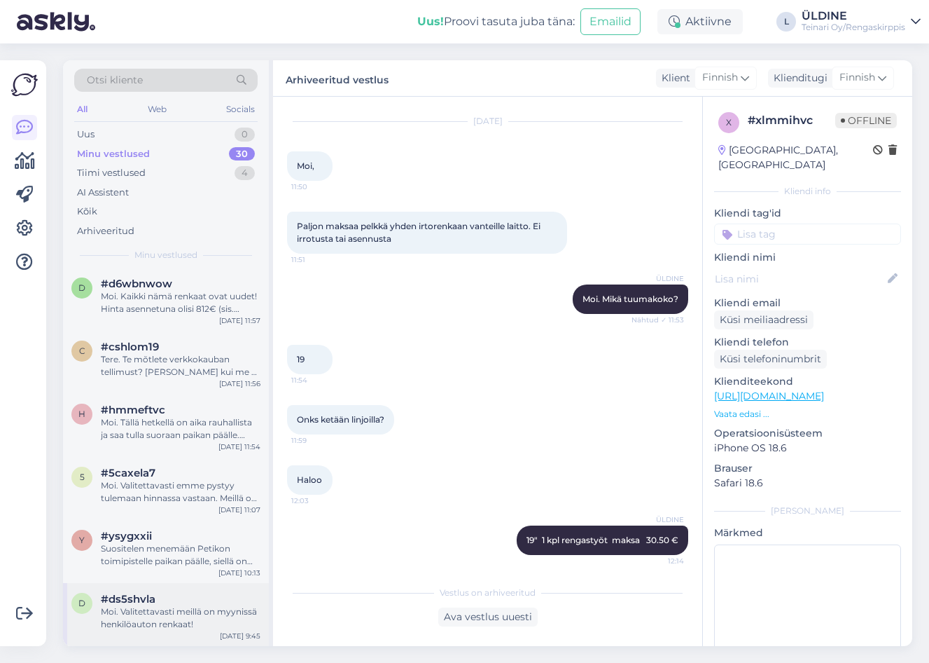
click at [176, 613] on div "Moi. Valitettavasti meillä on myynissä henkilöauton renkaat!" at bounding box center [181, 617] width 160 height 25
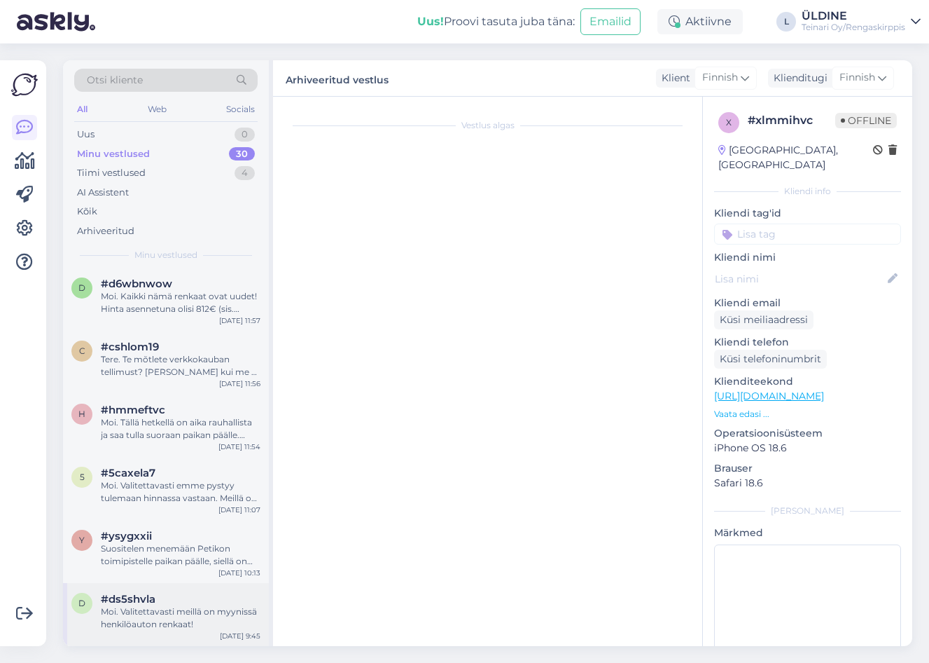
scroll to position [0, 0]
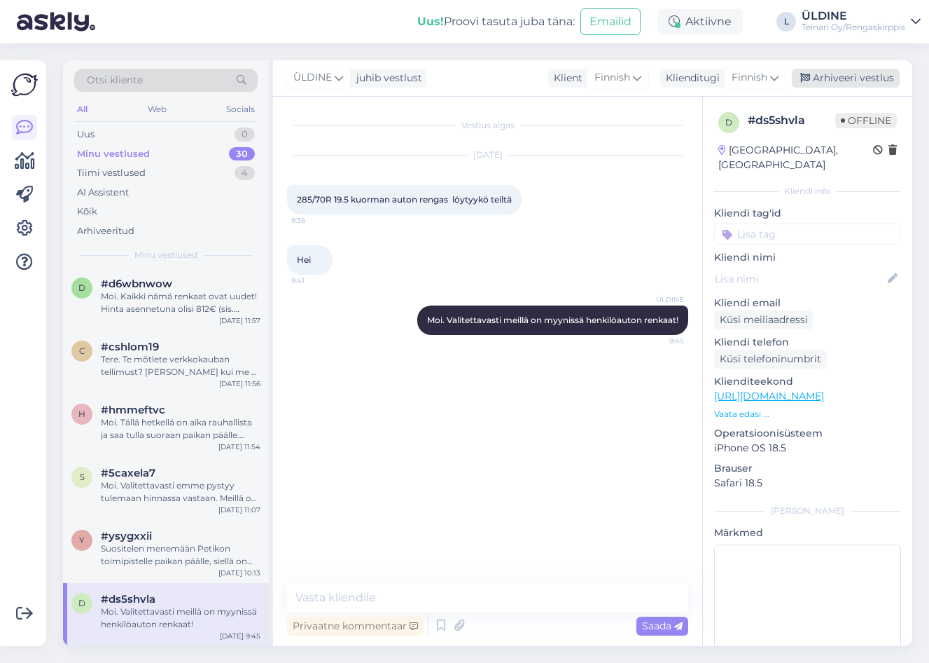
click at [847, 77] on div "Arhiveeri vestlus" at bounding box center [846, 78] width 108 height 19
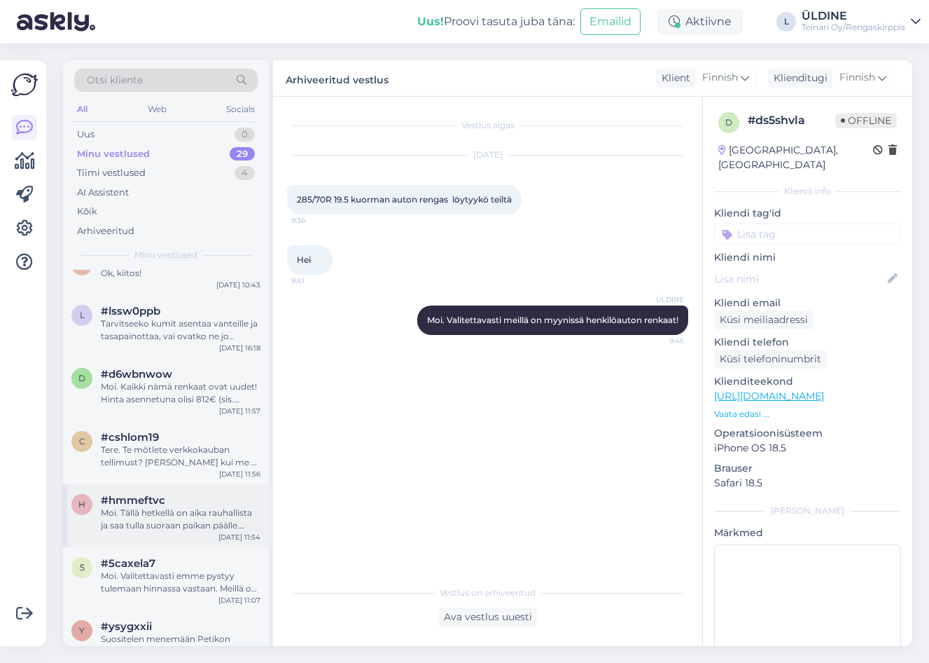
scroll to position [1351, 0]
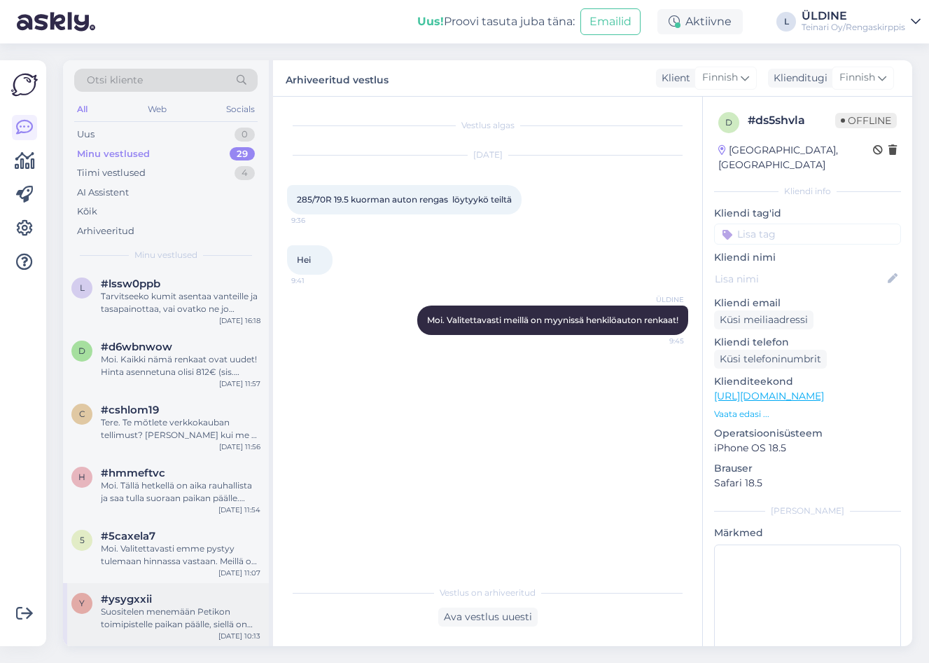
click at [165, 610] on div "Suositelen menemään Petikon toimipistelle paikan päälle, siellä on henkilö kuka…" at bounding box center [181, 617] width 160 height 25
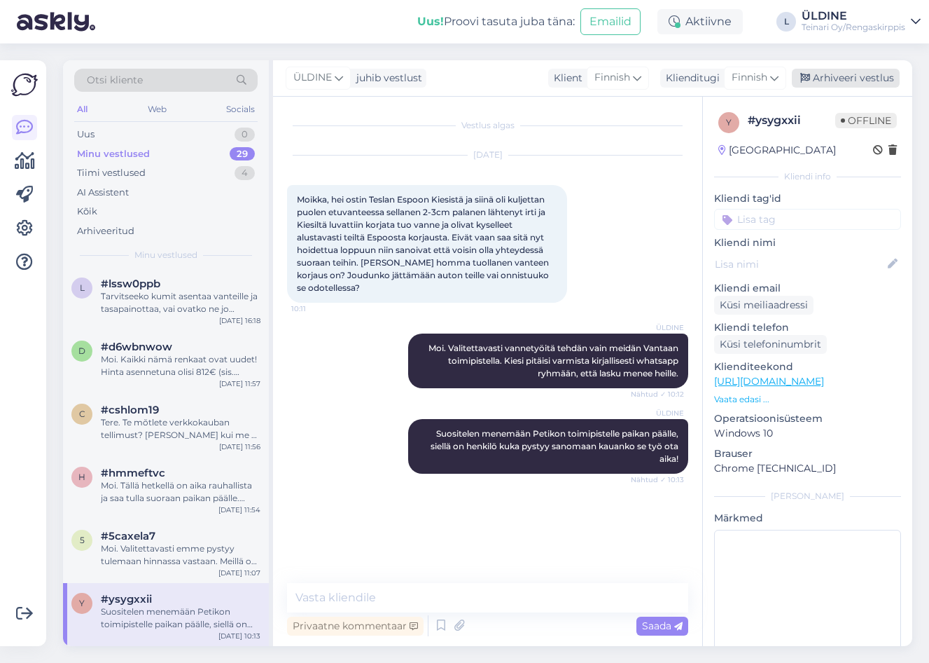
click at [862, 74] on div "Arhiveeri vestlus" at bounding box center [846, 78] width 108 height 19
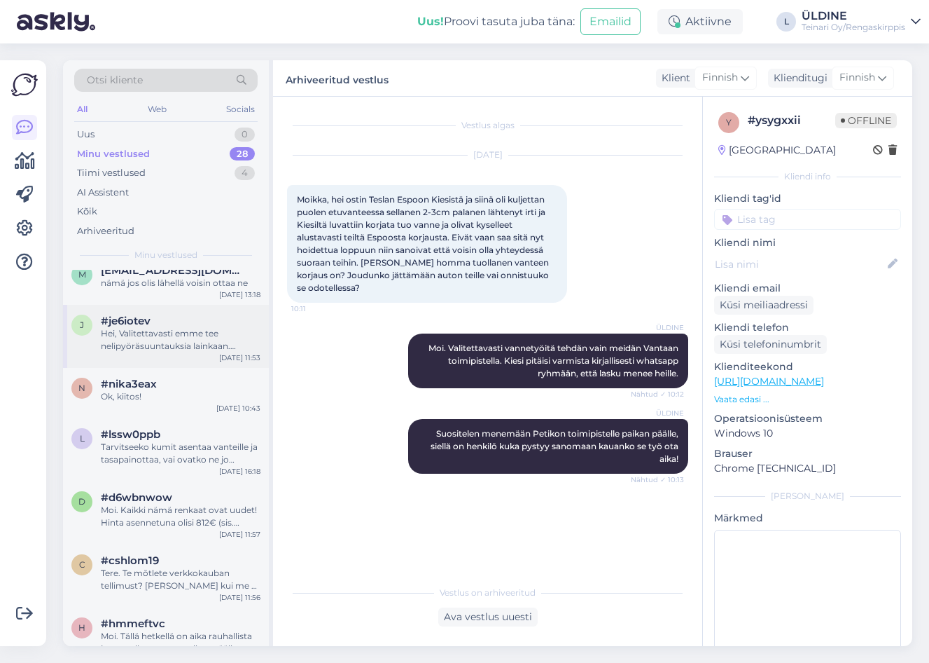
scroll to position [1288, 0]
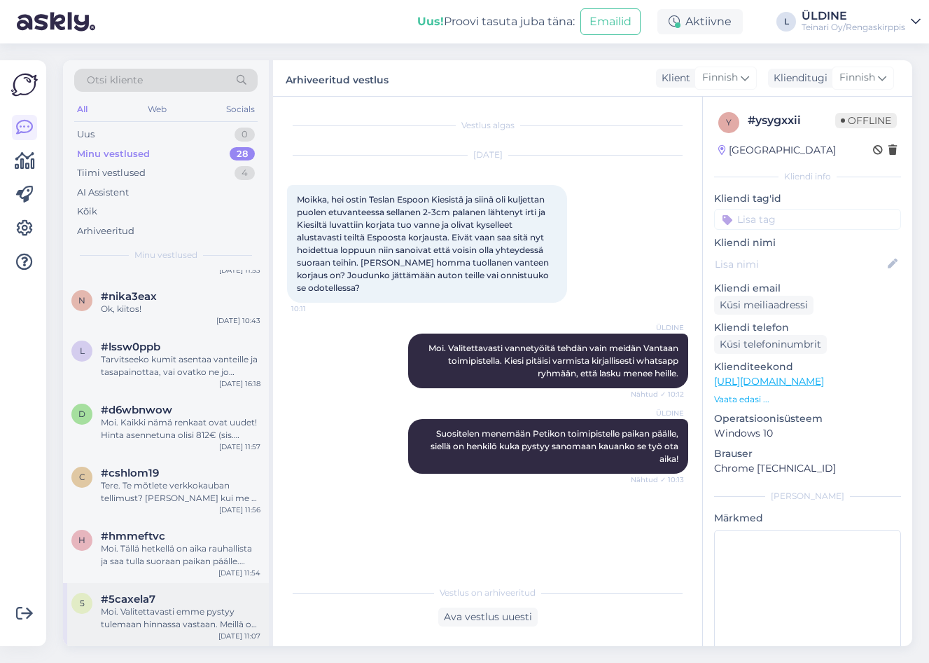
click at [173, 613] on div "Moi. Valitettavasti emme pystyy tulemaan hinnassa vastaan. Meillä on tällä hetk…" at bounding box center [181, 617] width 160 height 25
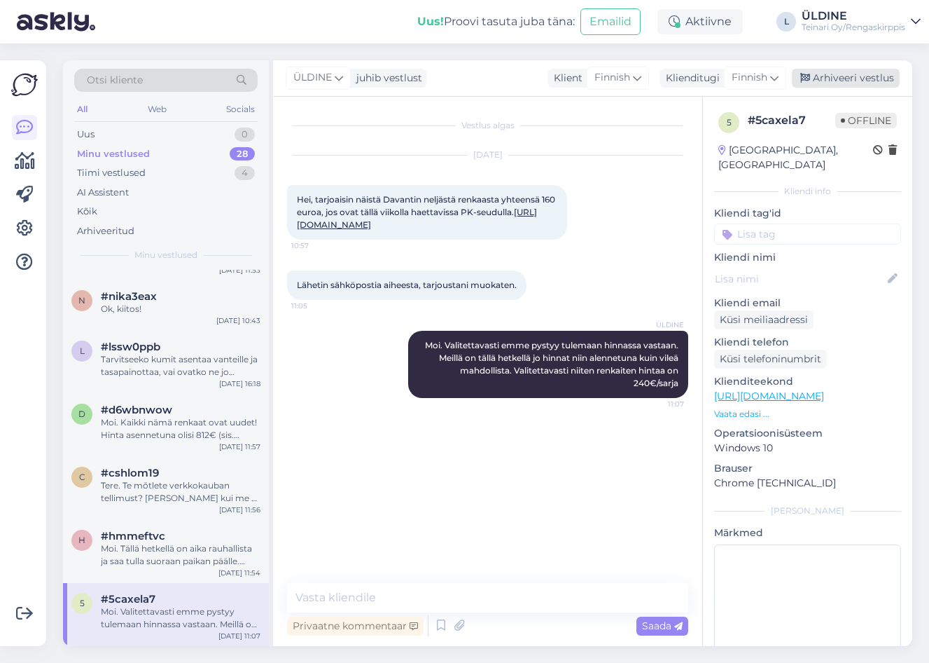
drag, startPoint x: 873, startPoint y: 78, endPoint x: 890, endPoint y: 76, distance: 17.6
click at [873, 79] on div "Arhiveeri vestlus" at bounding box center [846, 78] width 108 height 19
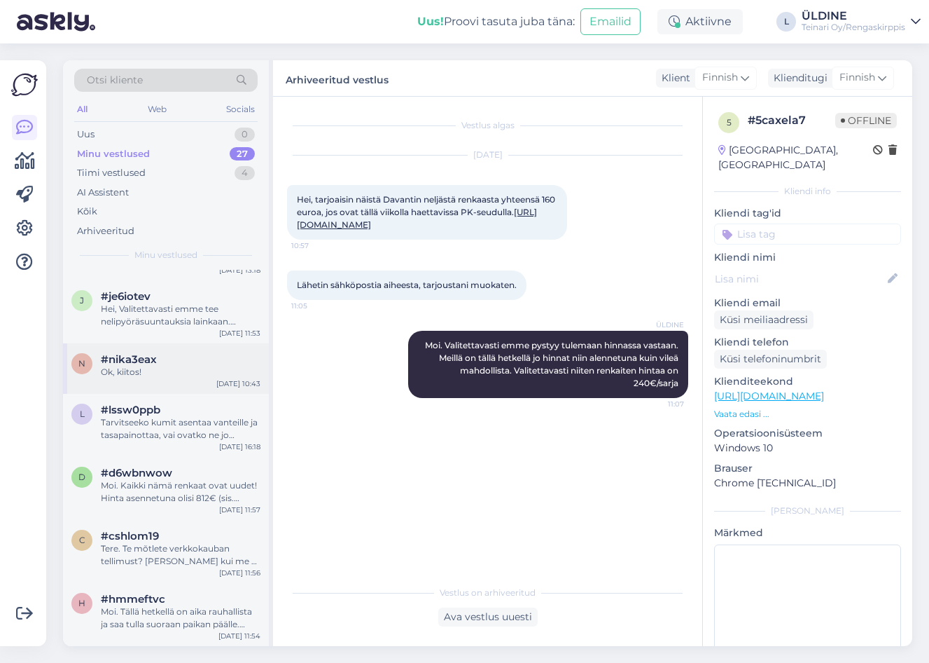
scroll to position [1225, 0]
click at [181, 606] on div "Moi. Tällä hetkellä on aika rauhallista ja saa tulla suoraan paikan päälle. Mut…" at bounding box center [181, 617] width 160 height 25
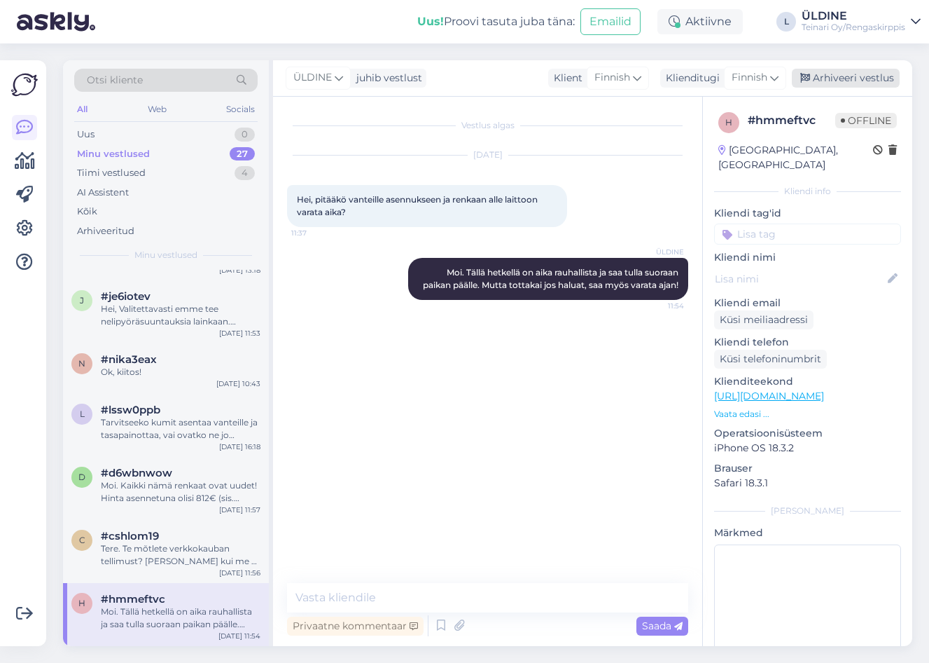
click at [875, 74] on div "Arhiveeri vestlus" at bounding box center [846, 78] width 108 height 19
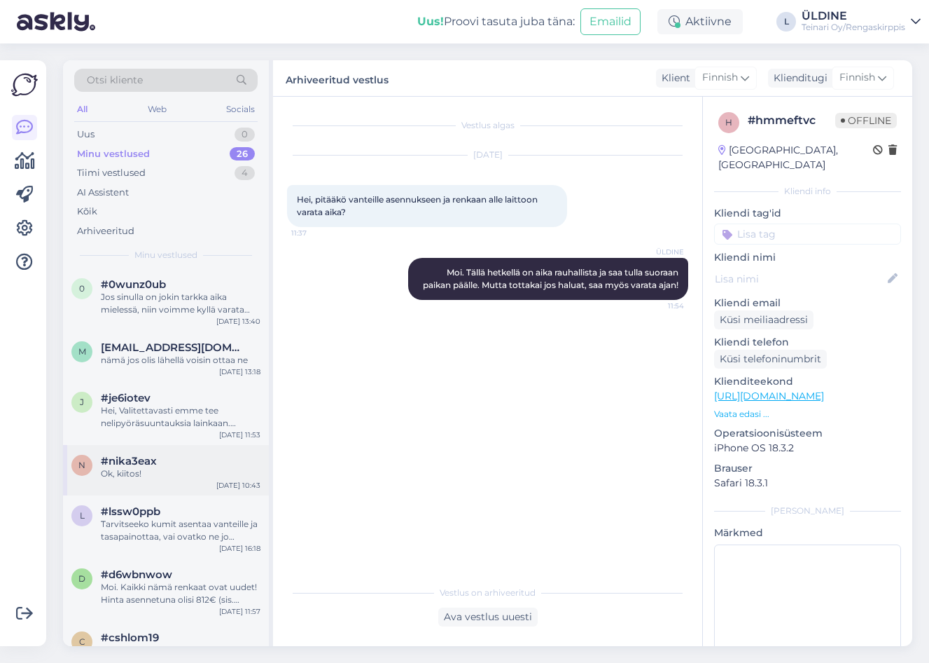
scroll to position [1162, 0]
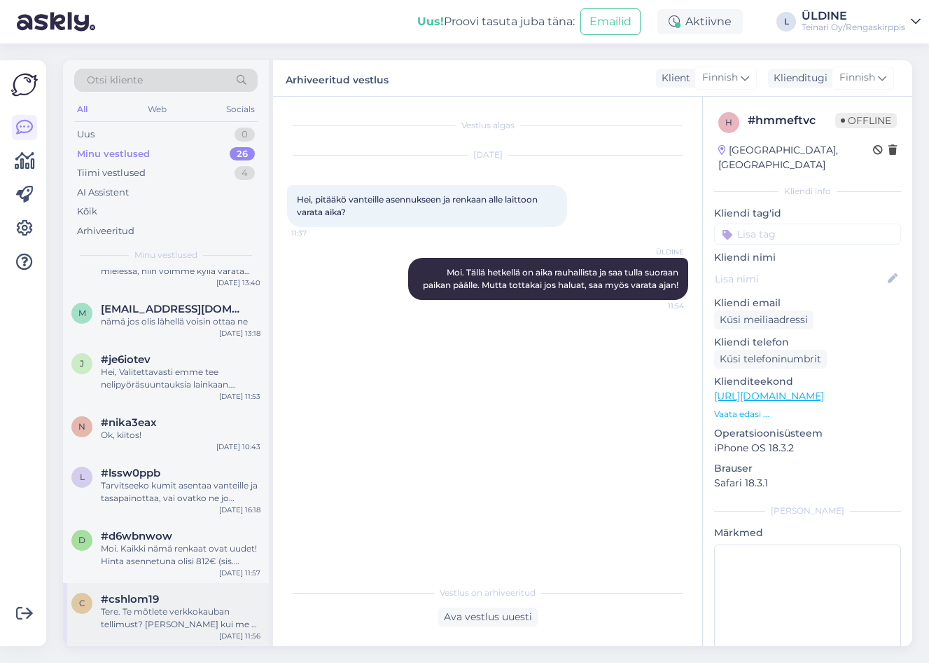
click at [189, 614] on div "Tere. Te mõtlete verkkokauban tellimust? [PERSON_NAME] kui me ei pea toodet/too…" at bounding box center [181, 617] width 160 height 25
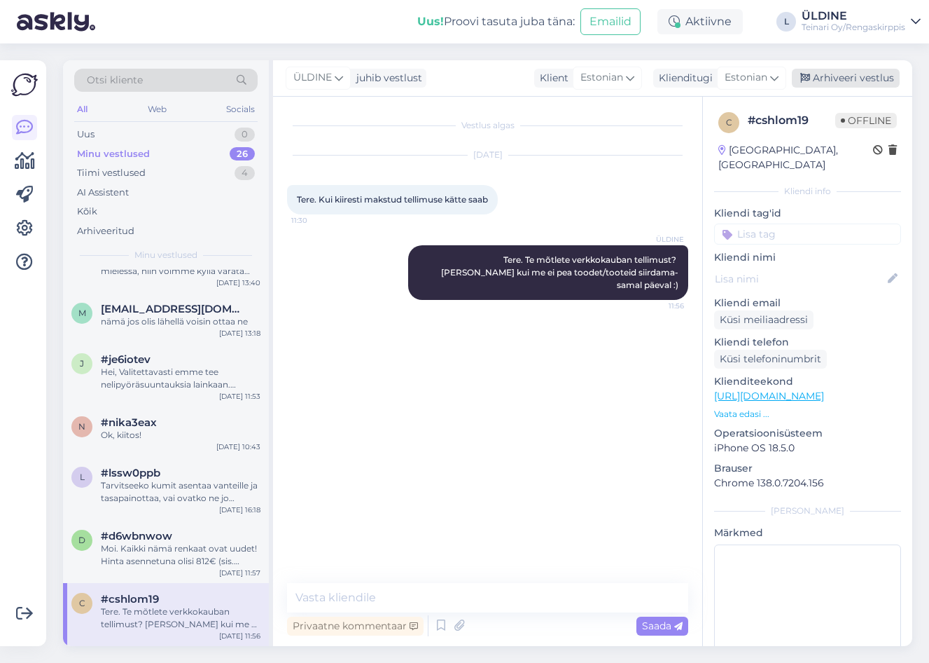
click at [862, 70] on div "Arhiveeri vestlus" at bounding box center [846, 78] width 108 height 19
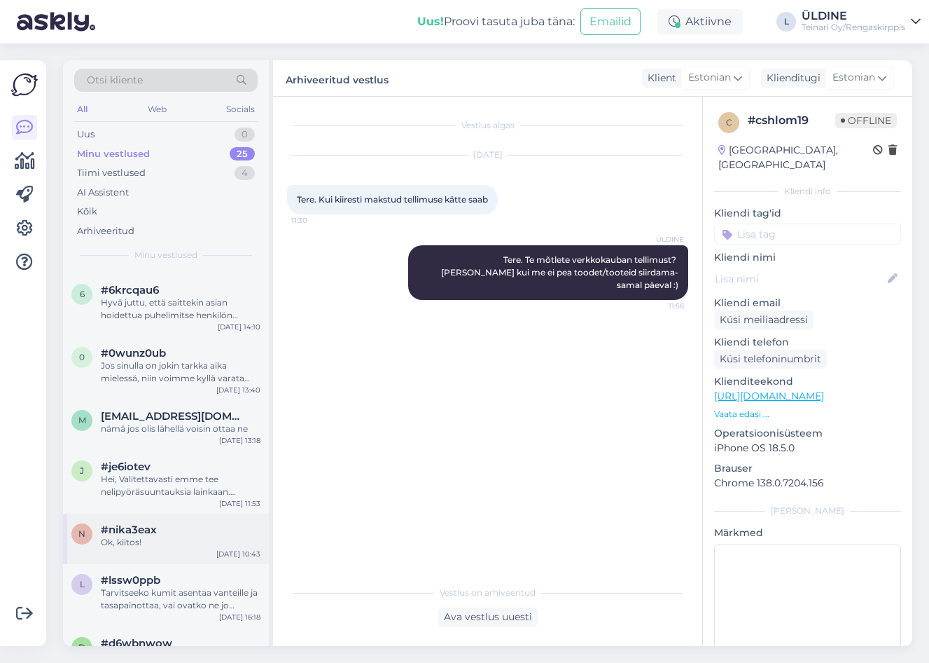
scroll to position [1099, 0]
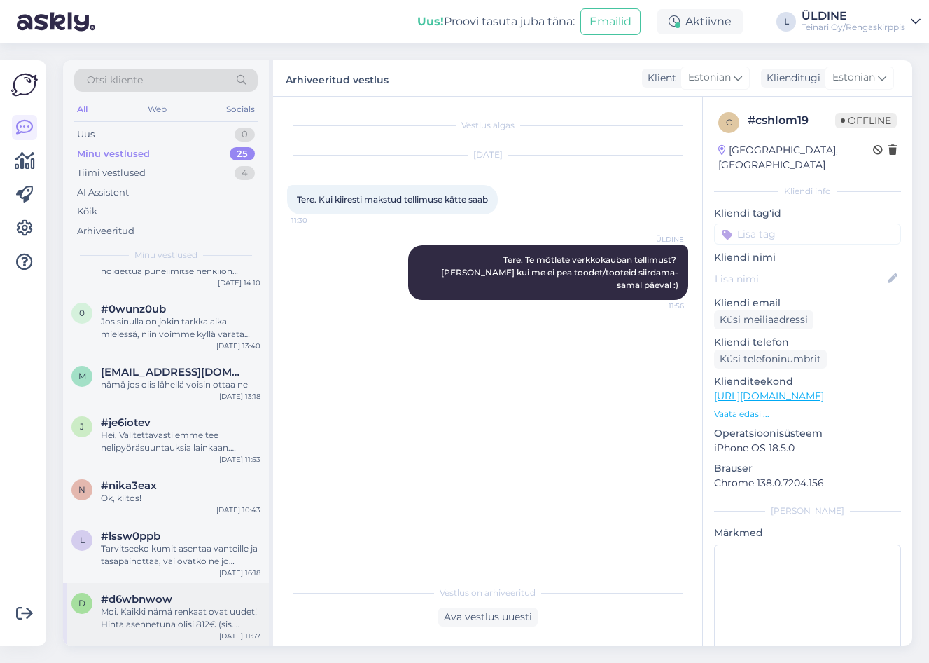
click at [172, 601] on div "#d6wbnwow" at bounding box center [181, 598] width 160 height 13
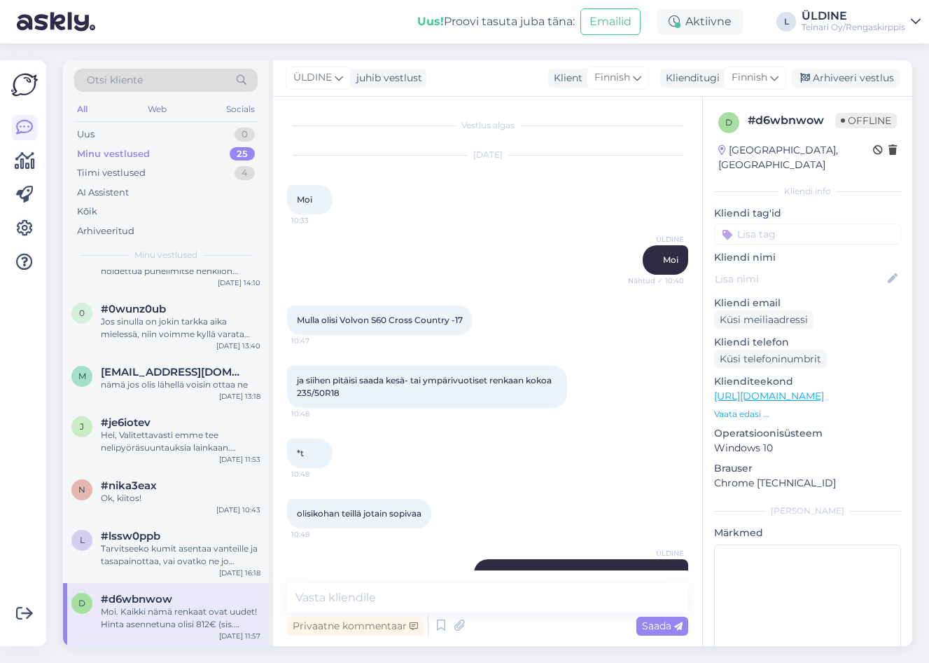
scroll to position [749, 0]
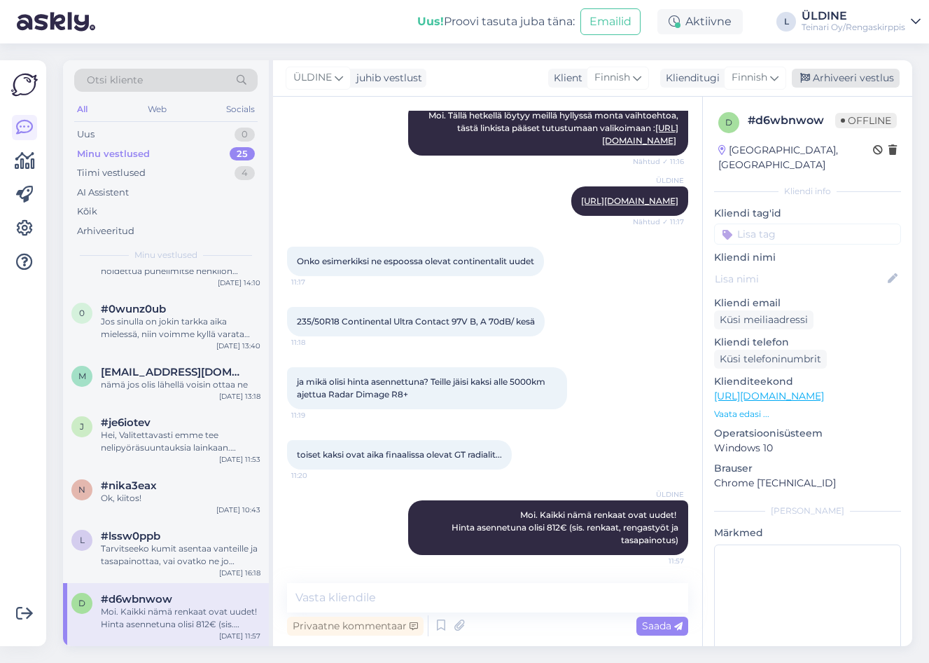
click at [860, 76] on div "Arhiveeri vestlus" at bounding box center [846, 78] width 108 height 19
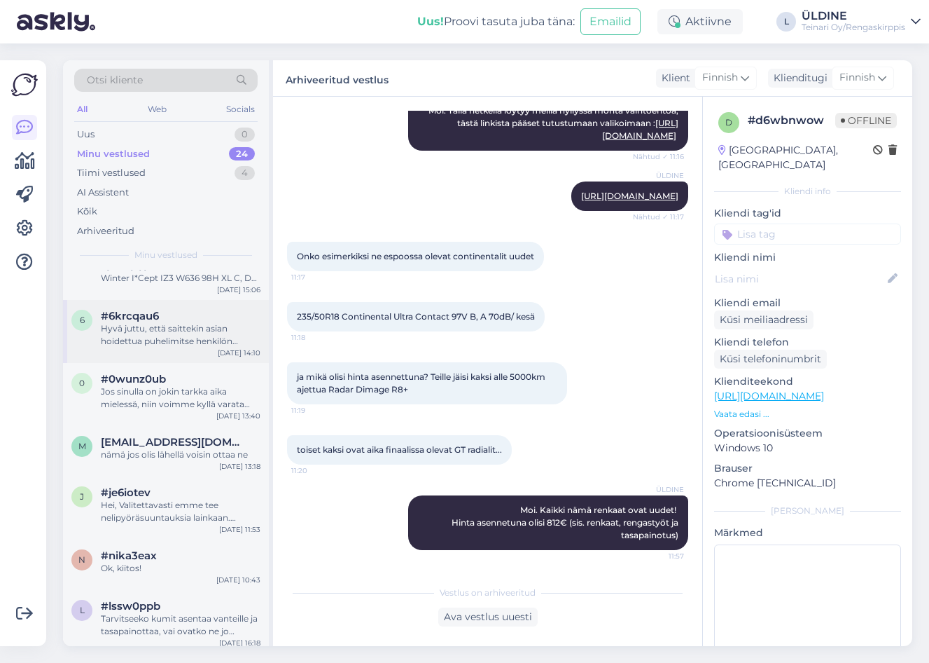
scroll to position [1036, 0]
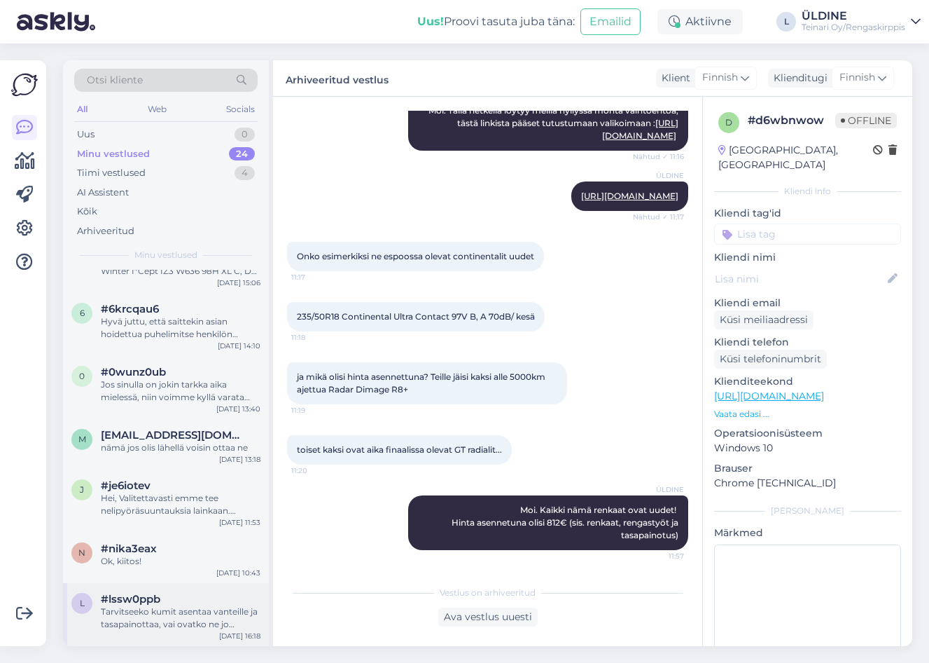
click at [142, 614] on div "Tarvitseeko kumit asentaa vanteille ja tasapainottaa, vai ovatko ne jo valmiina…" at bounding box center [181, 617] width 160 height 25
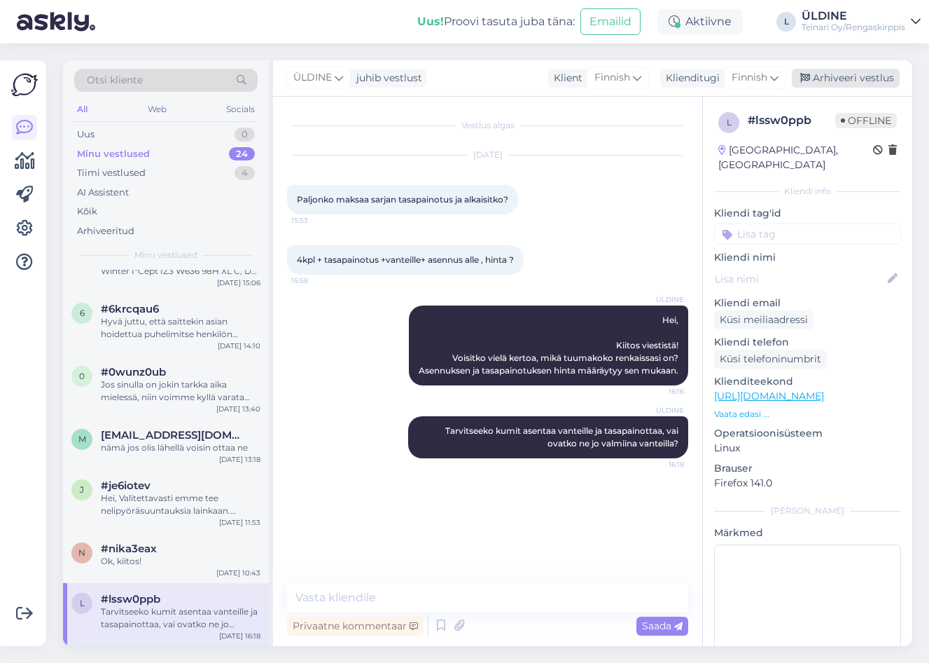
click at [826, 72] on div "Arhiveeri vestlus" at bounding box center [846, 78] width 108 height 19
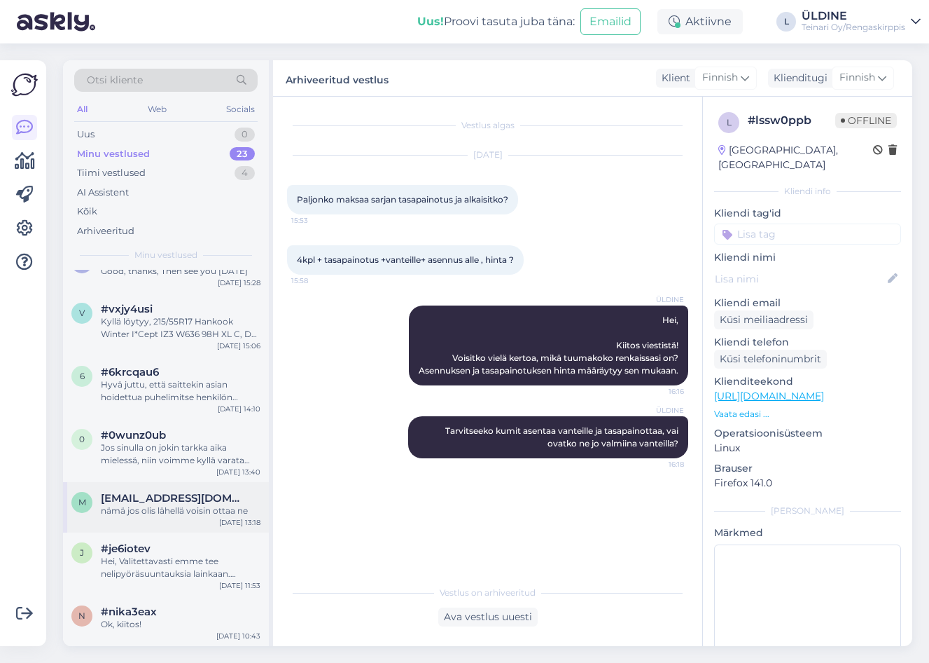
scroll to position [973, 0]
click at [167, 623] on div "Ok, kiitos!" at bounding box center [181, 624] width 160 height 13
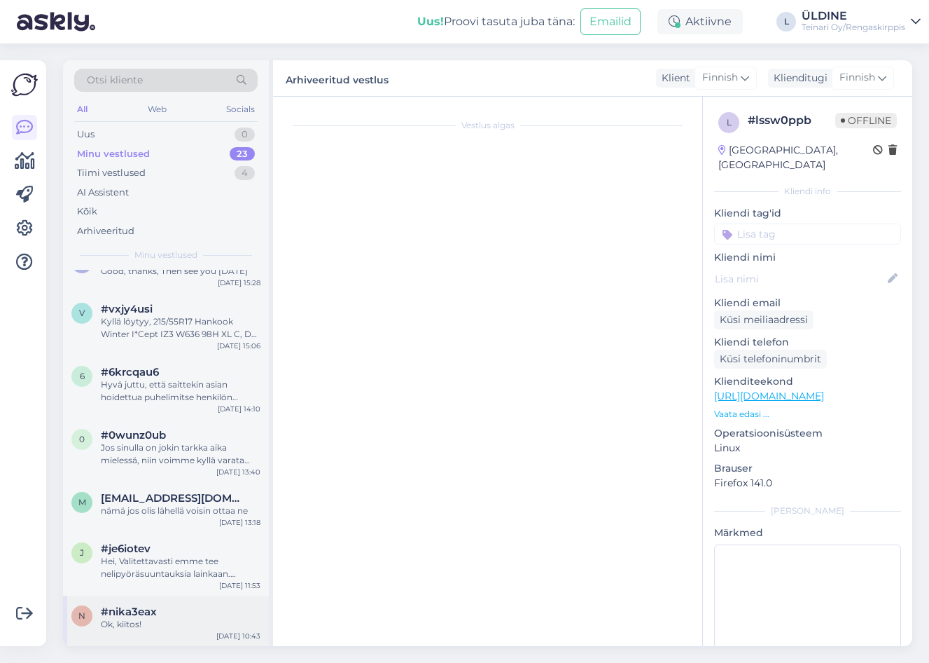
scroll to position [305, 0]
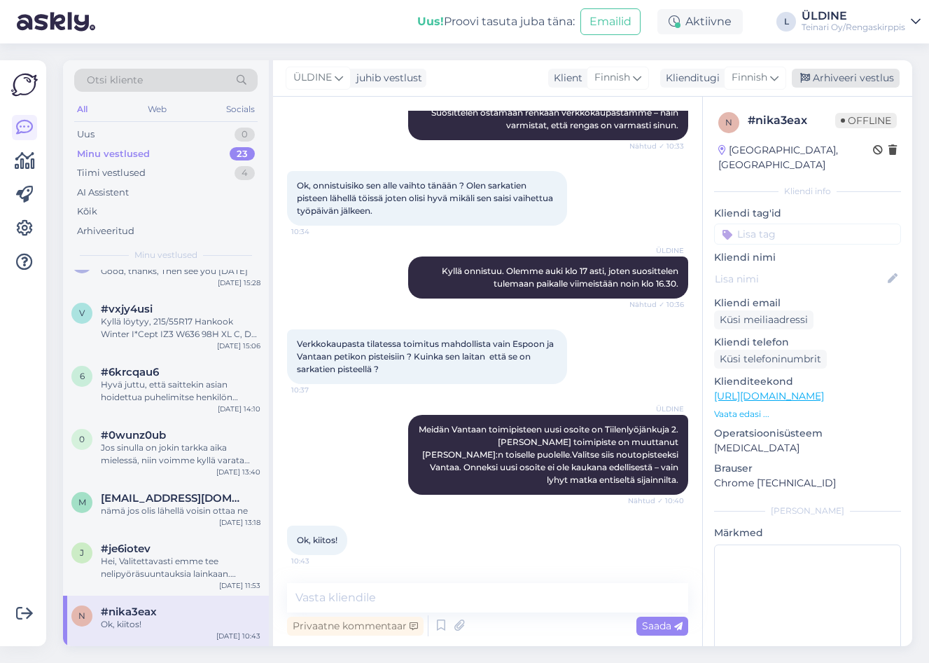
click at [851, 78] on div "Arhiveeri vestlus" at bounding box center [846, 78] width 108 height 19
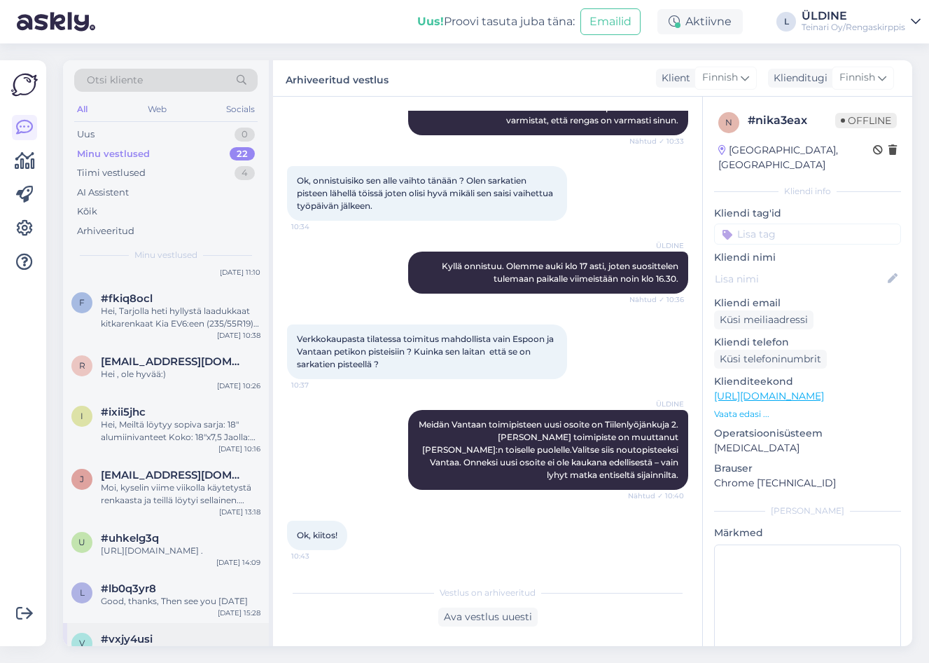
scroll to position [922, 0]
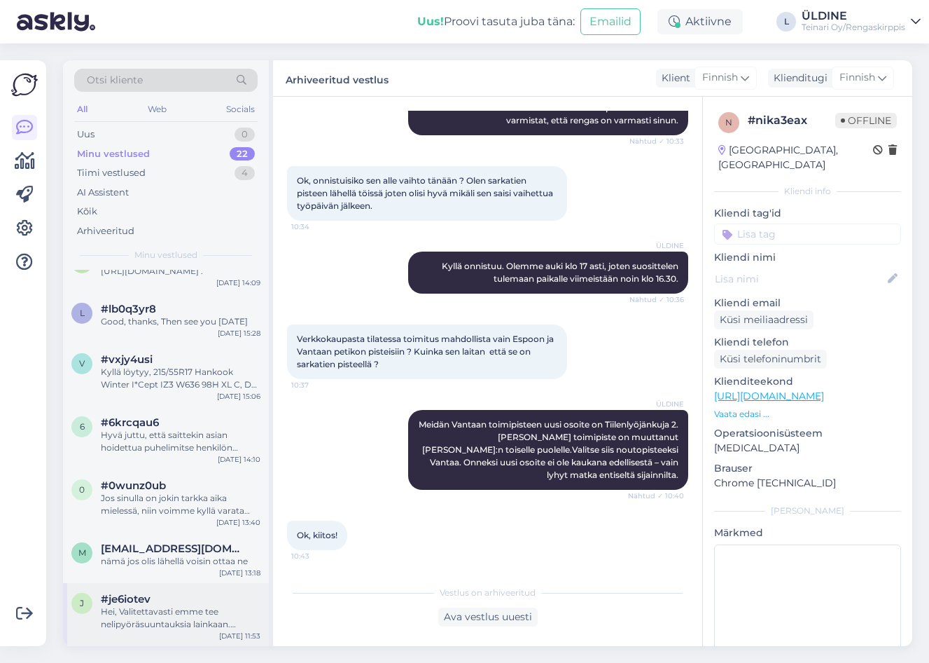
click at [174, 618] on div "Hei, Valitettavasti emme tee nelipyöräsuuntauksia lainkaan. Yt.Rengaskirppis" at bounding box center [181, 617] width 160 height 25
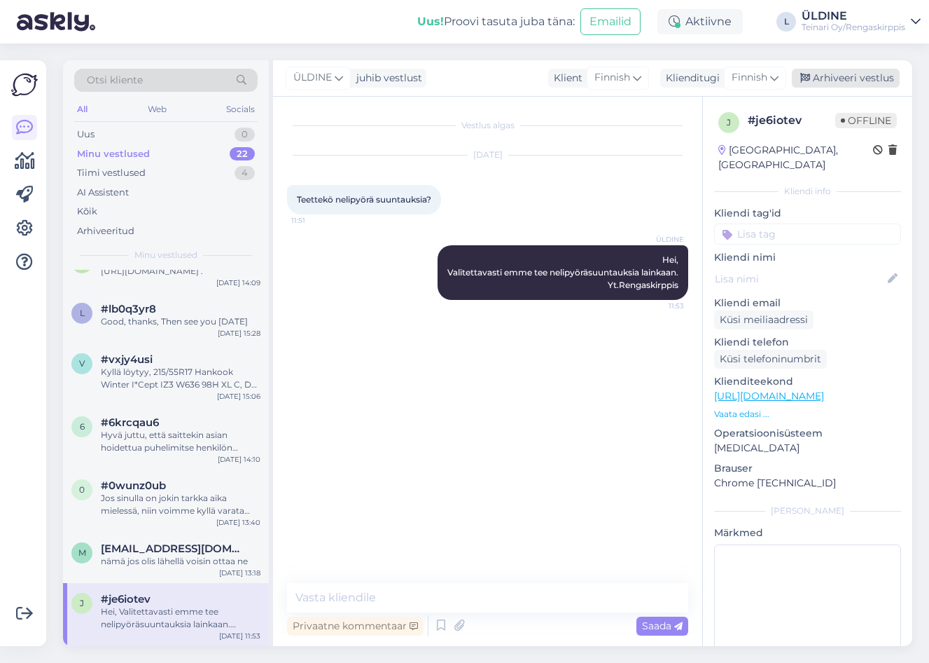
click at [858, 76] on div "Arhiveeri vestlus" at bounding box center [846, 78] width 108 height 19
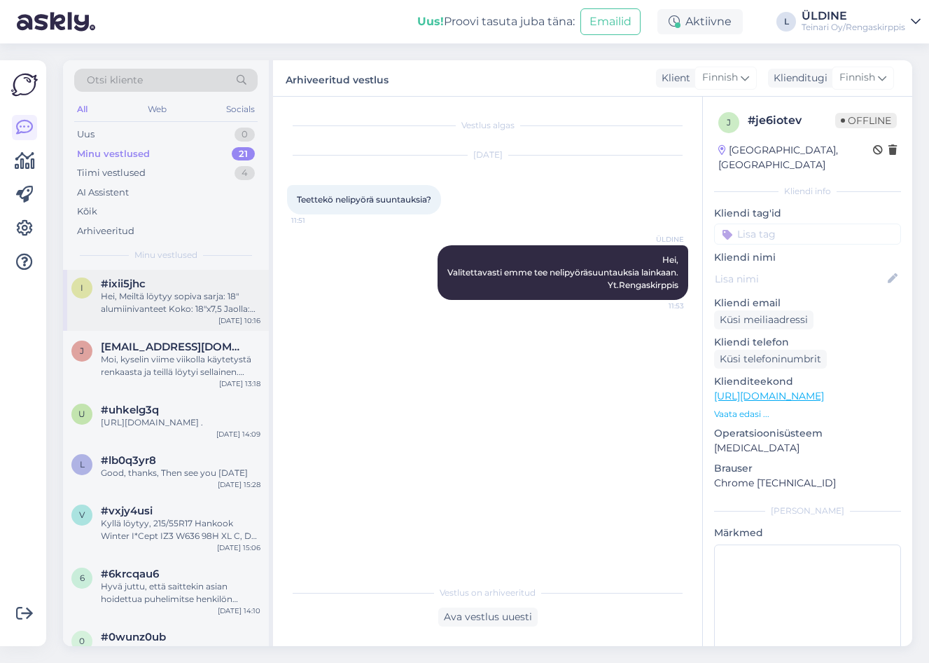
scroll to position [859, 0]
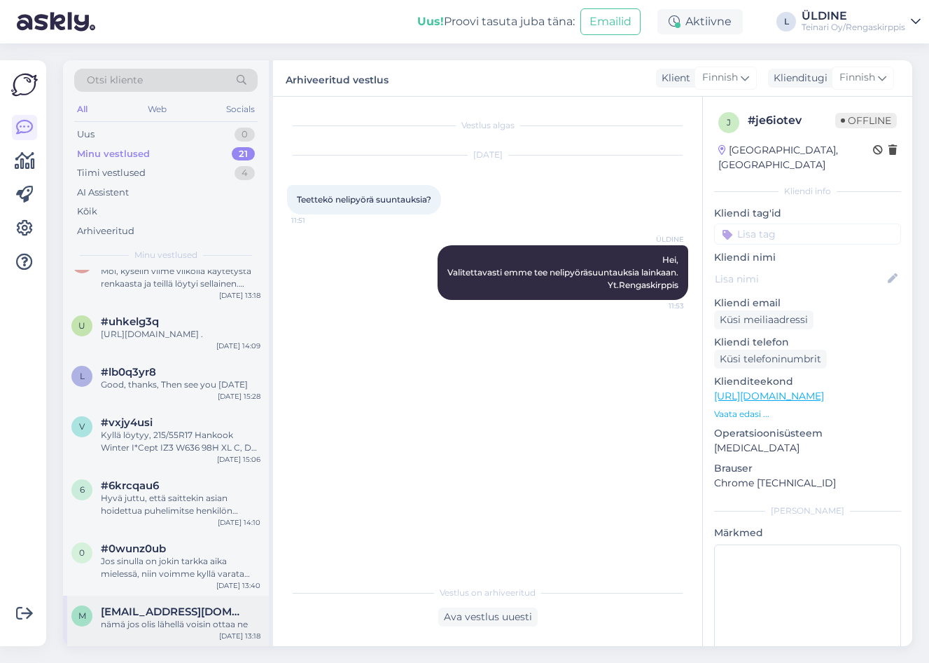
drag, startPoint x: 155, startPoint y: 623, endPoint x: 179, endPoint y: 626, distance: 24.7
click at [157, 625] on div "nämä jos olis lähellä voisin ottaa ne" at bounding box center [181, 624] width 160 height 13
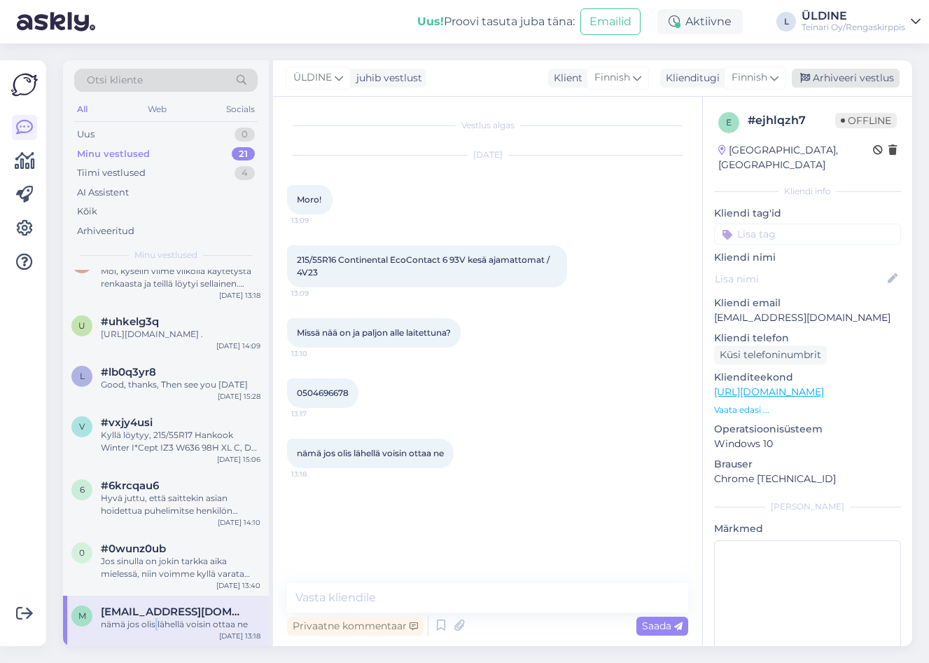
click at [841, 83] on div "Arhiveeri vestlus" at bounding box center [846, 78] width 108 height 19
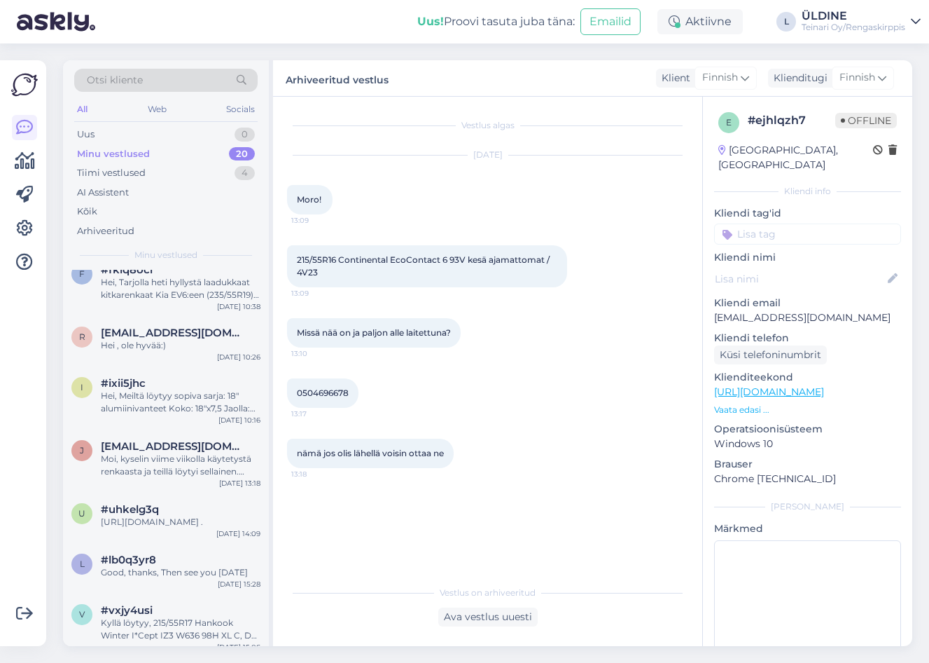
scroll to position [809, 0]
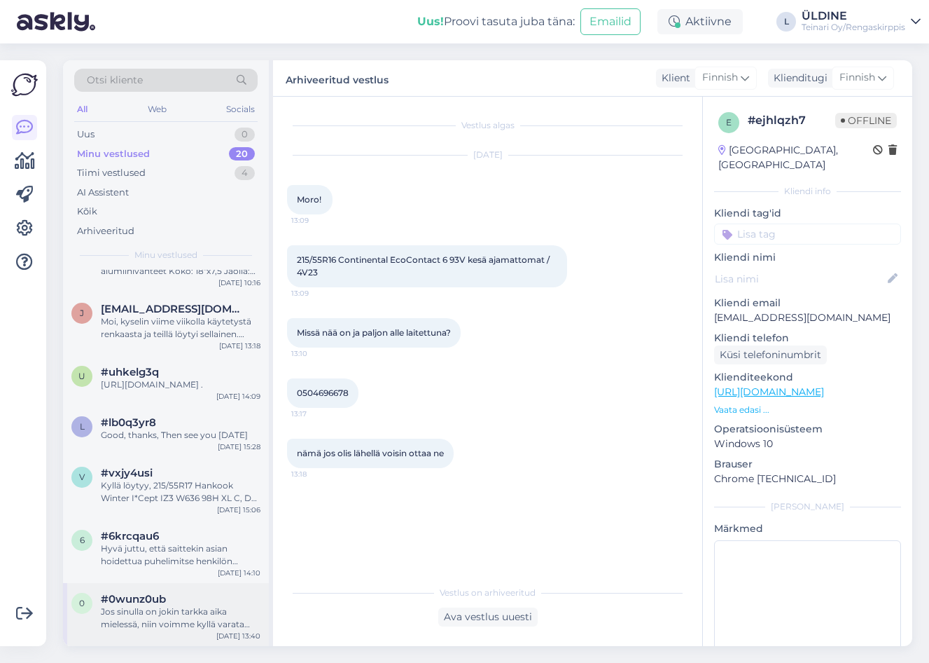
drag, startPoint x: 158, startPoint y: 609, endPoint x: 172, endPoint y: 609, distance: 13.3
click at [160, 609] on div "Jos sinulla on jokin tarkka aika mielessä, niin voimme kyllä varata sinulle aja…" at bounding box center [181, 617] width 160 height 25
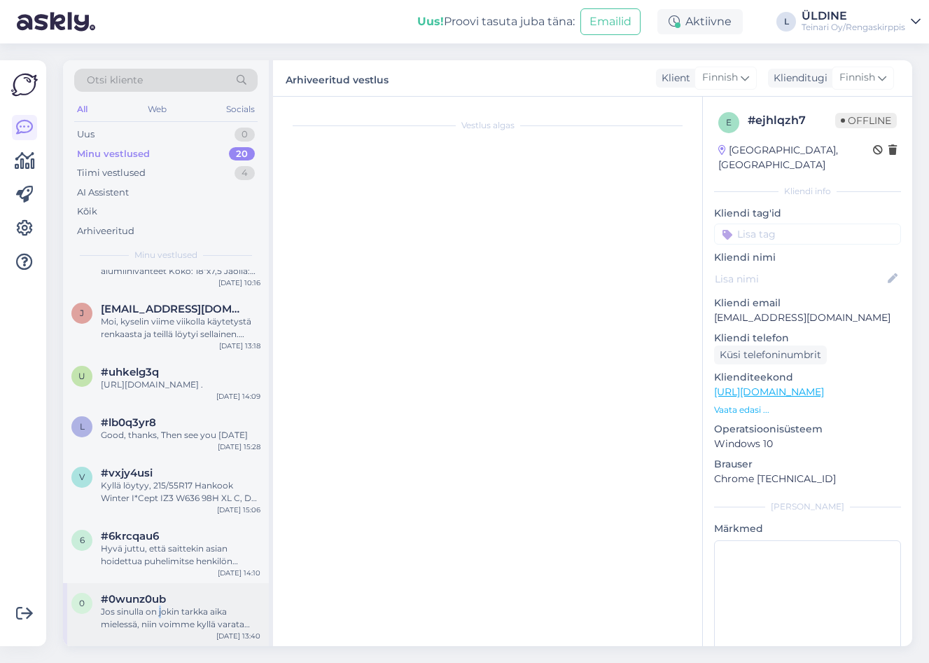
scroll to position [245, 0]
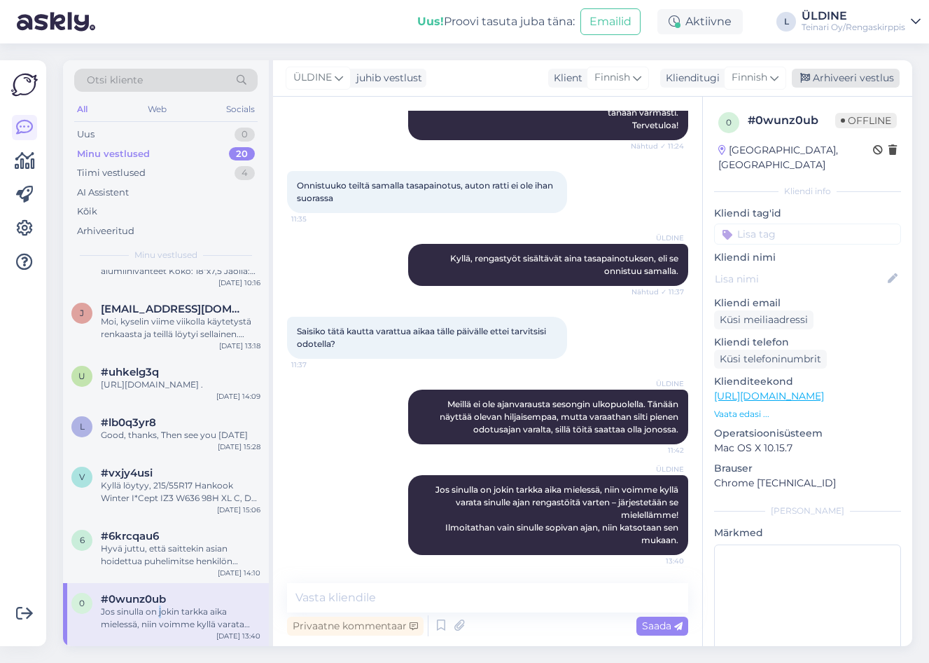
click at [847, 78] on div "Arhiveeri vestlus" at bounding box center [846, 78] width 108 height 19
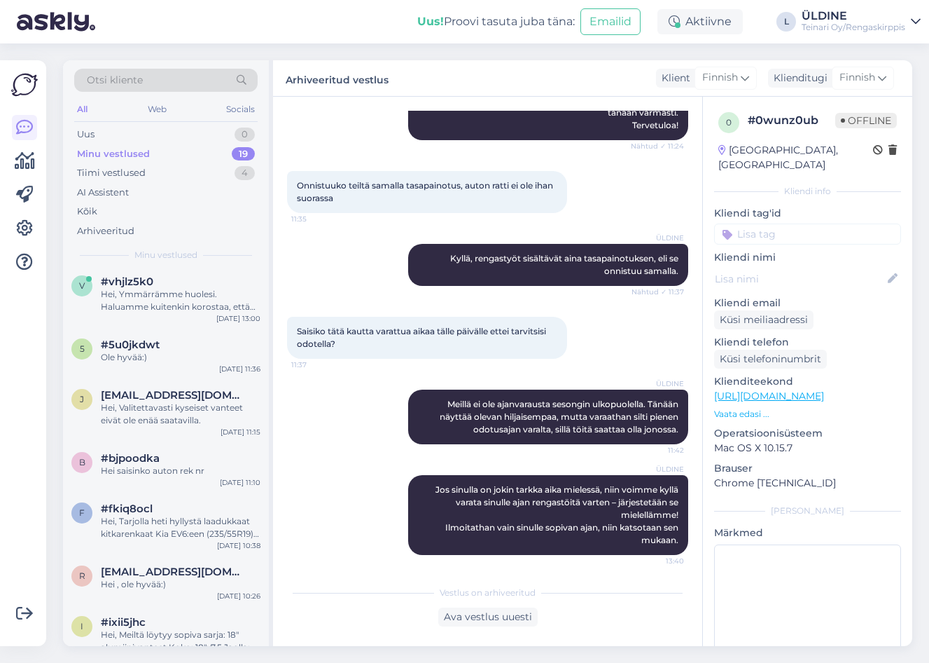
scroll to position [746, 0]
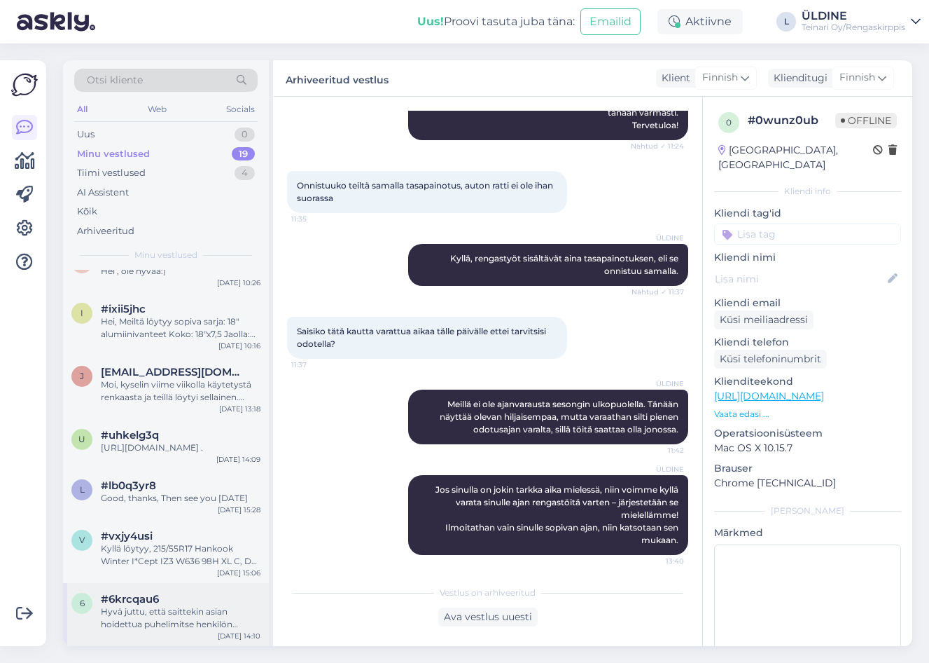
click at [193, 613] on div "Hyvä juttu, että saittekin asian hoidettua puhelimitse henkilön kanssa, joka va…" at bounding box center [181, 617] width 160 height 25
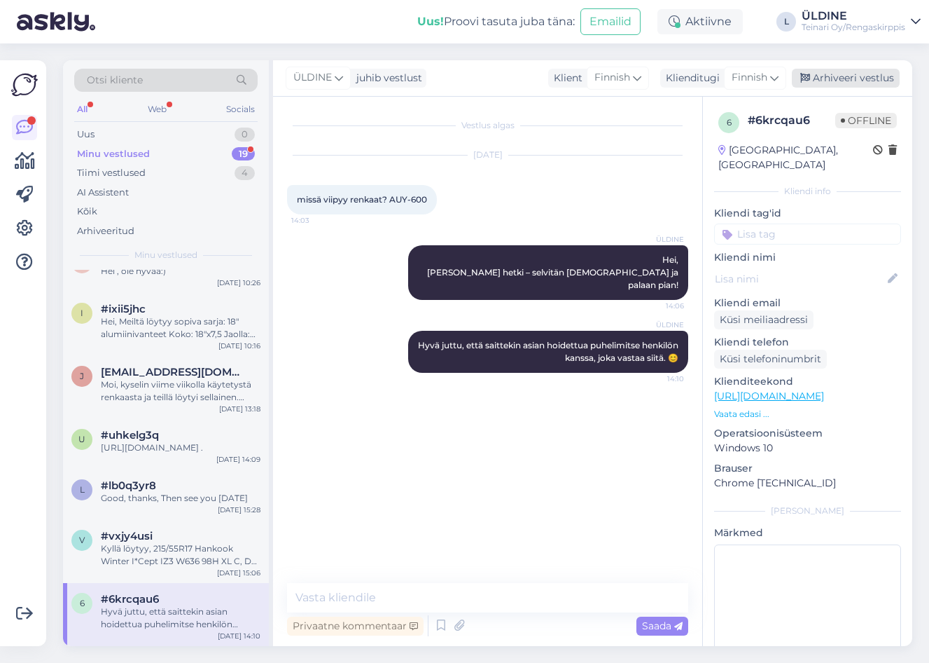
click at [856, 79] on div "Arhiveeri vestlus" at bounding box center [846, 78] width 108 height 19
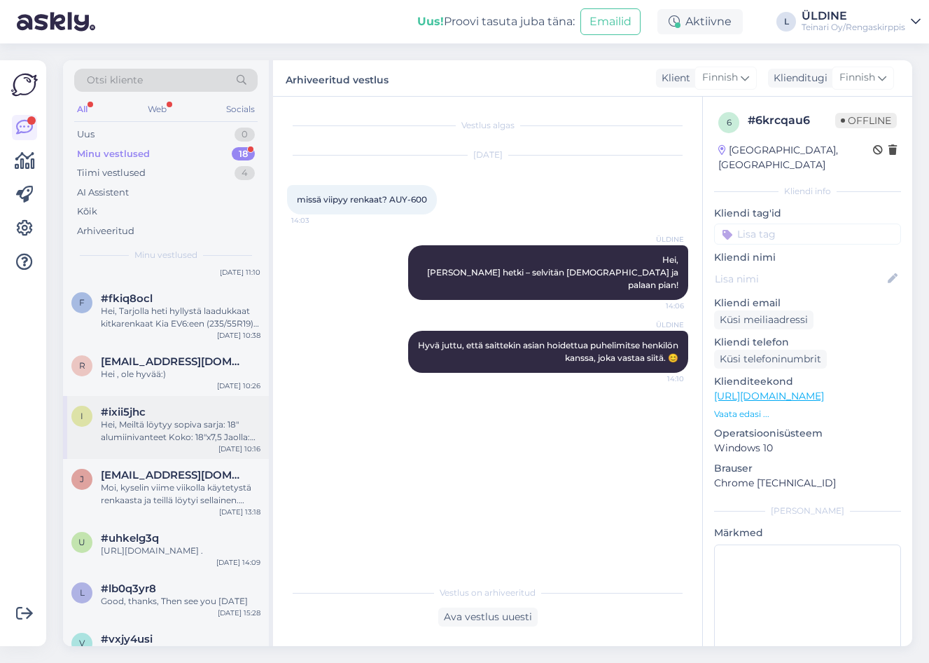
scroll to position [683, 0]
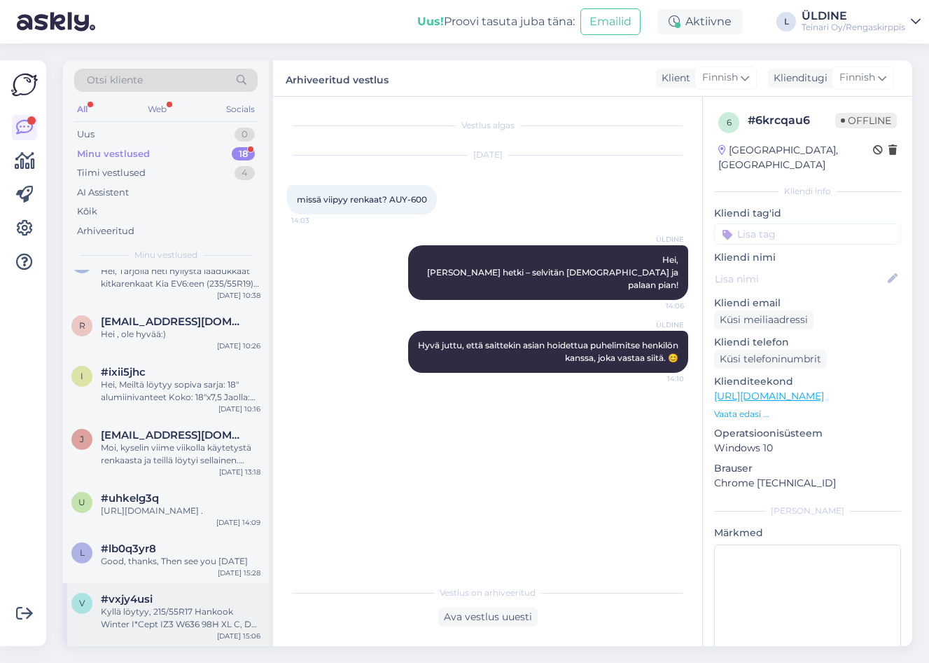
drag, startPoint x: 156, startPoint y: 605, endPoint x: 206, endPoint y: 594, distance: 51.0
click at [157, 605] on div "Kyllä löytyy, 215/55R17 Hankook Winter I*Cept IZ3 W636 98H XL C, D 72dB/ kitka …" at bounding box center [181, 617] width 160 height 25
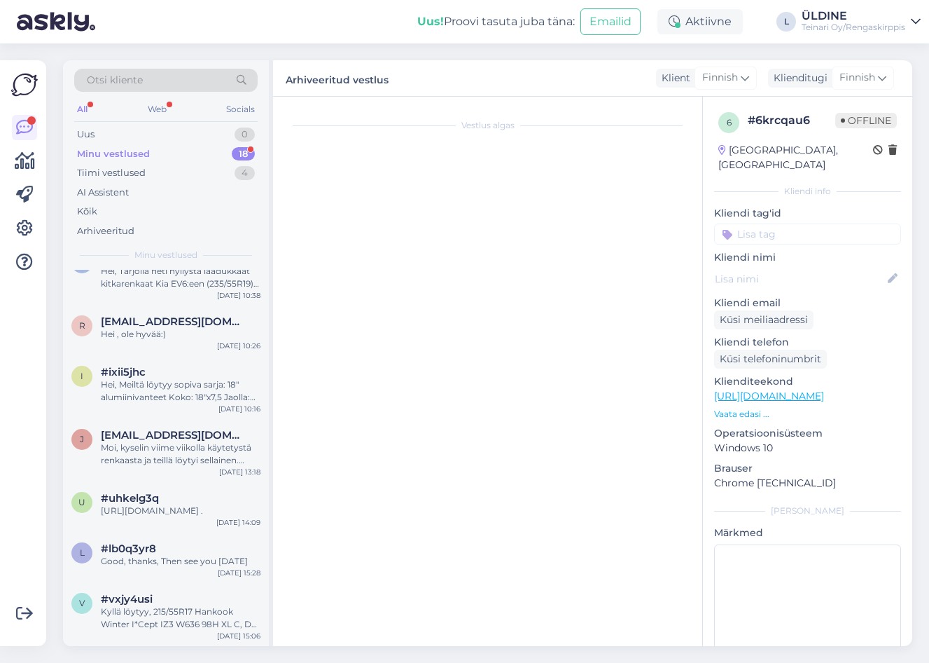
scroll to position [39, 0]
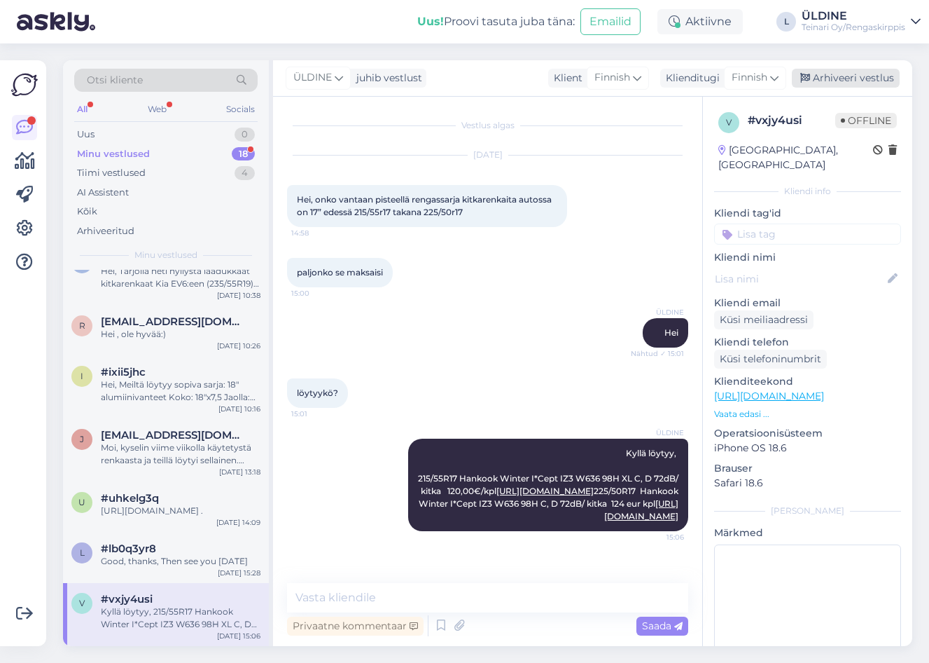
click at [838, 80] on div "Arhiveeri vestlus" at bounding box center [846, 78] width 108 height 19
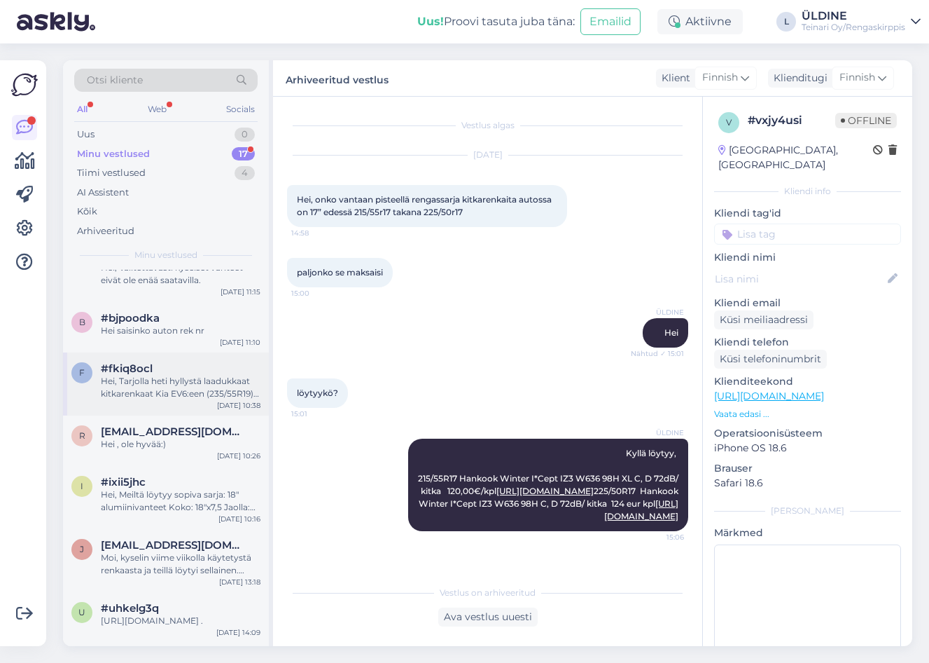
scroll to position [620, 0]
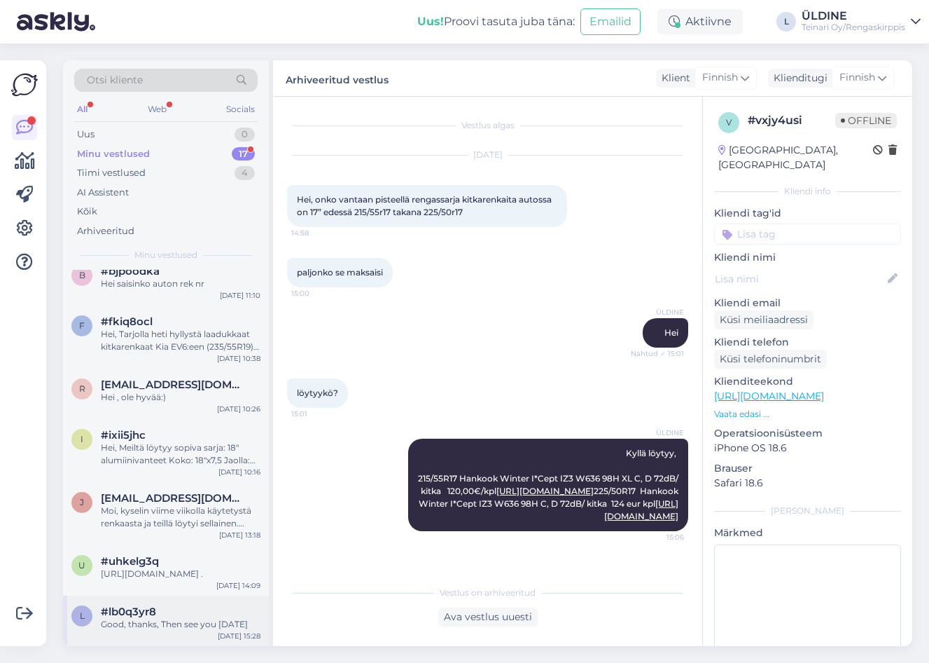
click at [198, 614] on div "#lb0q3yr8" at bounding box center [181, 611] width 160 height 13
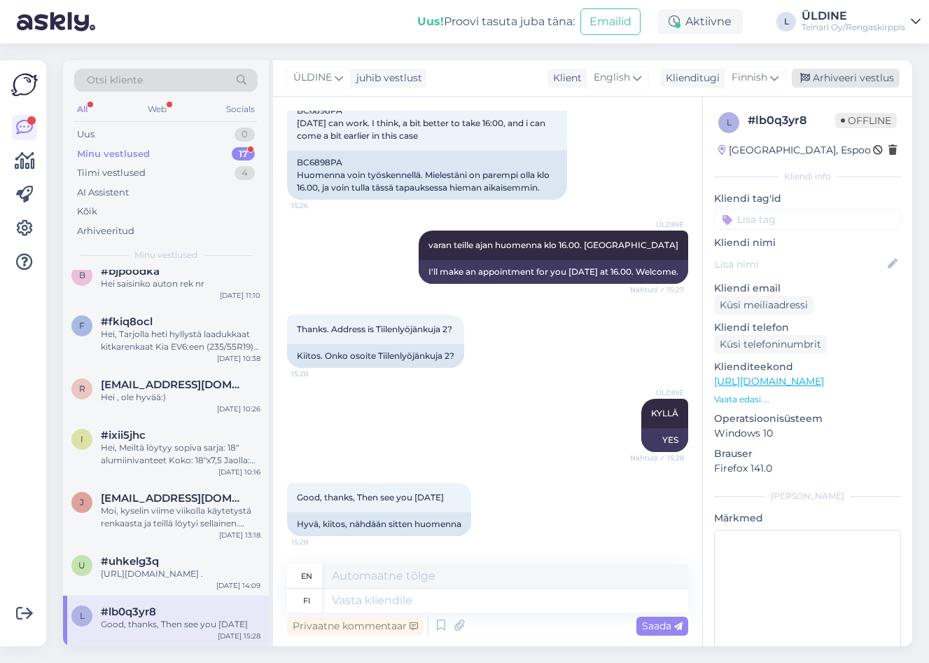
click at [835, 72] on div "Arhiveeri vestlus" at bounding box center [846, 78] width 108 height 19
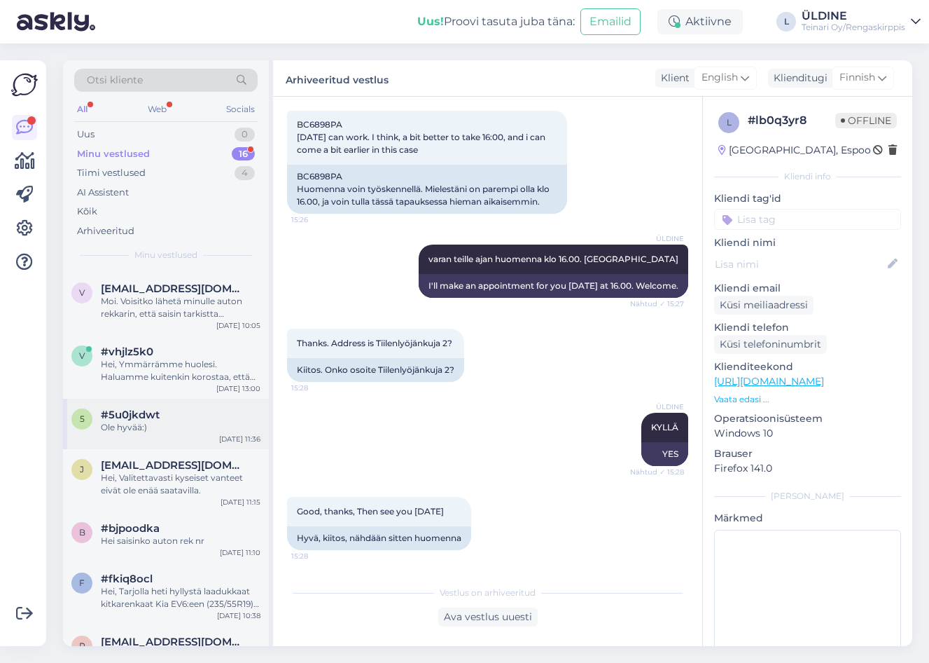
scroll to position [569, 0]
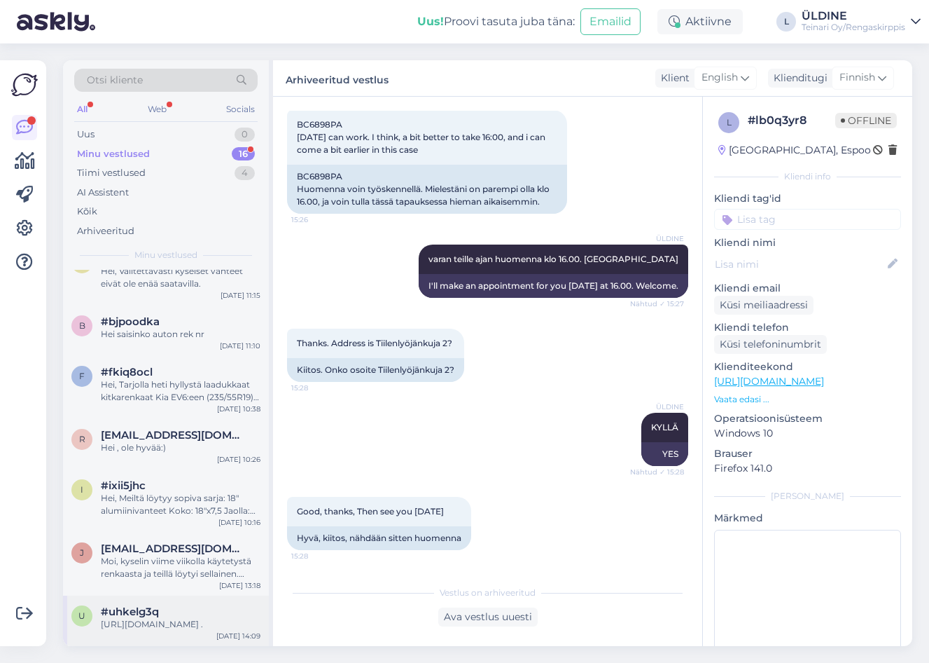
click at [181, 618] on div "[URL][DOMAIN_NAME] ." at bounding box center [181, 624] width 160 height 13
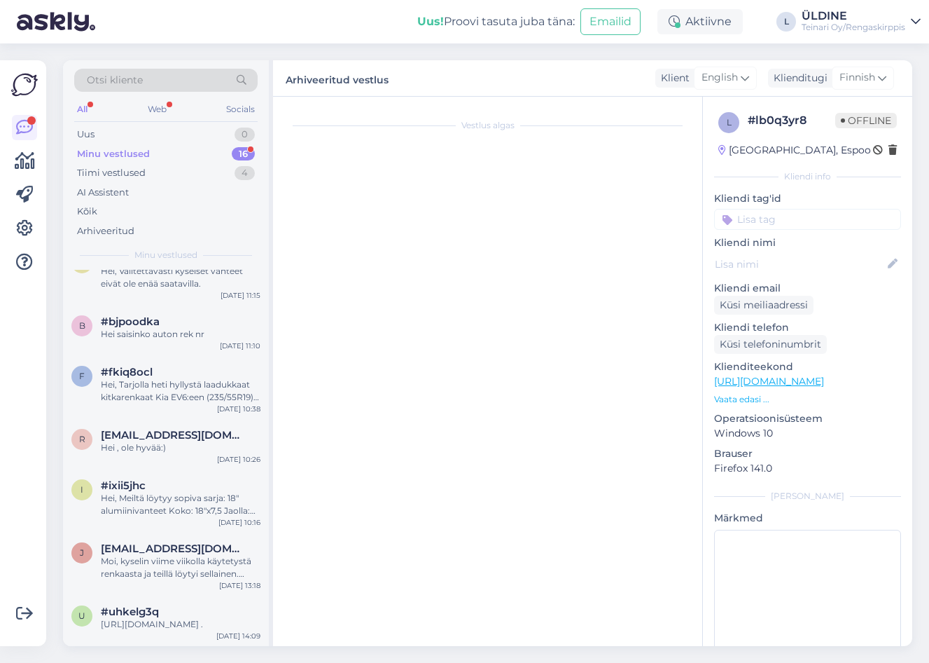
scroll to position [499, 0]
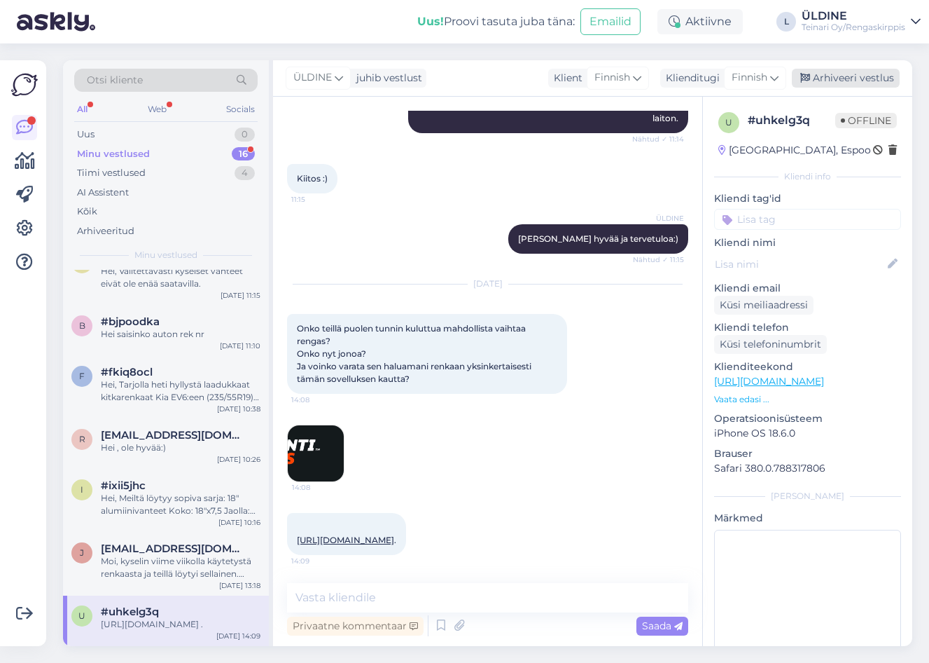
click at [840, 77] on div "Arhiveeri vestlus" at bounding box center [846, 78] width 108 height 19
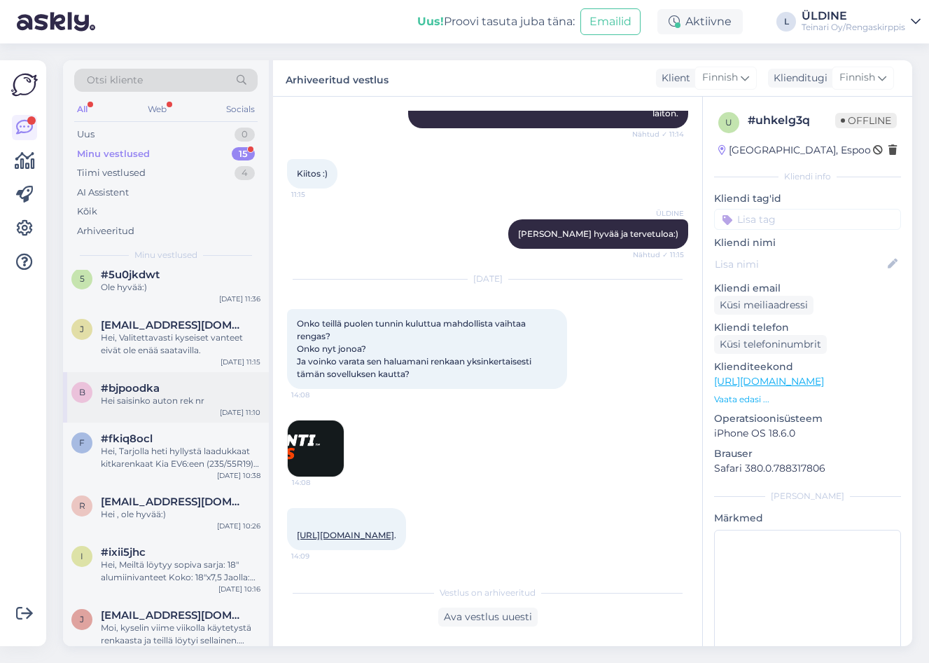
scroll to position [506, 0]
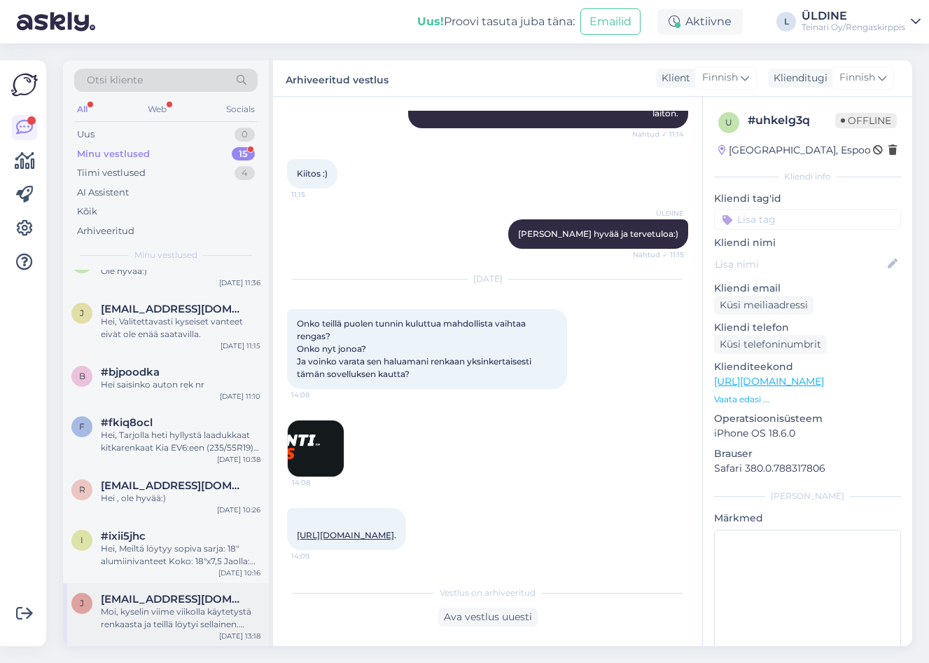
click at [201, 612] on div "Moi, kyselin viime viikolla käytetystä renkaasta ja teillä löytyi sellainen. On…" at bounding box center [181, 617] width 160 height 25
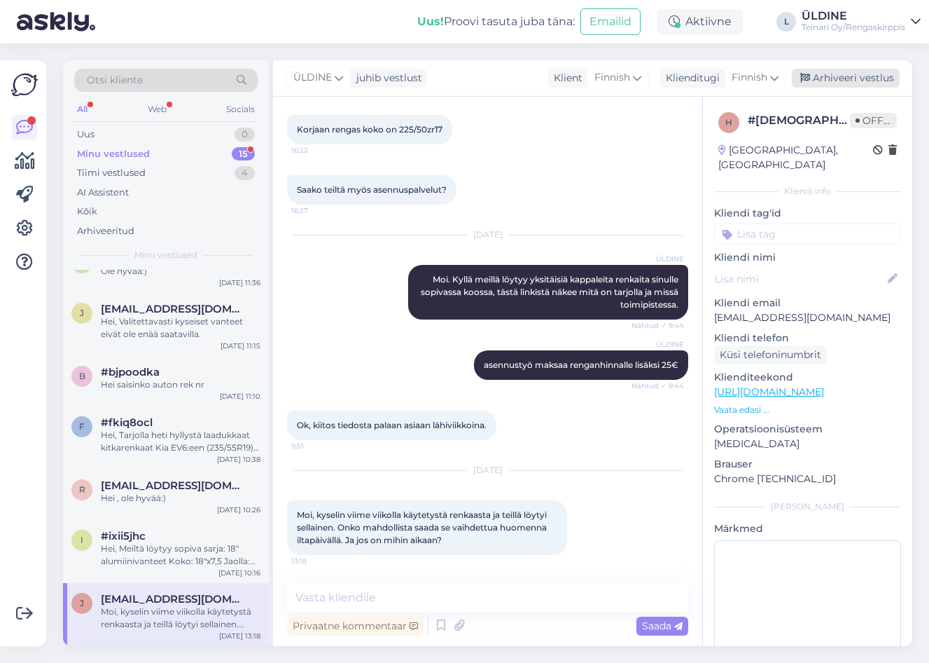
click at [863, 73] on div "Arhiveeri vestlus" at bounding box center [846, 78] width 108 height 19
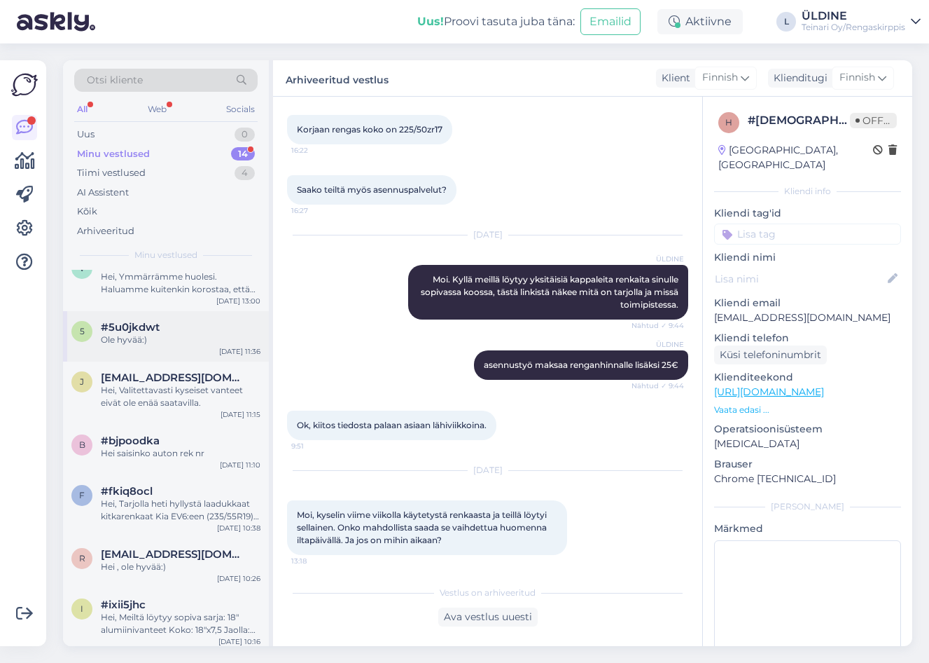
scroll to position [443, 0]
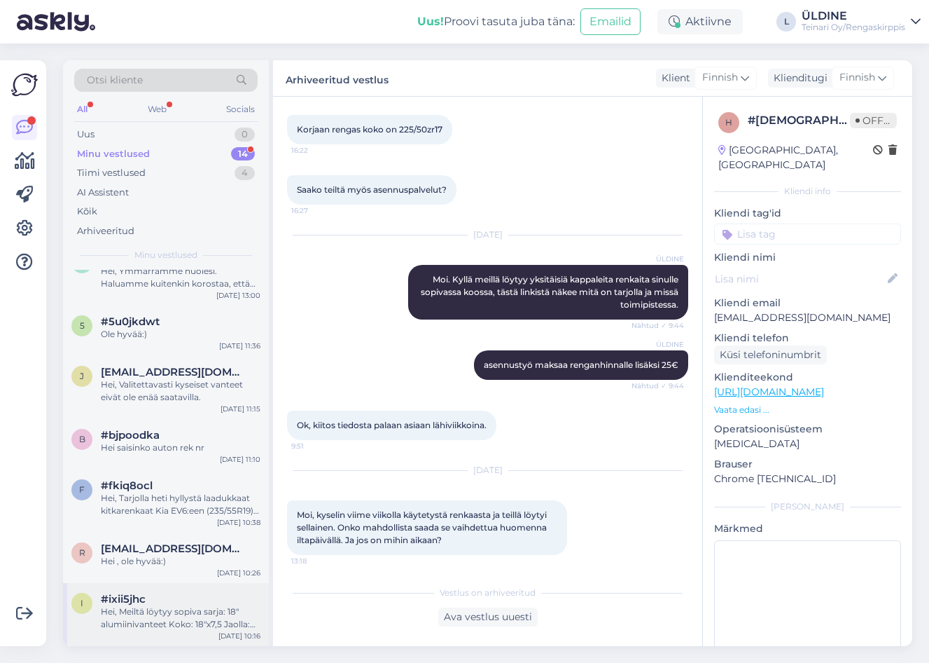
drag, startPoint x: 193, startPoint y: 620, endPoint x: 258, endPoint y: 609, distance: 66.1
click at [194, 619] on div "Hei, Meiltä löytyy sopiva sarja: 18″ alumiinivanteet Koko: 18″x7,5 Jaolla: 5×10…" at bounding box center [181, 617] width 160 height 25
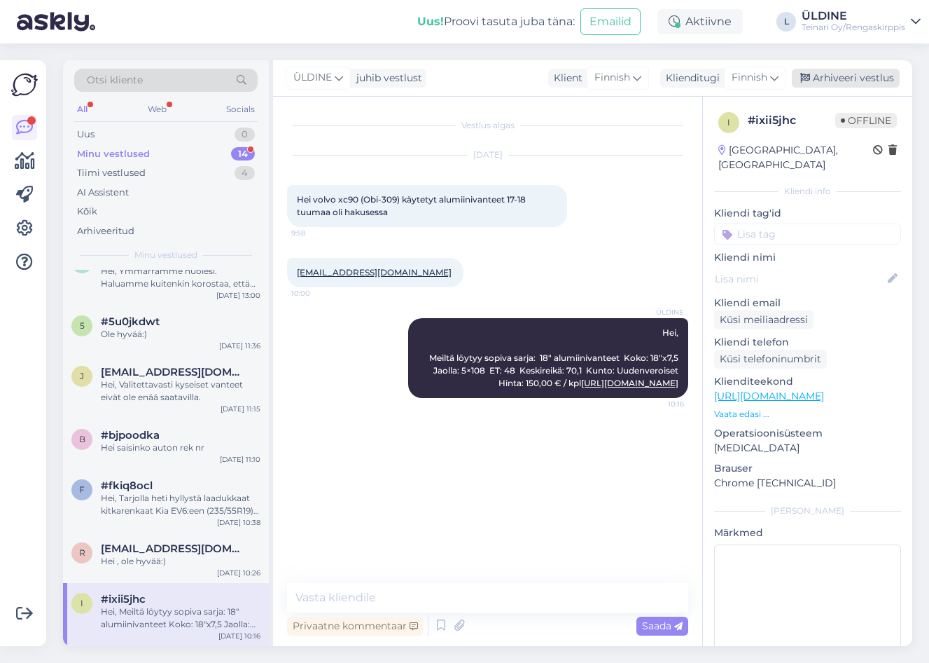
drag, startPoint x: 868, startPoint y: 78, endPoint x: 534, endPoint y: 33, distance: 337.1
click at [866, 78] on div "Arhiveeri vestlus" at bounding box center [846, 78] width 108 height 19
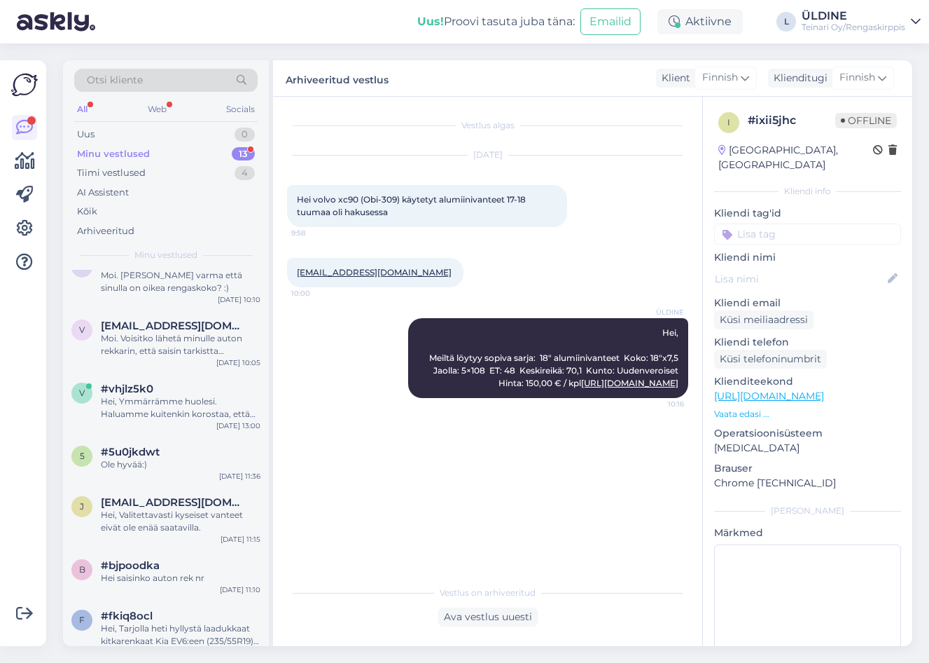
scroll to position [380, 0]
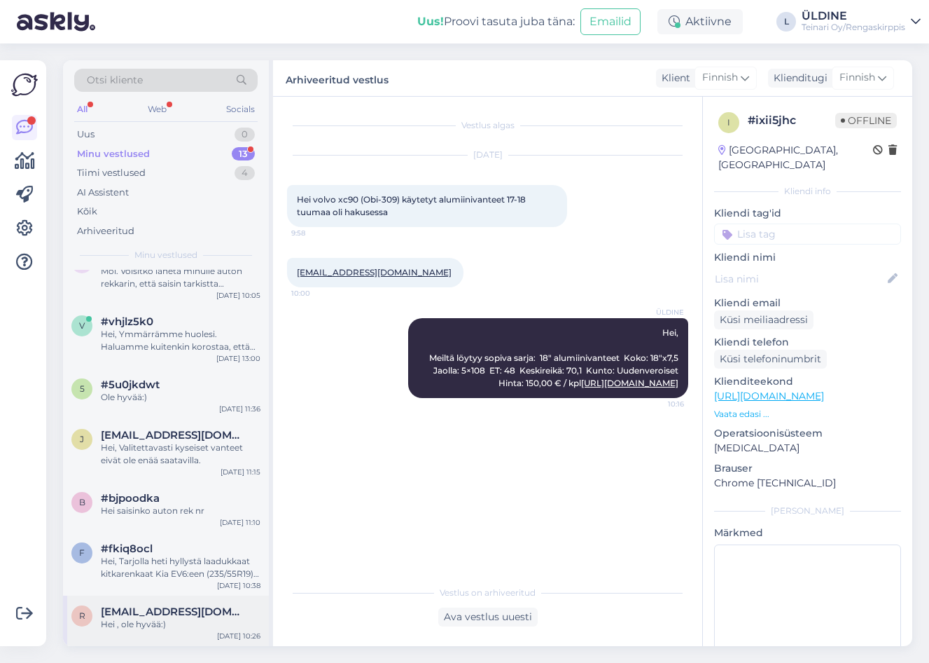
click at [142, 620] on div "Hei , ole hyvää:)" at bounding box center [181, 624] width 160 height 13
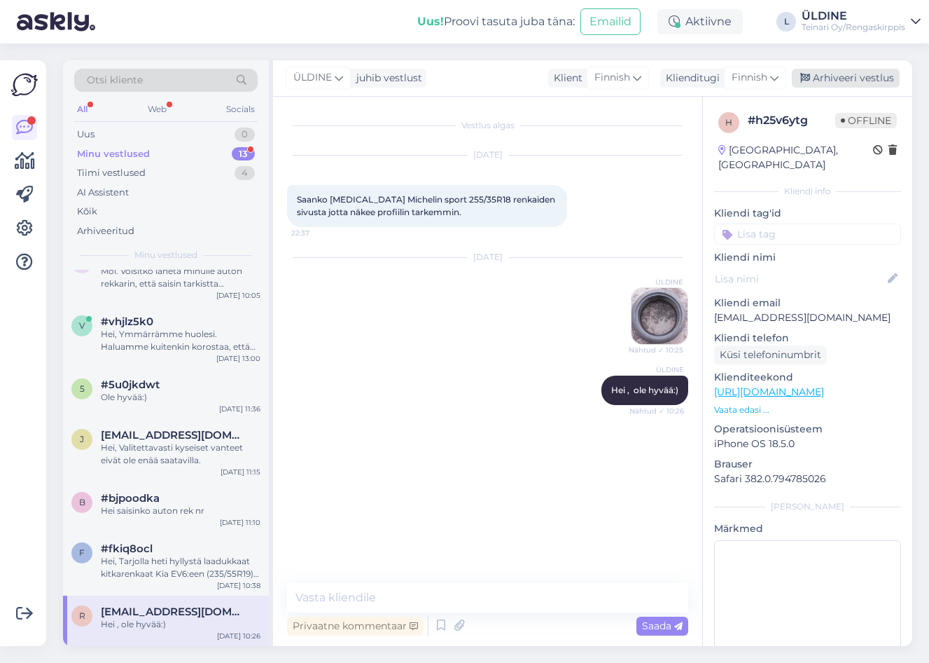
click at [862, 77] on div "Arhiveeri vestlus" at bounding box center [846, 78] width 108 height 19
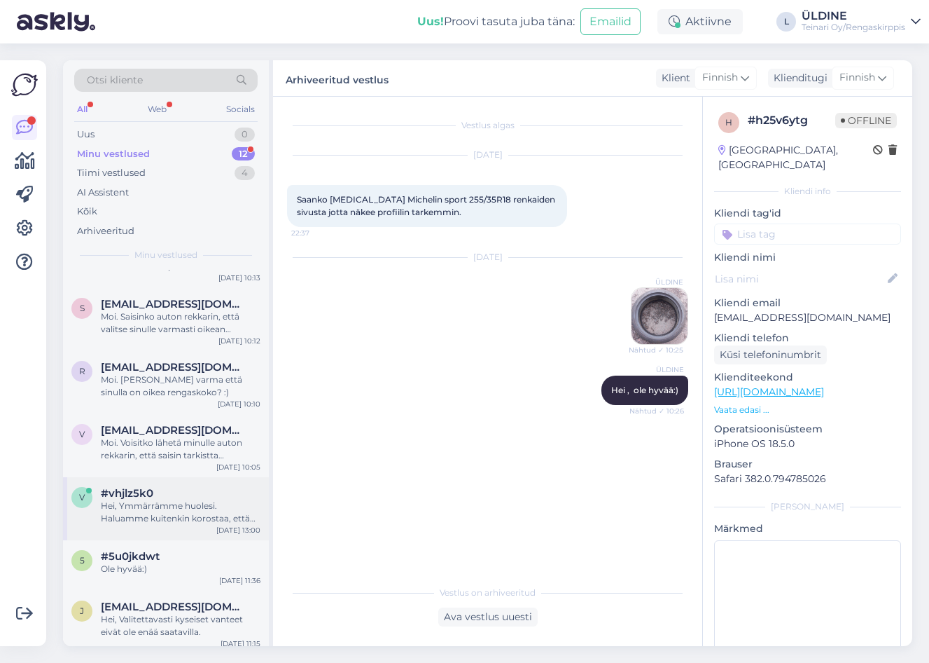
scroll to position [330, 0]
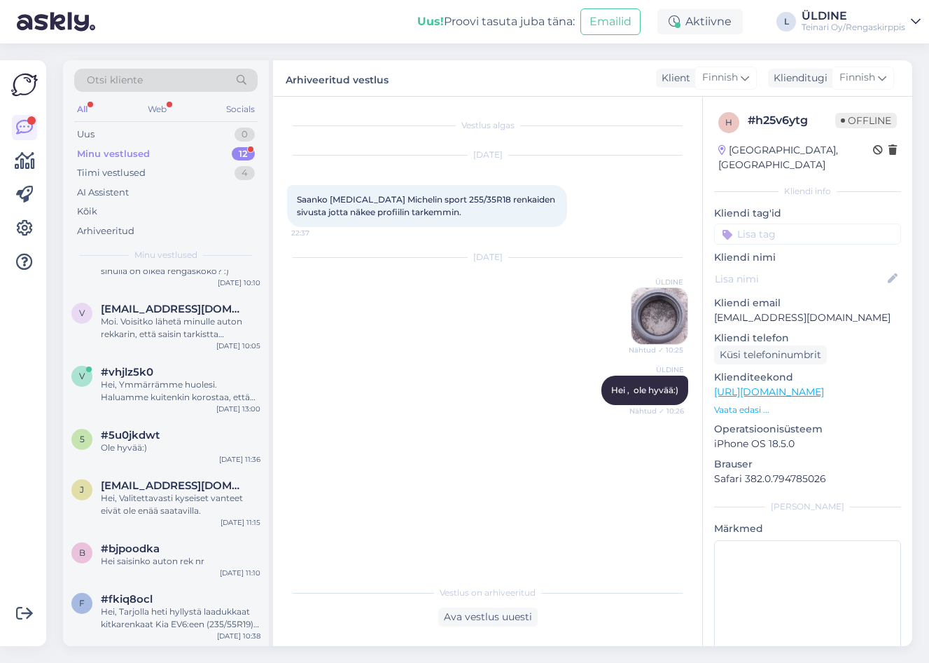
click at [126, 153] on div "Minu vestlused" at bounding box center [113, 154] width 73 height 14
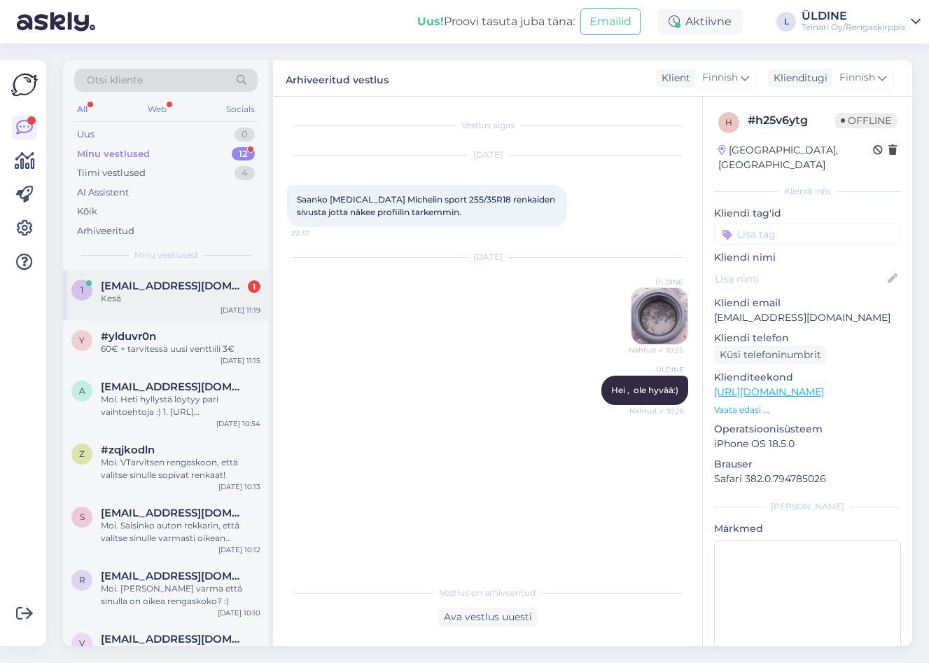
click at [152, 295] on div "Kesä" at bounding box center [181, 298] width 160 height 13
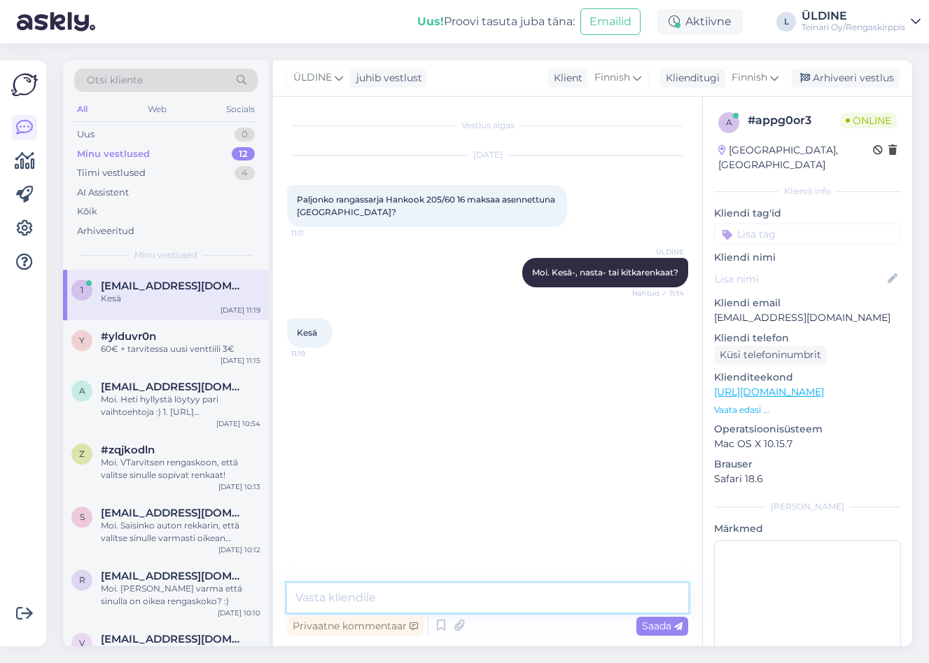
click at [369, 600] on textarea at bounding box center [487, 597] width 401 height 29
type textarea "590€ + tarvitessa uudet venttiilit 12€"
click at [658, 627] on span "Saada" at bounding box center [662, 625] width 41 height 13
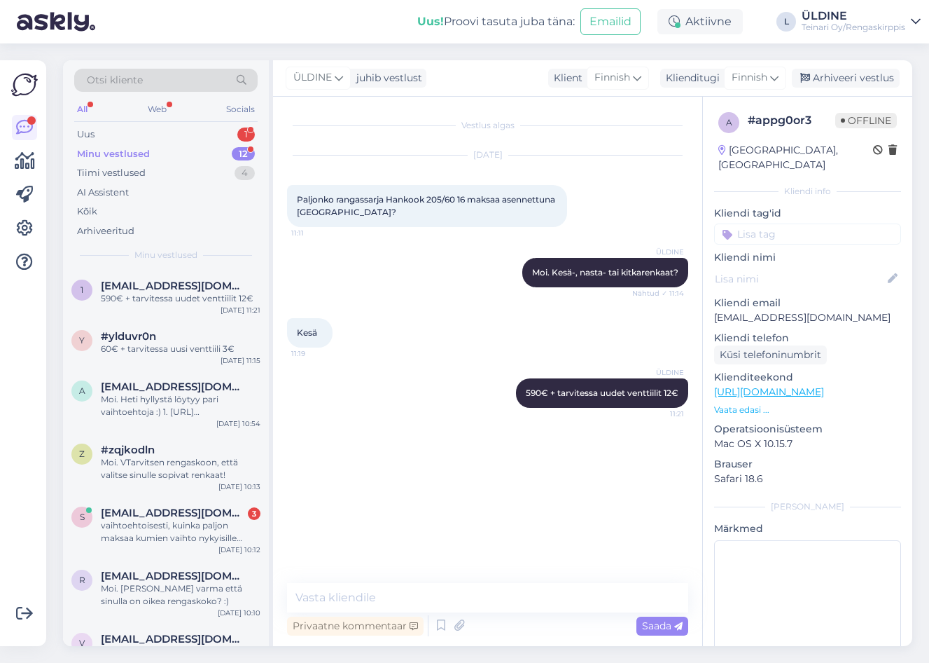
click at [105, 151] on div "Minu vestlused" at bounding box center [113, 154] width 73 height 14
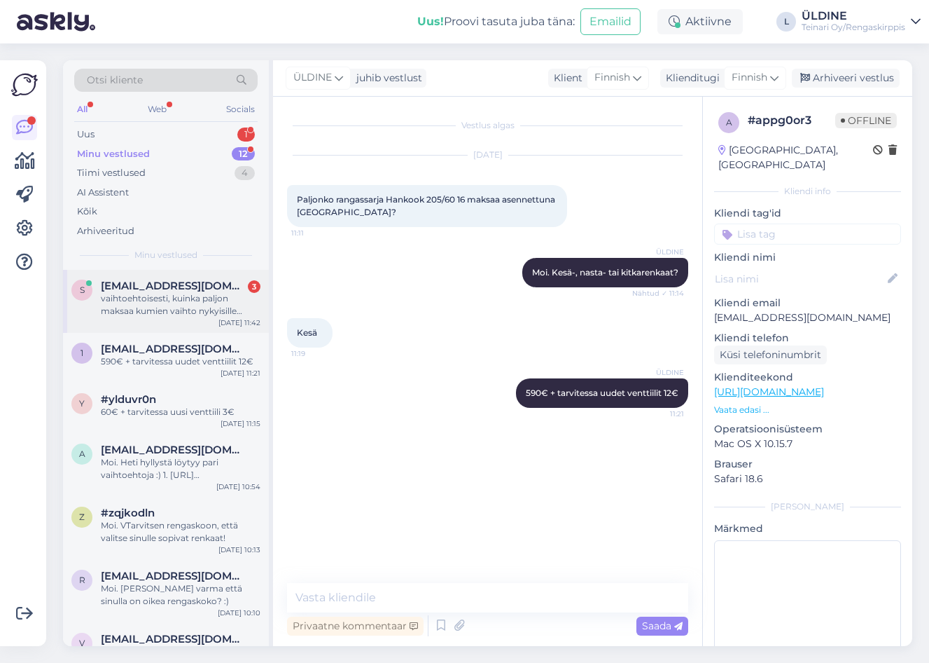
click at [149, 300] on div "vaihtoehtoisesti, kuinka paljon maksaa kumien vaihto nykyisille vanteille?" at bounding box center [181, 304] width 160 height 25
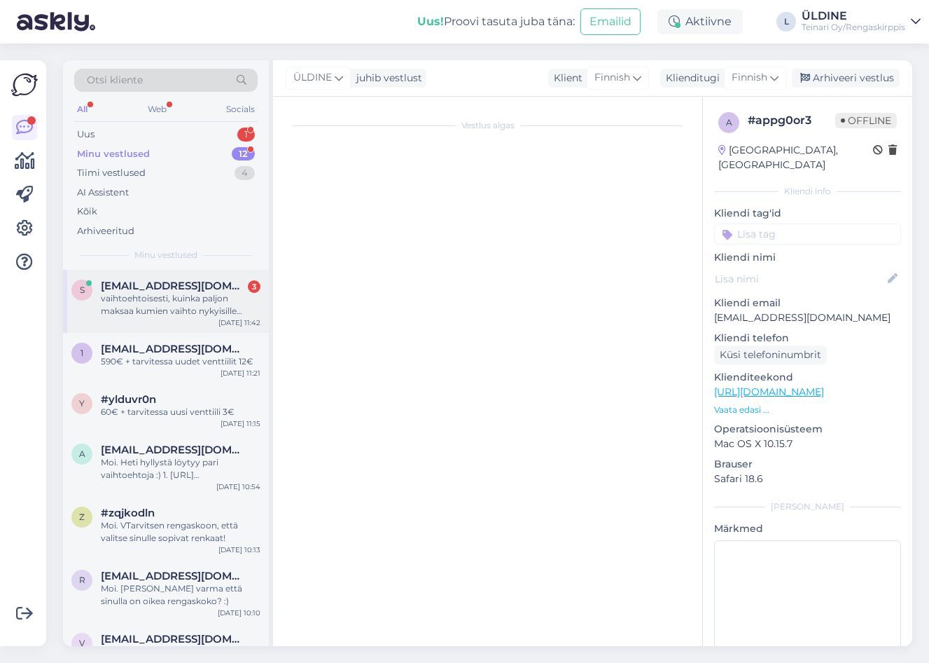
scroll to position [11, 0]
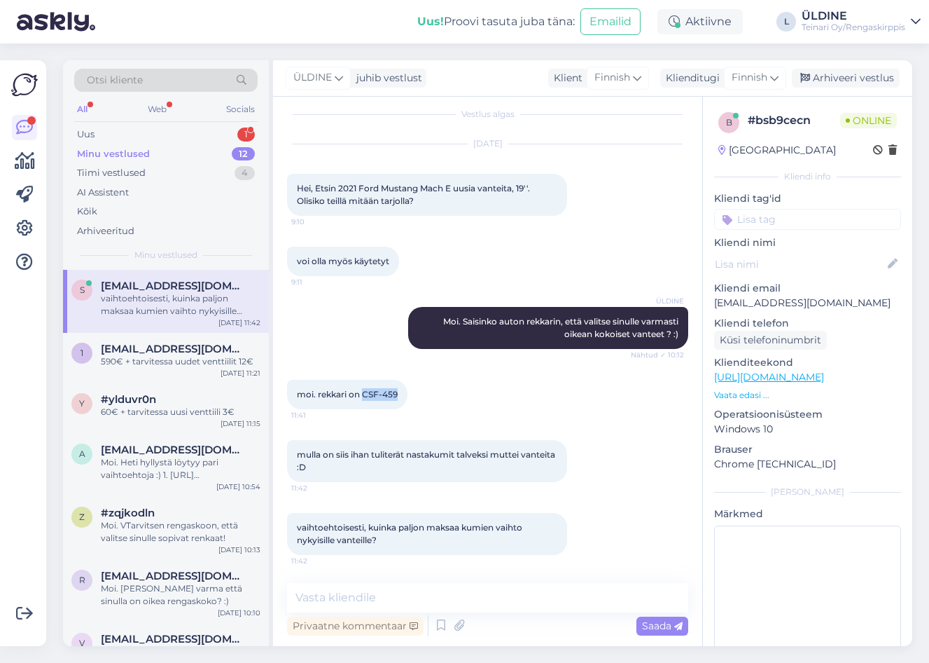
drag, startPoint x: 363, startPoint y: 397, endPoint x: 400, endPoint y: 396, distance: 37.1
click at [400, 396] on div "moi. rekkari on CSF-459 11:41" at bounding box center [347, 394] width 120 height 29
drag, startPoint x: 400, startPoint y: 396, endPoint x: 382, endPoint y: 391, distance: 18.4
copy span "CSF-459"
click at [391, 600] on textarea at bounding box center [487, 597] width 401 height 29
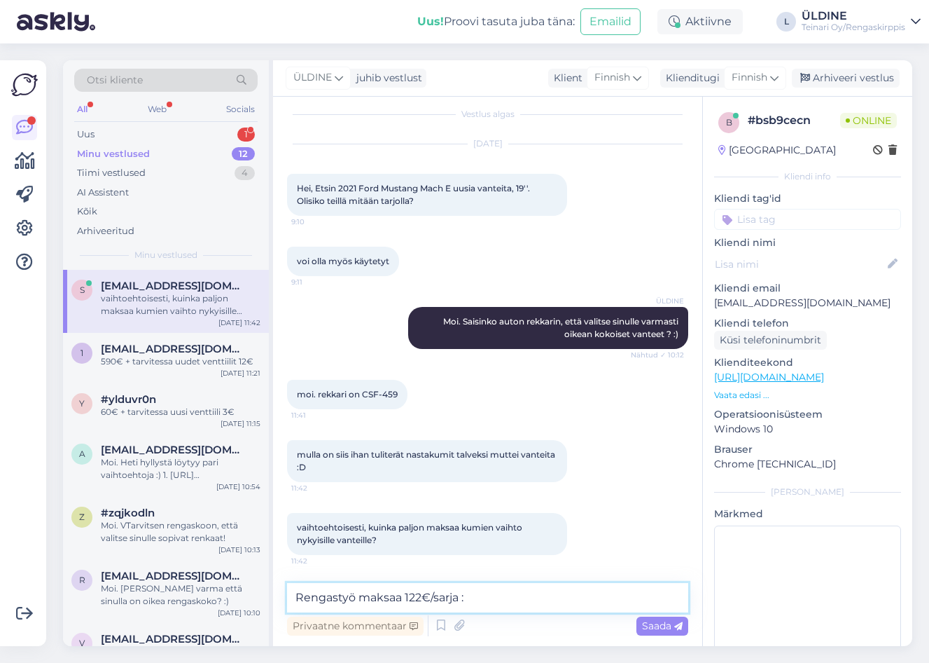
type textarea "Rengastyö maksaa 122€/sarja :)"
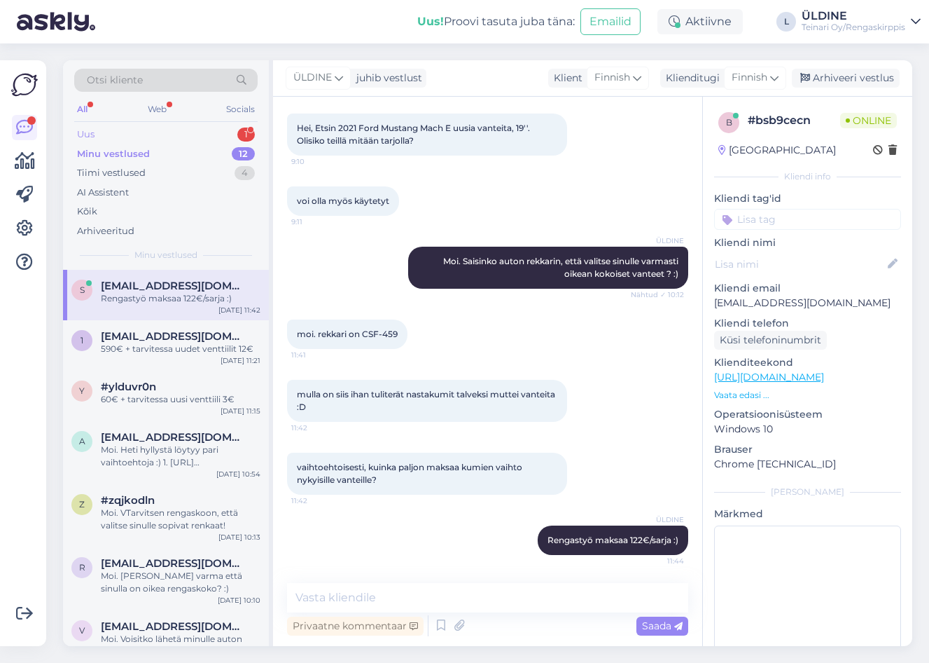
drag, startPoint x: 92, startPoint y: 133, endPoint x: 139, endPoint y: 136, distance: 47.7
click at [92, 133] on div "Uus" at bounding box center [86, 134] width 18 height 14
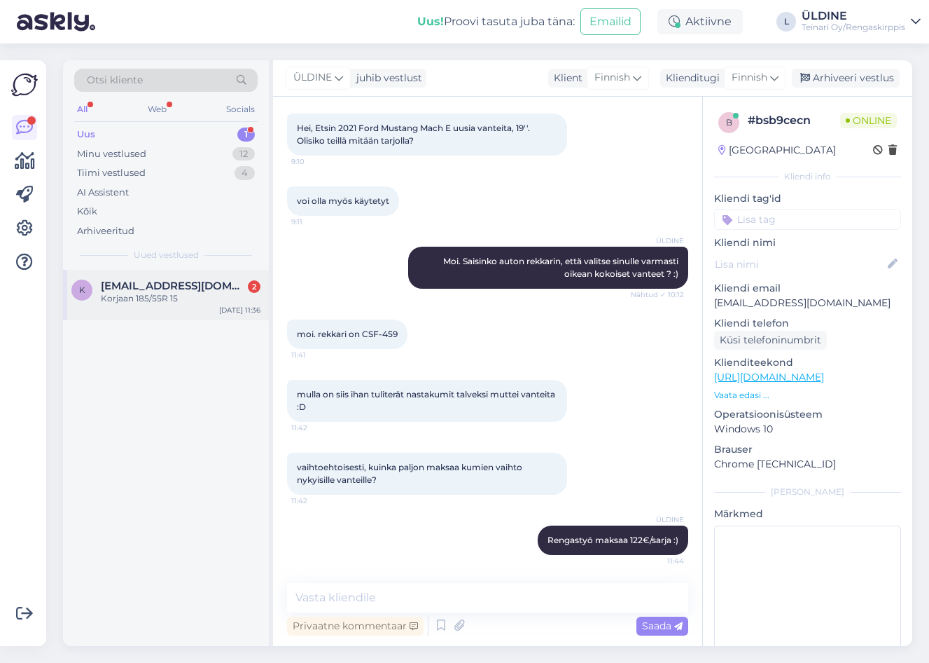
click at [187, 287] on span "[EMAIL_ADDRESS][DOMAIN_NAME]" at bounding box center [174, 285] width 146 height 13
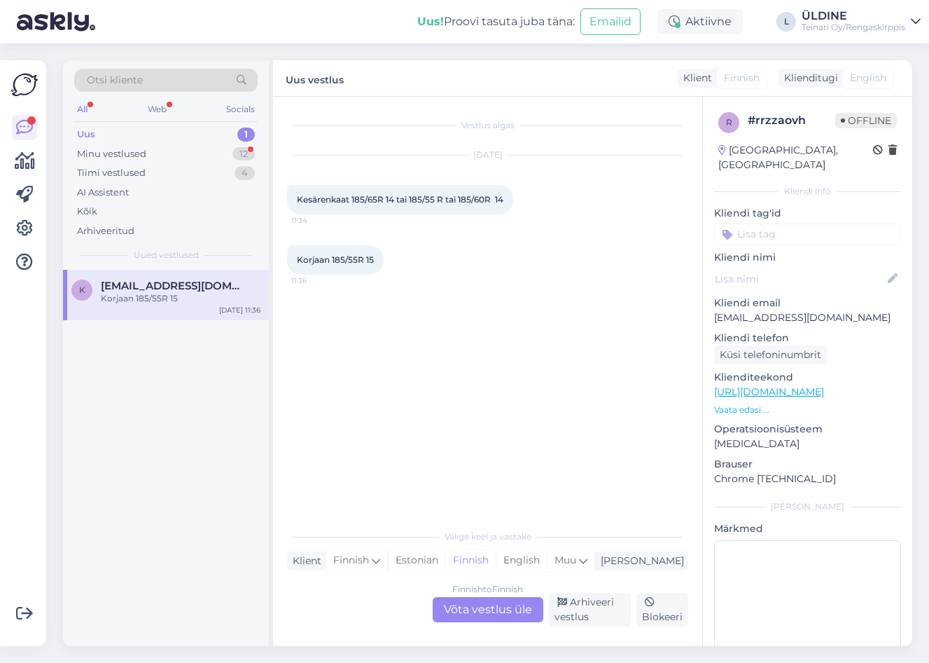
click at [504, 606] on div "Finnish to Finnish Võta vestlus üle" at bounding box center [488, 609] width 111 height 25
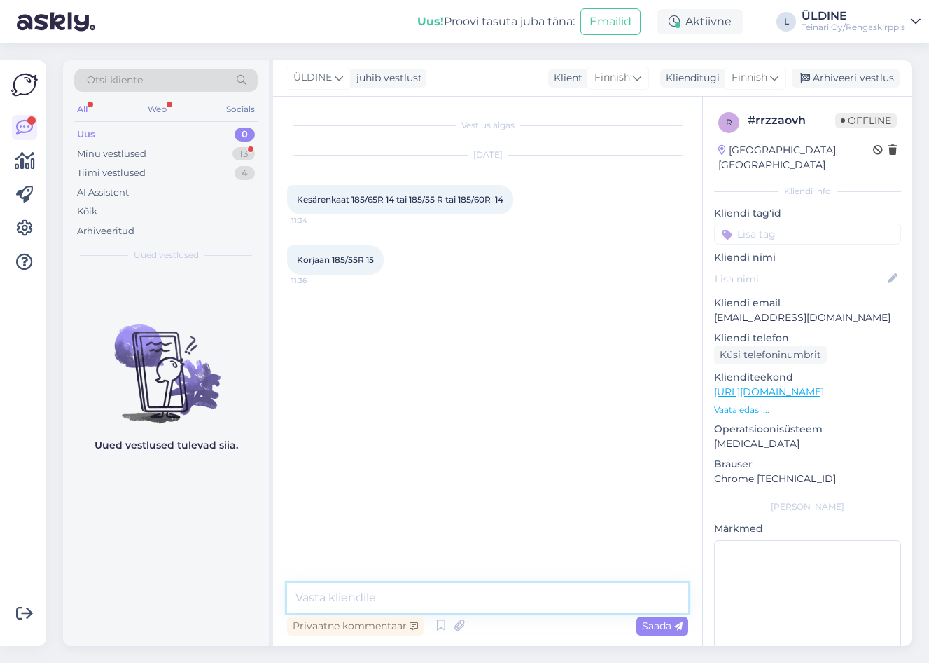
click at [378, 595] on textarea at bounding box center [487, 597] width 401 height 29
type textarea "Moi. Heti hyllystä löytyy kaksi vaihtoehtoja:"
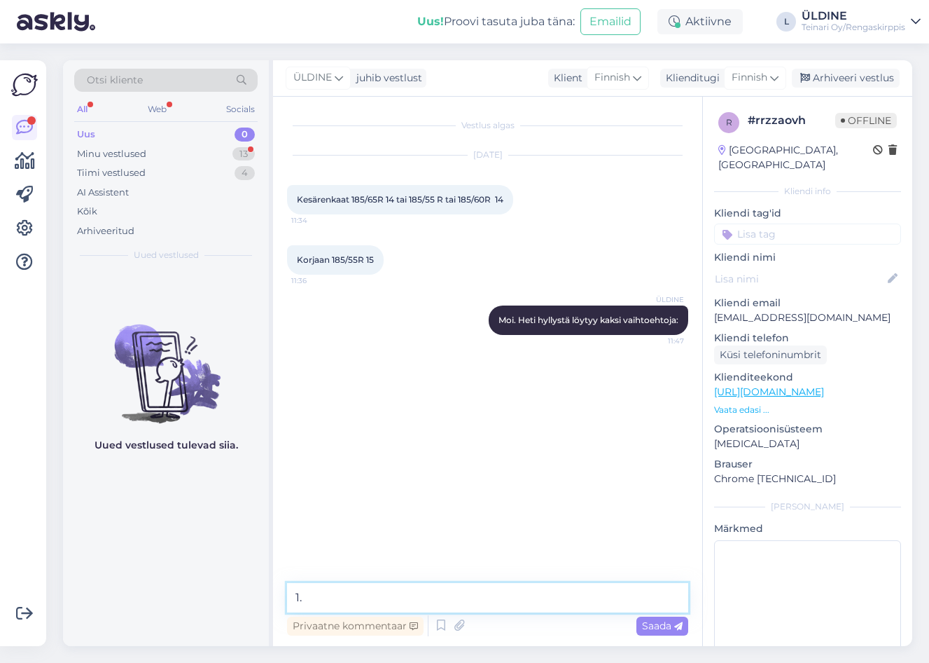
paste textarea "[URL][DOMAIN_NAME]"
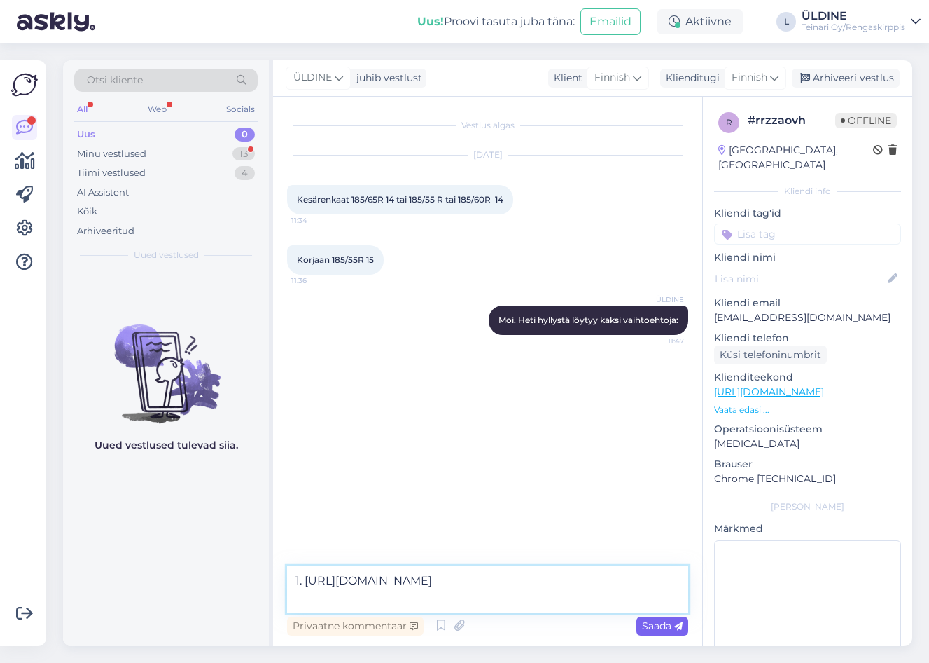
type textarea "1. [URL][DOMAIN_NAME]"
click at [665, 630] on span "Saada" at bounding box center [662, 625] width 41 height 13
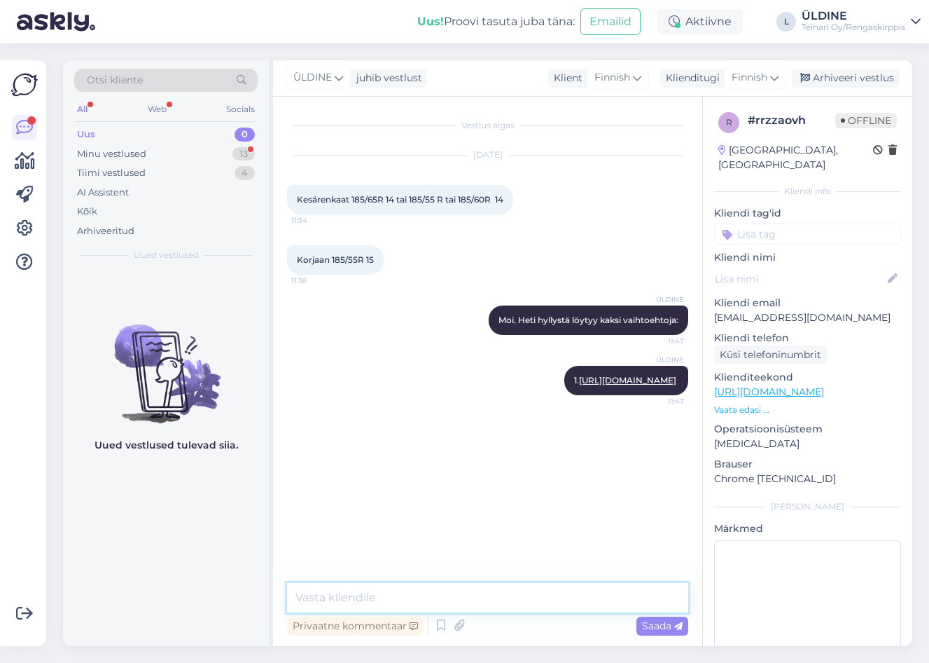
click at [328, 600] on textarea at bounding box center [487, 597] width 401 height 29
paste textarea "[URL][DOMAIN_NAME]"
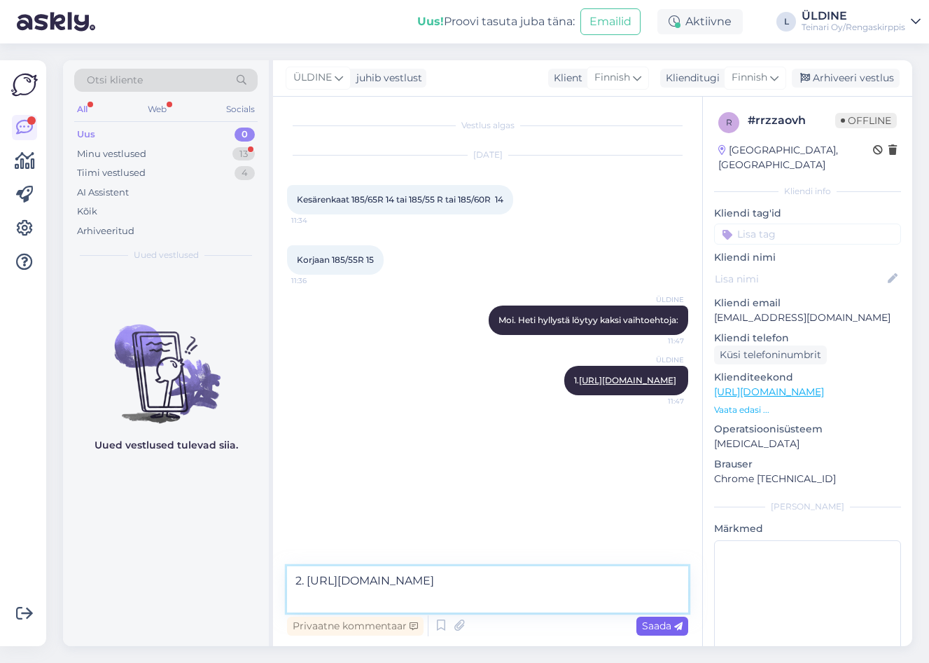
type textarea "2. [URL][DOMAIN_NAME]"
click at [662, 622] on span "Saada" at bounding box center [662, 625] width 41 height 13
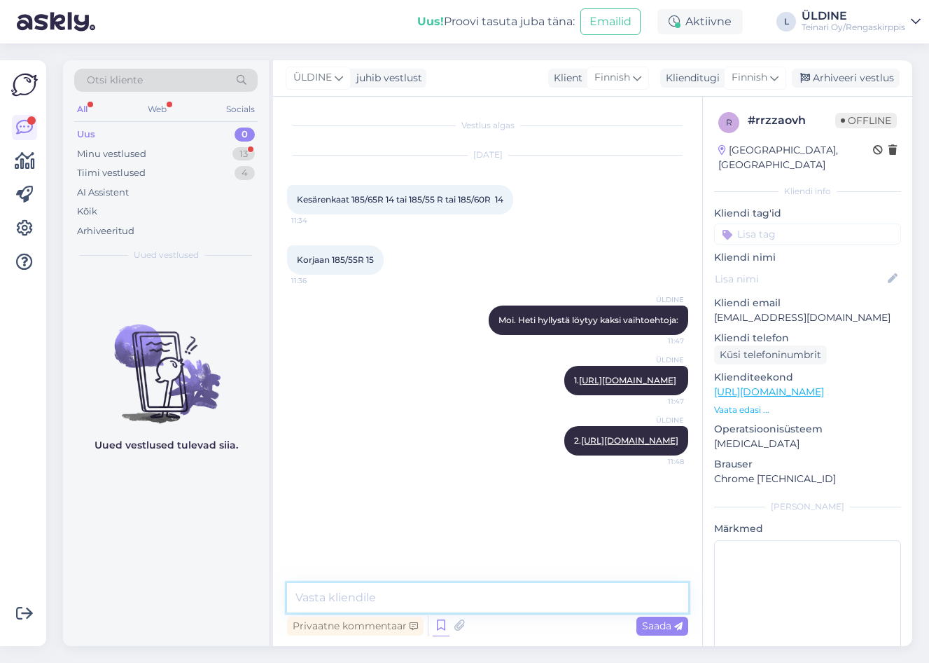
drag, startPoint x: 445, startPoint y: 602, endPoint x: 445, endPoint y: 619, distance: 16.8
click at [445, 602] on textarea at bounding box center [487, 597] width 401 height 29
type textarea "Tarvitessa lisänty rengastyö 90€ + uudet venttiilit"
click at [663, 616] on div "Saada" at bounding box center [663, 625] width 52 height 19
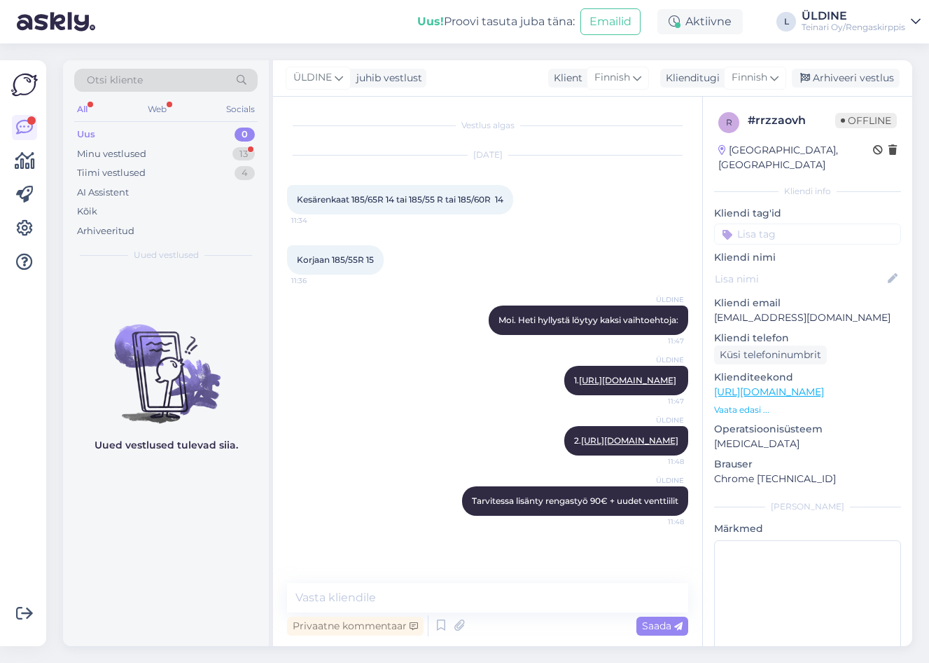
drag, startPoint x: 109, startPoint y: 146, endPoint x: 791, endPoint y: 183, distance: 683.1
click at [111, 147] on div "Minu vestlused" at bounding box center [111, 154] width 69 height 14
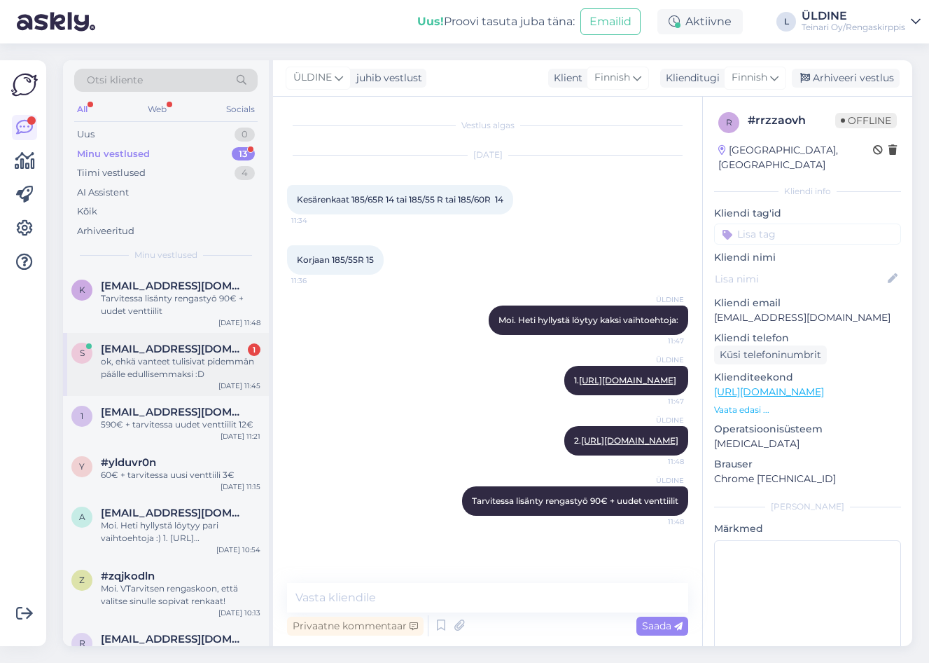
click at [172, 364] on div "ok, ehkä vanteet tulisivat pidemmän päälle edullisemmaksi :D" at bounding box center [181, 367] width 160 height 25
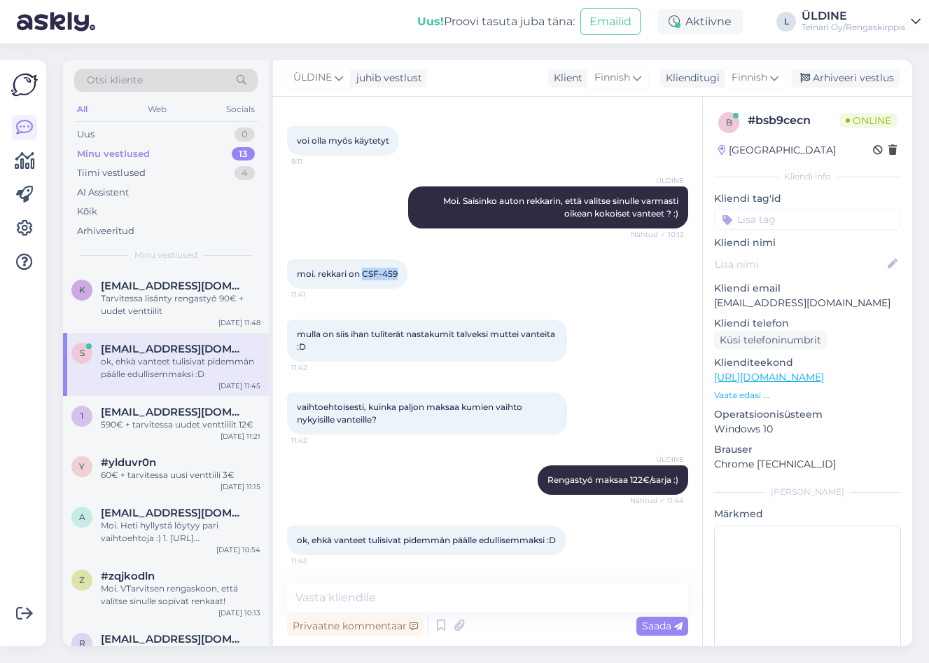
drag, startPoint x: 363, startPoint y: 260, endPoint x: 398, endPoint y: 261, distance: 35.0
click at [398, 268] on span "moi. rekkari on CSF-459" at bounding box center [347, 273] width 101 height 11
drag, startPoint x: 398, startPoint y: 261, endPoint x: 389, endPoint y: 262, distance: 8.4
copy span "CSF-459"
drag, startPoint x: 431, startPoint y: 596, endPoint x: 459, endPoint y: 590, distance: 28.0
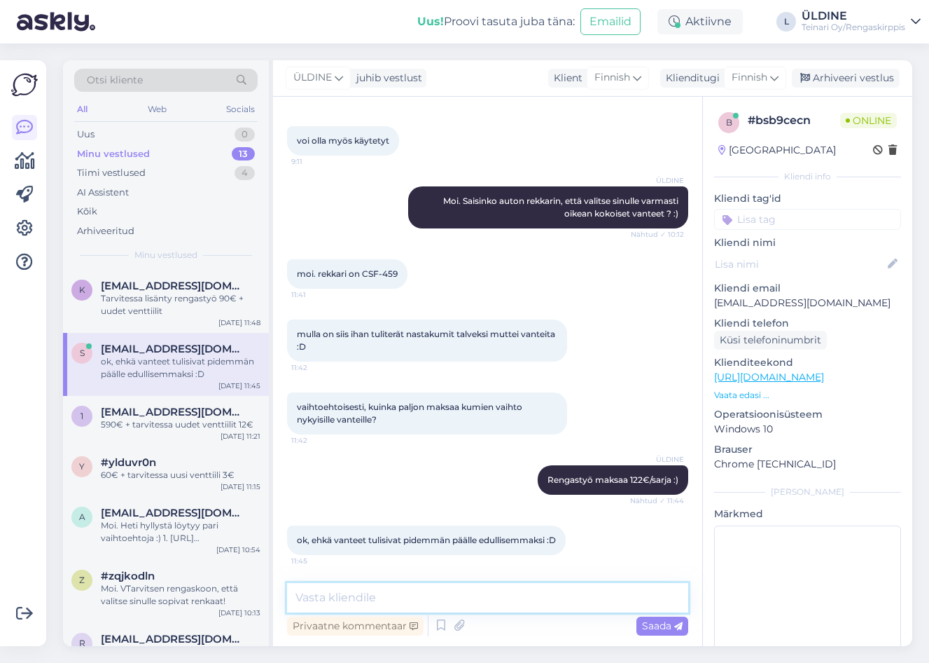
click at [431, 593] on textarea at bounding box center [487, 597] width 401 height 29
type textarea "onko äskein rekiströity auto? koska rekkarilla ei löytyy mitään infoa :("
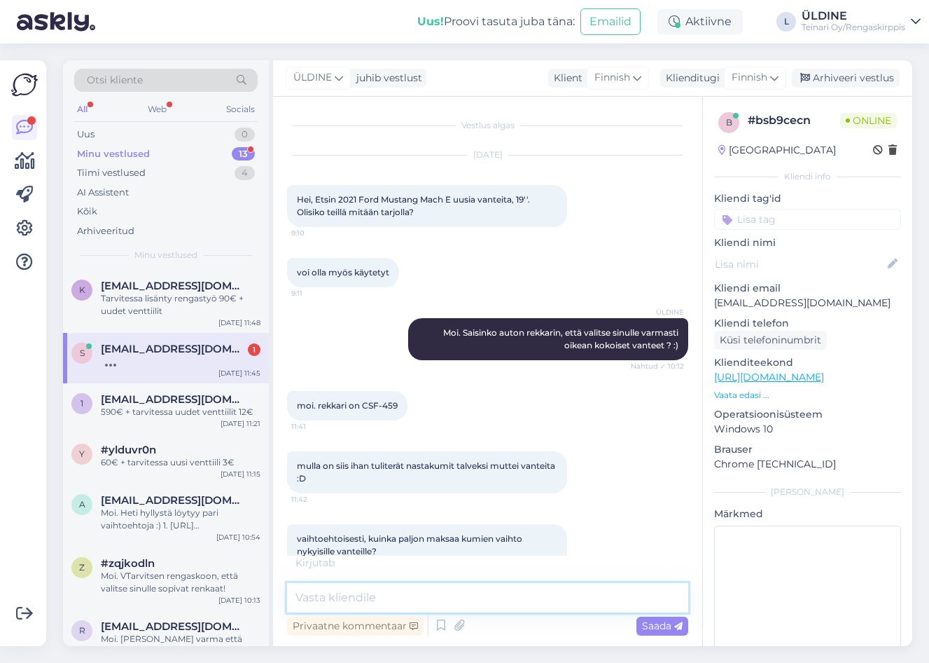
scroll to position [290, 0]
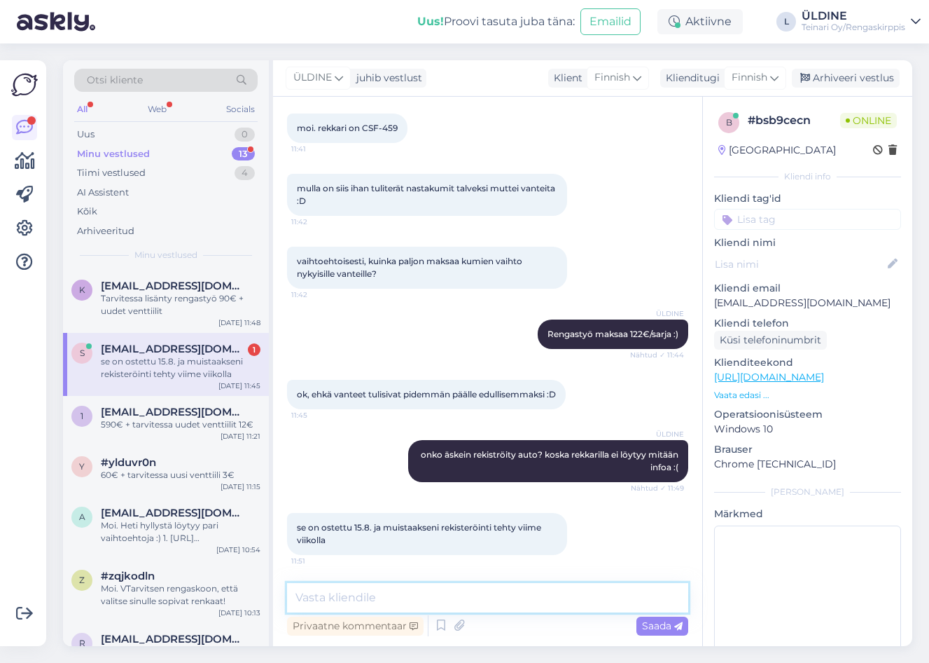
click at [388, 597] on textarea at bounding box center [487, 597] width 401 height 29
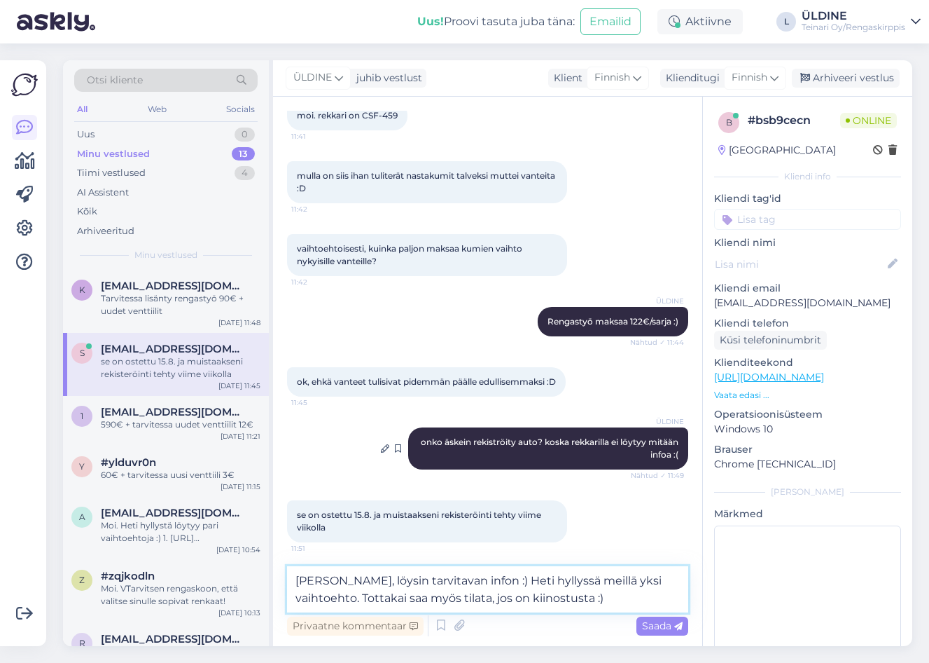
type textarea "[PERSON_NAME], löysin tarvitavan infon :) Heti hyllyssä meillä yksi vaihtoehto.…"
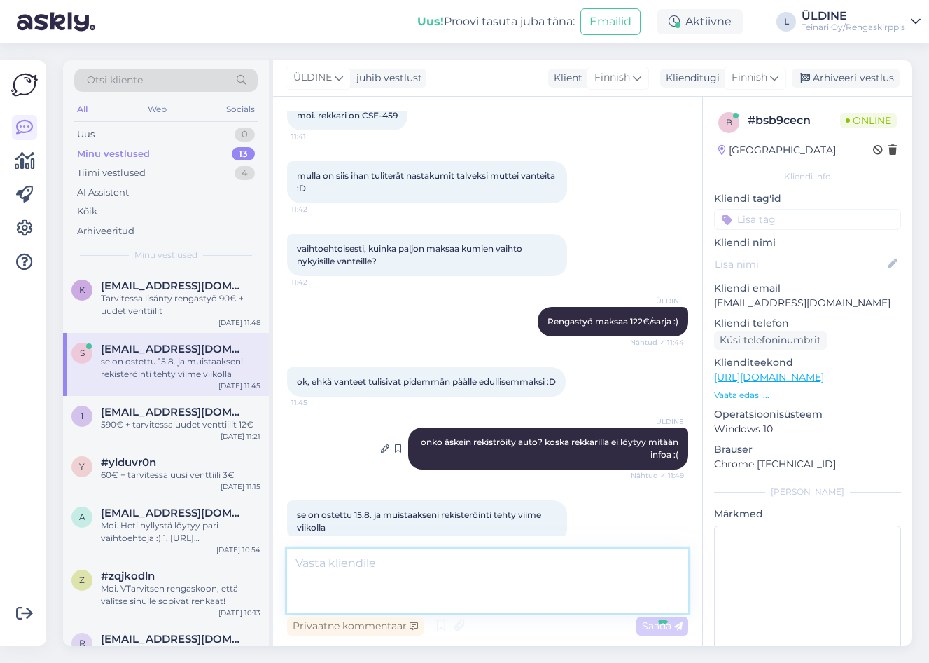
scroll to position [363, 0]
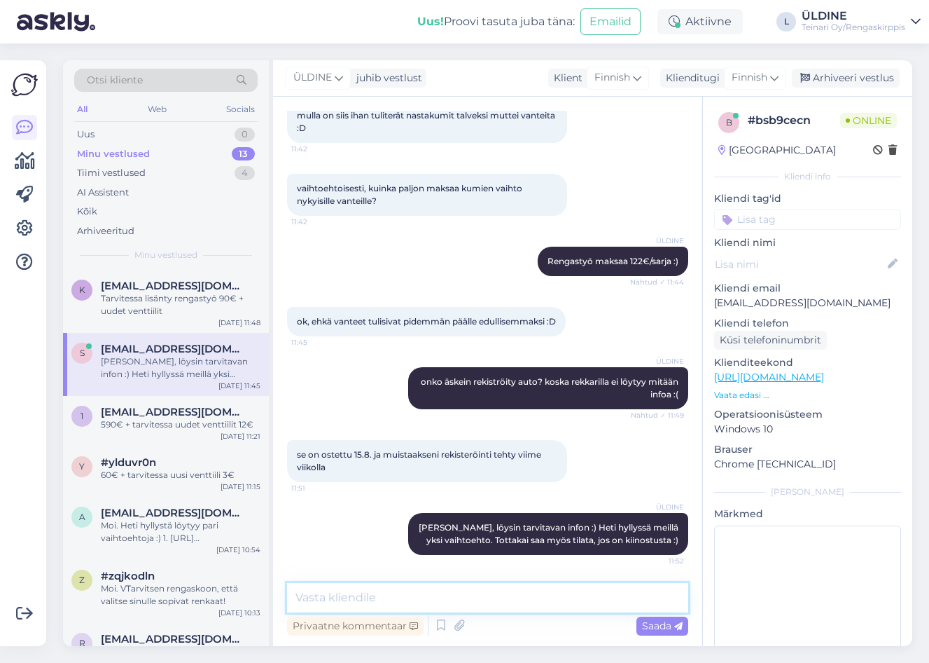
paste textarea "[URL][DOMAIN_NAME]"
type textarea "[URL][DOMAIN_NAME]"
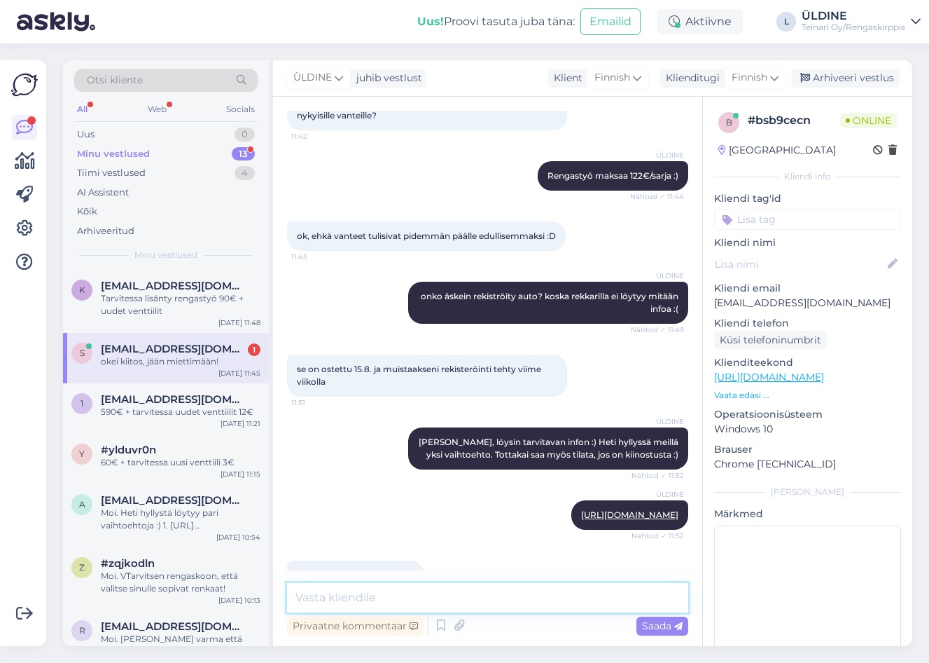
scroll to position [496, 0]
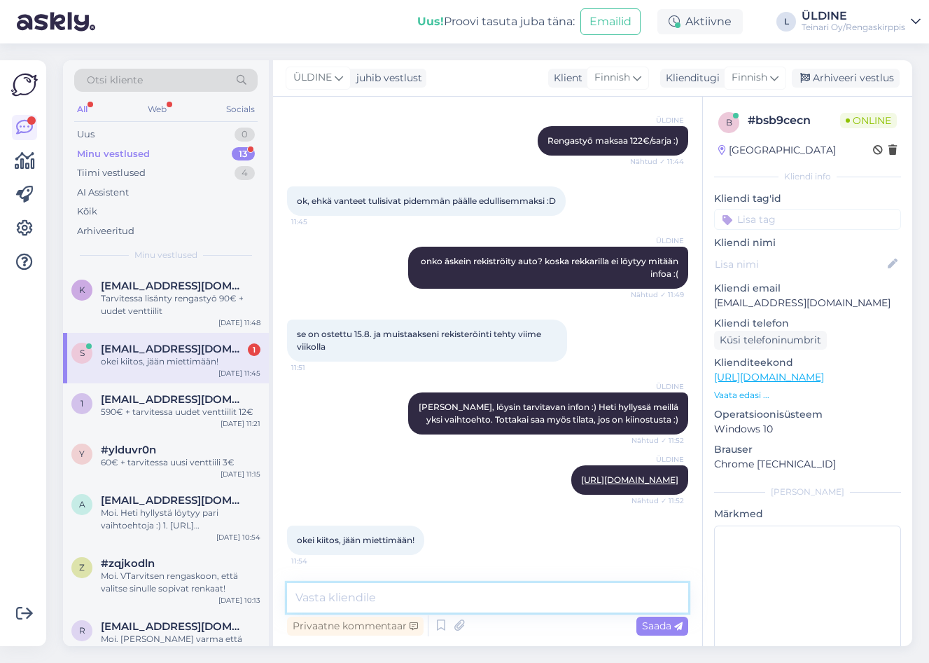
click at [497, 593] on textarea at bounding box center [487, 597] width 401 height 29
click at [167, 284] on span "[EMAIL_ADDRESS][DOMAIN_NAME]" at bounding box center [174, 285] width 146 height 13
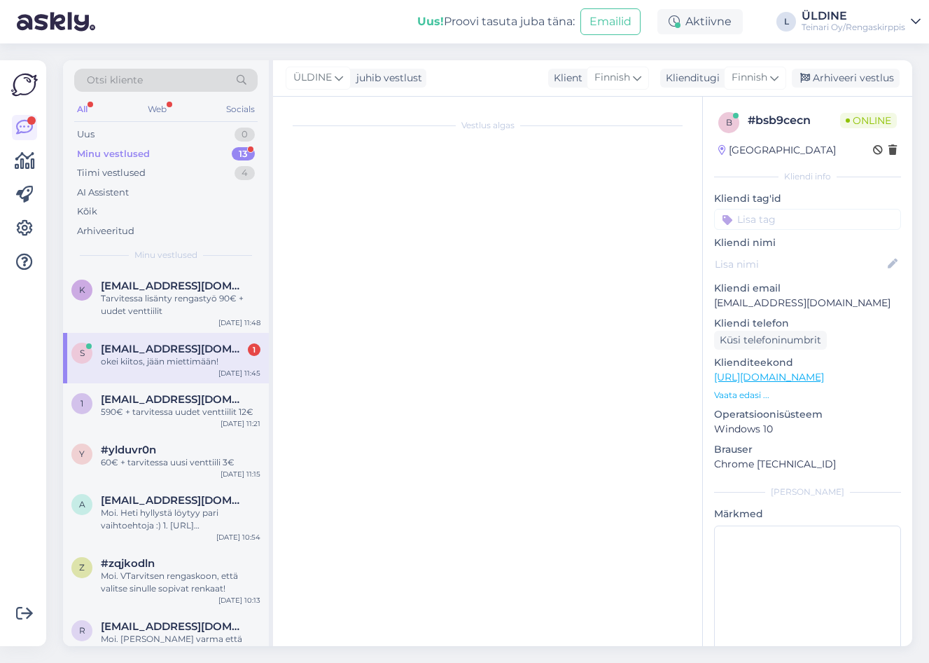
scroll to position [0, 0]
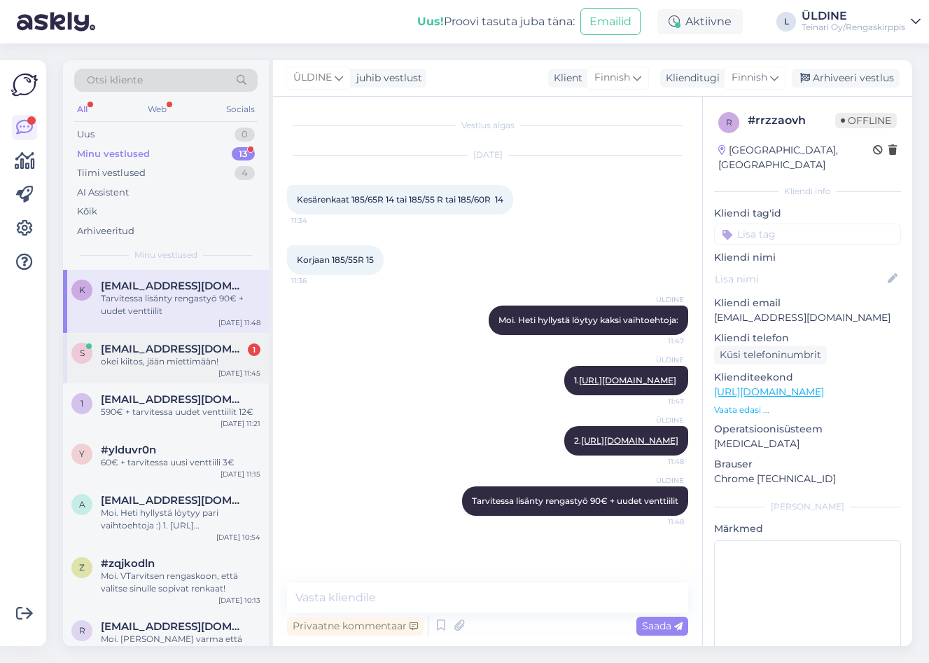
click at [186, 361] on div "okei kiitos, jään miettimään!" at bounding box center [181, 361] width 160 height 13
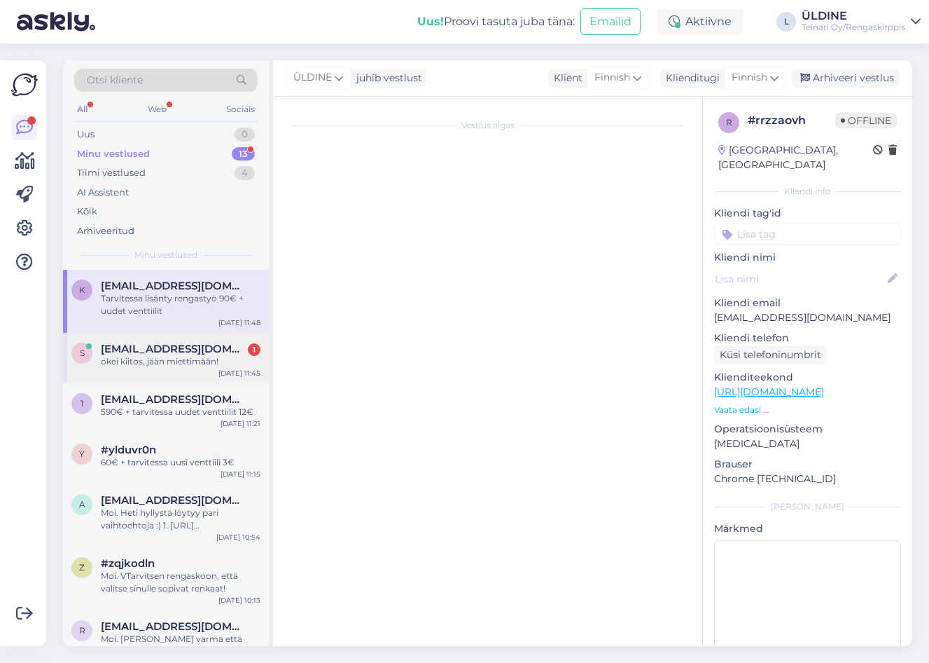
scroll to position [496, 0]
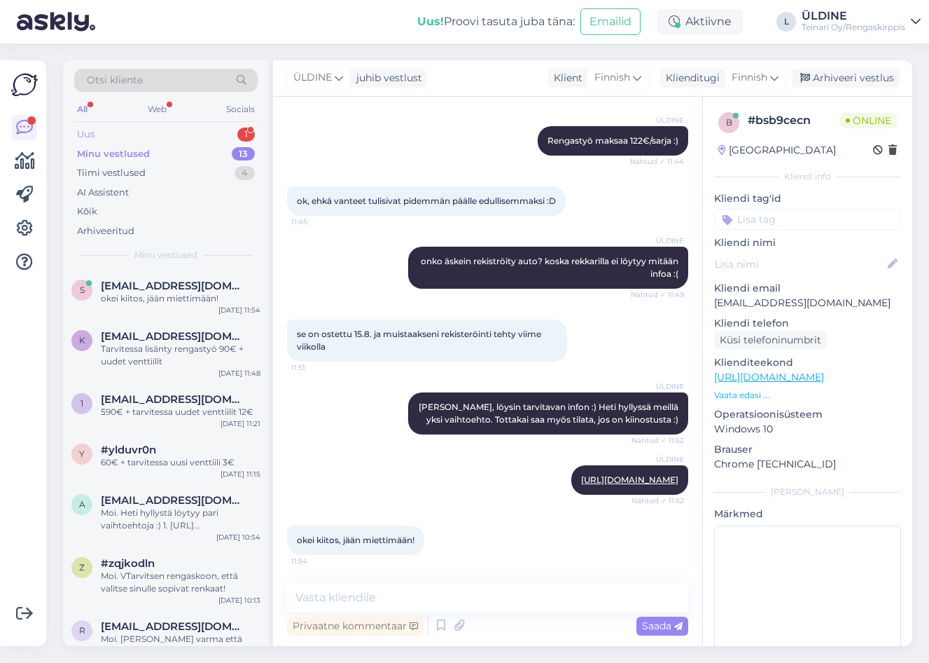
click at [90, 130] on div "Uus" at bounding box center [86, 134] width 18 height 14
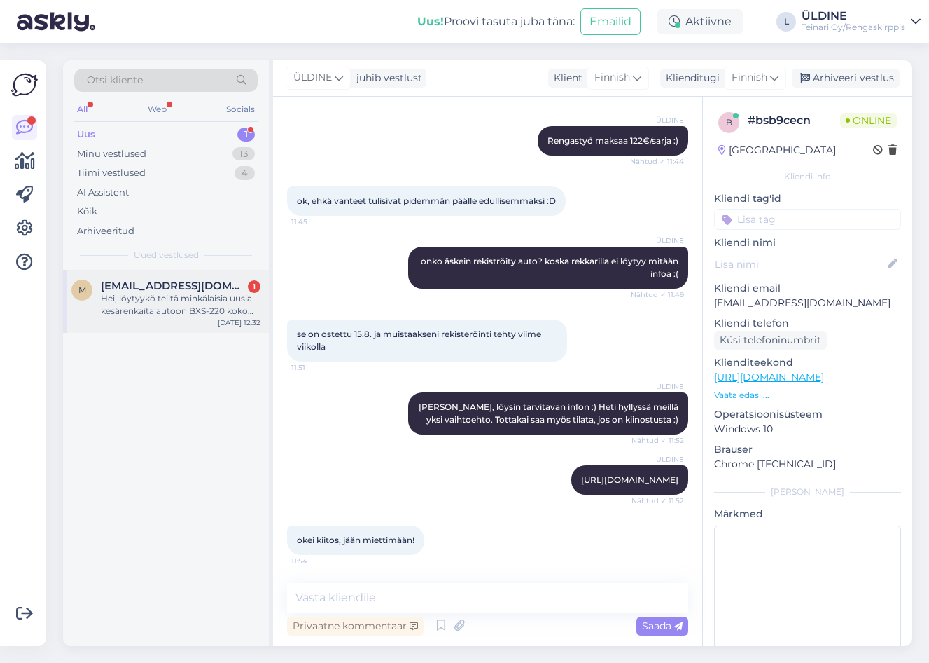
click at [162, 307] on div "Hei, löytyykö teiltä minkälaisia uusia kesärenkaita autoon BXS-220 koko 225/45R…" at bounding box center [181, 304] width 160 height 25
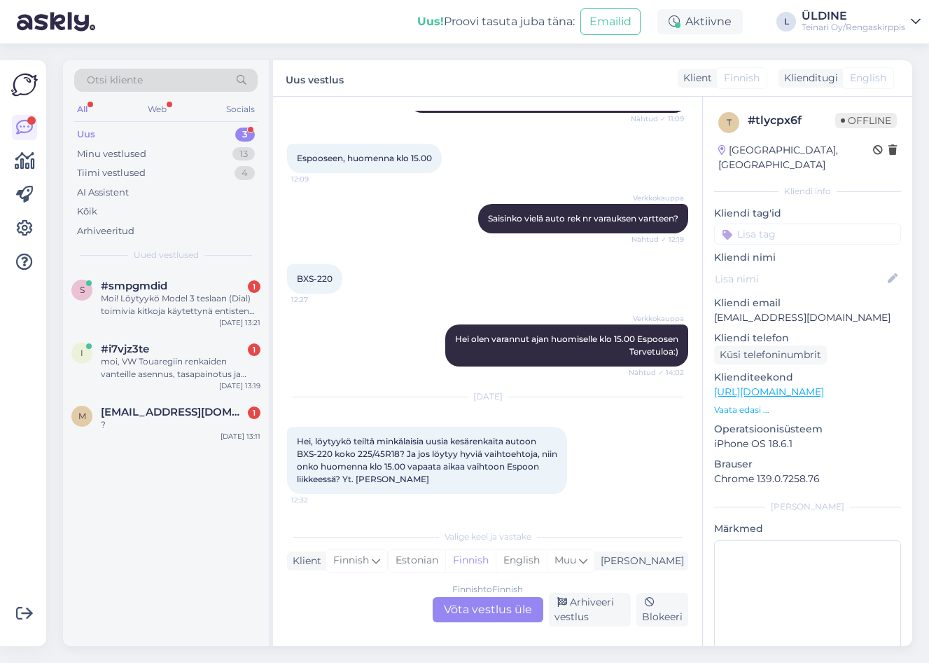
scroll to position [323, 0]
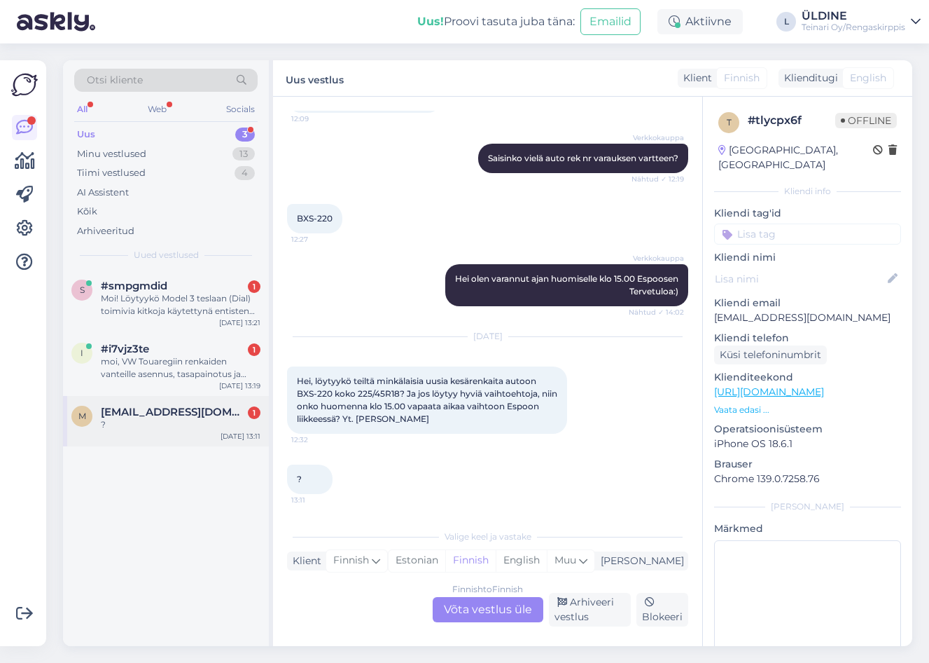
drag, startPoint x: 122, startPoint y: 415, endPoint x: 207, endPoint y: 418, distance: 85.5
click at [122, 415] on span "[EMAIL_ADDRESS][DOMAIN_NAME]" at bounding box center [174, 411] width 146 height 13
click at [136, 363] on div "moi, VW Touaregiin renkaiden vanteille asennus, tasapainotus ja asennus autoon,…" at bounding box center [181, 367] width 160 height 25
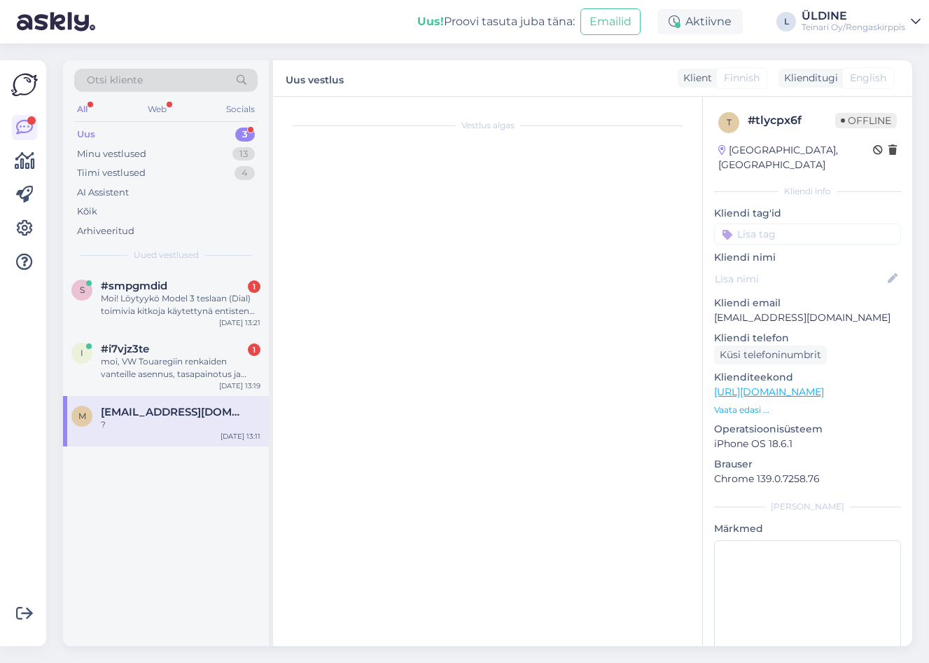
scroll to position [0, 0]
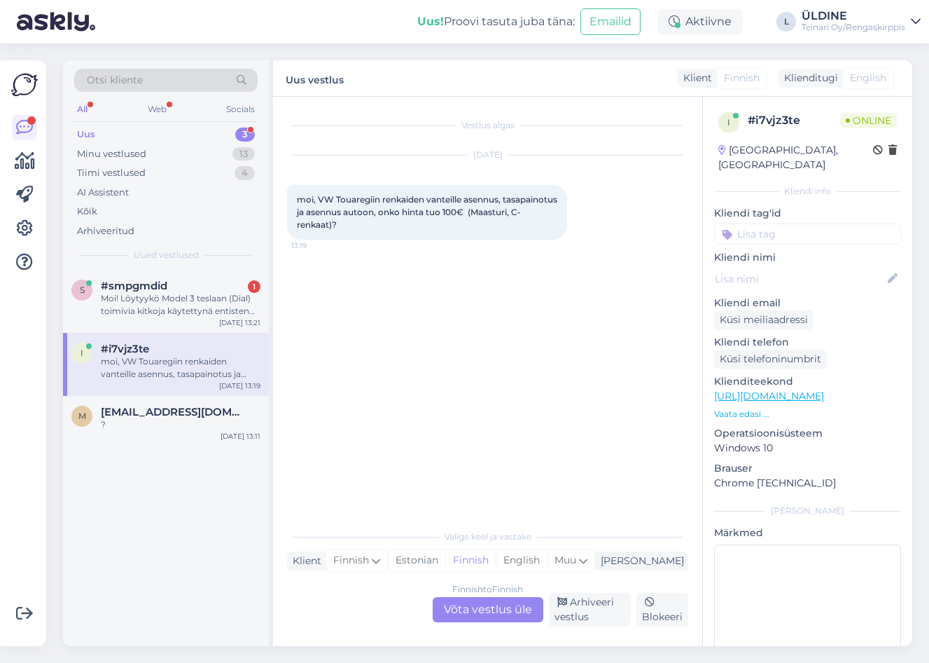
drag, startPoint x: 487, startPoint y: 613, endPoint x: 491, endPoint y: 606, distance: 7.6
click at [487, 613] on div "Finnish to Finnish Võta vestlus üle" at bounding box center [488, 609] width 111 height 25
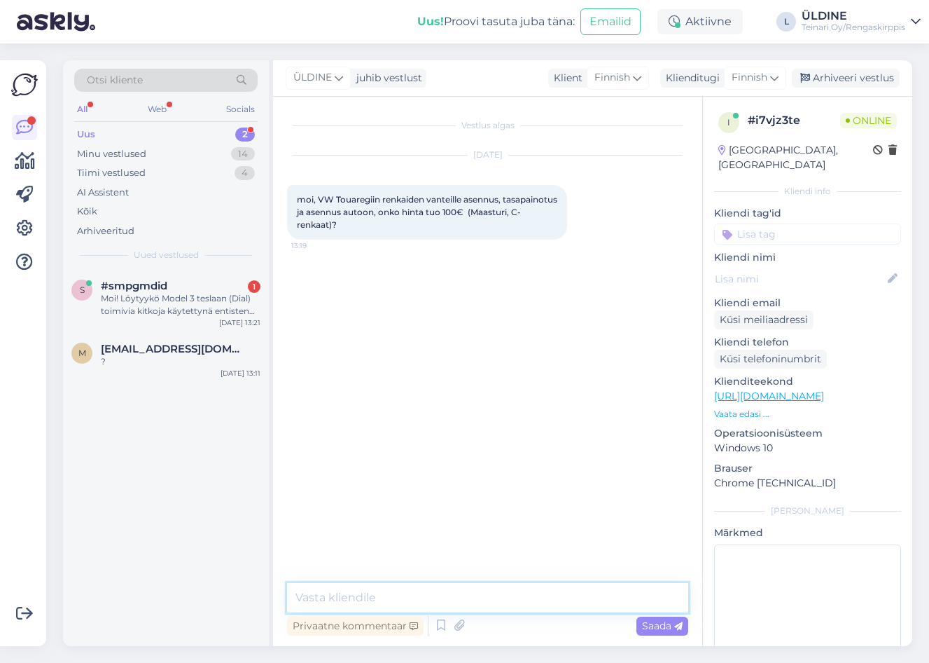
click at [425, 592] on textarea at bounding box center [487, 597] width 401 height 29
type textarea "Moi. Rengastyön hintaa riipuu rengaskoosta"
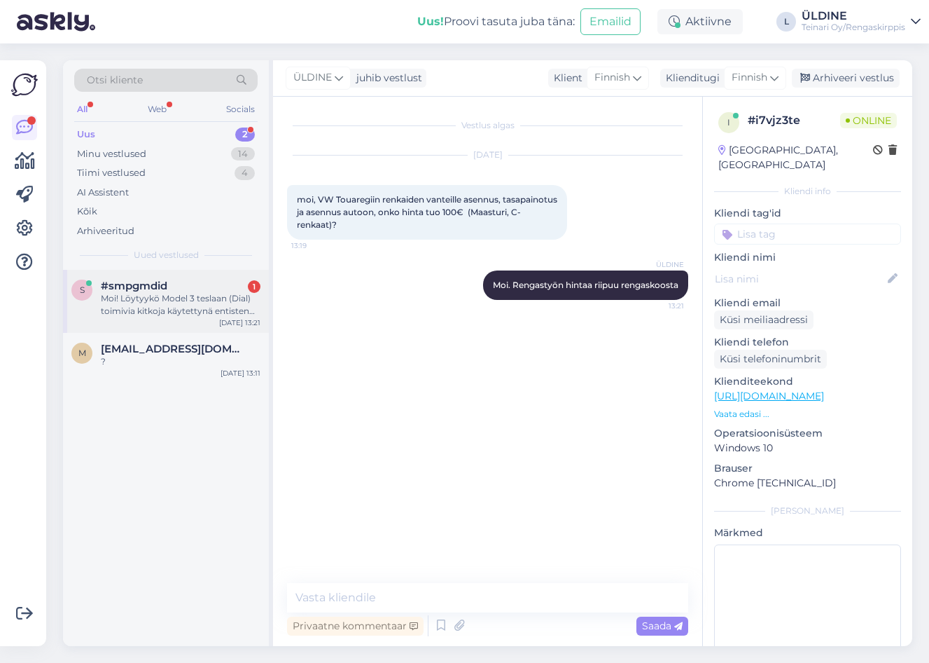
click at [177, 303] on div "Moi! Löytyykö Model 3 teslaan (Dial) toimivia kitkoja käytettynä entisten tilal…" at bounding box center [181, 304] width 160 height 25
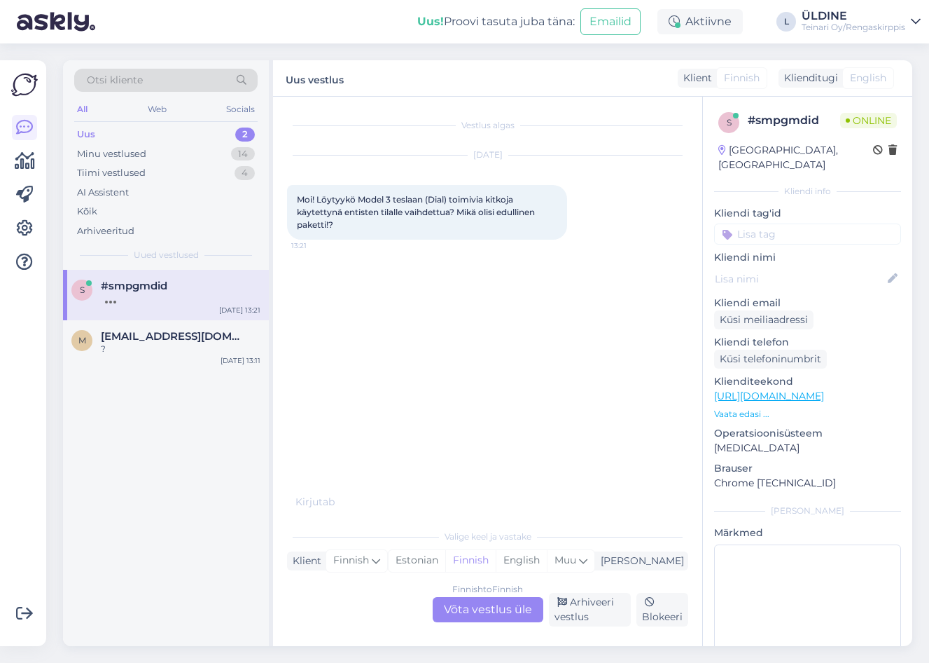
click at [517, 609] on div "Finnish to Finnish Võta vestlus üle" at bounding box center [488, 609] width 111 height 25
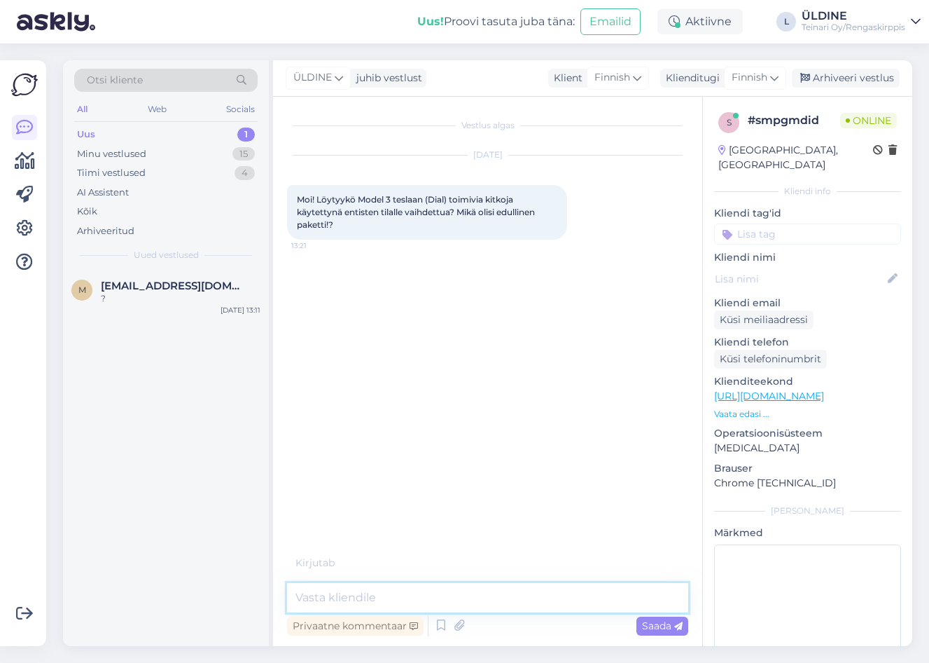
click at [422, 595] on textarea at bounding box center [487, 597] width 401 height 29
type textarea "Moi. Mikä tuumakoko sinua kiinostaa ja mika on auton vuosimalli?"
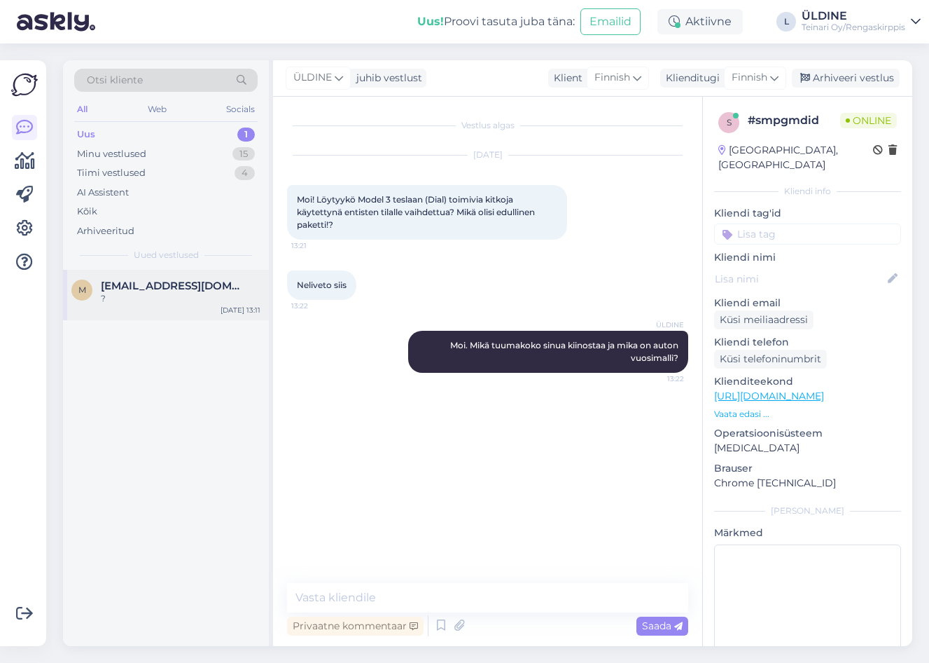
click at [170, 291] on span "[EMAIL_ADDRESS][DOMAIN_NAME]" at bounding box center [174, 285] width 146 height 13
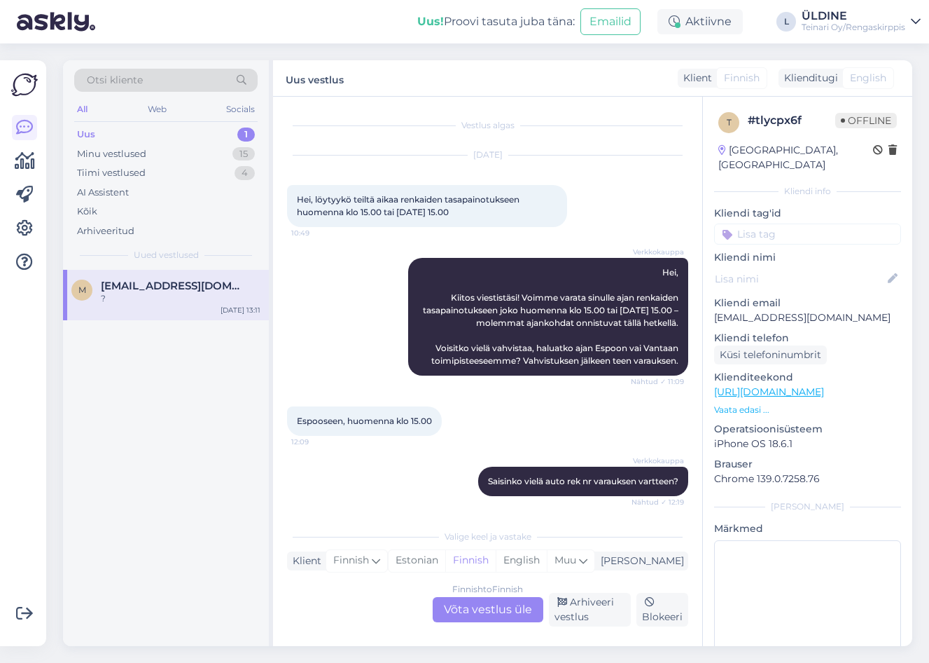
scroll to position [323, 0]
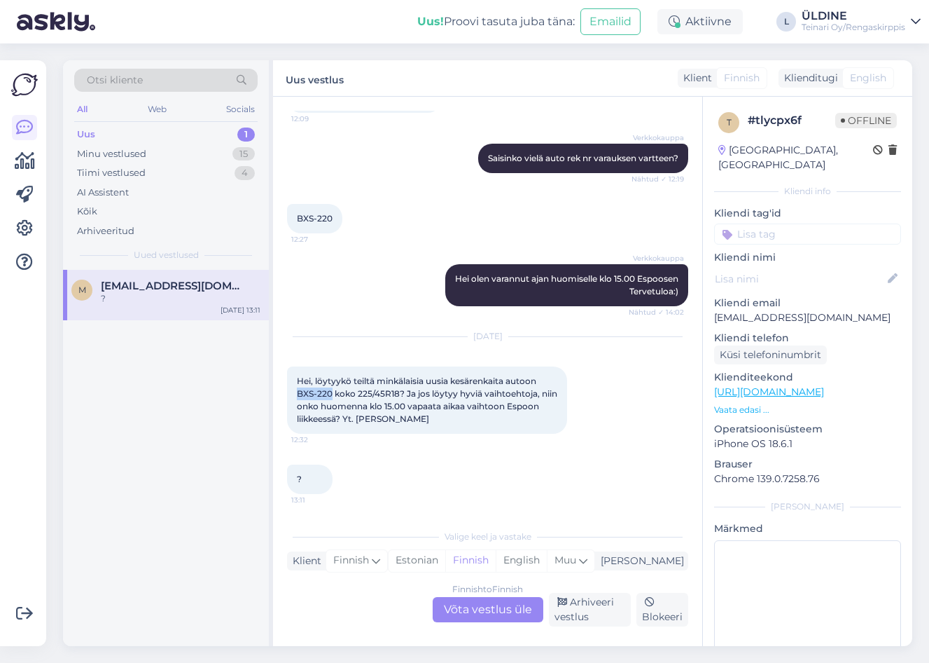
drag, startPoint x: 298, startPoint y: 394, endPoint x: 333, endPoint y: 394, distance: 35.7
click at [333, 394] on span "Hei, löytyykö teiltä minkälaisia uusia kesärenkaita autoon BXS-220 koko 225/45R…" at bounding box center [428, 399] width 263 height 48
drag, startPoint x: 333, startPoint y: 394, endPoint x: 310, endPoint y: 394, distance: 23.1
copy span "BXS-220"
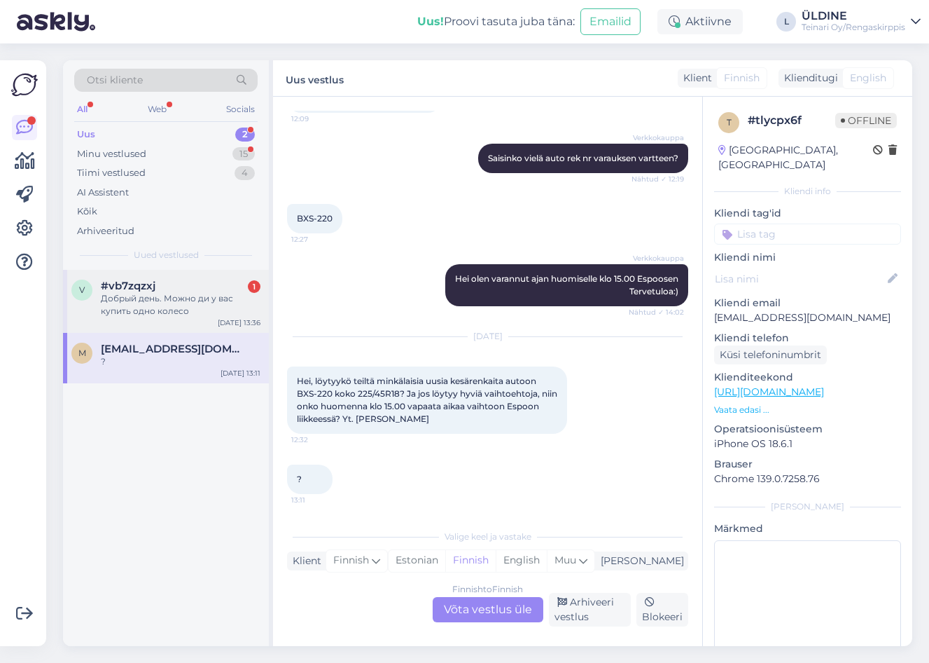
click at [173, 301] on div "Добрый день. Можно ди у вас купить одно колесо" at bounding box center [181, 304] width 160 height 25
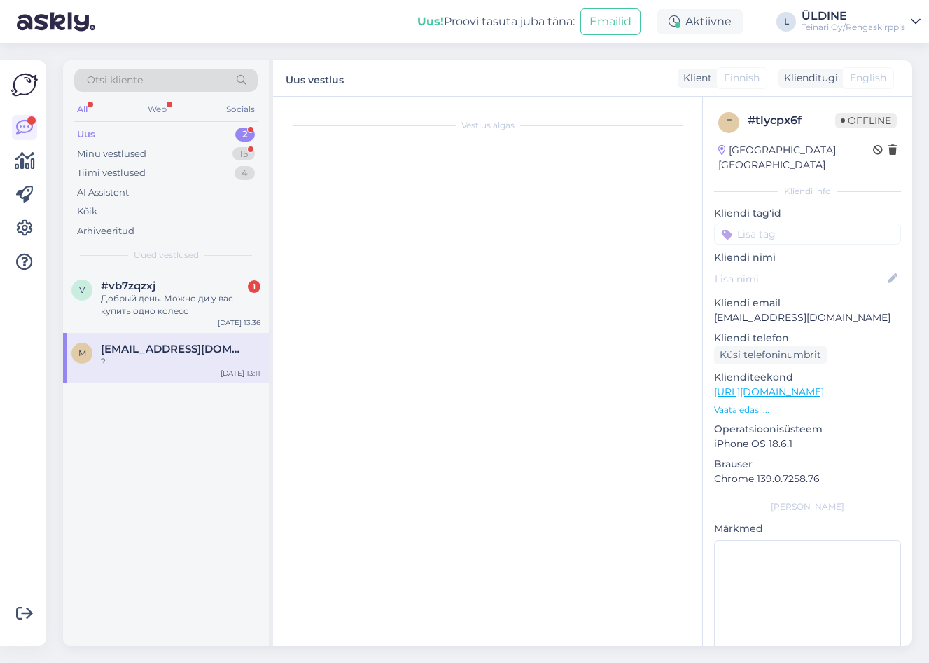
scroll to position [0, 0]
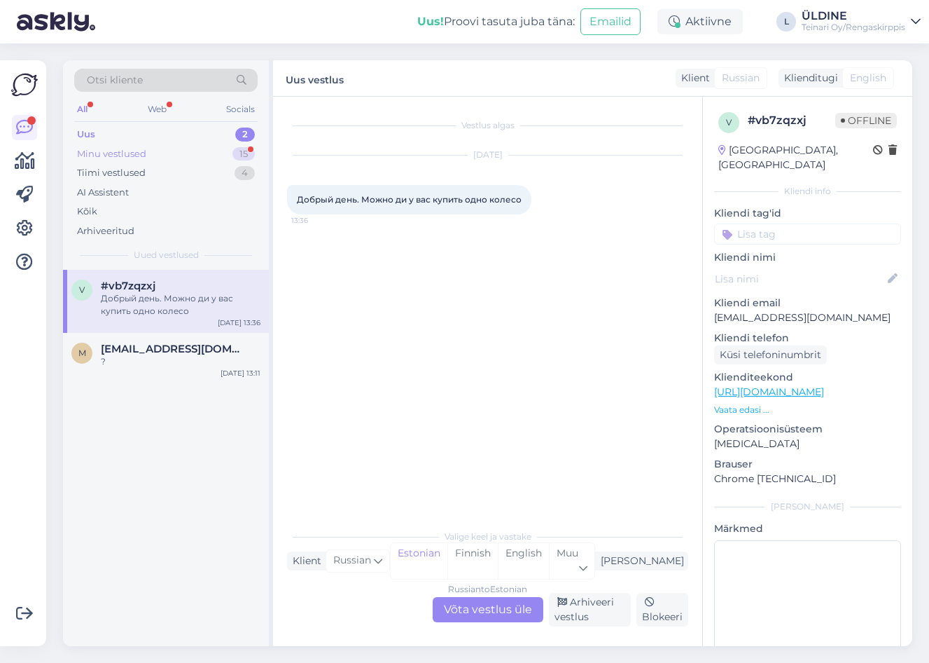
click at [138, 155] on div "Minu vestlused" at bounding box center [111, 154] width 69 height 14
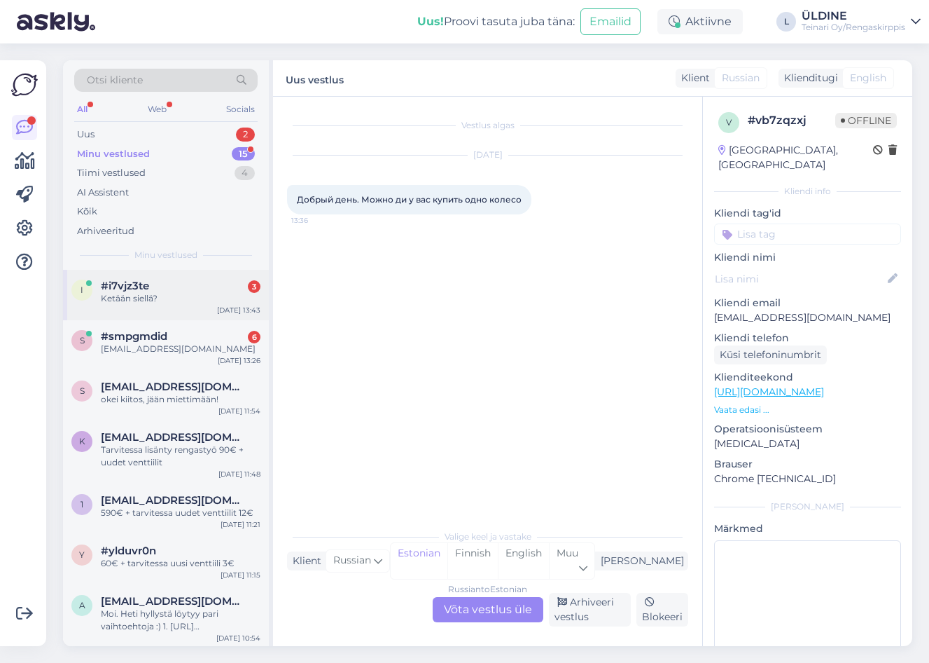
click at [126, 287] on span "#i7vjz3te" at bounding box center [125, 285] width 48 height 13
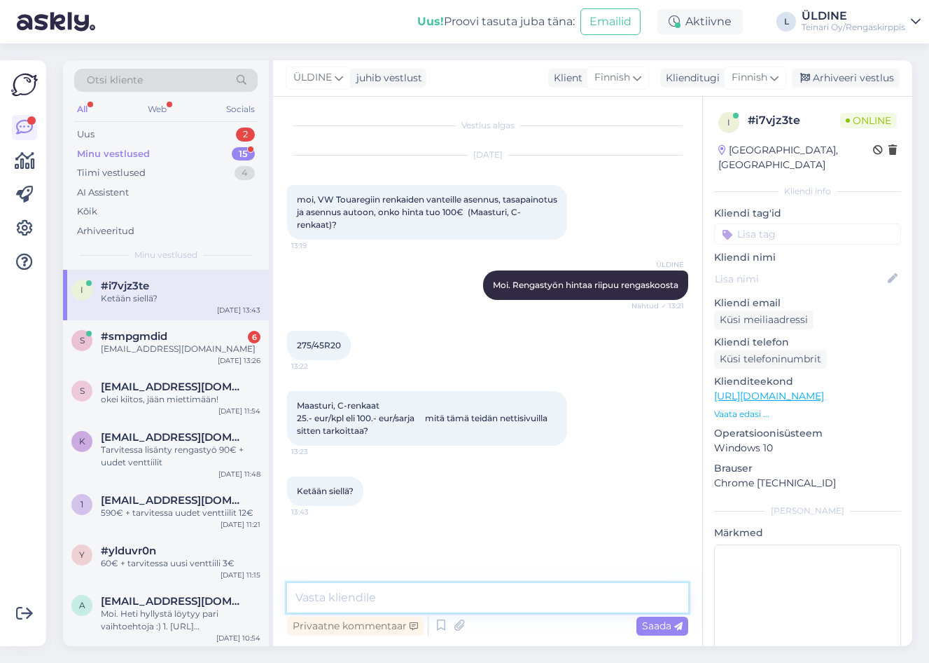
click at [396, 595] on textarea at bounding box center [487, 597] width 401 height 29
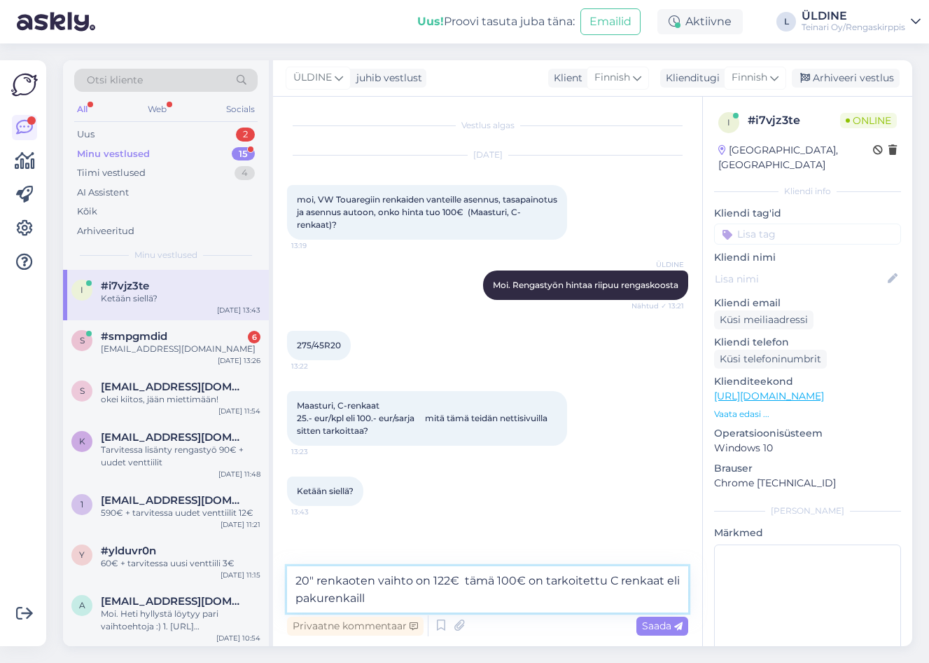
type textarea "20" renkaoten vaihto on 122€ tämä 100€ on tarkoitettu C renkaat eli pakurenkail…"
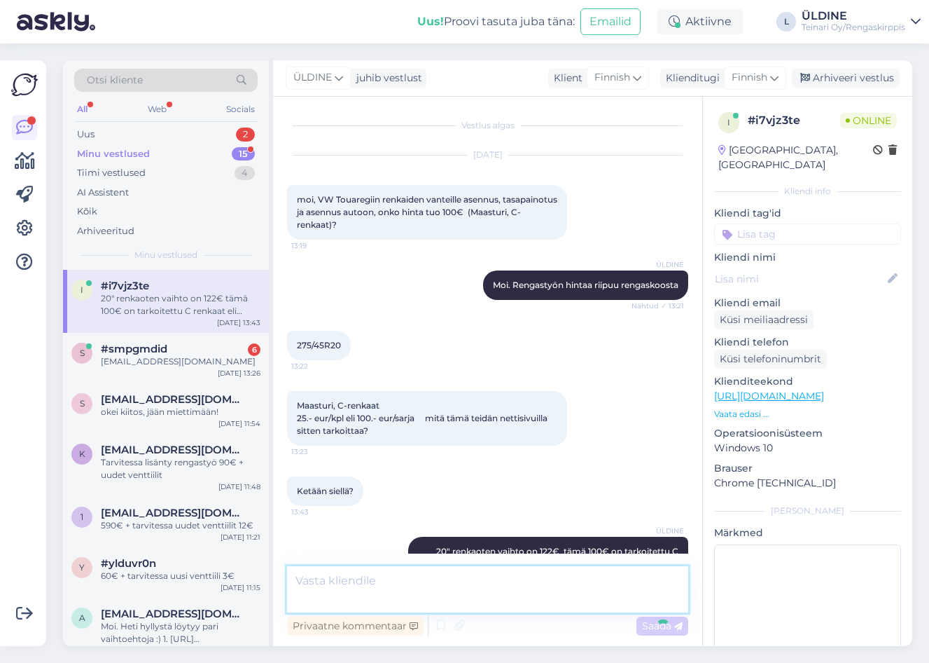
scroll to position [24, 0]
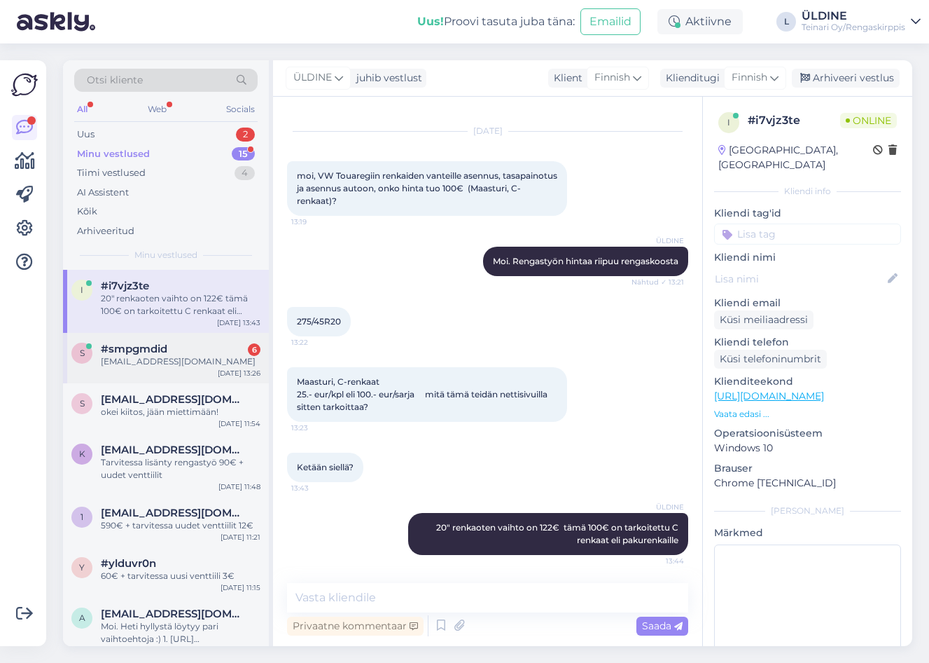
click at [165, 347] on span "#smpgmdid" at bounding box center [134, 348] width 67 height 13
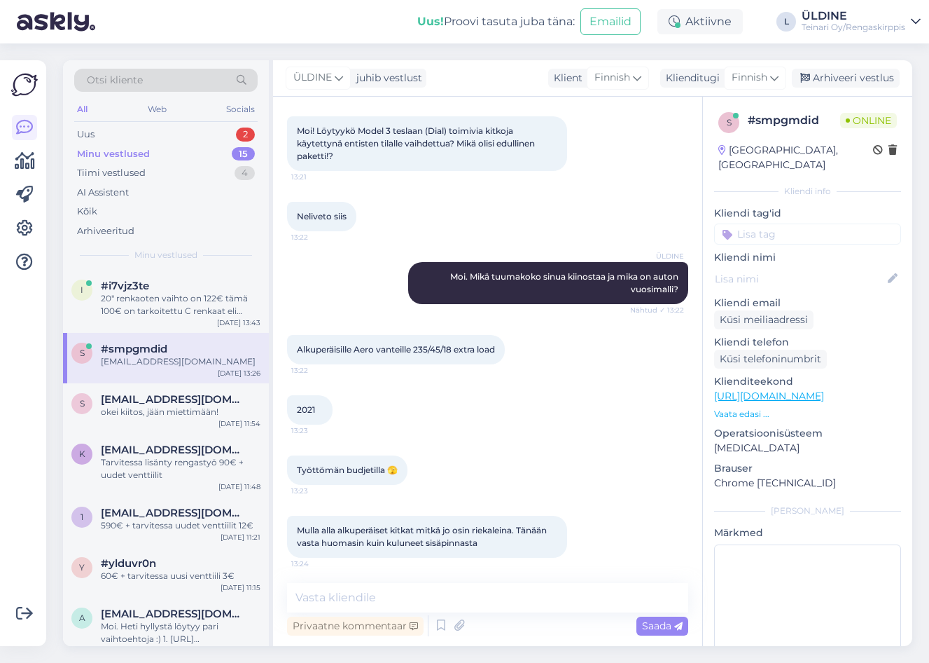
scroll to position [0, 0]
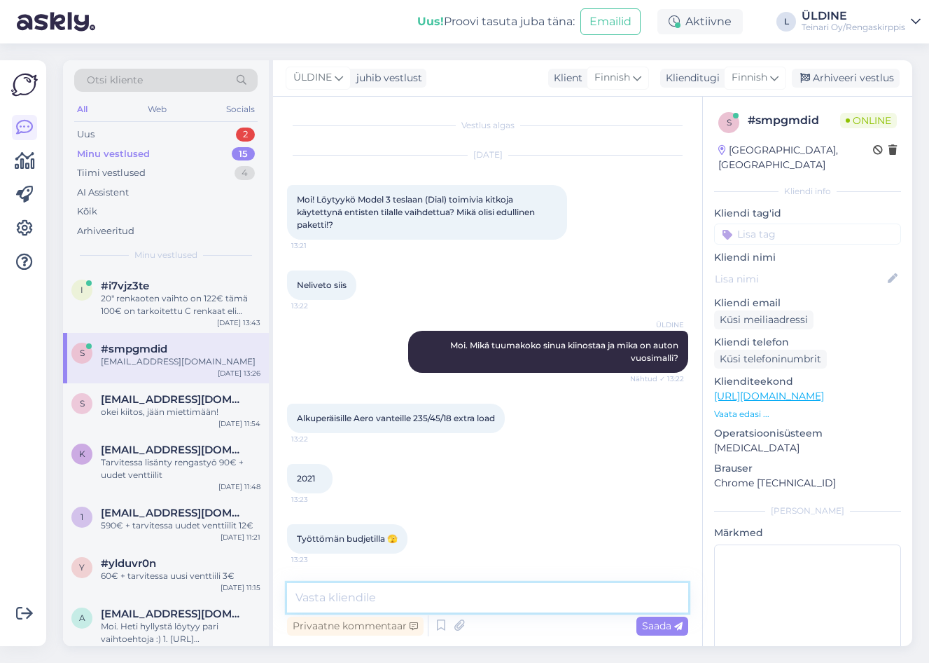
click at [344, 599] on textarea at bounding box center [487, 597] width 401 height 29
type textarea "Moi."
click at [217, 299] on div "Maasturi, c-renkaat = paku, on teillä kummat määreet" at bounding box center [181, 304] width 160 height 25
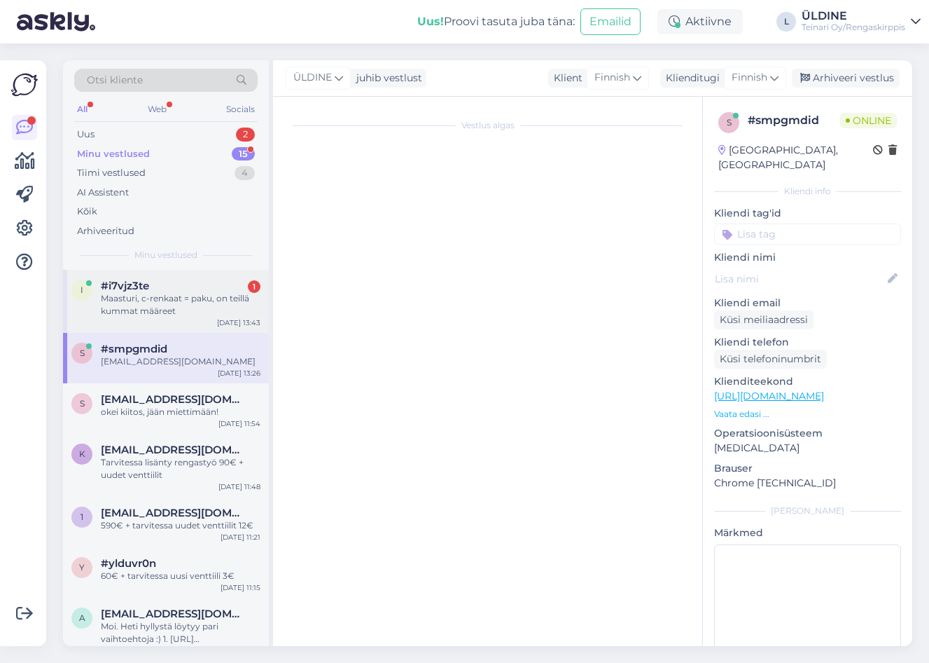
scroll to position [84, 0]
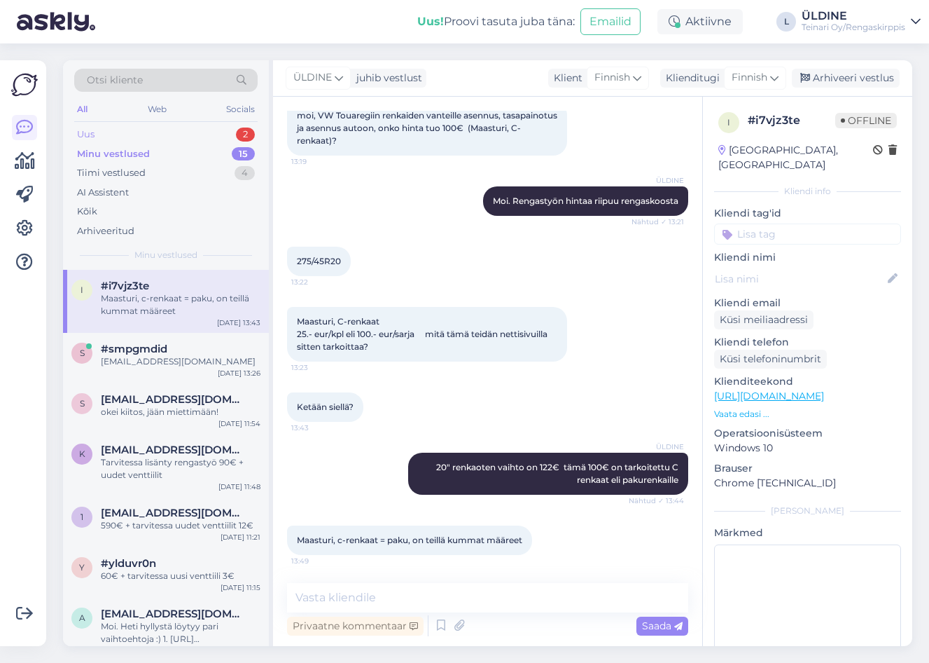
drag, startPoint x: 86, startPoint y: 134, endPoint x: 115, endPoint y: 134, distance: 28.7
click at [86, 134] on div "Uus" at bounding box center [86, 134] width 18 height 14
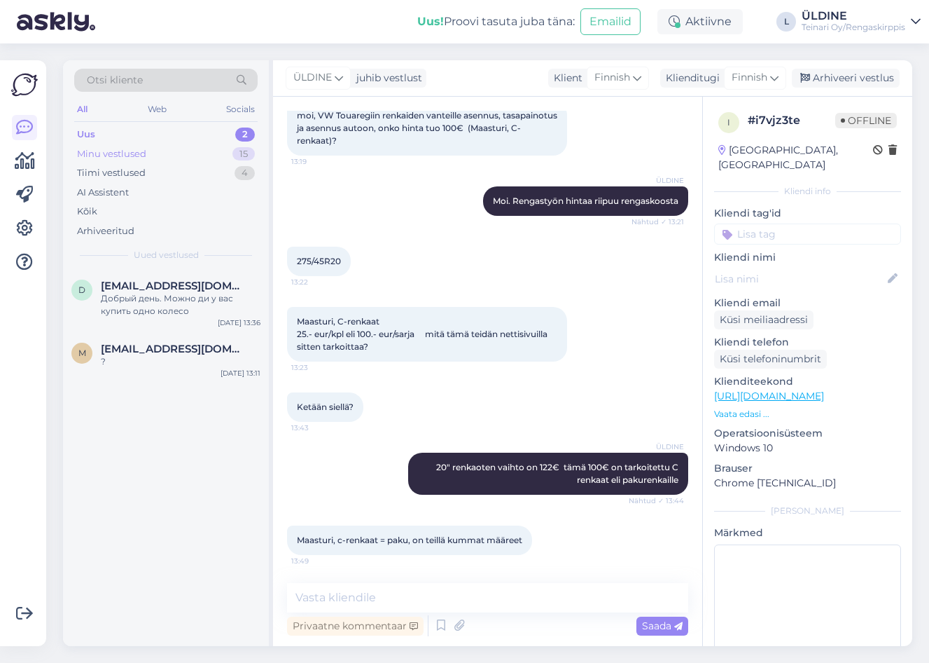
click at [137, 148] on div "Minu vestlused" at bounding box center [111, 154] width 69 height 14
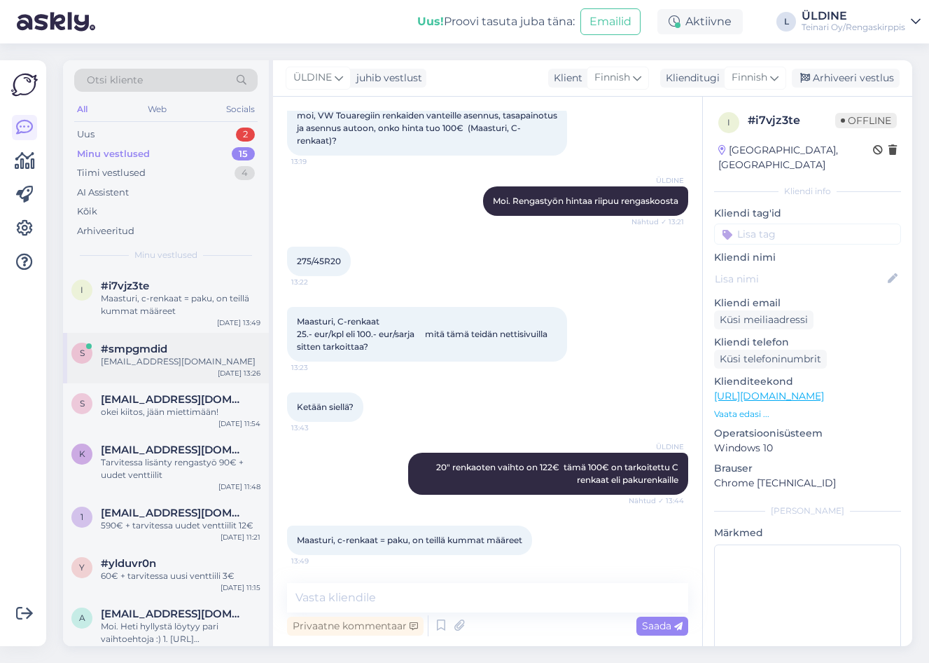
click at [139, 350] on span "#smpgmdid" at bounding box center [134, 348] width 67 height 13
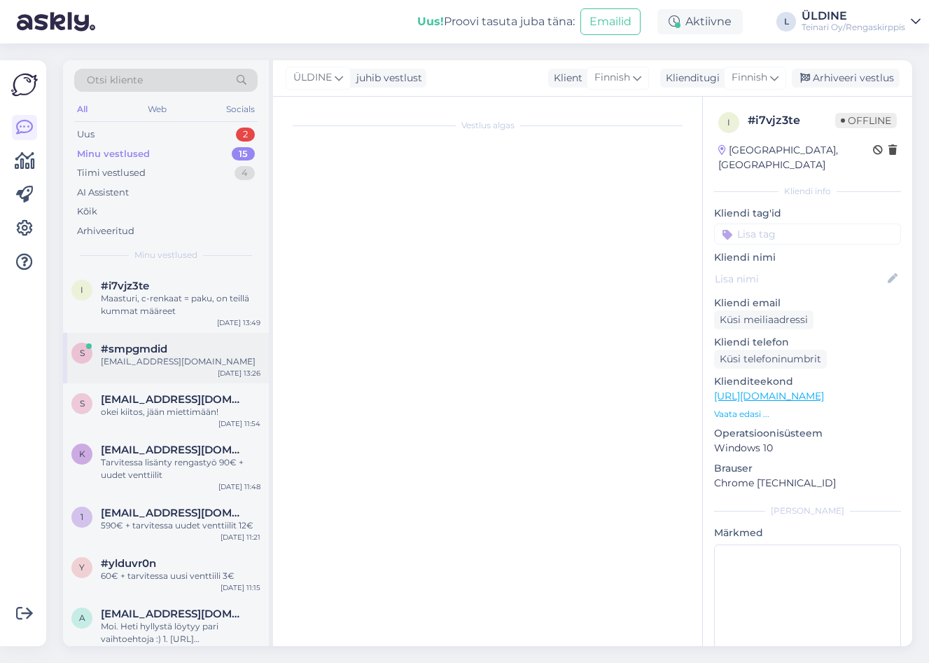
scroll to position [192, 0]
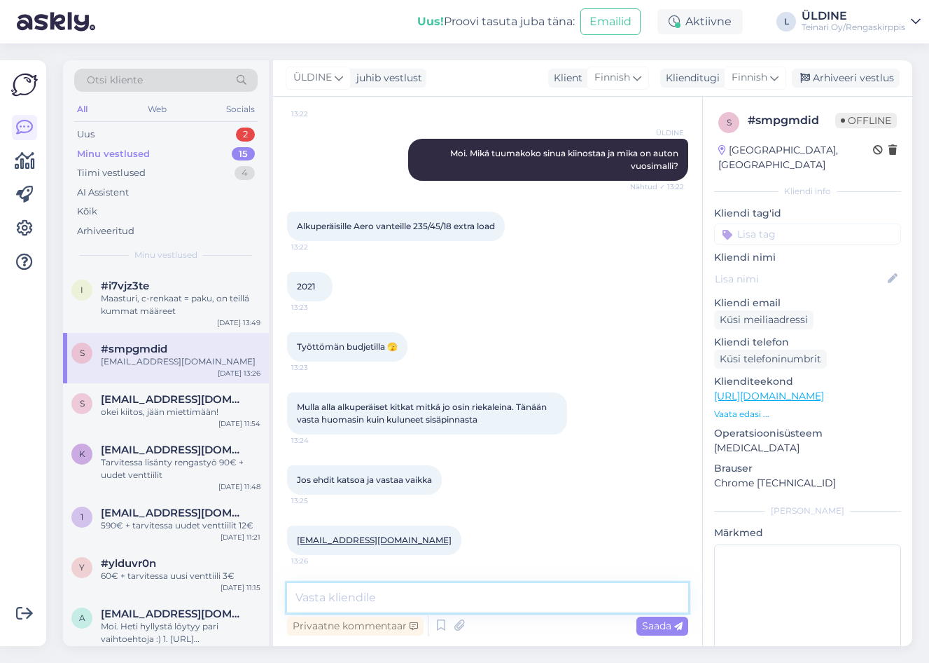
click at [345, 597] on textarea at bounding box center [487, 597] width 401 height 29
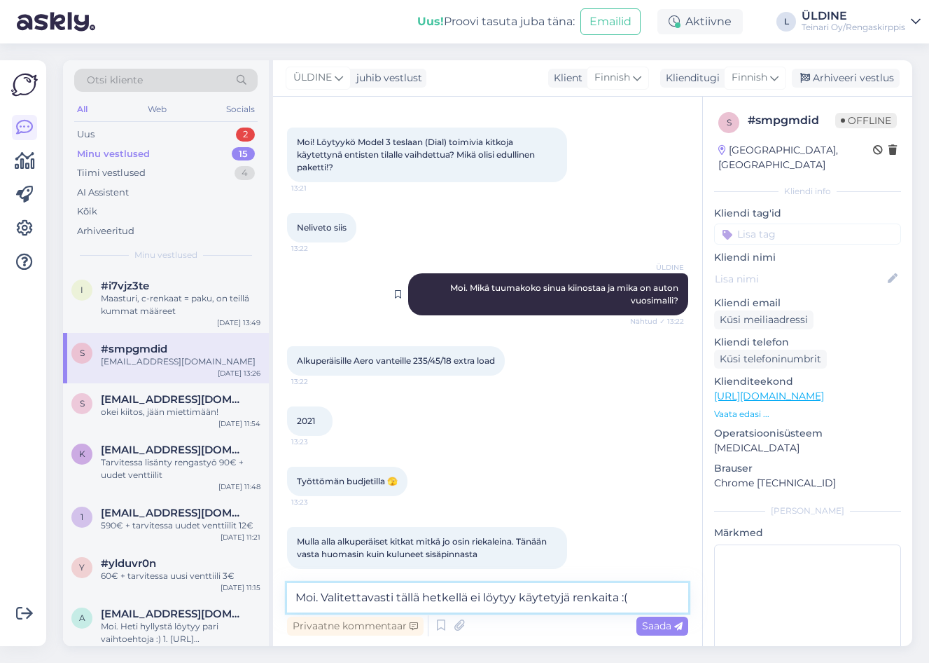
scroll to position [0, 0]
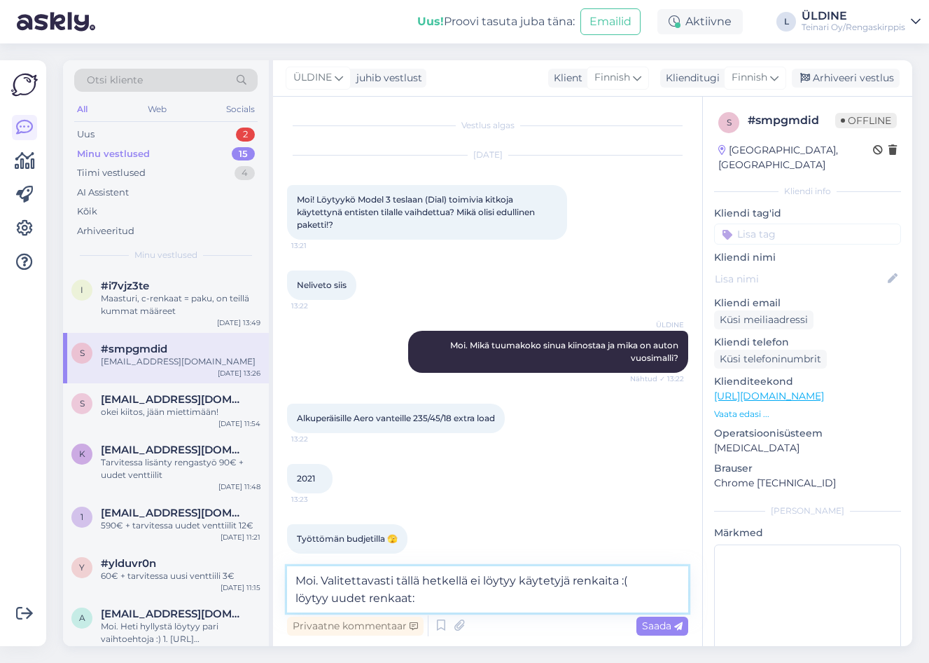
paste textarea "[URL][DOMAIN_NAME]"
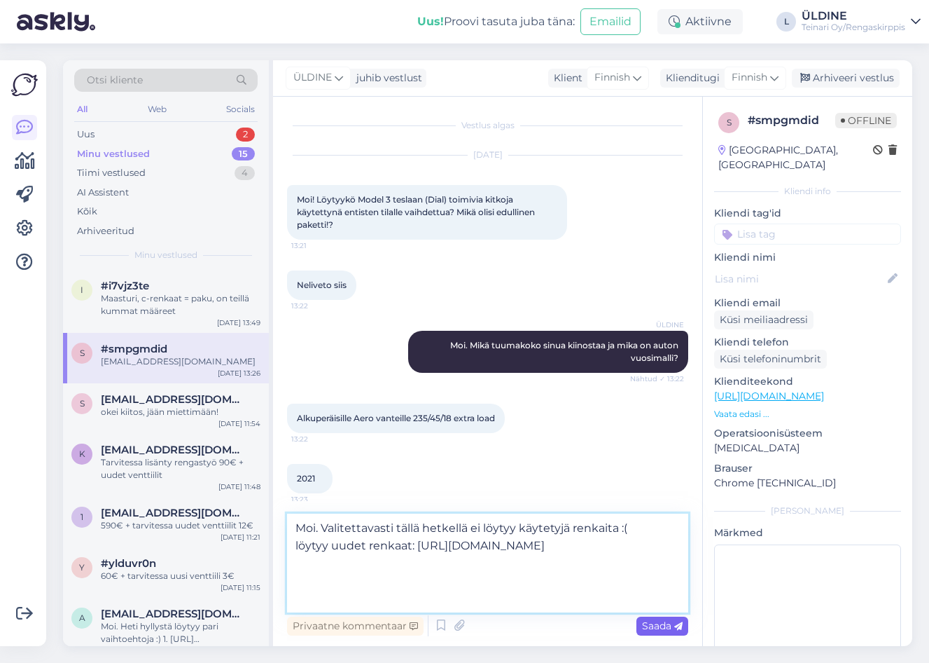
type textarea "Moi. Valitettavasti tällä hetkellä ei löytyy käytetyjä renkaita :( löytyy uudet…"
click at [655, 625] on span "Saada" at bounding box center [662, 625] width 41 height 13
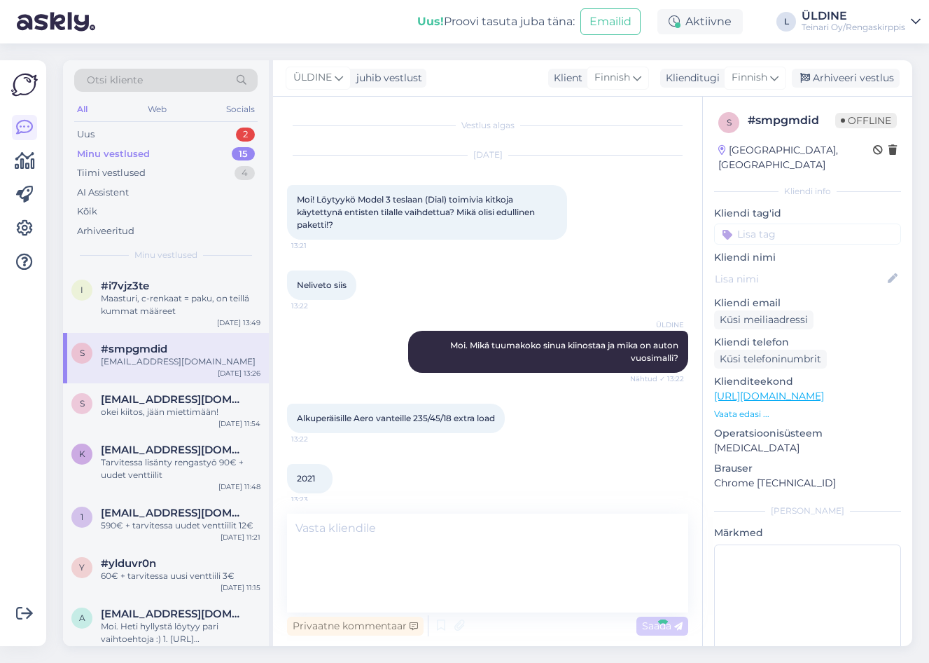
scroll to position [303, 0]
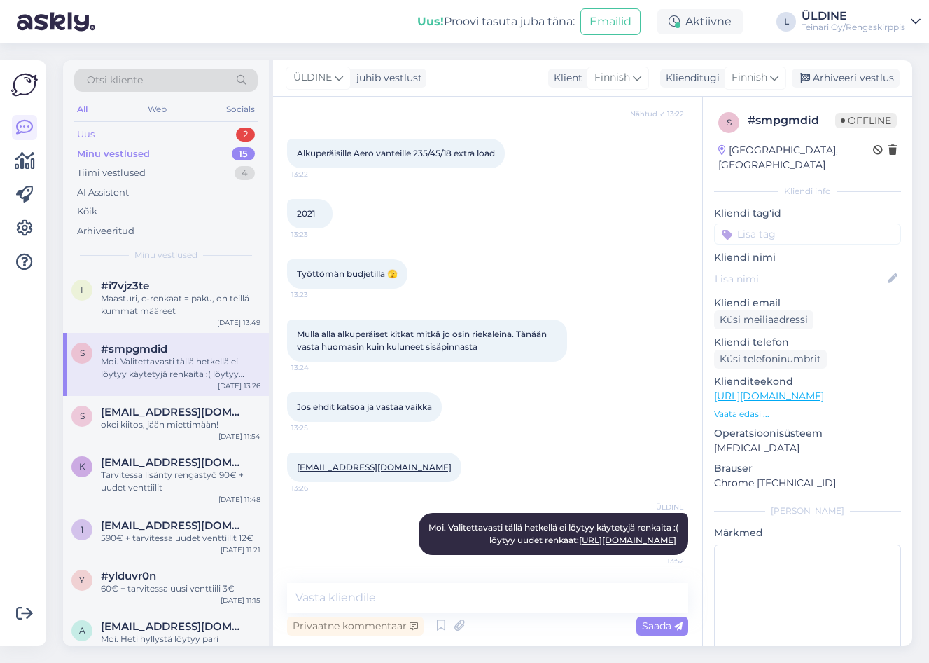
click at [90, 134] on div "Uus" at bounding box center [86, 134] width 18 height 14
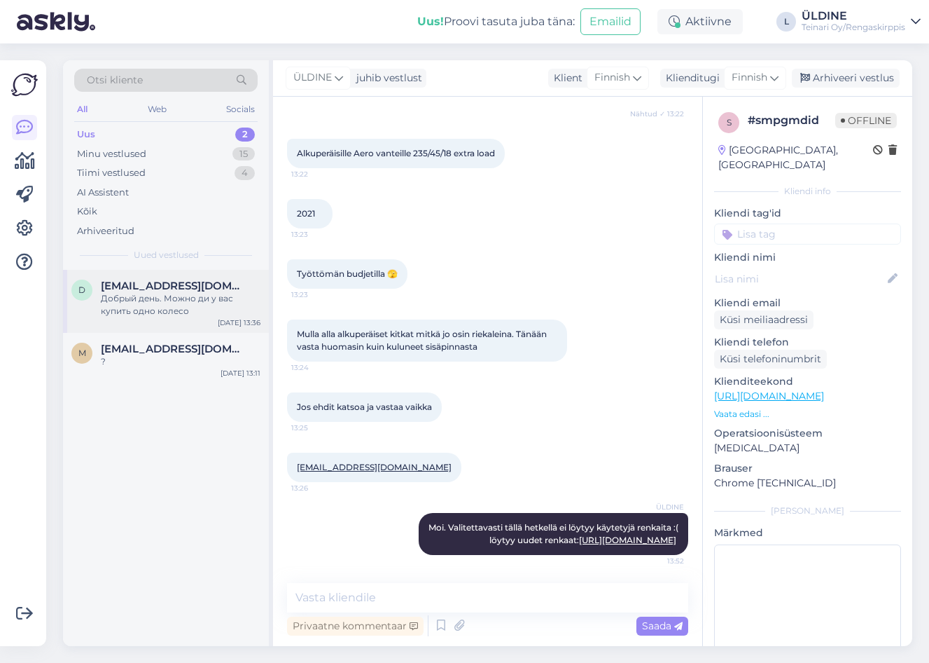
click at [116, 289] on span "[EMAIL_ADDRESS][DOMAIN_NAME]" at bounding box center [174, 285] width 146 height 13
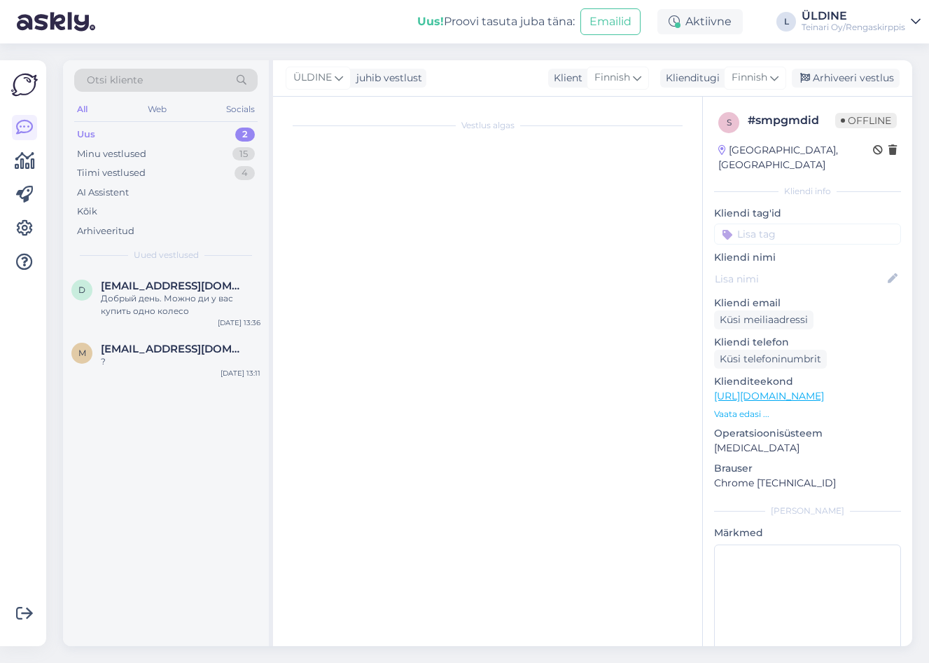
scroll to position [0, 0]
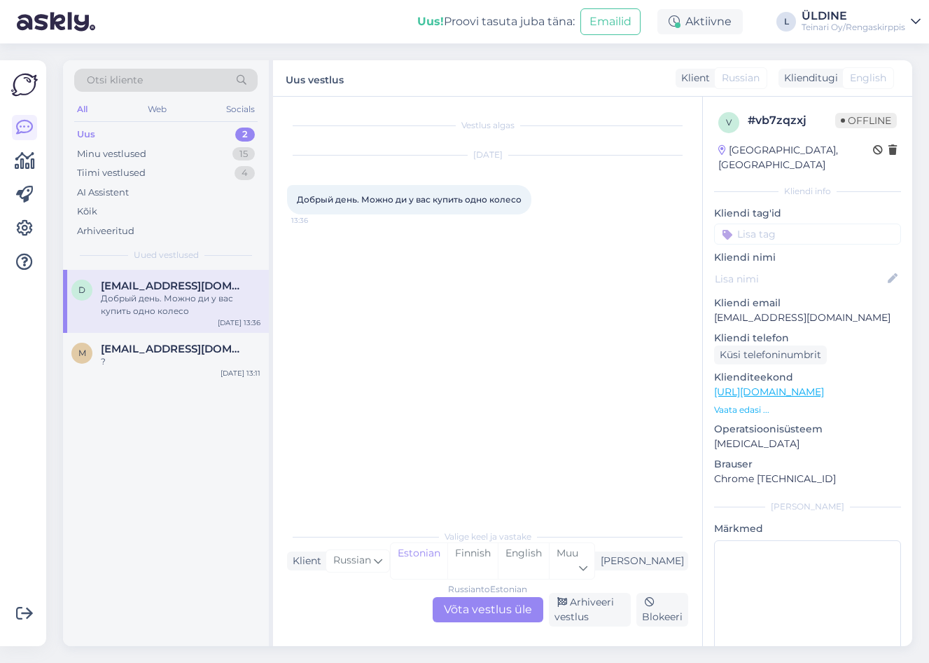
click at [488, 612] on div "Russian to Estonian Võta vestlus üle" at bounding box center [488, 609] width 111 height 25
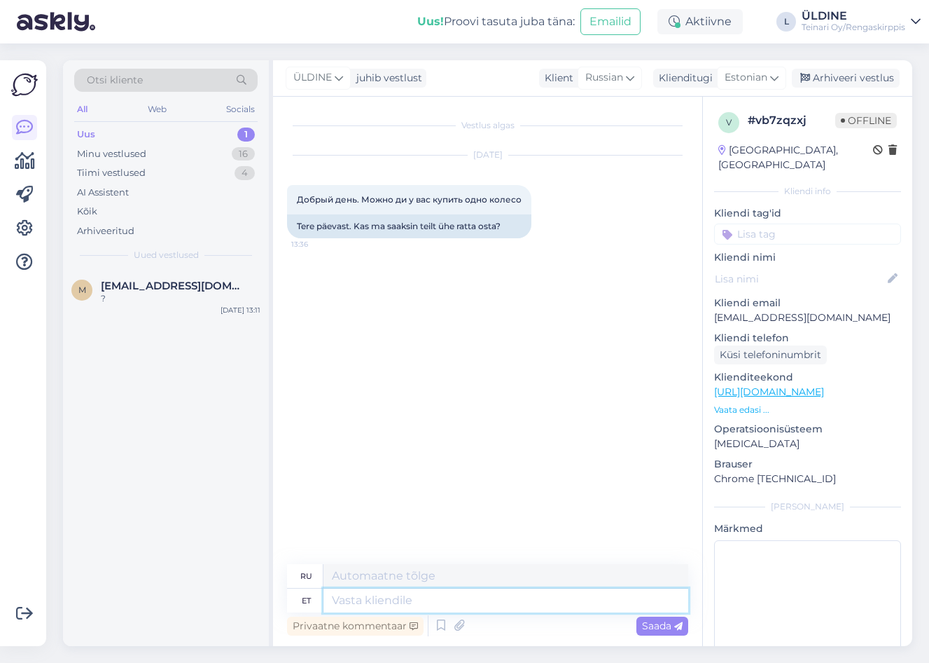
drag, startPoint x: 416, startPoint y: 602, endPoint x: 471, endPoint y: 588, distance: 56.2
click at [415, 603] on textarea at bounding box center [506, 600] width 365 height 24
type textarea "Tere."
type textarea "Привет."
type textarea "Tere. [PERSON_NAME]"
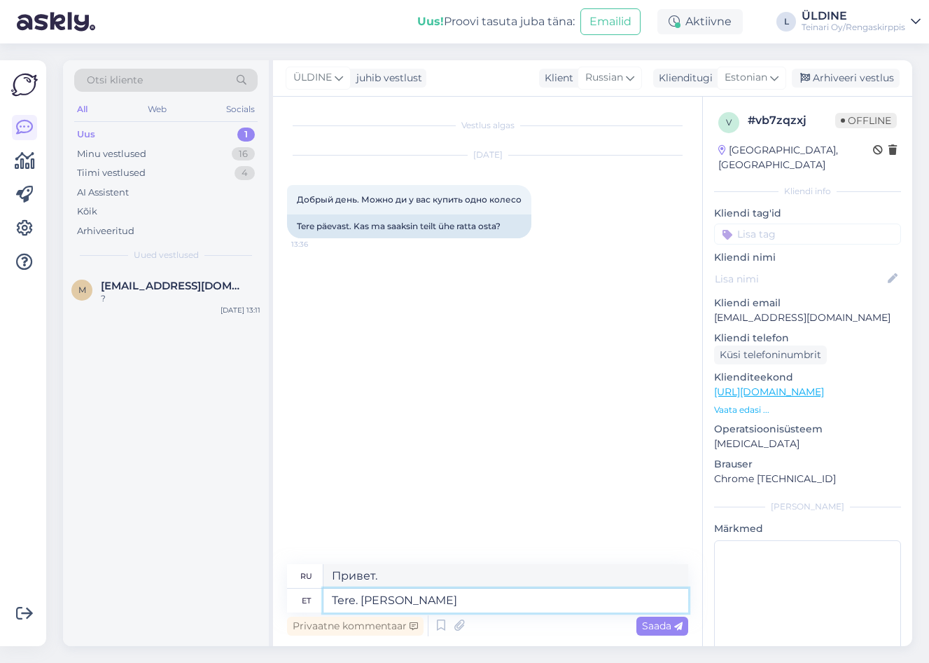
type textarea "Привет. Если"
type textarea "Tere. Kui meil"
type textarea "Привет. Если мы"
type textarea "Tere. Kui meil on"
type textarea "Привет. Если у нас есть"
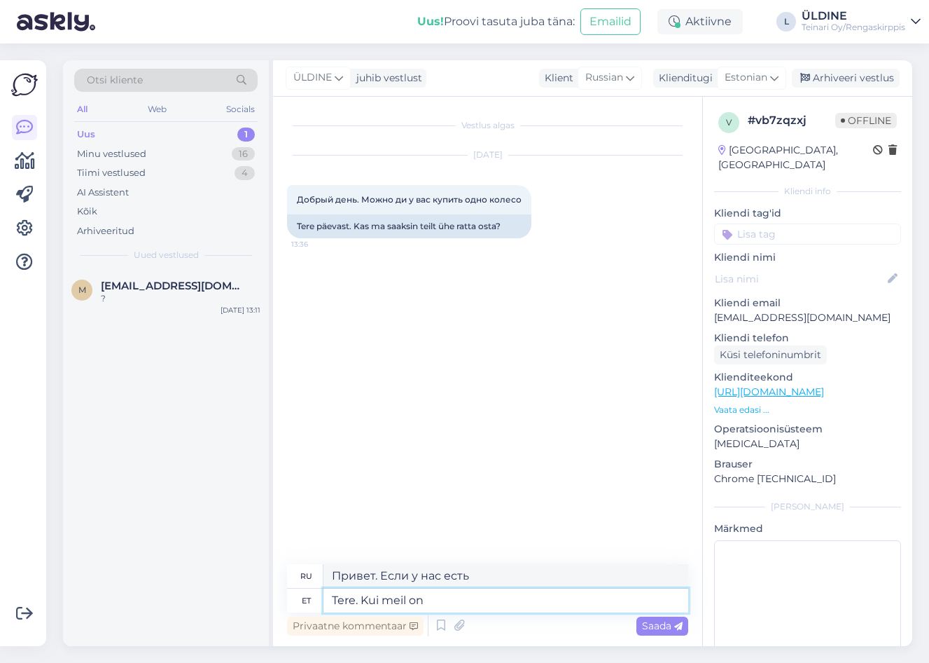
type textarea "Tere. Kui meil on p"
type textarea "Привет. Если у нас есть p"
type textarea "Tere. Kui meil on pakkuda s"
type textarea "Здравствуйте. Если у нас есть что предложить"
type textarea "Tere. Kui meil on pakkuda sellist"
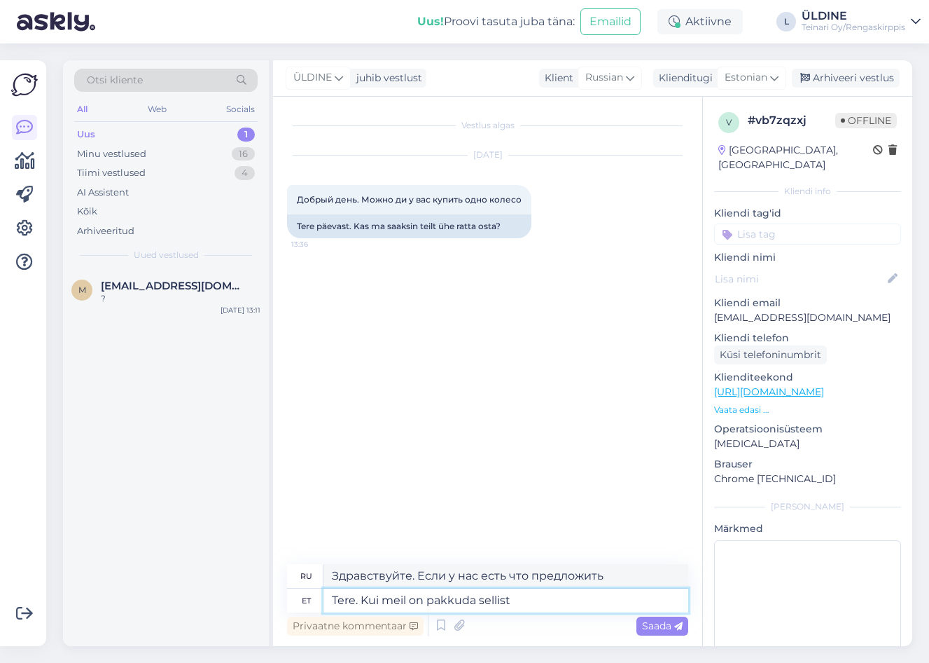
type textarea "Здравствуйте. Если у нас есть что-то подобное,"
type textarea "Tere. Kui meil on pakkuda sellist :)"
type textarea "Привет. Если у нас есть что предложить :)"
type textarea "Tere. Kui meil on pakkuda sellist :) Uus"
type textarea "Привет. Если у нас есть что-то подобное, что можно предложить :) Новый"
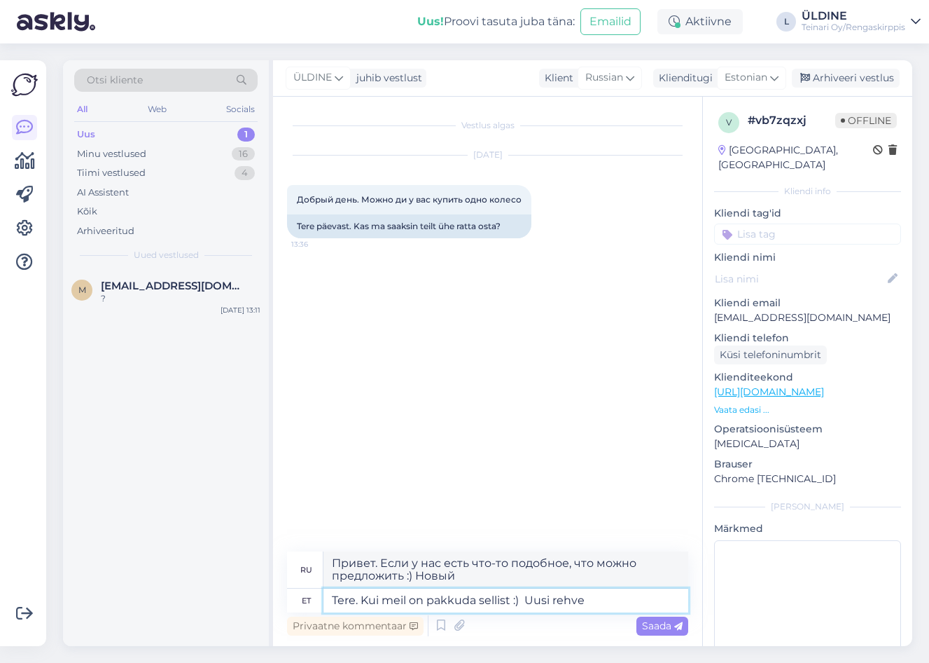
type textarea "Tere. Kui meil on pakkuda sellist :) Uusi rehve"
type textarea "Привет. Если у нас есть что-то подобное, что можно предложить :) Новые шины"
type textarea "Tere. Kui meil on pakkuda sellist :) Uusi rehve saab"
type textarea "Здравствуйте. Если у нас есть что-то подобное, что можно предложить :) Новые ши…"
type textarea "Tere. Kui meil on pakkuda sellist :) Uusi rehve saab osta"
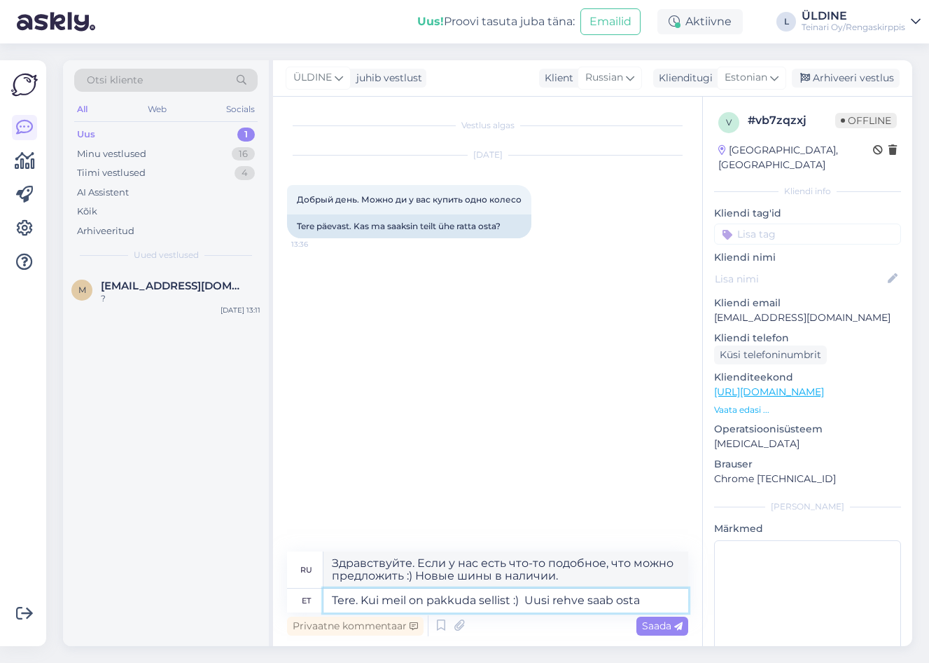
type textarea "Здравствуйте. Если у нас есть что-то подобное, что можно предложить :) Новые ши…"
type textarea "Tere. Kui meil on pakkuda sellist :) Uusi rehve saab osta y"
type textarea "Здравствуйте. Если у нас есть что-то подобное, то можно купить новые шины."
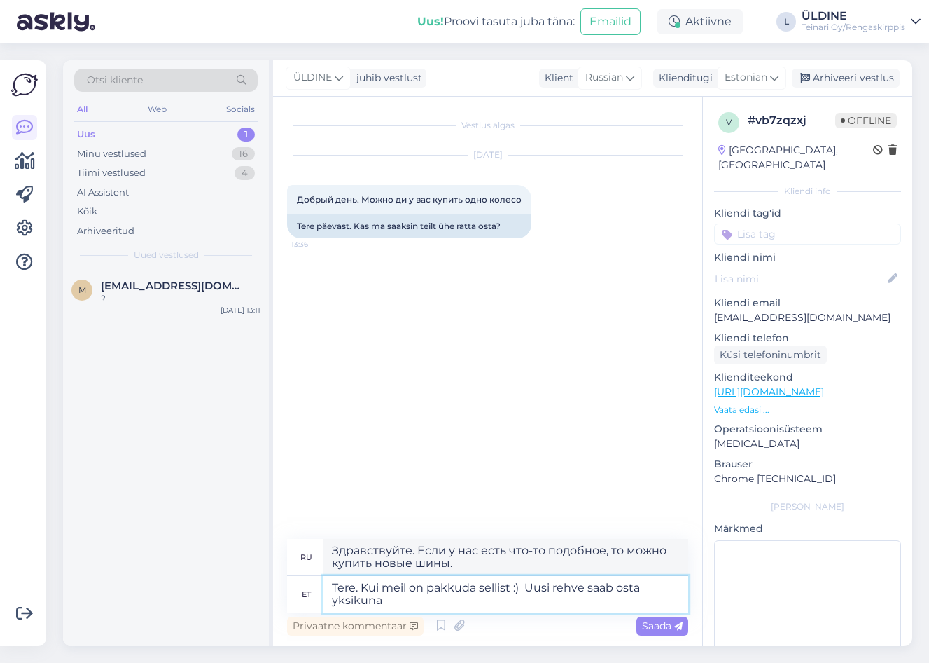
type textarea "Tere. Kui meil on pakkuda sellist :) Uusi rehve saab osta yksikuna"
type textarea "Здравствуйте. Если у нас есть что предложить :) Новые шины можно приобрести пош…"
type textarea "Tere. Kui meil on pakkuda sellist :) Uusi rehve saab osta yksikuna ja ka"
type textarea "Здравствуйте. Если у нас есть что-то подобное, что вы можете предложить :) Новы…"
type textarea "Tere. Kui meil on pakkuda sellist :) Uusi rehve saab osta yksikuna ja kasutatud…"
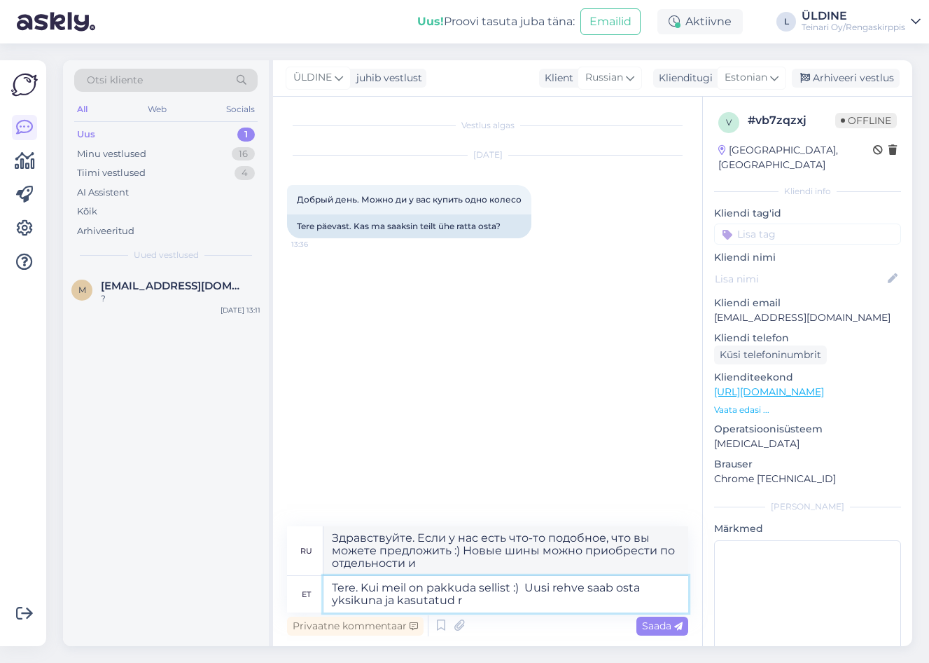
type textarea "Здравствуйте. Если у нас есть что предложить :) Новые шины можно купить отдельн…"
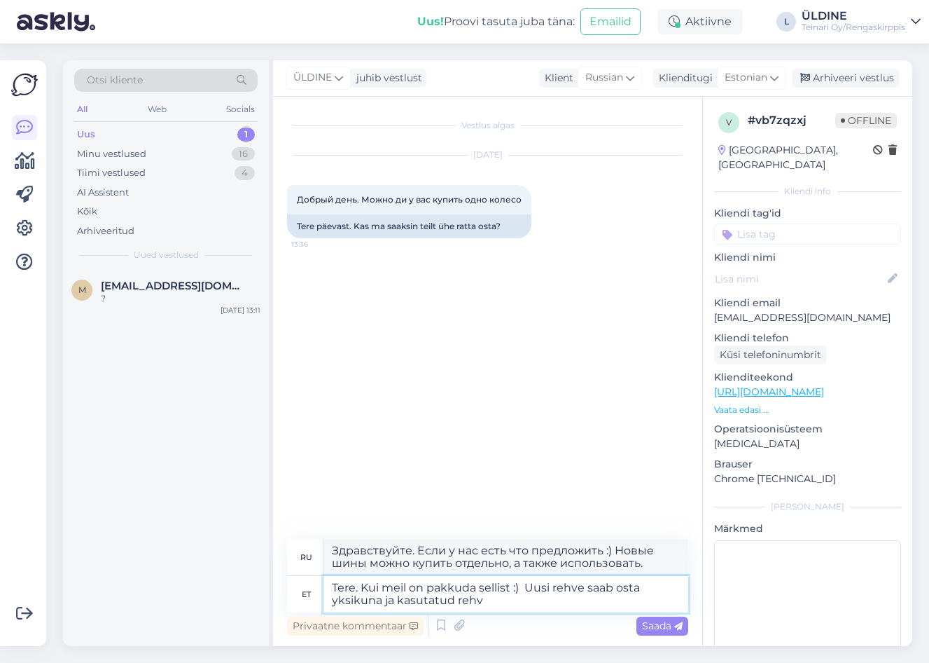
type textarea "Tere. Kui meil on pakkuda sellist :) Uusi rehve saab osta yksikuna ja kasutatud…"
type textarea "Здравствуйте. Если у нас есть что-то подобное, пожалуйста, подскажите :) Новые …"
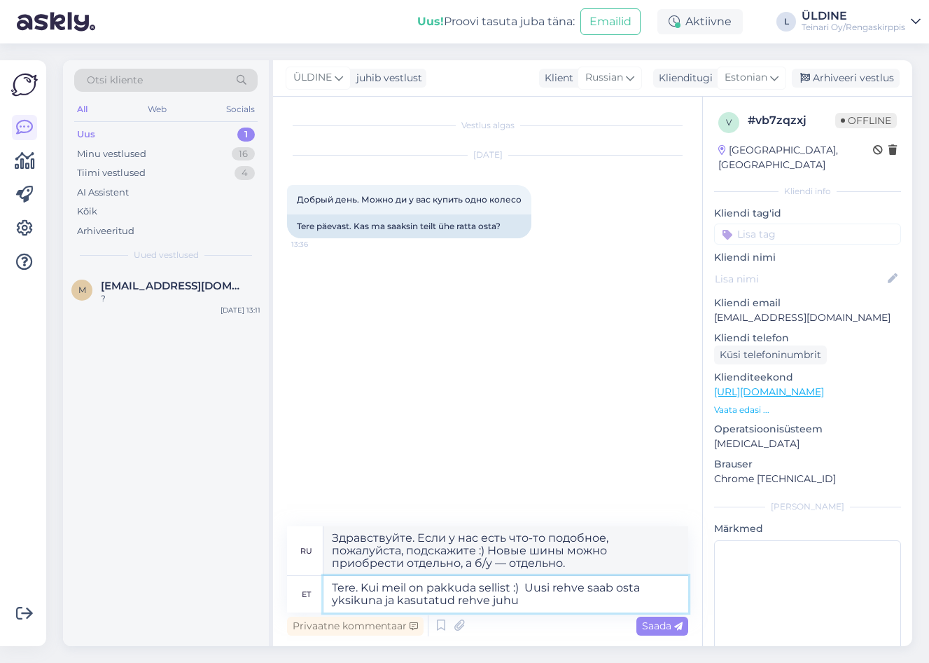
type textarea "Tere. Kui meil on pakkuda sellist :) Uusi rehve saab osta yksikuna ja kasutatud…"
type textarea "Здравствуйте. Если у нас есть что-то подобное, что можно предложить :) Новые ши…"
type textarea "Tere. Kui meil on pakkuda sellist :) Uusi rehve saab osta yksikuna ja kasutatud…"
type textarea "Здравствуйте. Если у нас есть что-то подобное, что мы можем предложить :) Новые…"
type textarea "Tere. Kui meil on pakkuda sellist :) Uusi rehve saab osta yksikuna ja kasutatud…"
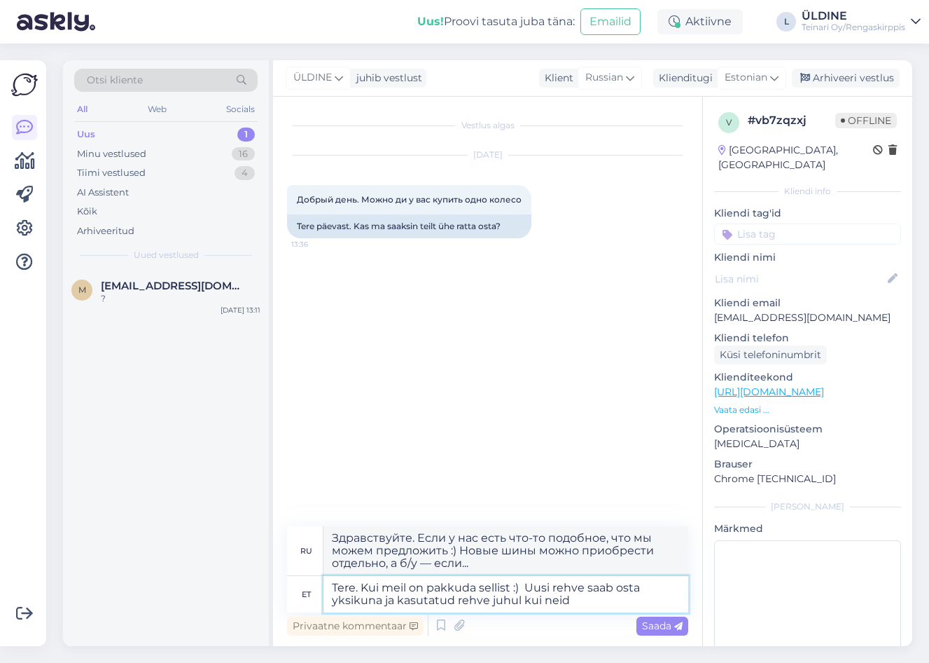
type textarea "Здравствуйте. Если у нас есть что-то подобное, что мы можем предложить :) Новые…"
type textarea "Tere. Kui meil on pakkuda sellist :) Uusi rehve saab osta yksikuna ja kasutatud…"
type textarea "Здравствуйте. Если у нас есть что-то подобное, пожалуйста :) Новые шины можно п…"
type textarea "Tere. Kui meil on pakkuda sellist :) Uusi rehve saab osta yksikuna ja kasutatud…"
type textarea "Здравствуйте. Если у нас есть что-то подобное, можете предложить :) Новые шины …"
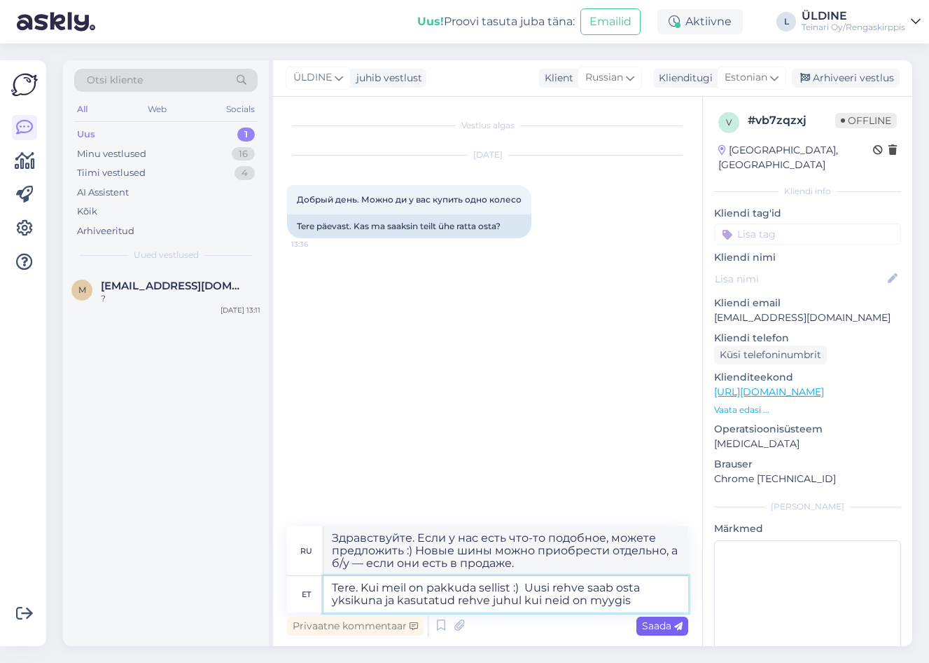
type textarea "Tere. Kui meil on pakkuda sellist :) Uusi rehve saab osta yksikuna ja kasutatud…"
click at [666, 623] on span "Saada" at bounding box center [662, 625] width 41 height 13
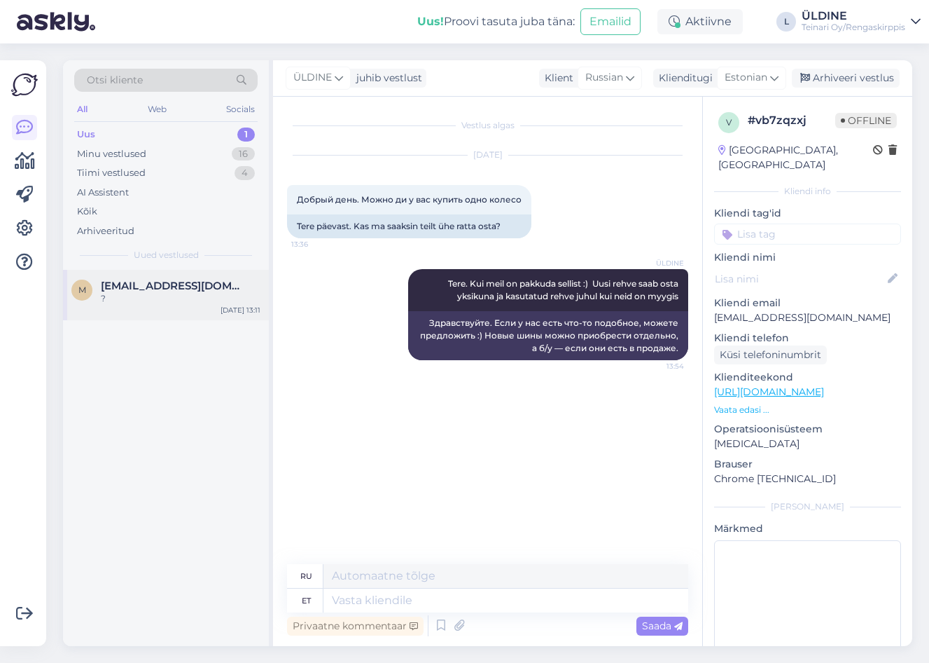
click at [174, 299] on div "?" at bounding box center [181, 298] width 160 height 13
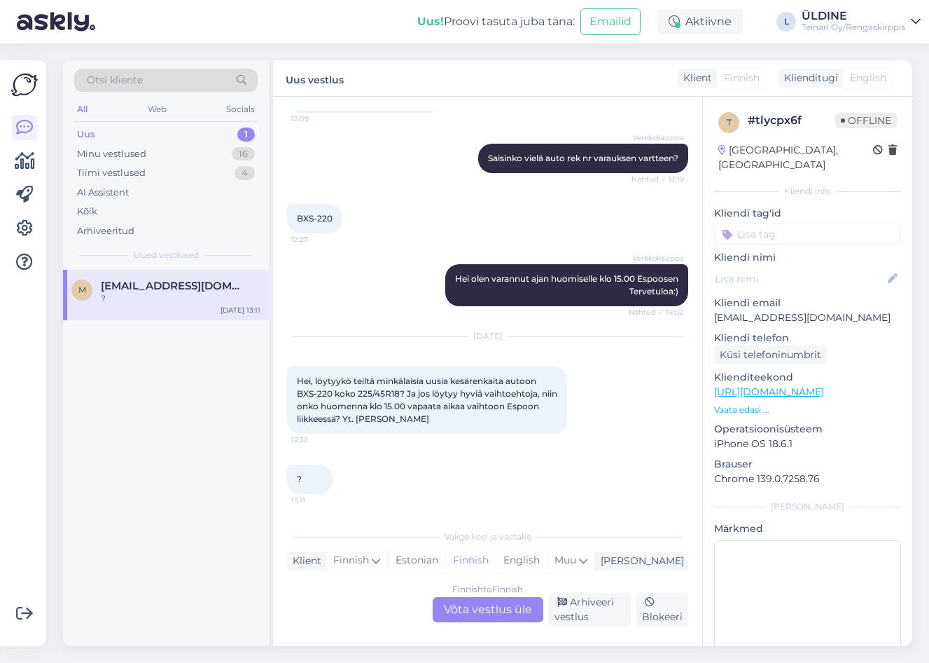
click at [464, 606] on div "Finnish to Finnish Võta vestlus üle" at bounding box center [488, 609] width 111 height 25
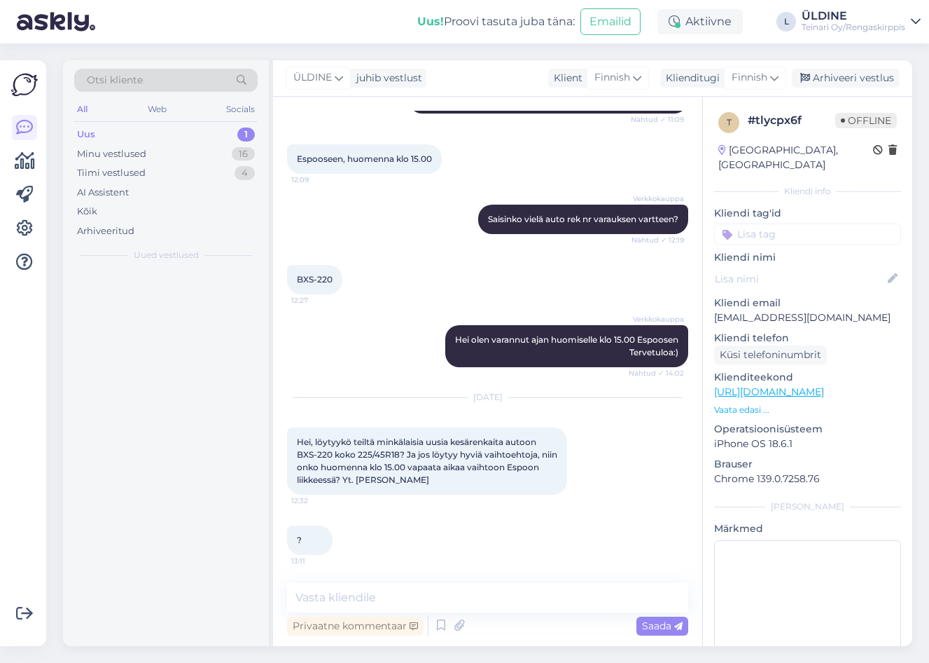
scroll to position [262, 0]
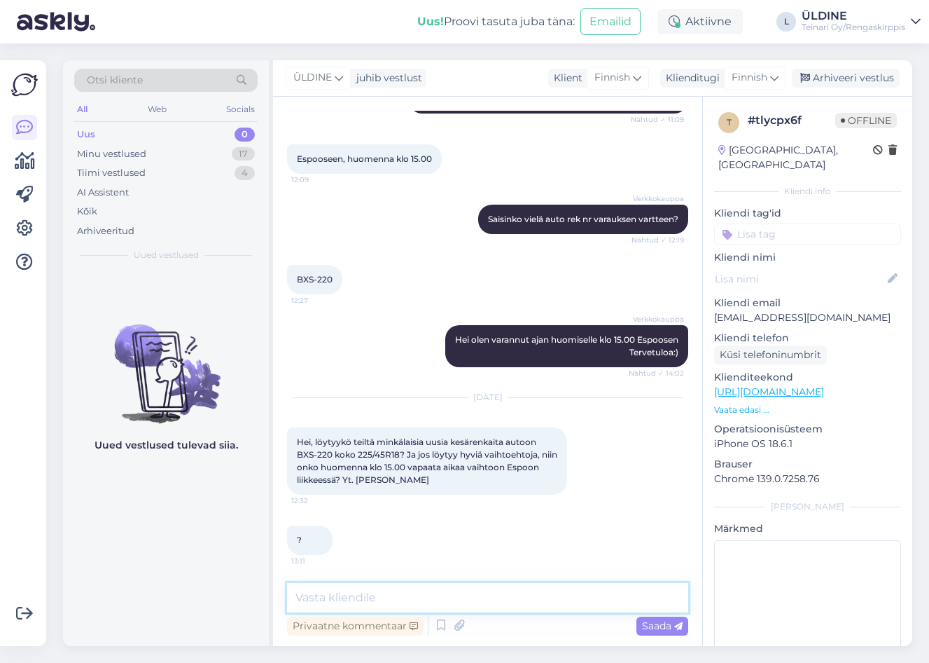
click at [415, 600] on textarea at bounding box center [487, 597] width 401 height 29
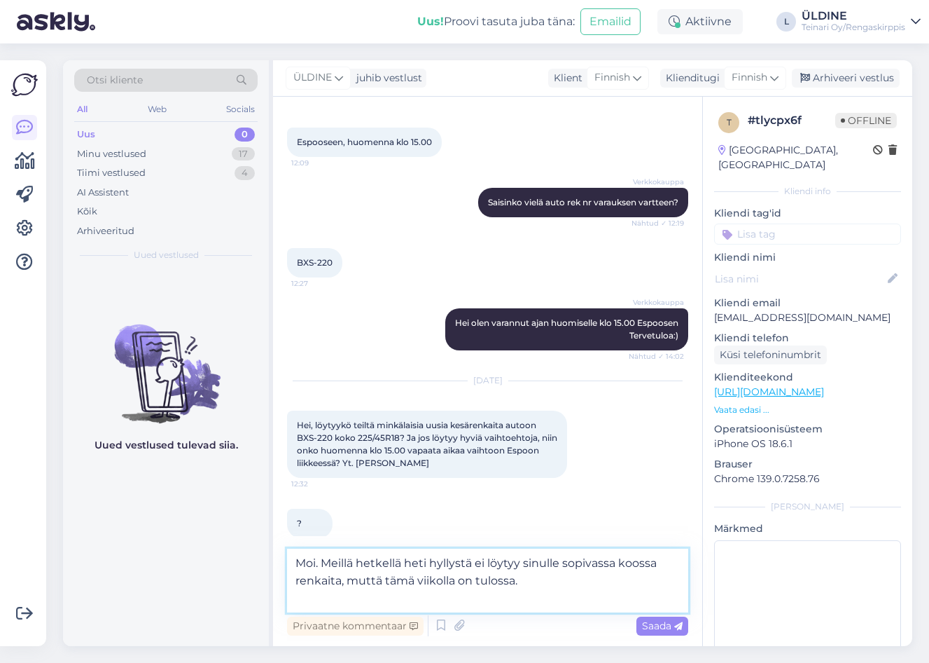
scroll to position [296, 0]
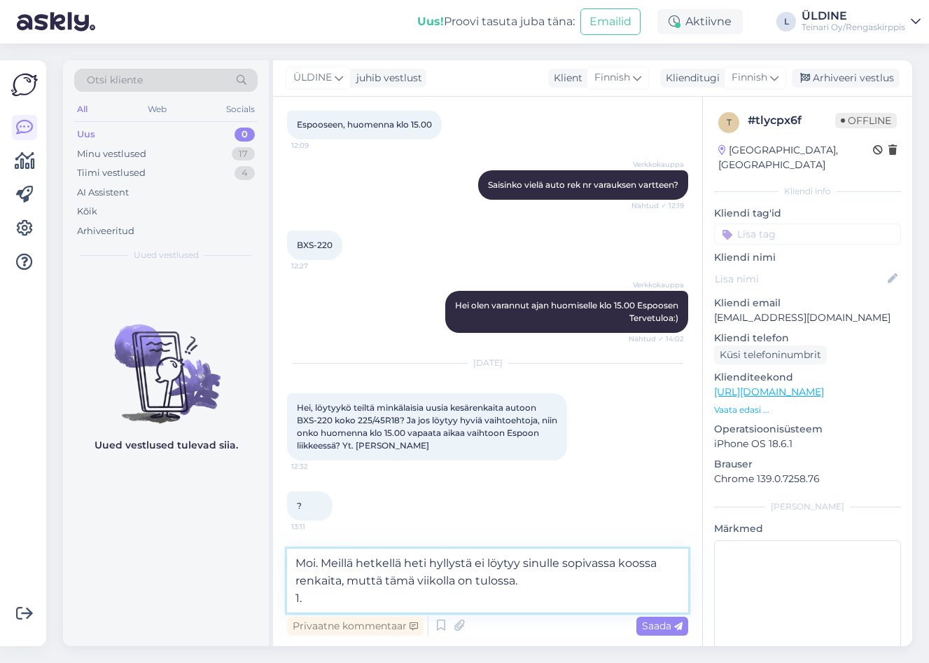
paste textarea "225/45R18 Westlake ZuperEco Z-107 95W XL C,B 72dB/kesä"
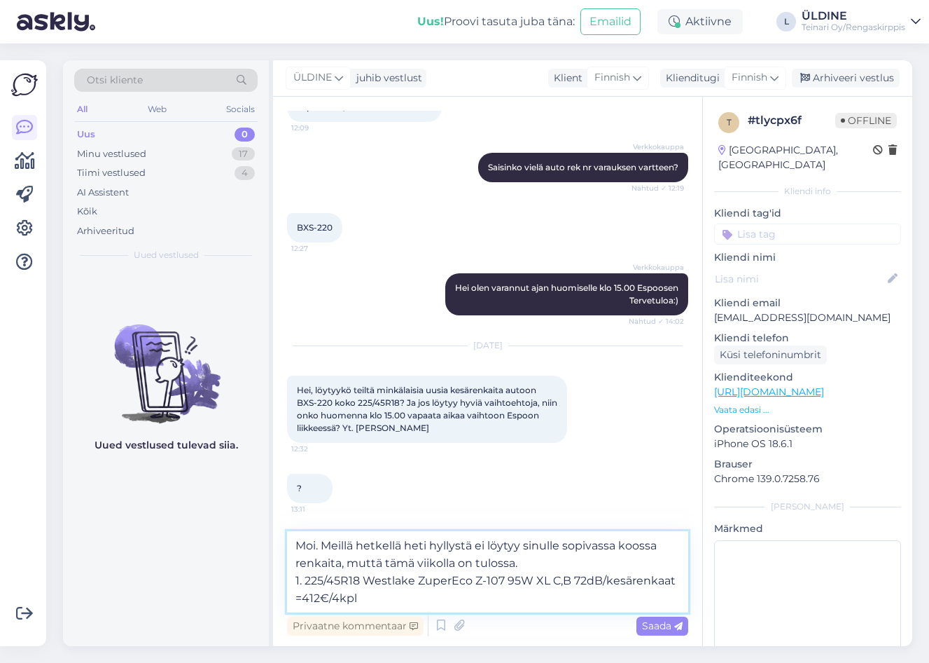
scroll to position [323, 0]
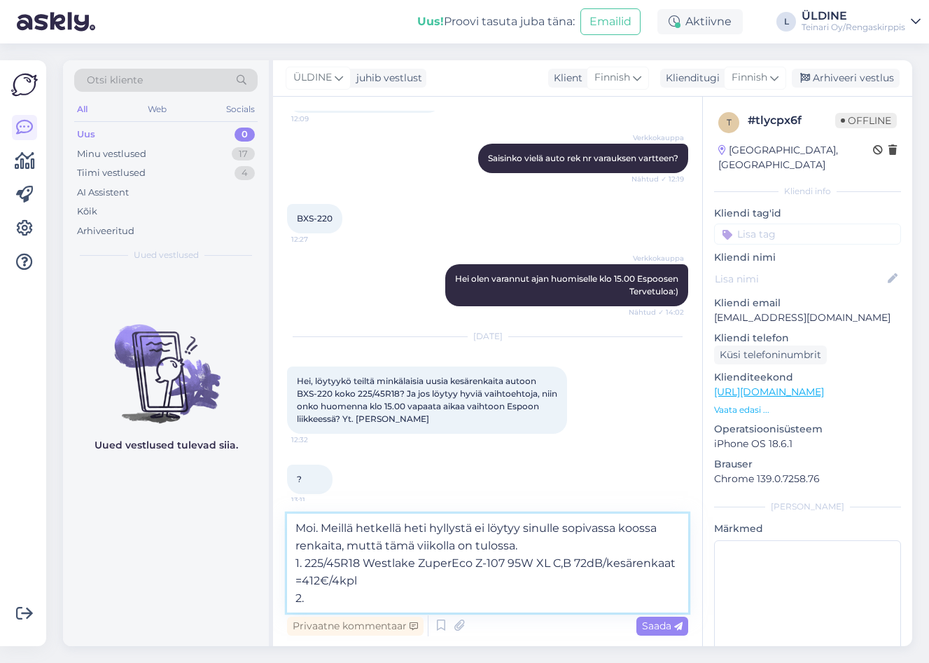
paste textarea "225/45R18 SAILUN ATREZZO ZSR 2 95Y B,A 69dB/kesä"
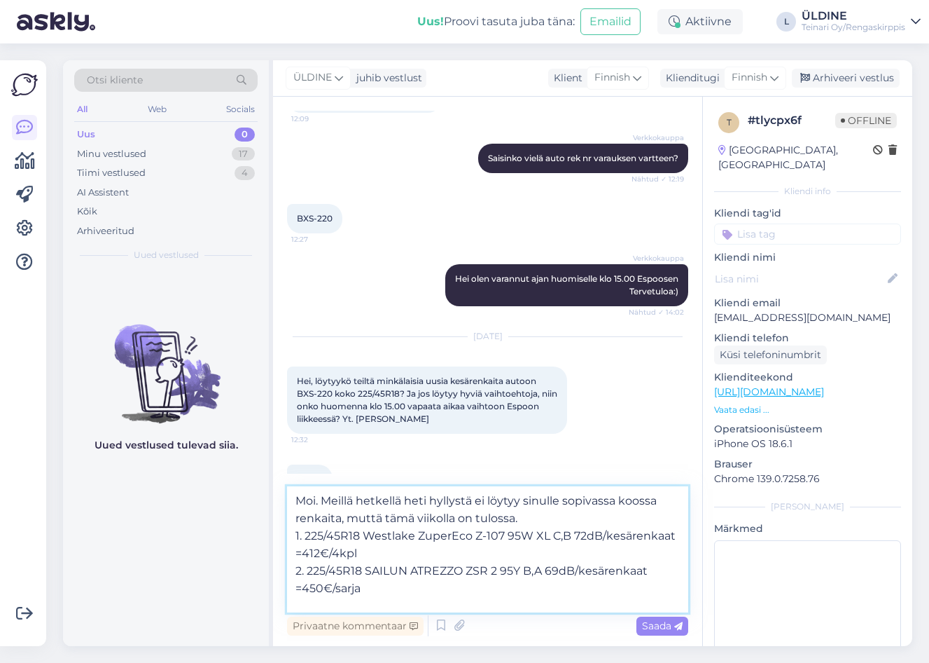
scroll to position [18, 0]
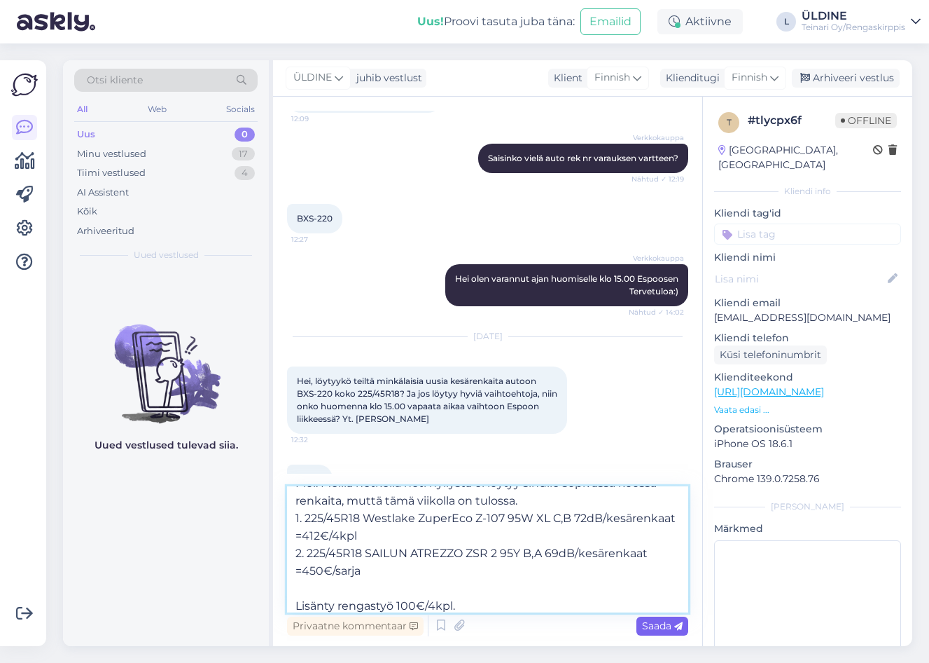
type textarea "Moi. Meillä hetkellä heti hyllystä ei löytyy sinulle sopivassa koossa renkaita,…"
click at [660, 625] on span "Saada" at bounding box center [662, 625] width 41 height 13
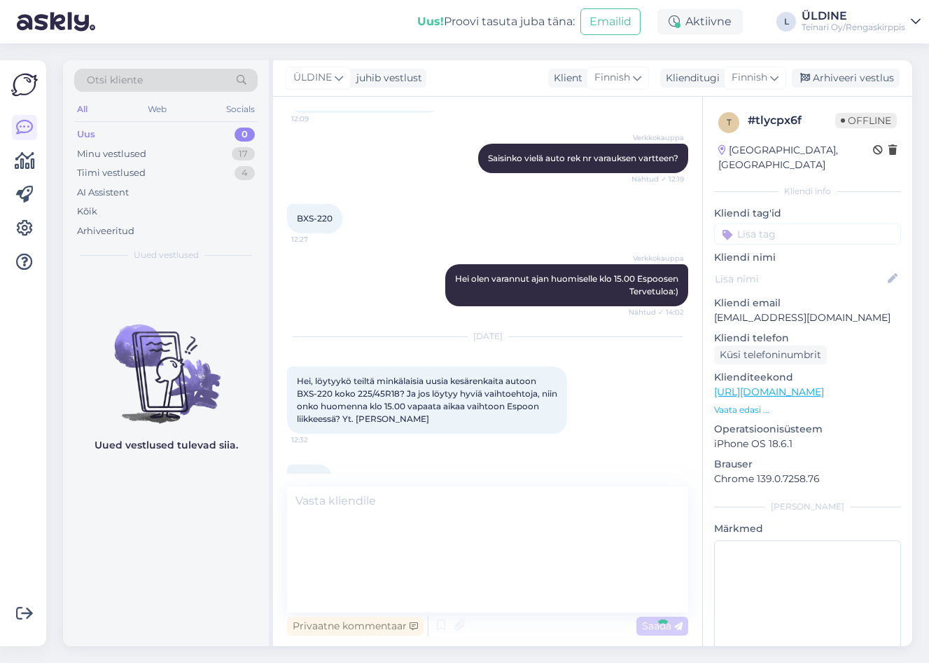
scroll to position [0, 0]
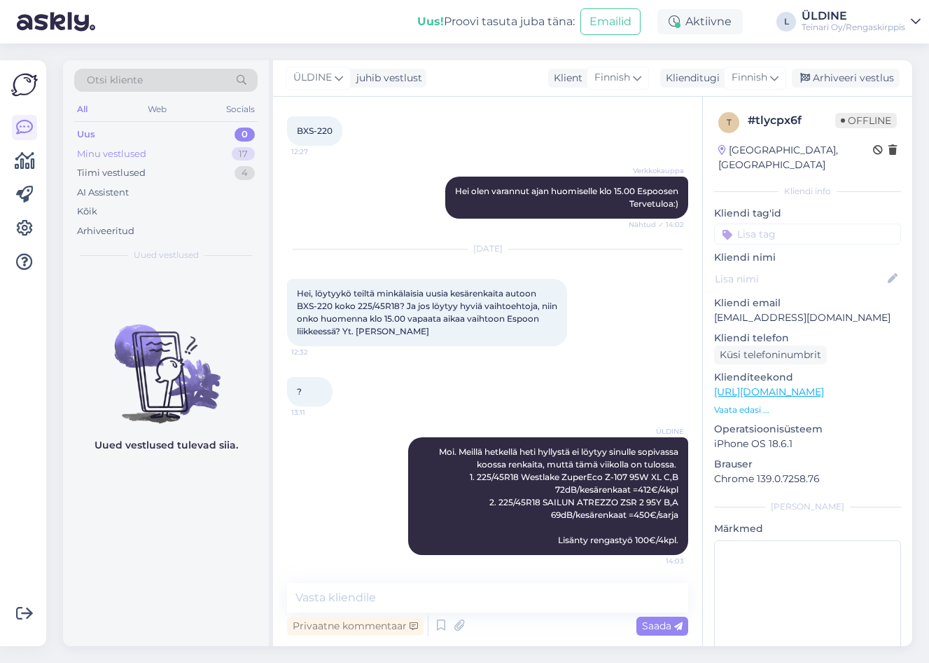
click at [141, 147] on div "Minu vestlused" at bounding box center [111, 154] width 69 height 14
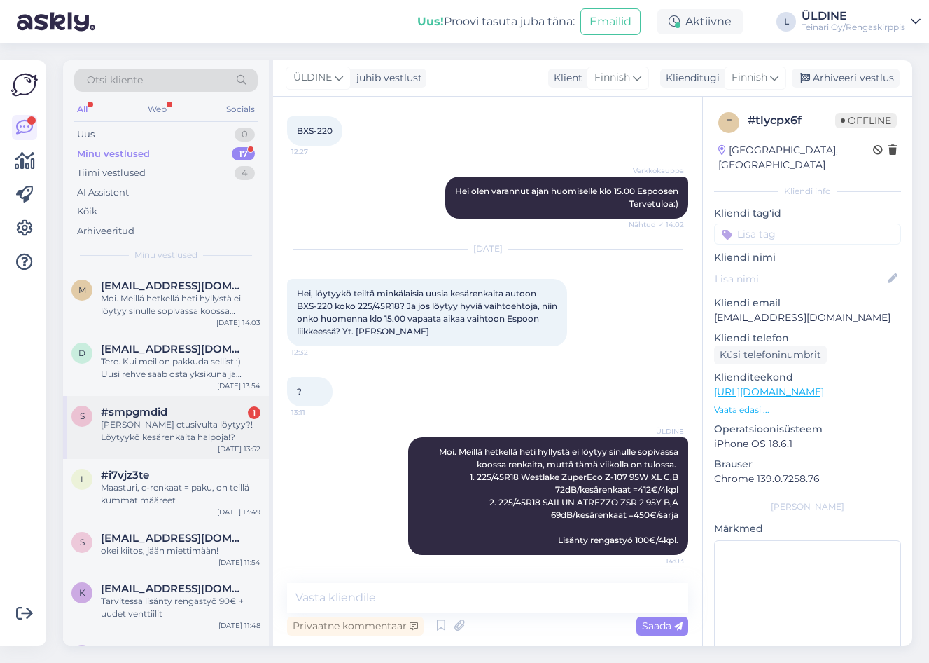
click at [170, 430] on div "[PERSON_NAME] etusivulta löytyy?! Löytyykö kesärenkaita halpoja!?" at bounding box center [181, 430] width 160 height 25
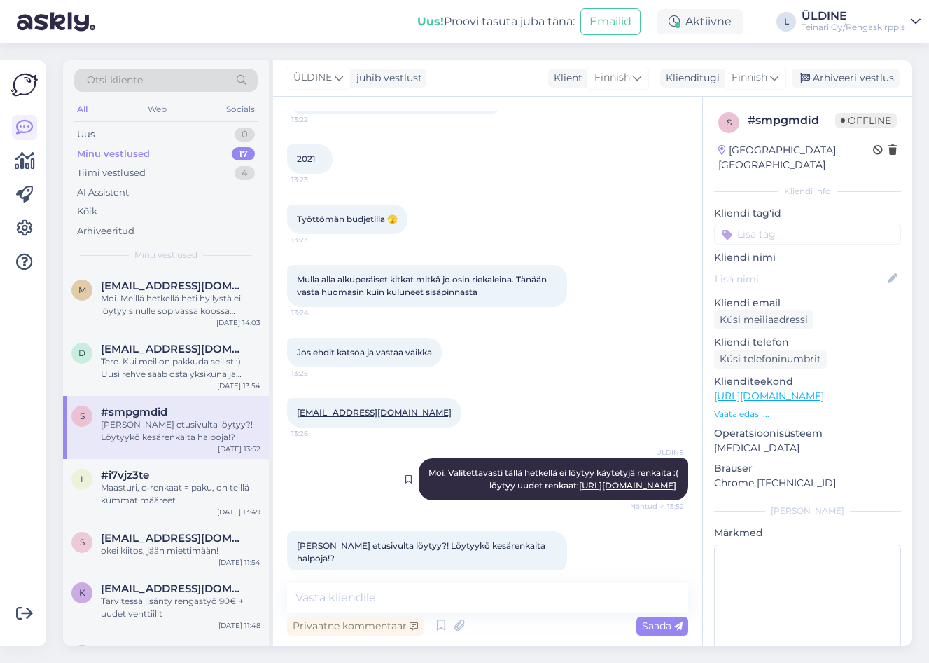
scroll to position [363, 0]
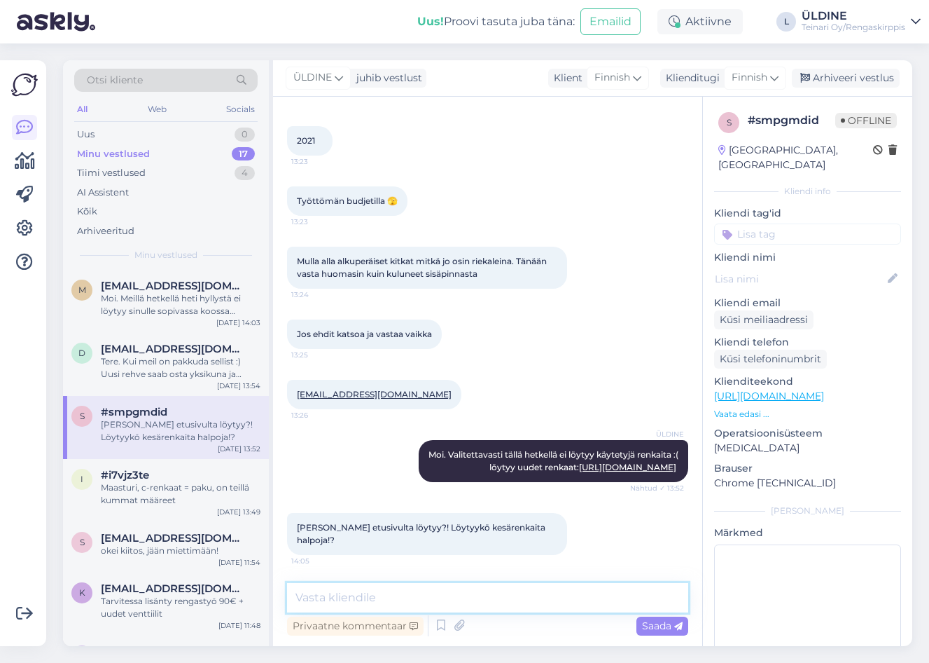
click at [359, 598] on textarea at bounding box center [487, 597] width 401 height 29
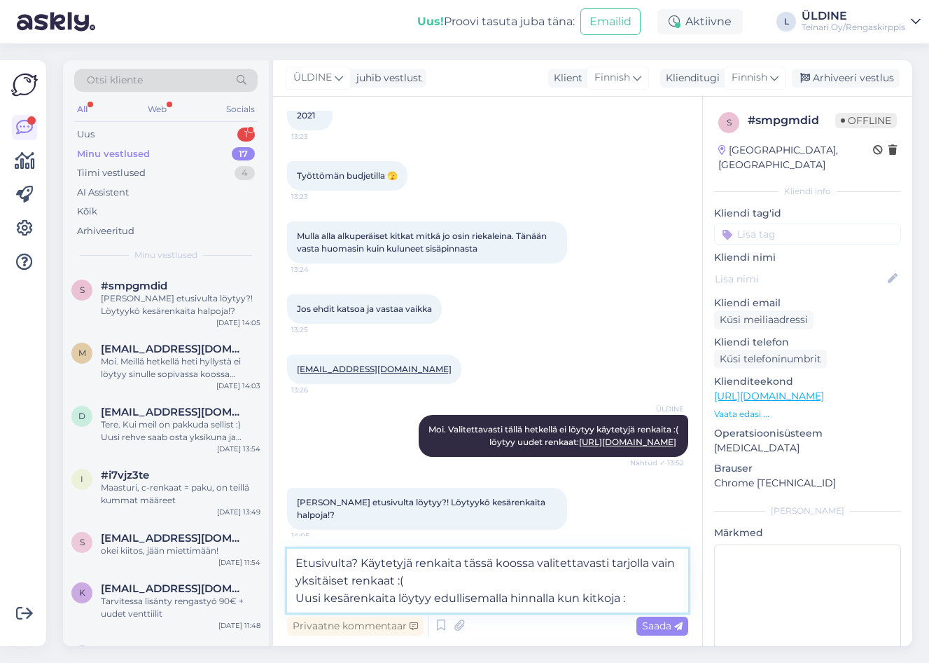
paste textarea "[URL][DOMAIN_NAME]"
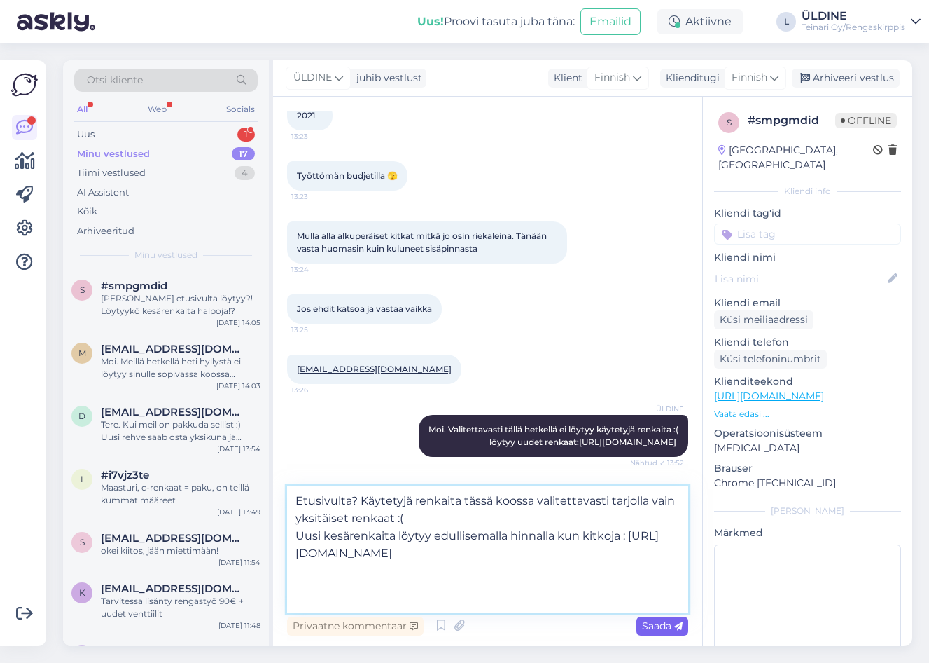
type textarea "Etusivulta? Käytetyjä renkaita tässä koossa valitettavasti tarjolla vain yksitä…"
drag, startPoint x: 666, startPoint y: 622, endPoint x: 668, endPoint y: 611, distance: 11.4
click at [666, 620] on span "Saada" at bounding box center [662, 625] width 41 height 13
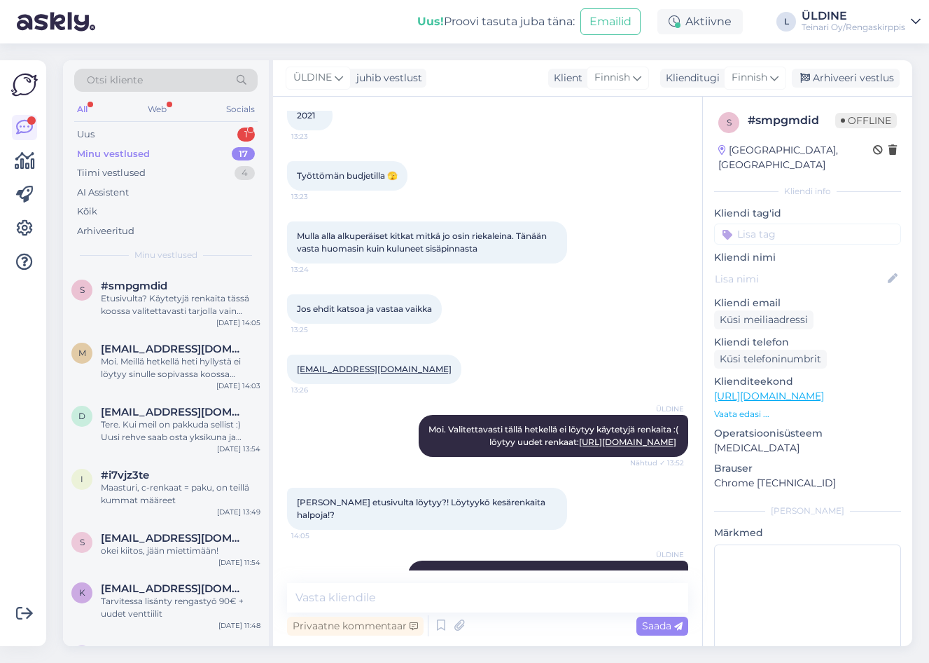
scroll to position [499, 0]
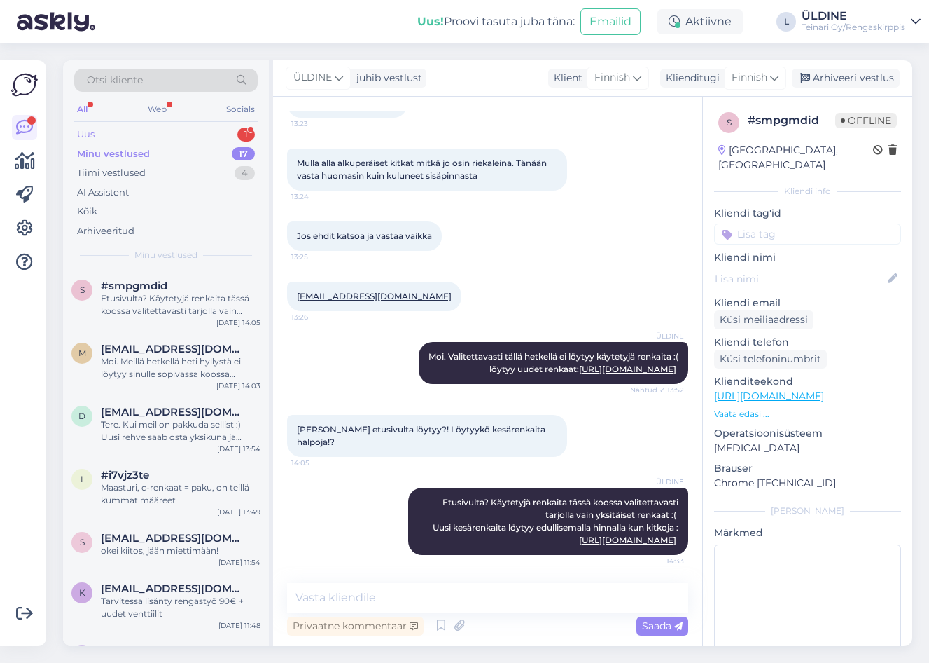
click at [93, 127] on div "Uus" at bounding box center [86, 134] width 18 height 14
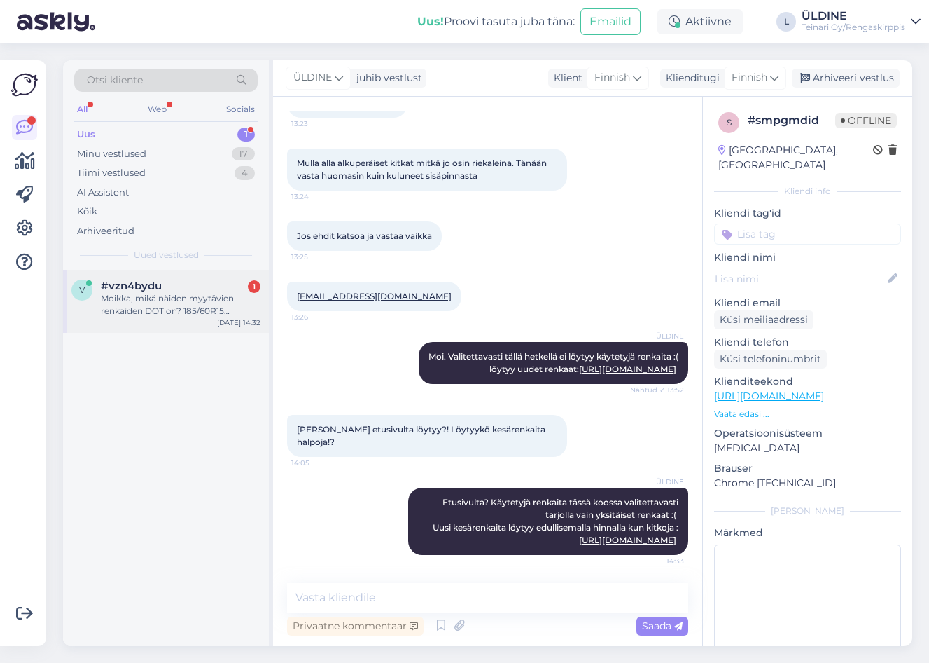
click at [176, 298] on div "Moikka, mikä näiden myytävien renkaiden DOT on? 185/60R15 Nankang Ice1 88Q XL E…" at bounding box center [181, 304] width 160 height 25
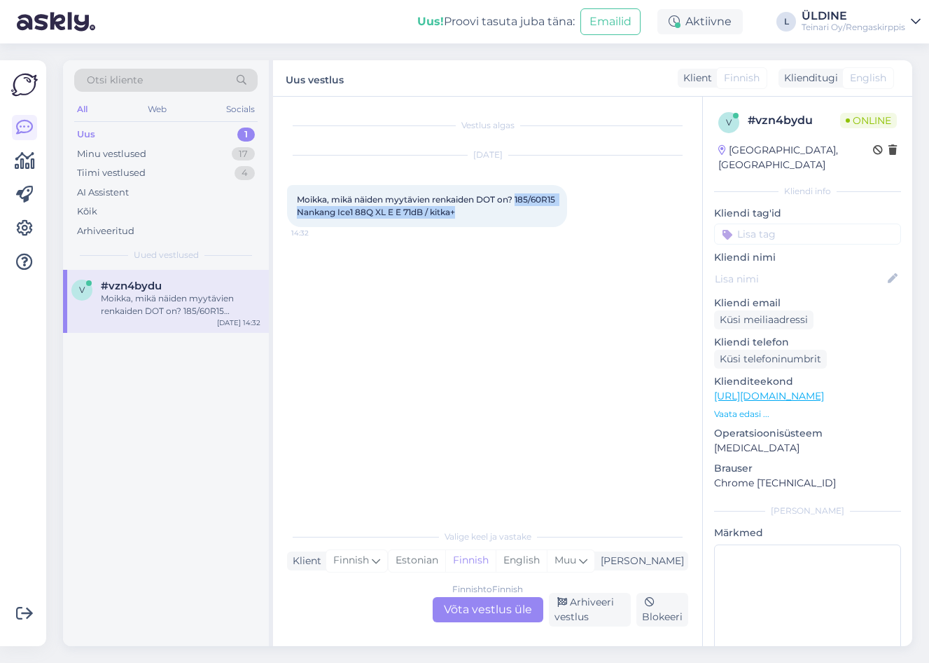
drag, startPoint x: 298, startPoint y: 207, endPoint x: 506, endPoint y: 217, distance: 208.9
click at [506, 217] on div "Moikka, mikä näiden myytävien renkaiden DOT on? 185/60R15 Nankang Ice1 88Q XL E…" at bounding box center [427, 206] width 280 height 42
drag, startPoint x: 506, startPoint y: 217, endPoint x: 487, endPoint y: 209, distance: 20.7
copy span "185/60R15 Nankang Ice1 88Q XL E E 71dB / kitka+"
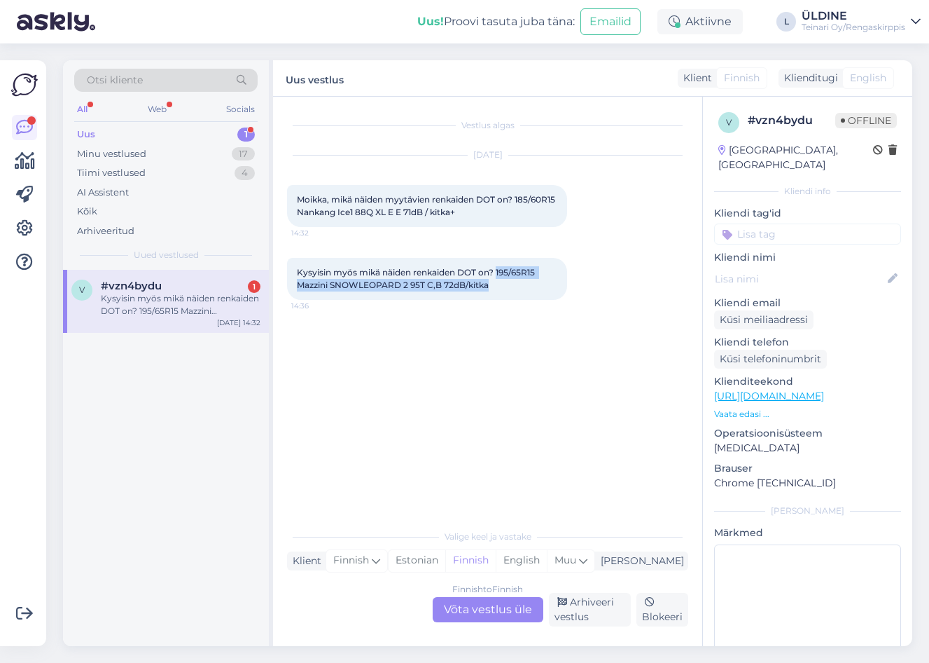
drag, startPoint x: 499, startPoint y: 271, endPoint x: 515, endPoint y: 285, distance: 21.9
click at [515, 285] on div "Kysyisin myös mikä näiden renkaiden DOT on? 195/65R15 Mazzini SNOWLEOPARD 2 95T…" at bounding box center [427, 279] width 280 height 42
drag, startPoint x: 515, startPoint y: 285, endPoint x: 466, endPoint y: 282, distance: 49.1
copy span "195/65R15 Mazzini SNOWLEOPARD 2 95T C,B 72dB/kitka"
click at [503, 609] on div "Finnish to Finnish Võta vestlus üle" at bounding box center [488, 609] width 111 height 25
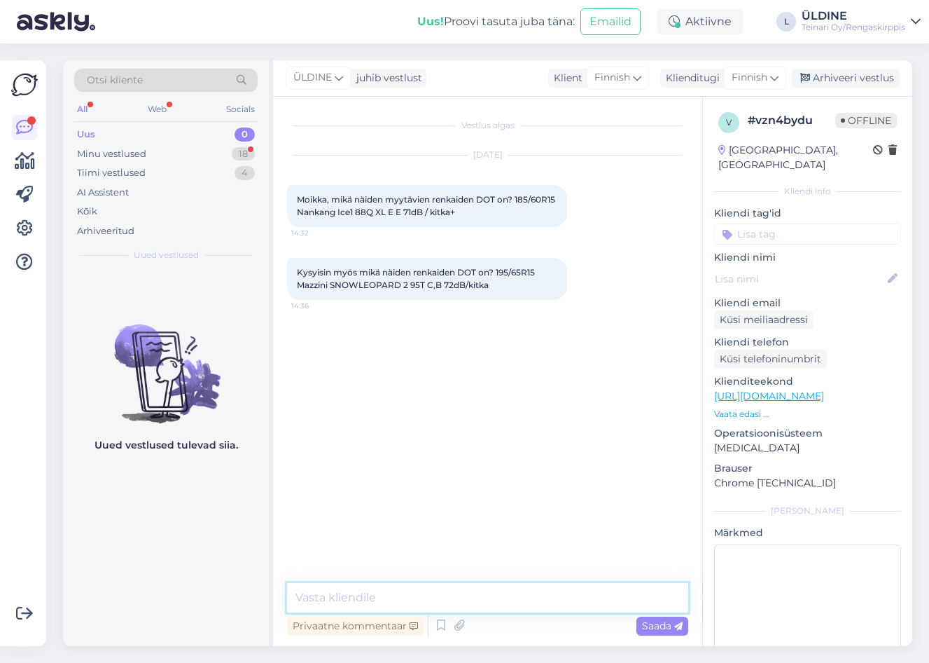
click at [376, 597] on textarea at bounding box center [487, 597] width 401 height 29
type textarea "Moi. Huomasitko että niitä [PERSON_NAME] renkaita on vain 1 kpl?"
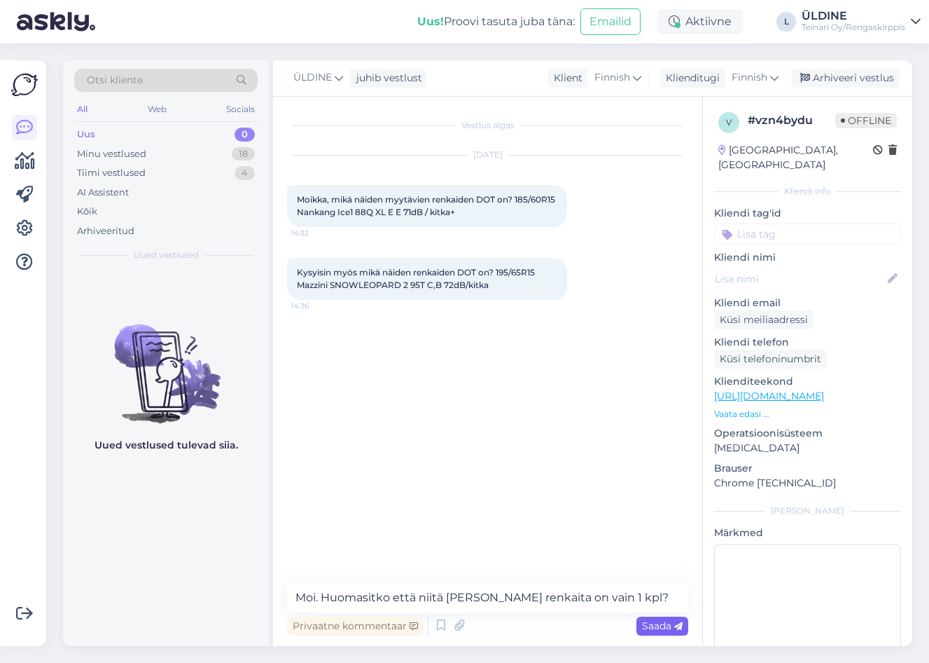
click at [673, 627] on span "Saada" at bounding box center [662, 625] width 41 height 13
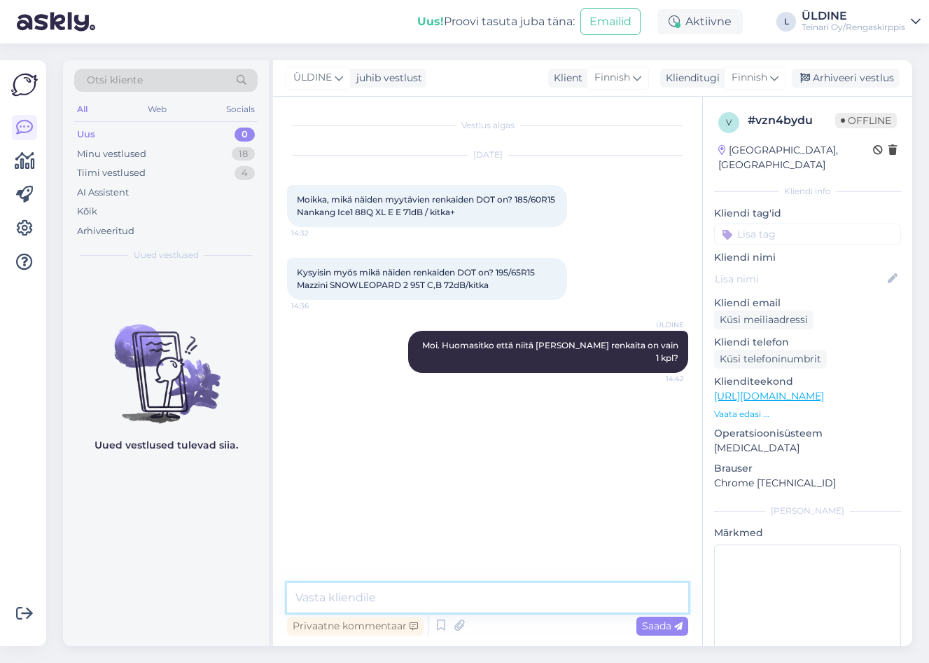
click at [389, 597] on textarea at bounding box center [487, 597] width 401 height 29
type textarea "Nämä Nankankang renkaiten dot on 2020"
click at [645, 623] on span "Saada" at bounding box center [662, 625] width 41 height 13
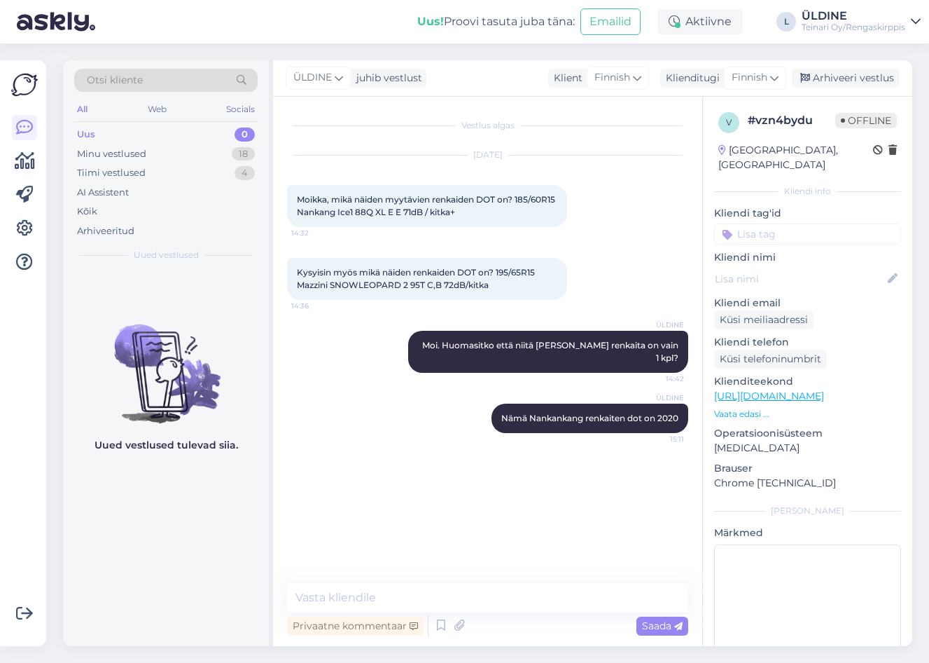
drag, startPoint x: 358, startPoint y: 408, endPoint x: 381, endPoint y: 390, distance: 29.0
click at [358, 408] on div "ÜLDINE Nämä Nankankang renkaiten dot on 2020 15:11" at bounding box center [487, 418] width 401 height 60
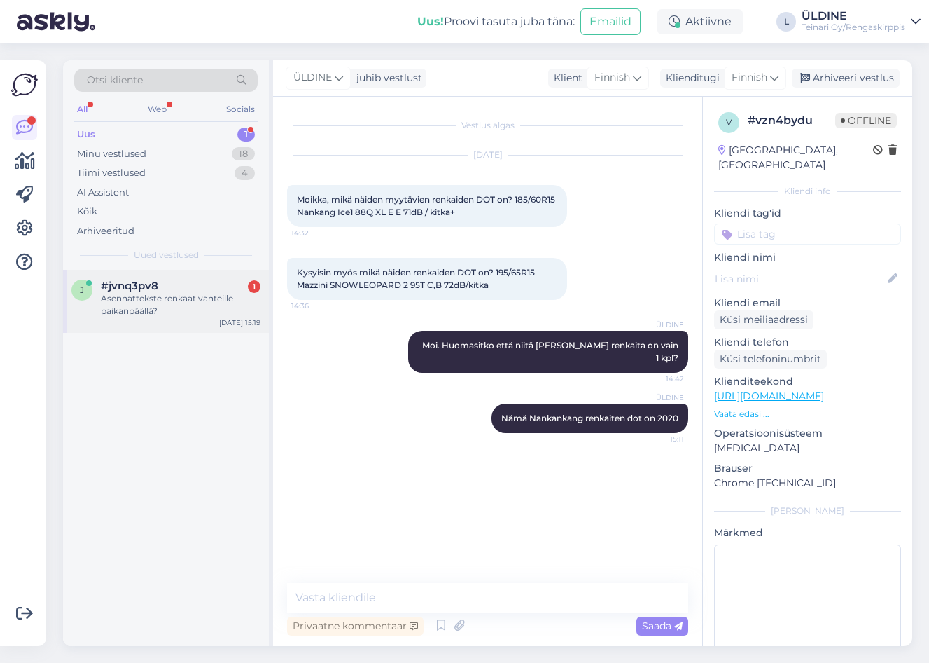
click at [172, 290] on div "#jvnq3pv8 1" at bounding box center [181, 285] width 160 height 13
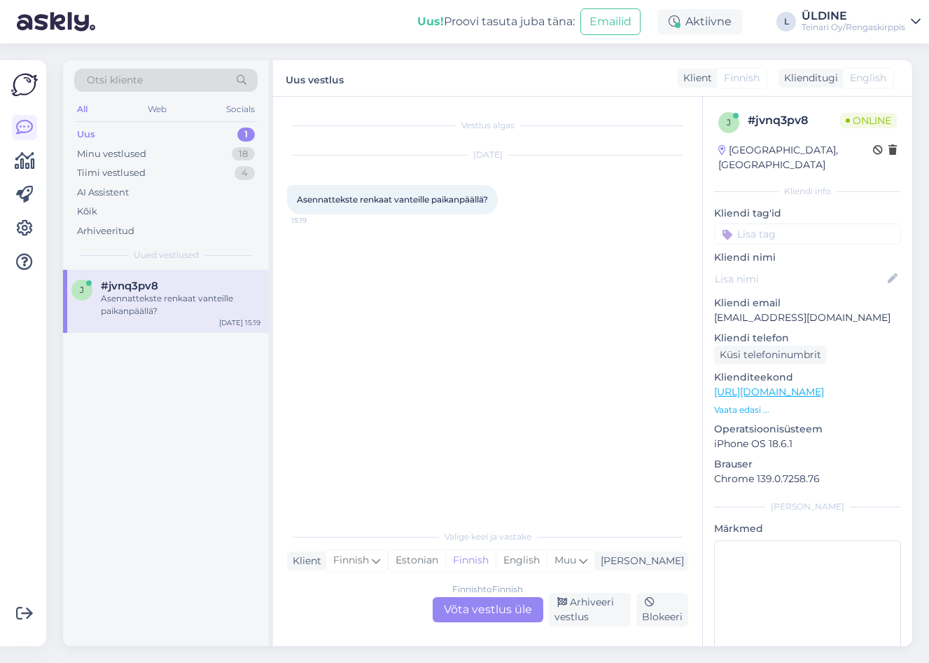
click at [487, 606] on div "Finnish to Finnish Võta vestlus üle" at bounding box center [488, 609] width 111 height 25
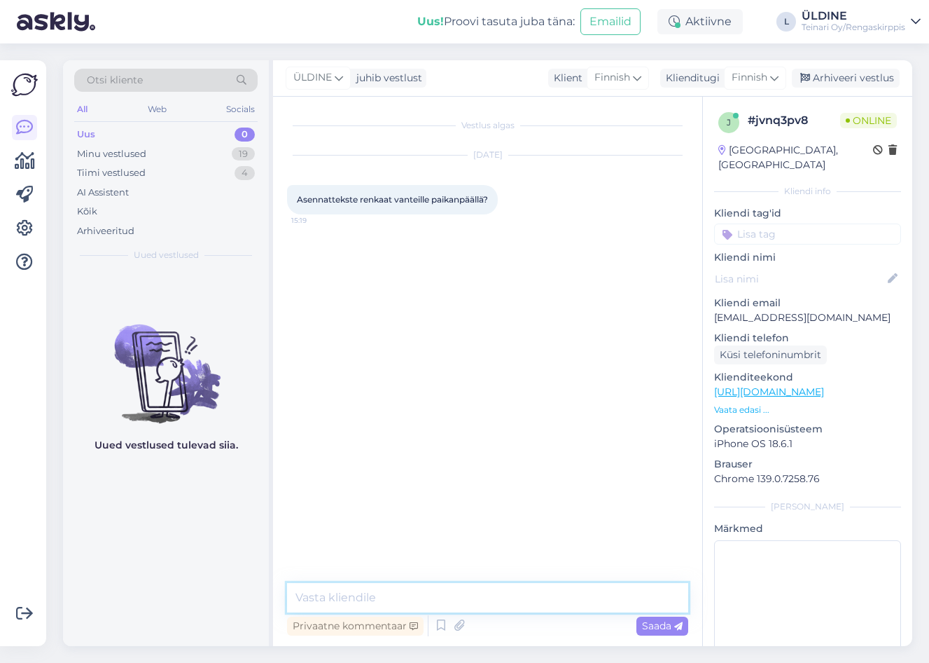
click at [379, 592] on textarea at bounding box center [487, 597] width 401 height 29
type textarea "Moi. Kyllä se onnistuu :)"
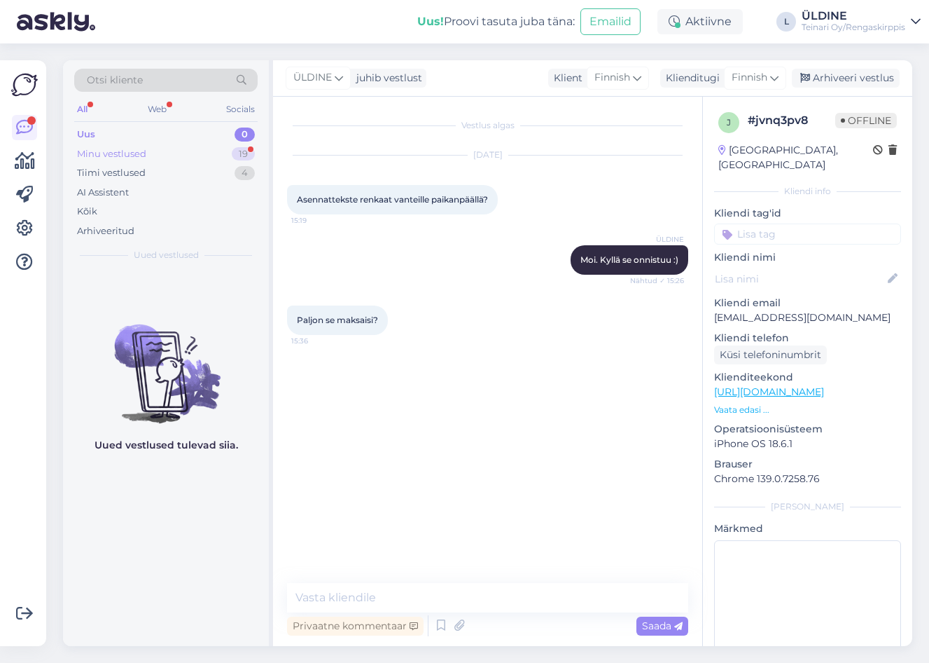
click at [94, 147] on div "Minu vestlused" at bounding box center [111, 154] width 69 height 14
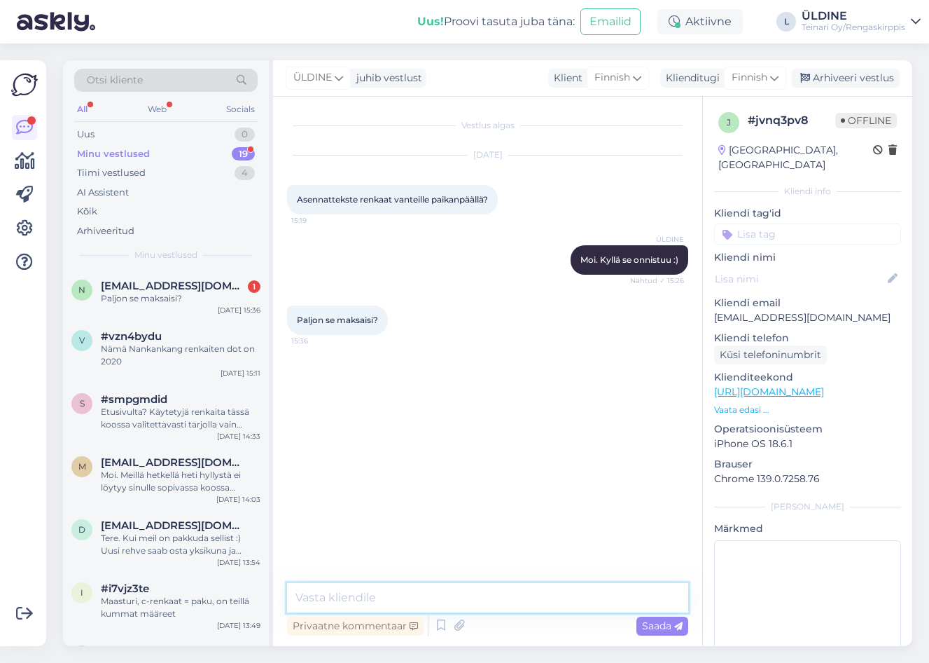
click at [434, 597] on textarea at bounding box center [487, 597] width 401 height 29
type textarea "Moi. Rengastyön hinta riipuu tuumakoosta"
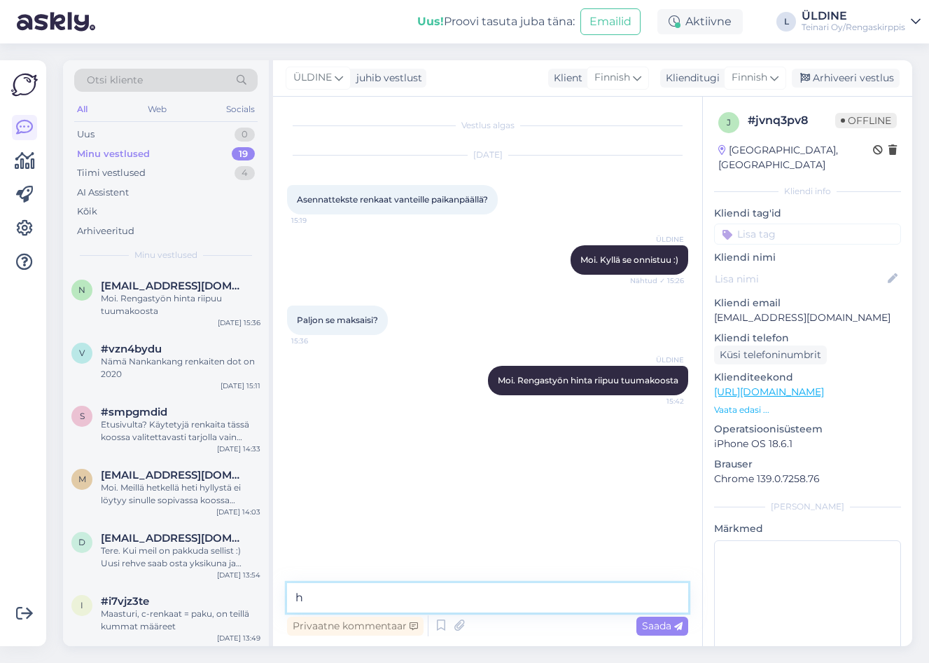
type textarea "h"
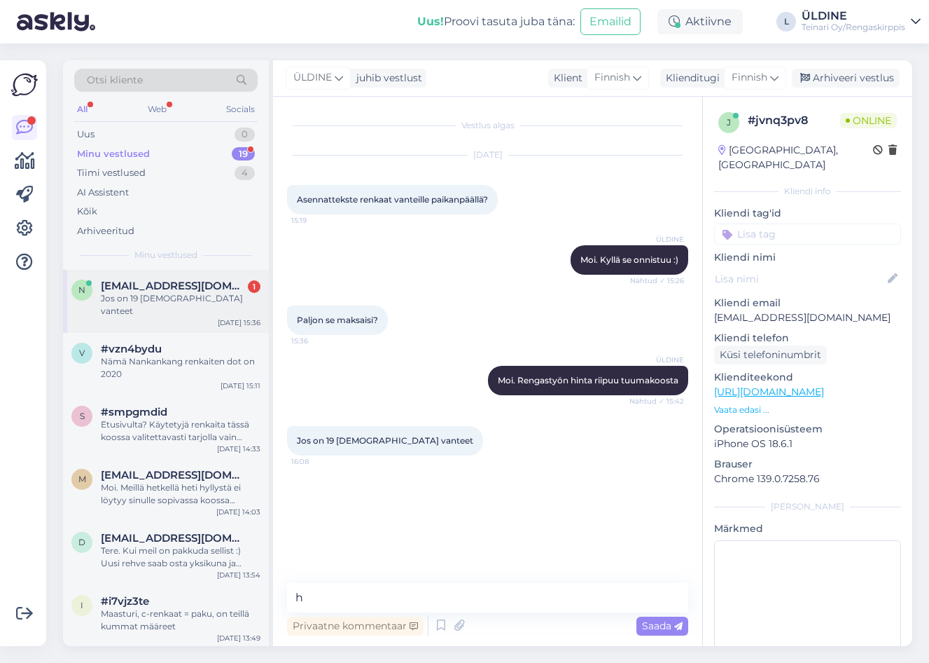
click at [166, 279] on span "[EMAIL_ADDRESS][DOMAIN_NAME]" at bounding box center [174, 285] width 146 height 13
click at [401, 602] on textarea at bounding box center [487, 597] width 401 height 29
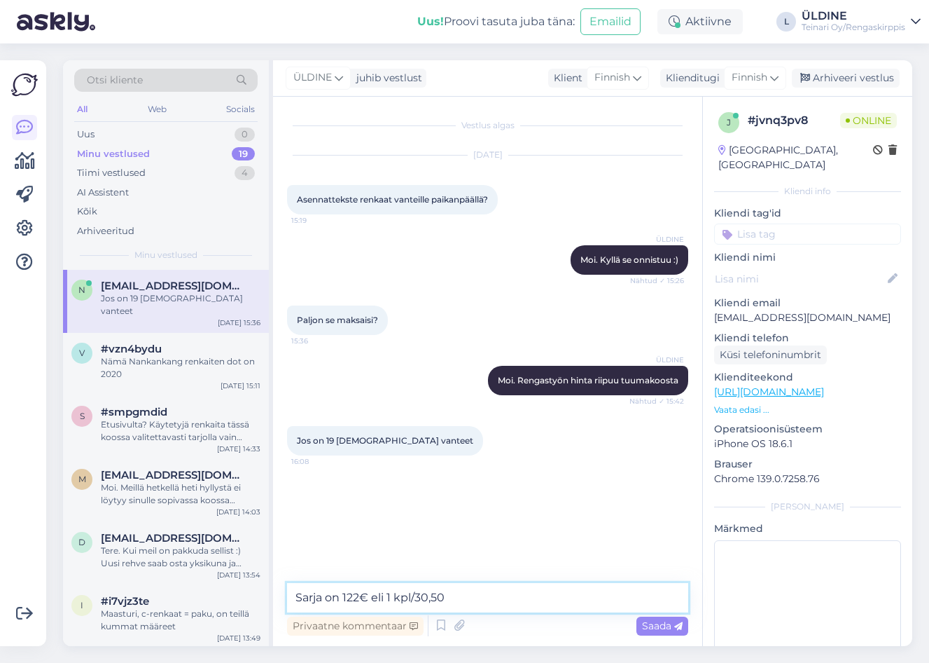
type textarea "Sarja on 122€ eli 1 kpl/30,50€"
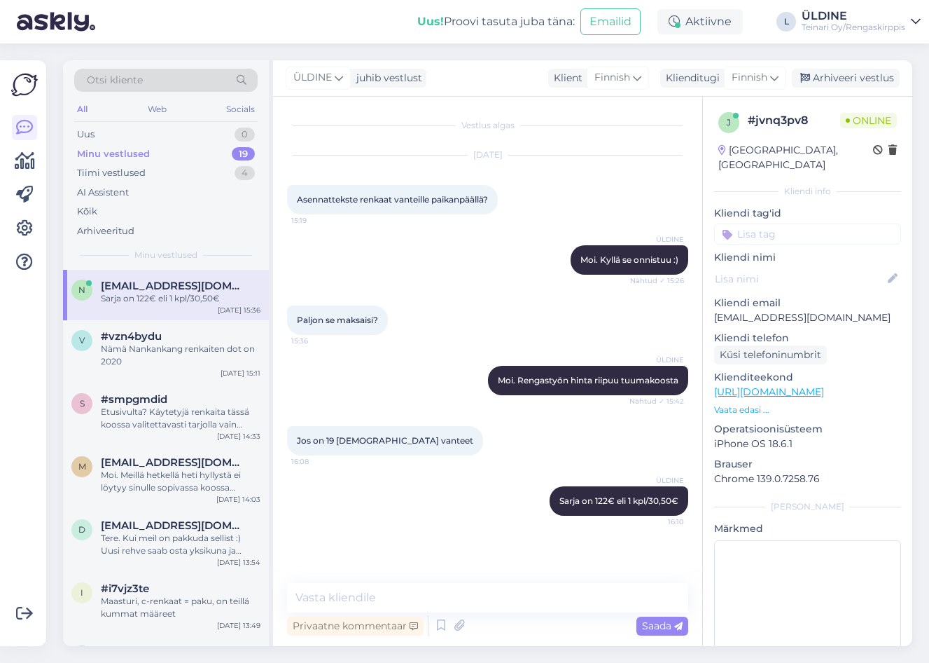
click at [243, 23] on div "Uus! Proovi tasuta juba täna: Emailid Aktiivne L ÜLDINE Teinari Oy/Rengaskirppis" at bounding box center [464, 21] width 929 height 43
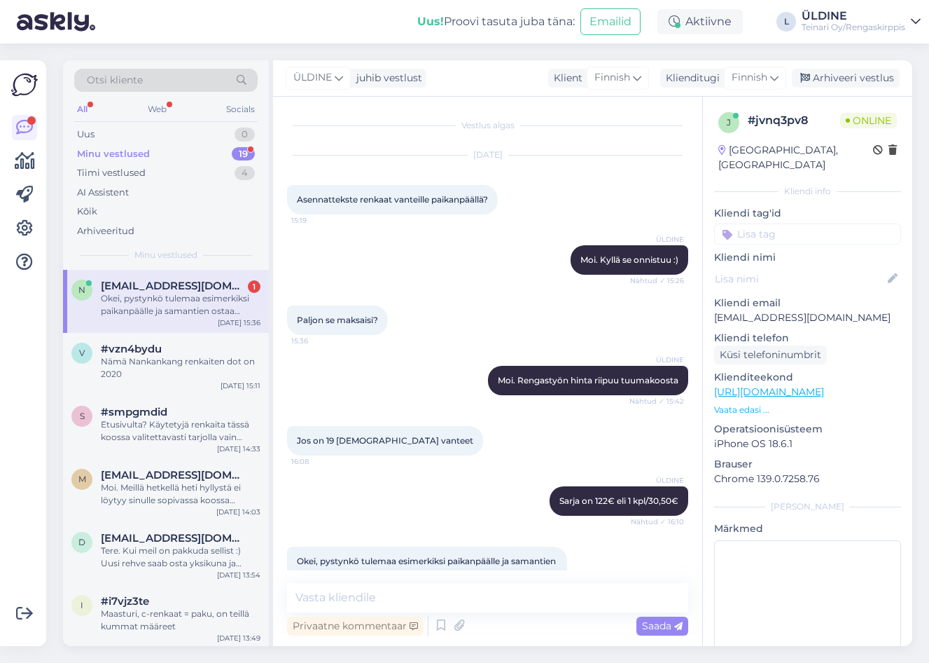
scroll to position [46, 0]
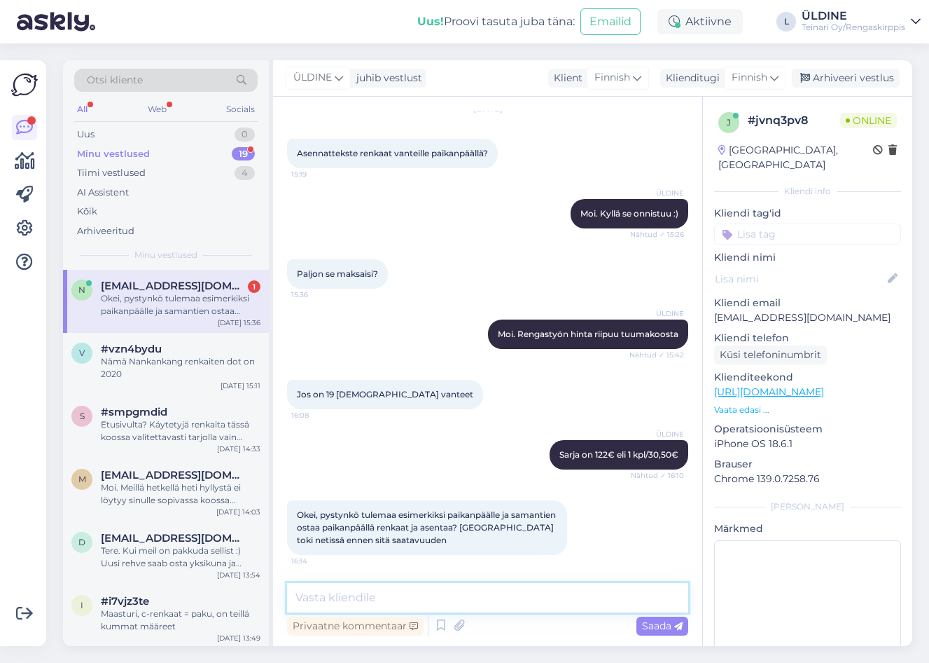
drag, startPoint x: 431, startPoint y: 602, endPoint x: 437, endPoint y: 596, distance: 8.4
click at [431, 602] on textarea at bounding box center [487, 597] width 401 height 29
type textarea "M"
type textarea "Kyllä se onnistuu. Tervetuloa!"
click at [658, 622] on span "Saada" at bounding box center [662, 625] width 41 height 13
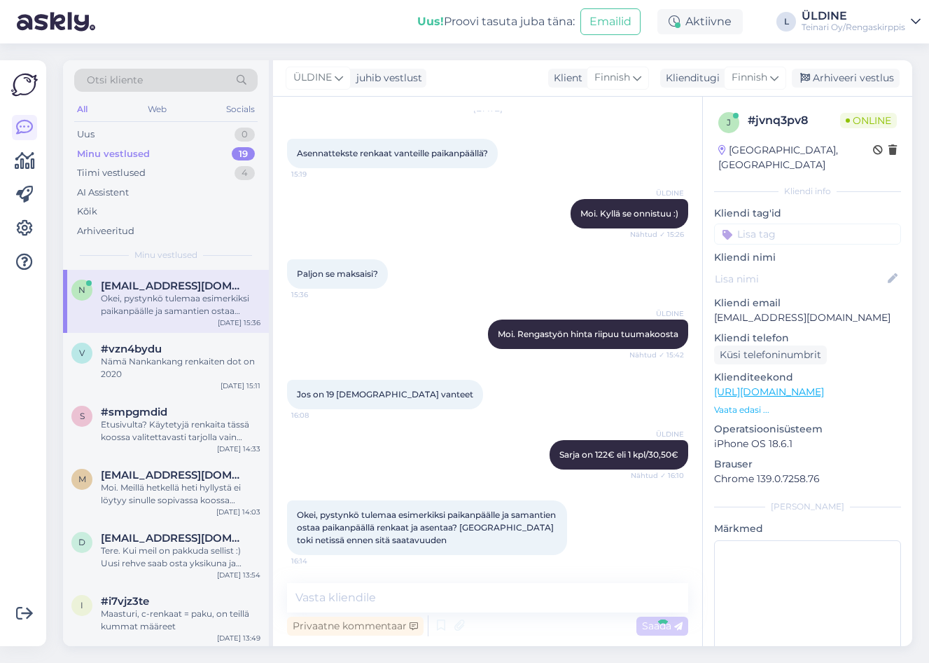
scroll to position [106, 0]
